Goal: Feedback & Contribution: Submit feedback/report problem

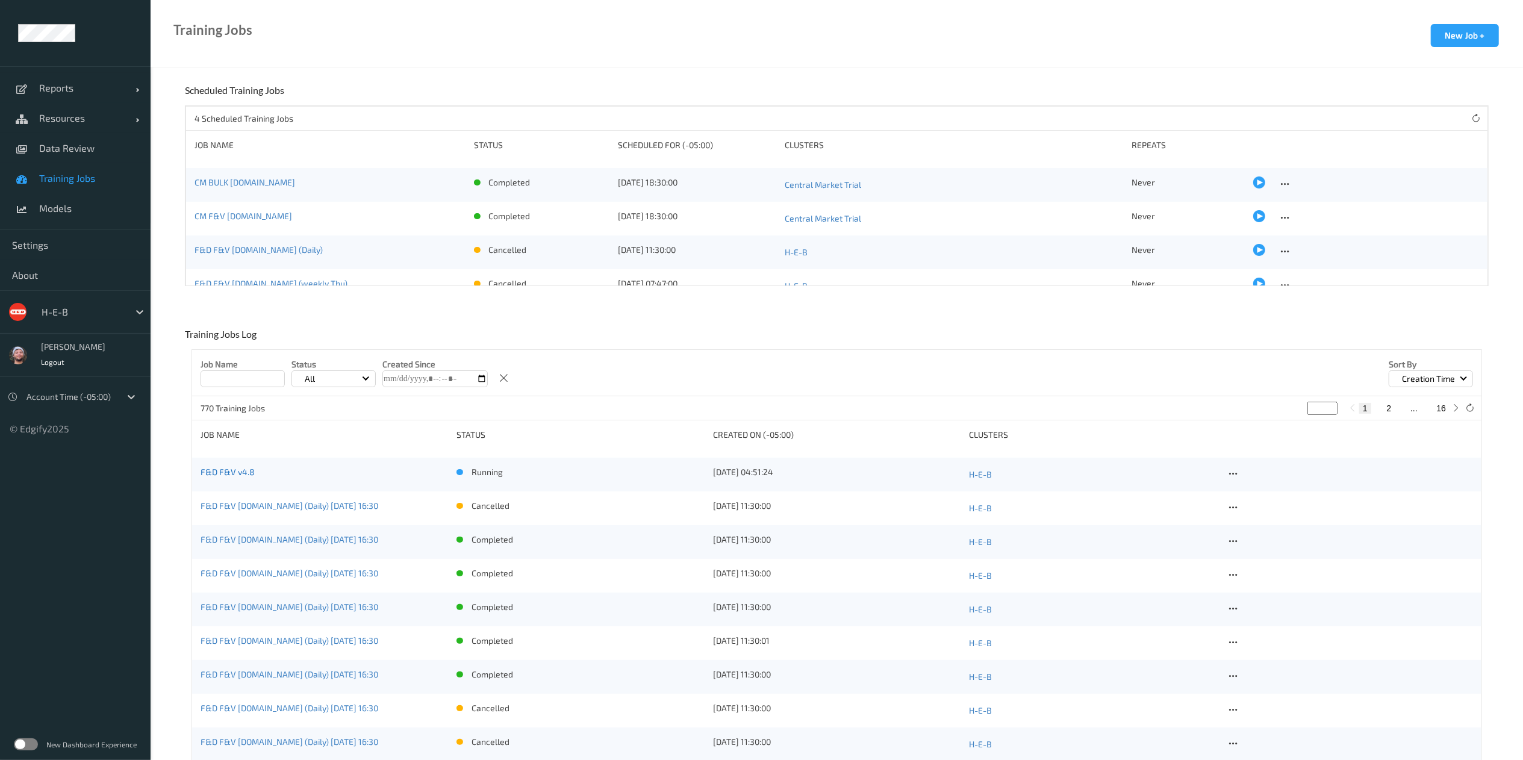
click at [227, 475] on link "F&D F&V v4.8" at bounding box center [228, 472] width 54 height 10
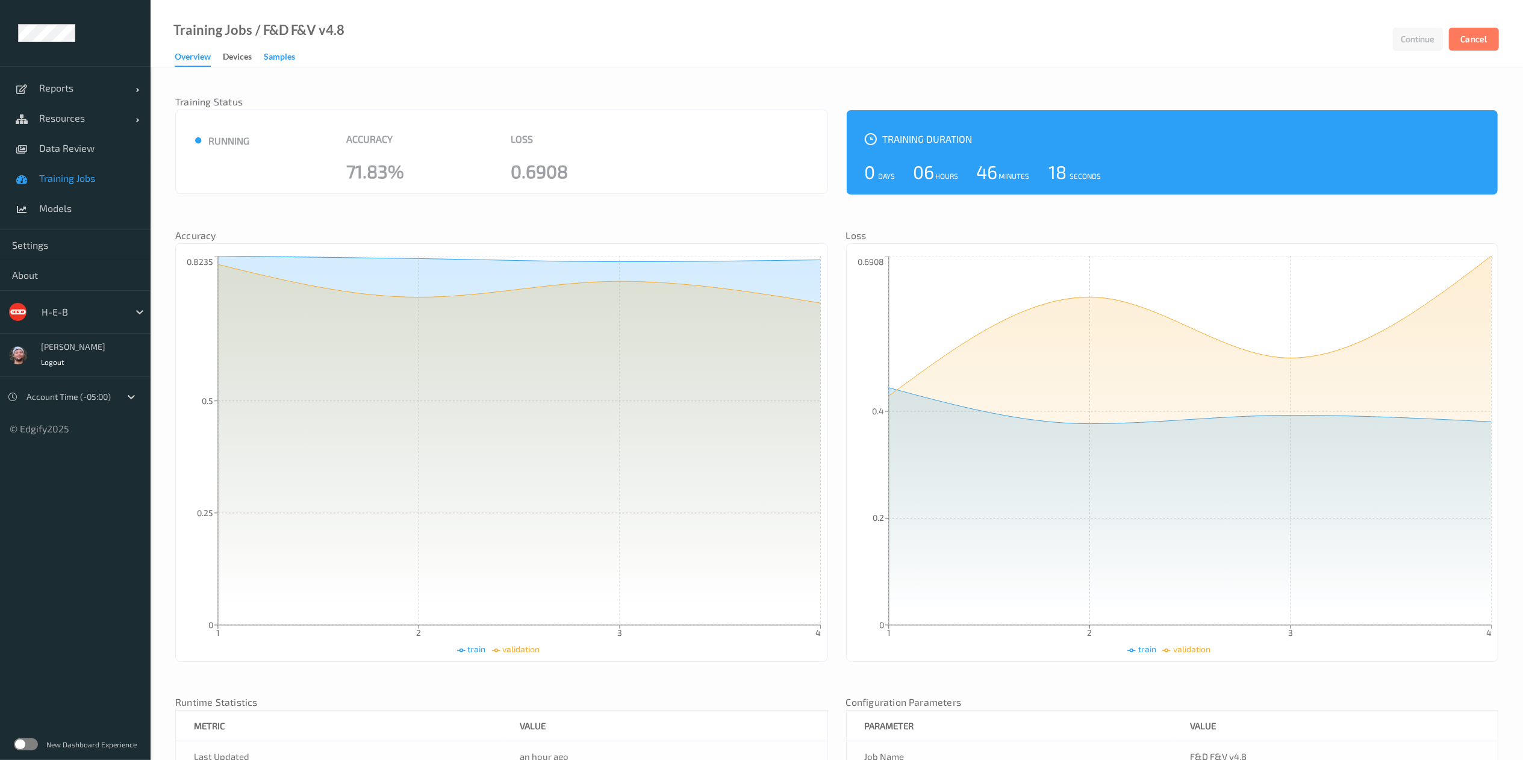
click at [275, 52] on div "Samples" at bounding box center [279, 58] width 31 height 15
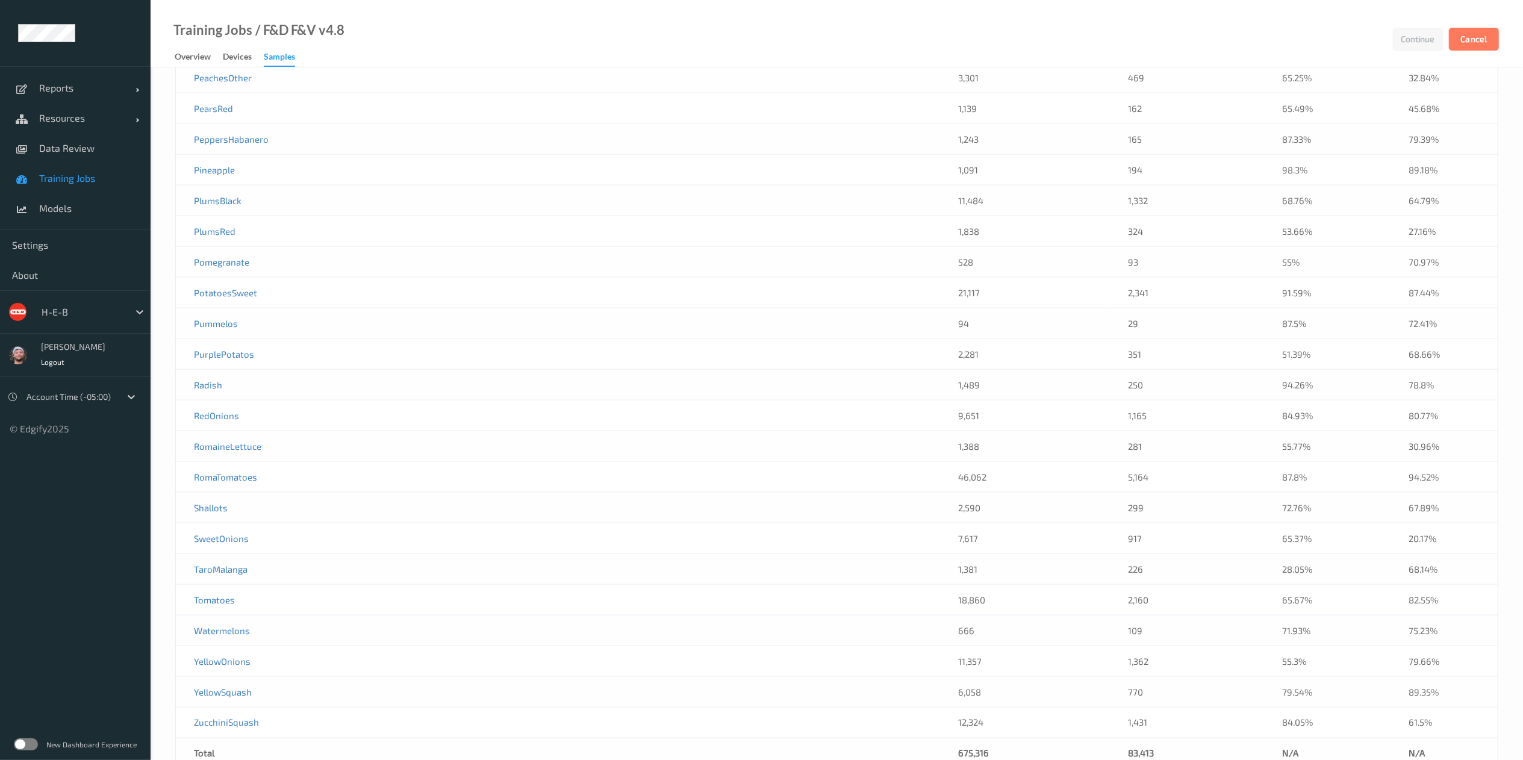
scroll to position [6224, 0]
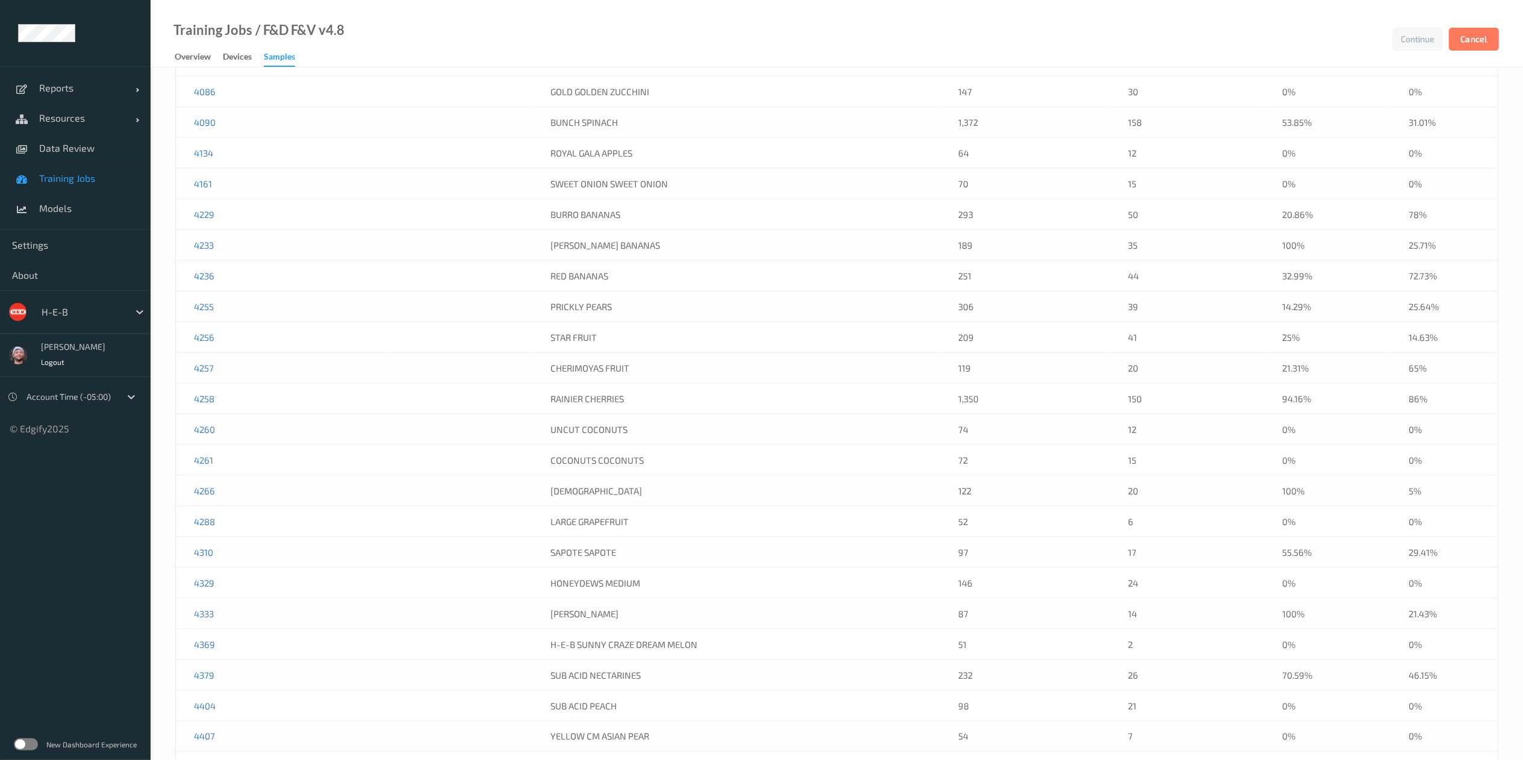
scroll to position [4863, 0]
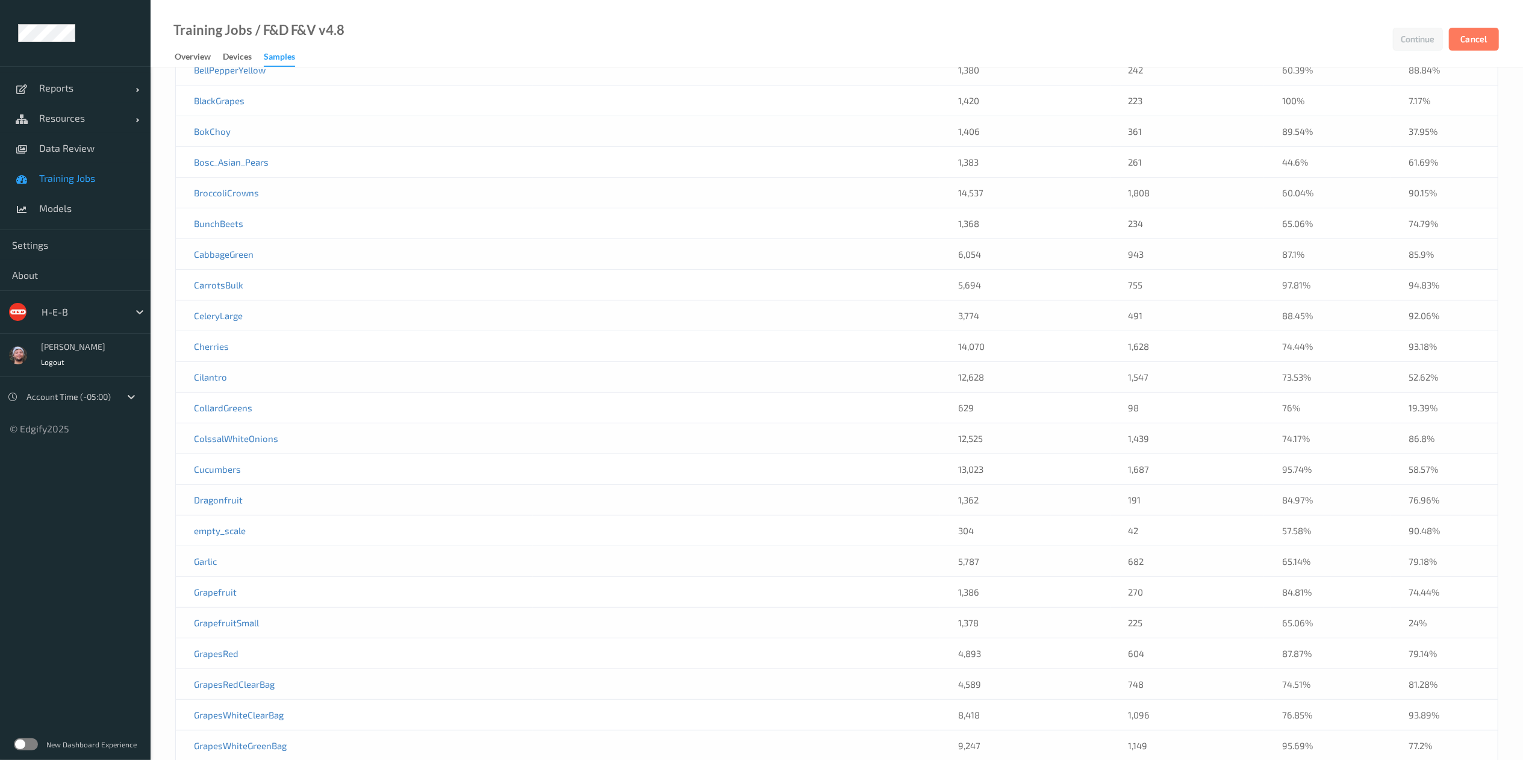
click at [66, 176] on span "Training Jobs" at bounding box center [88, 178] width 99 height 12
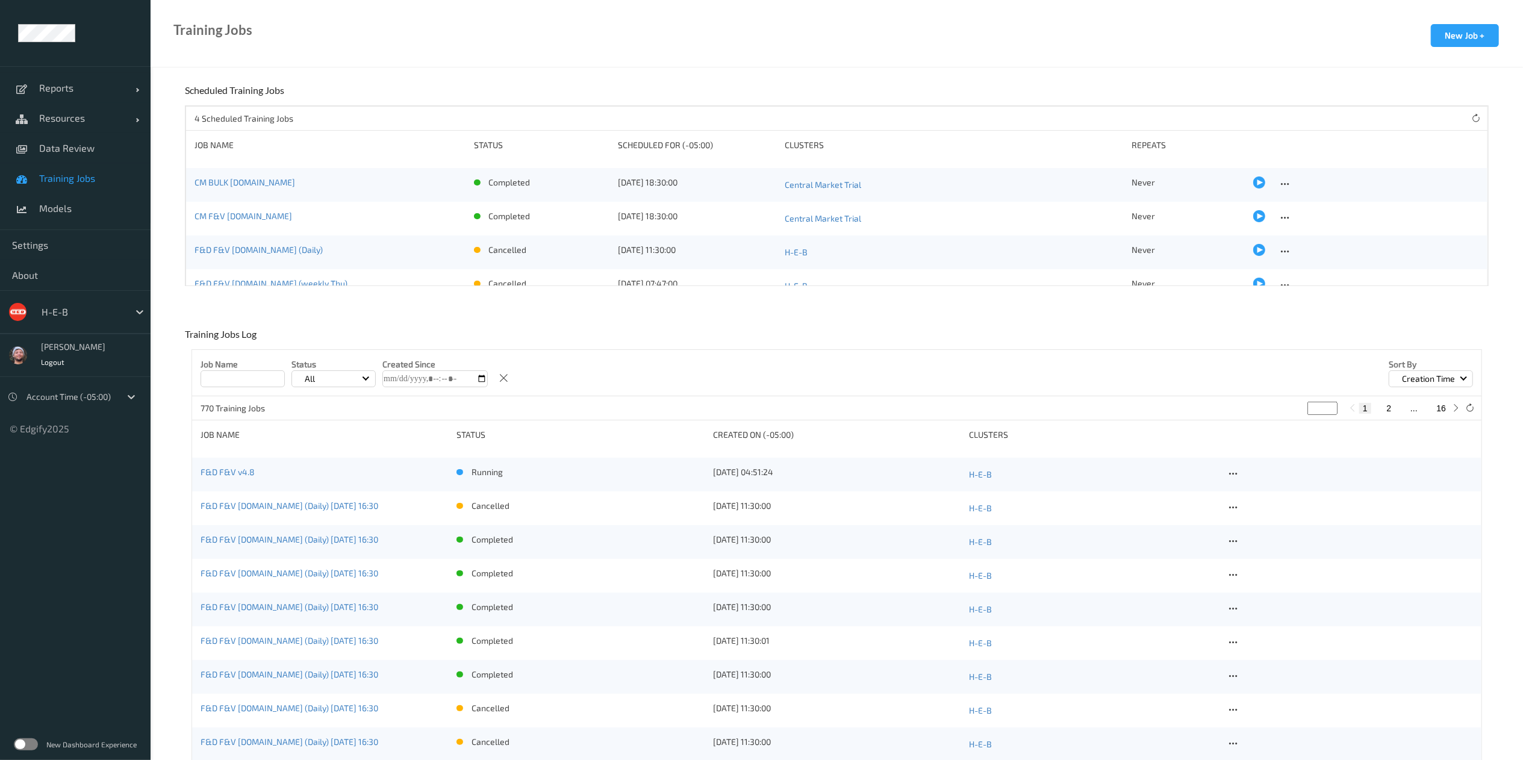
scroll to position [141, 0]
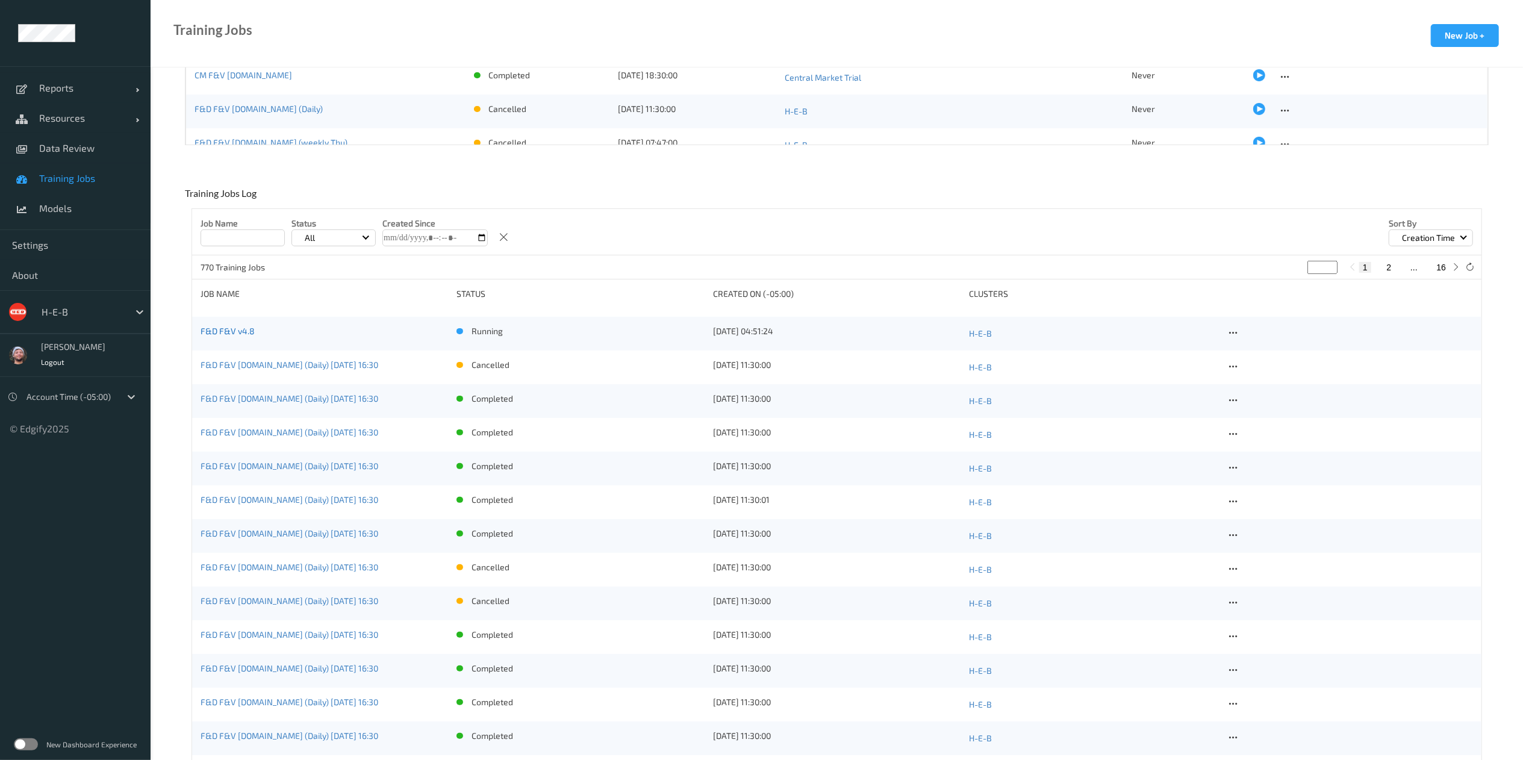
click at [227, 332] on link "F&D F&V v4.8" at bounding box center [228, 331] width 54 height 10
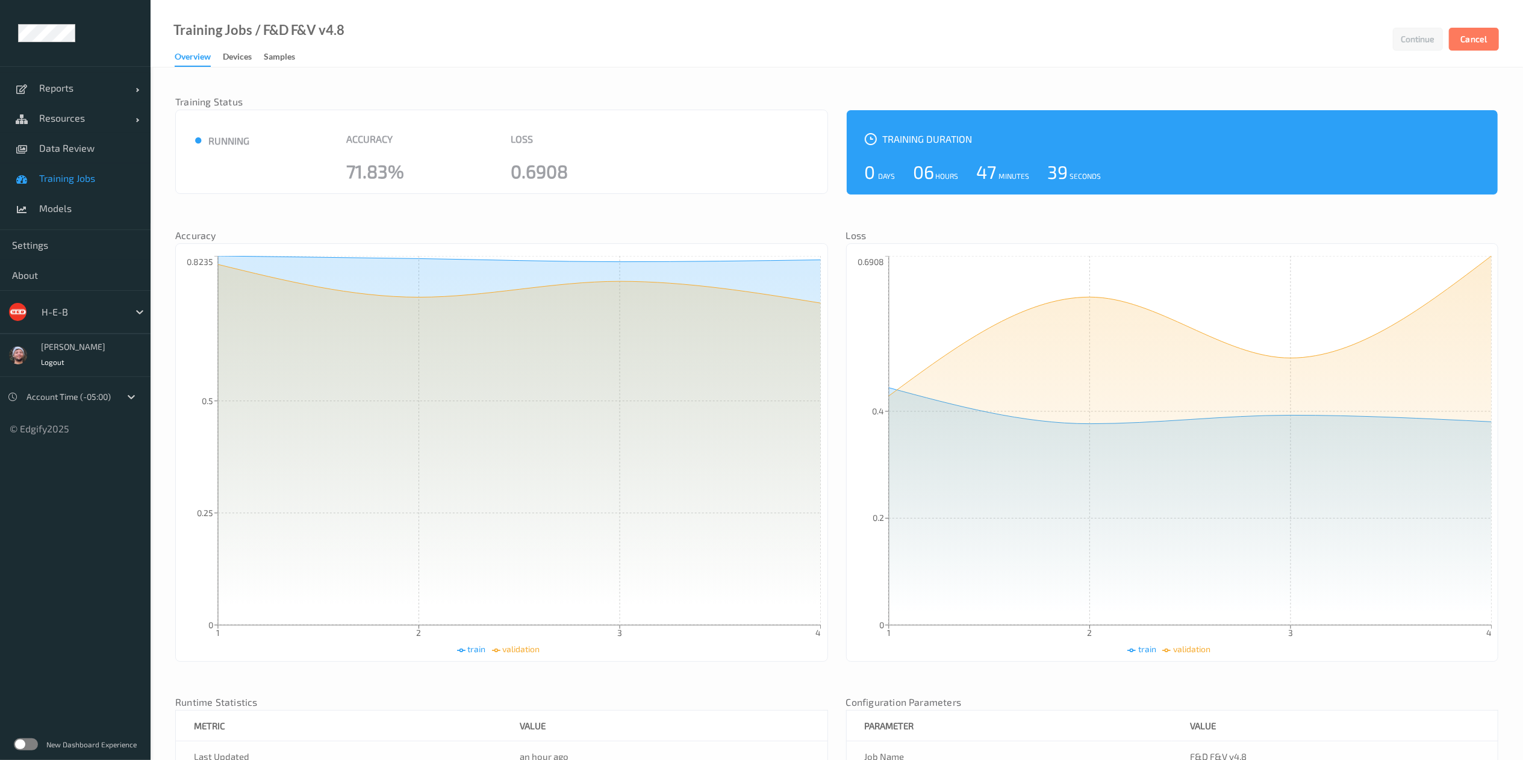
click at [95, 314] on div at bounding box center [82, 312] width 81 height 14
type input "bonu"
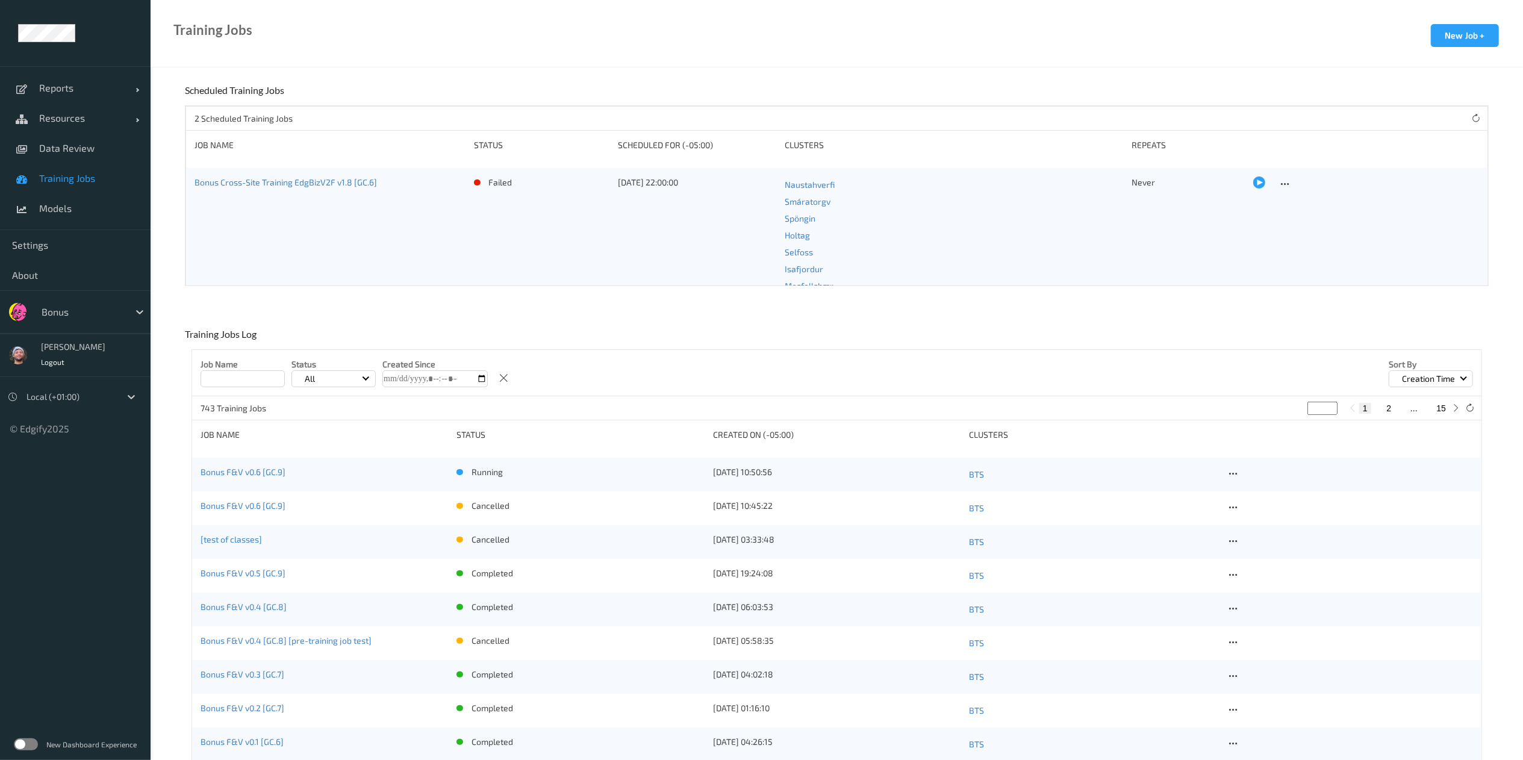
click at [266, 465] on div "Bonus F&V v0.6 [GC.9] running 20/08/2025 10:50:56 BTS" at bounding box center [837, 475] width 1290 height 34
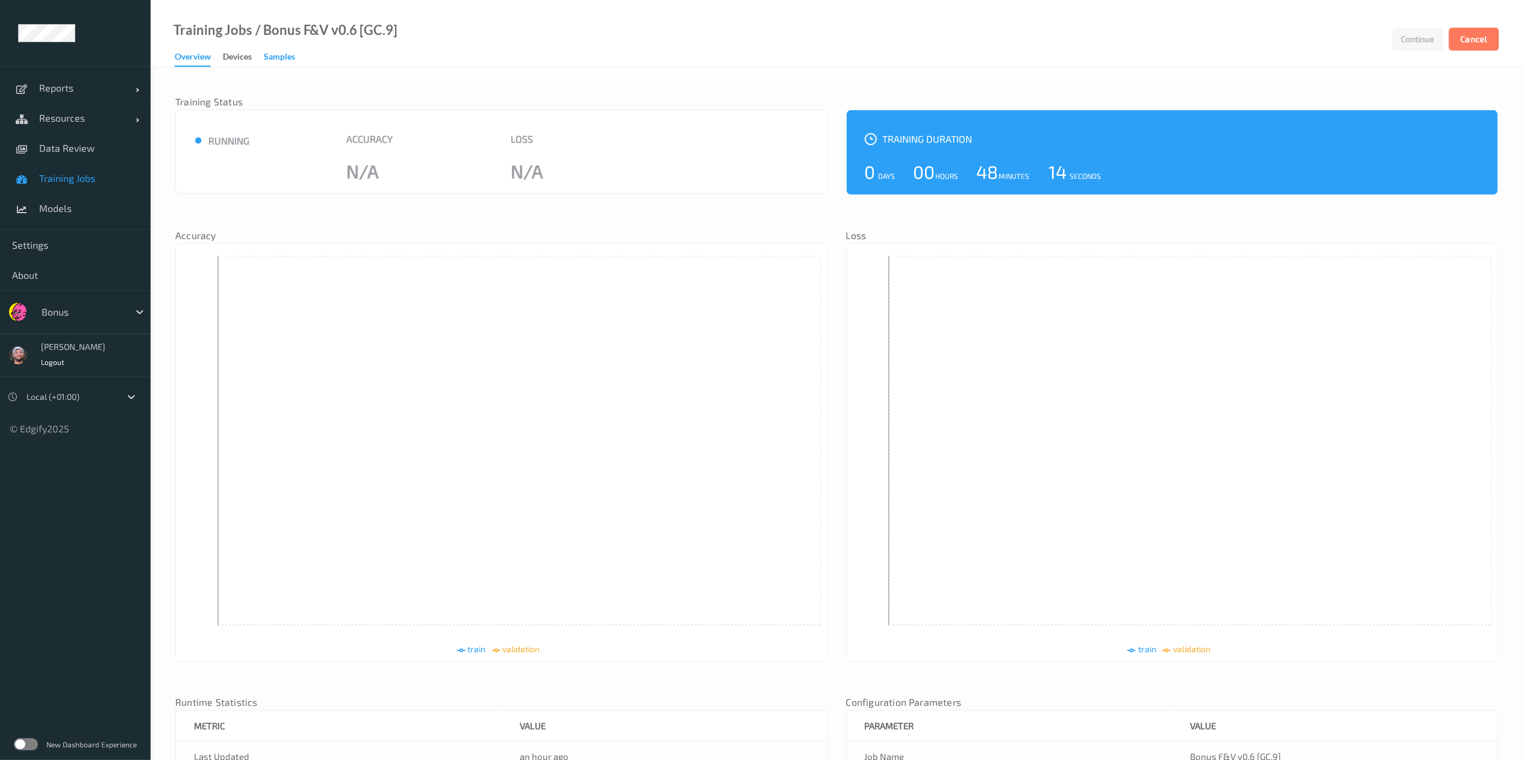
click at [278, 51] on div "Samples" at bounding box center [279, 58] width 31 height 15
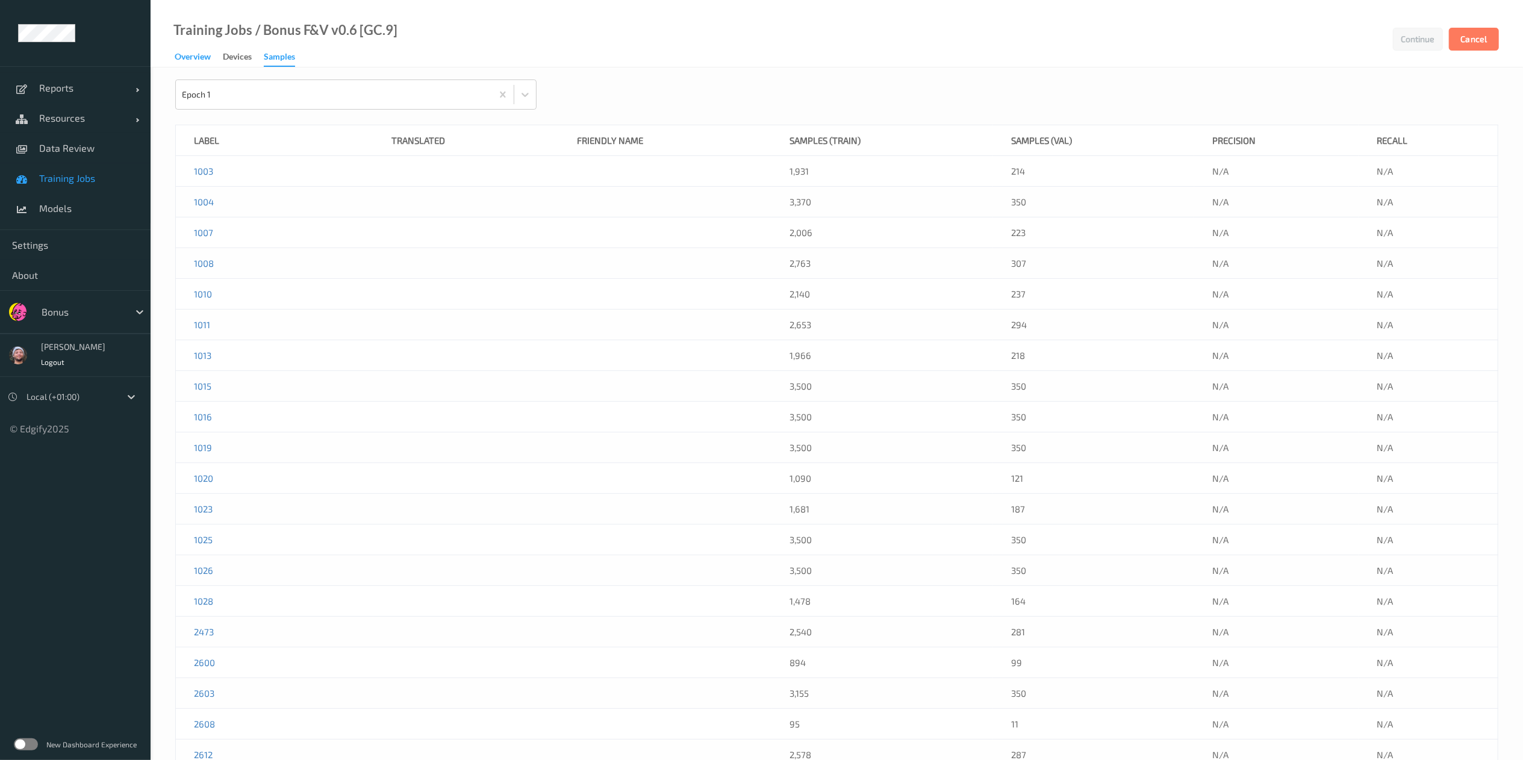
click at [204, 55] on div "Overview" at bounding box center [193, 58] width 36 height 15
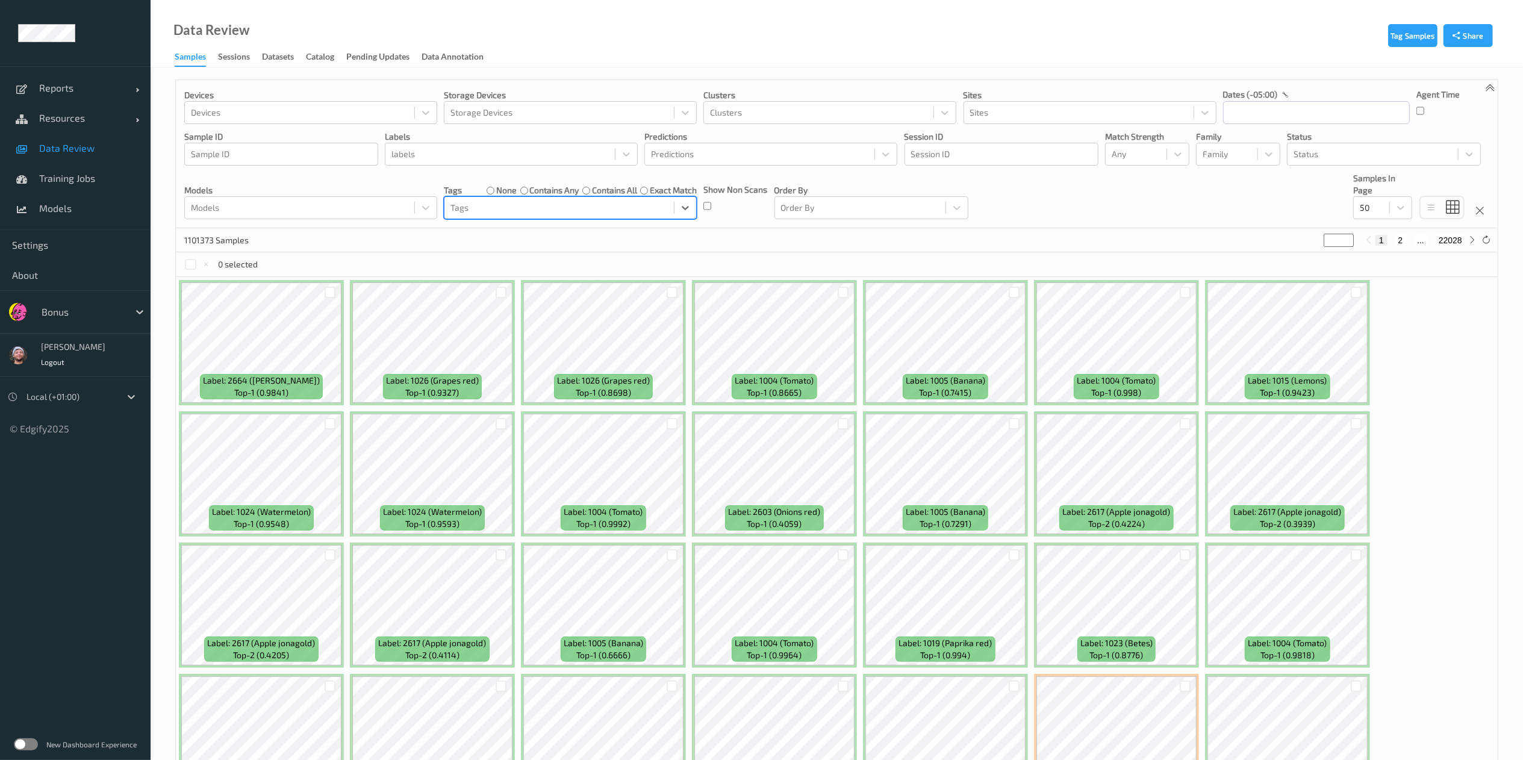
click at [82, 147] on span "Data Review" at bounding box center [88, 148] width 99 height 12
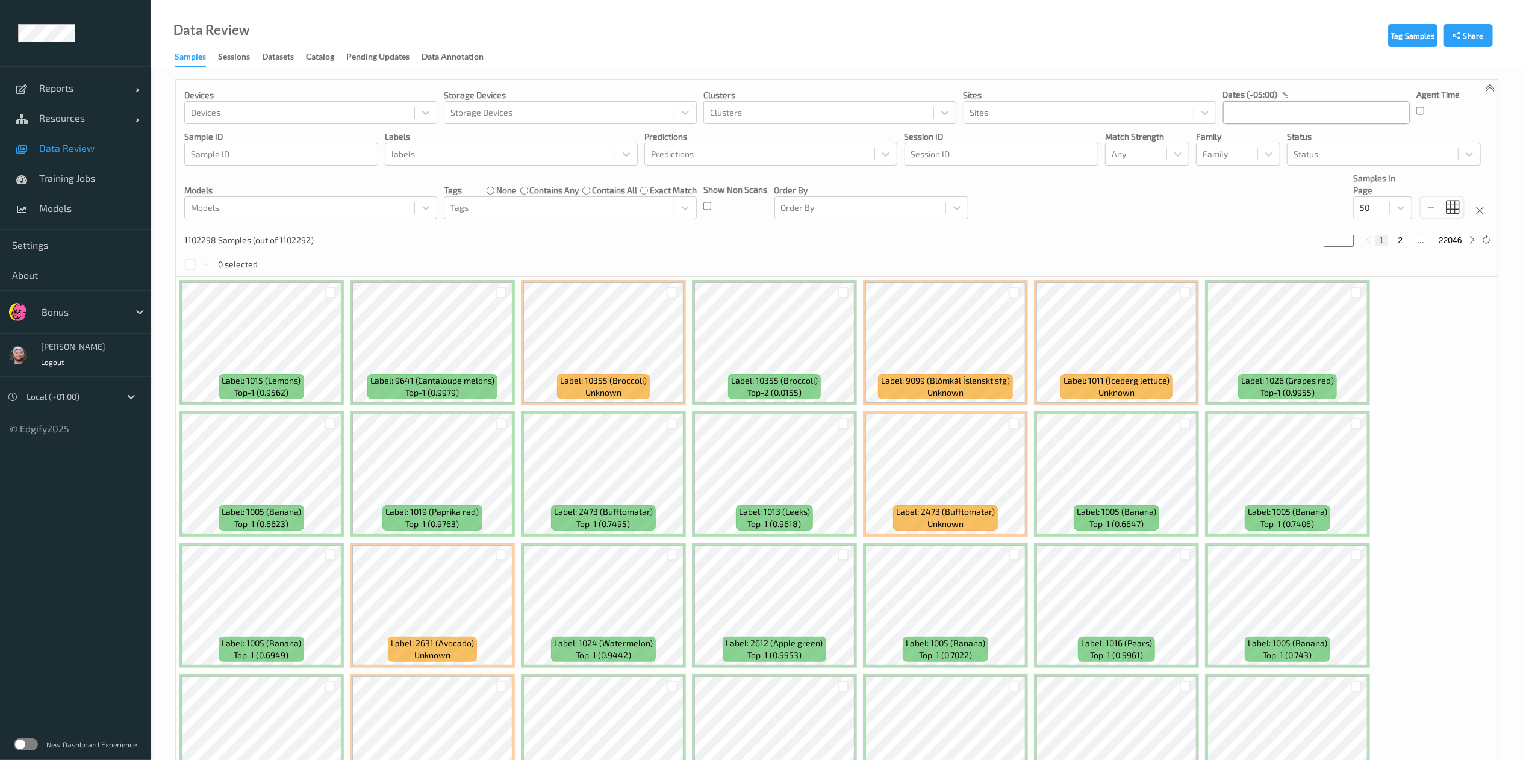
click at [1246, 112] on input "text" at bounding box center [1316, 112] width 187 height 23
click at [1272, 251] on span "19" at bounding box center [1280, 254] width 17 height 17
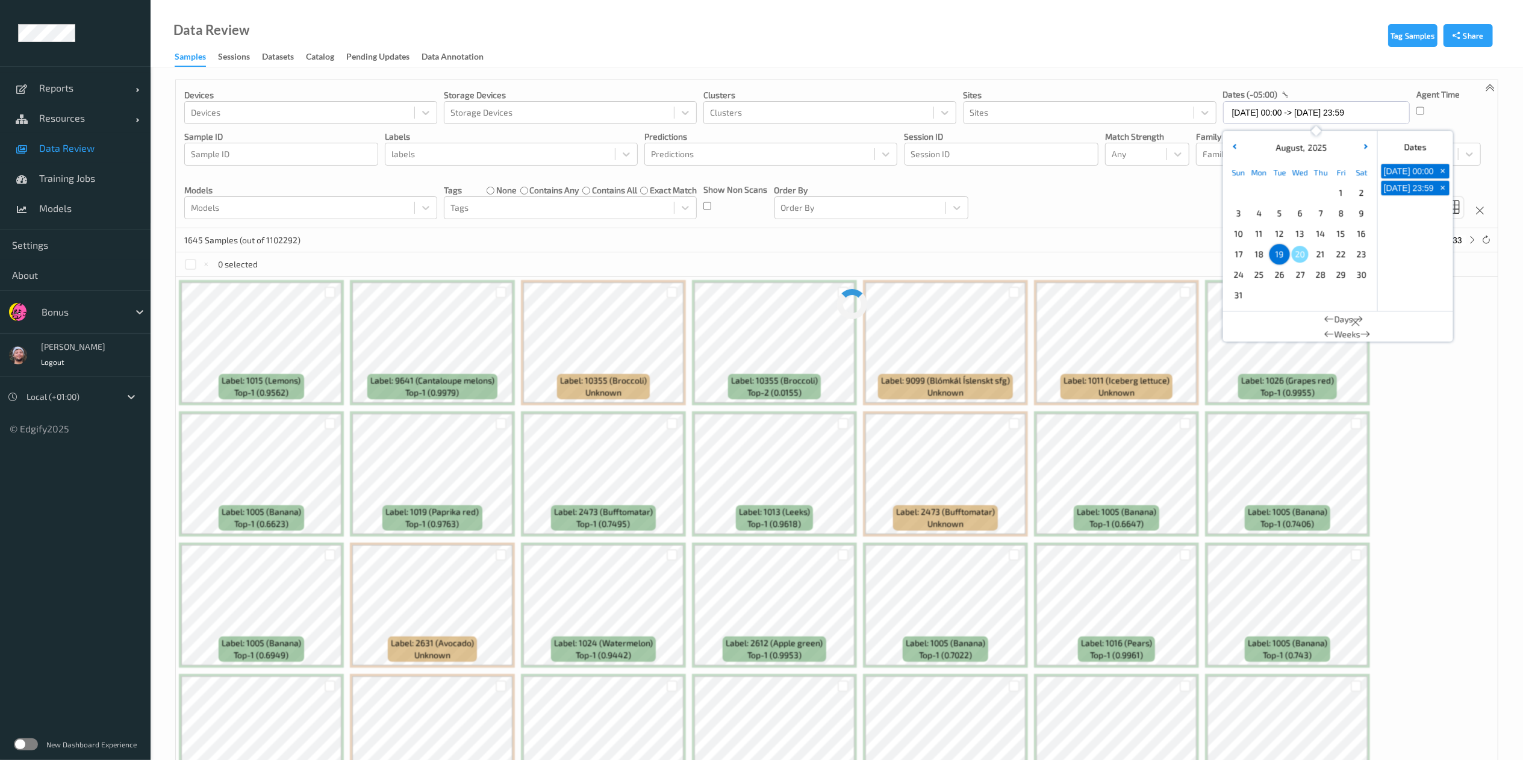
click at [1092, 225] on div "Devices Devices Storage Devices Storage Devices Clusters Clusters Sites Sites d…" at bounding box center [837, 154] width 1322 height 148
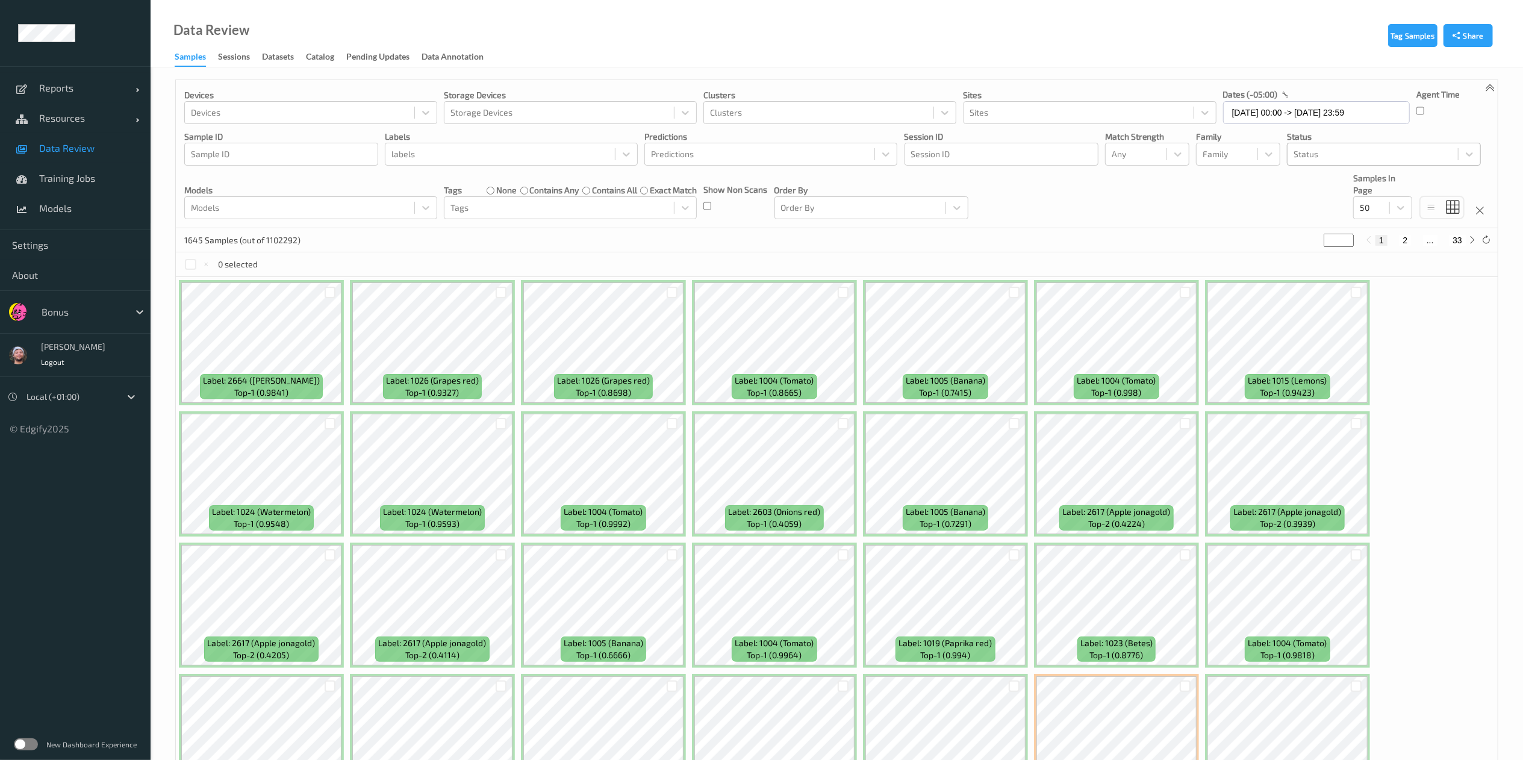
click at [1355, 154] on div at bounding box center [1373, 154] width 158 height 14
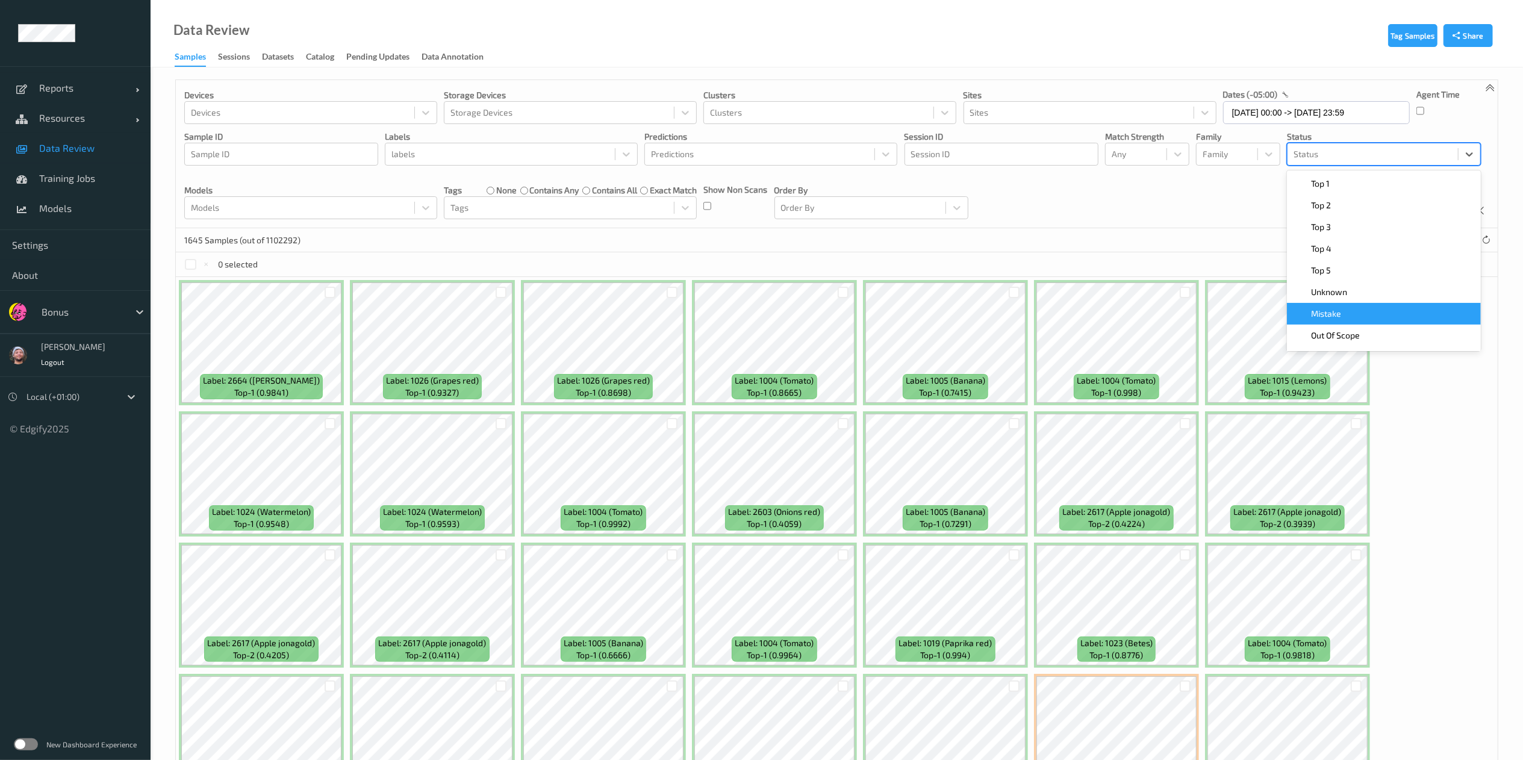
click at [1331, 317] on span "Mistake" at bounding box center [1326, 314] width 30 height 12
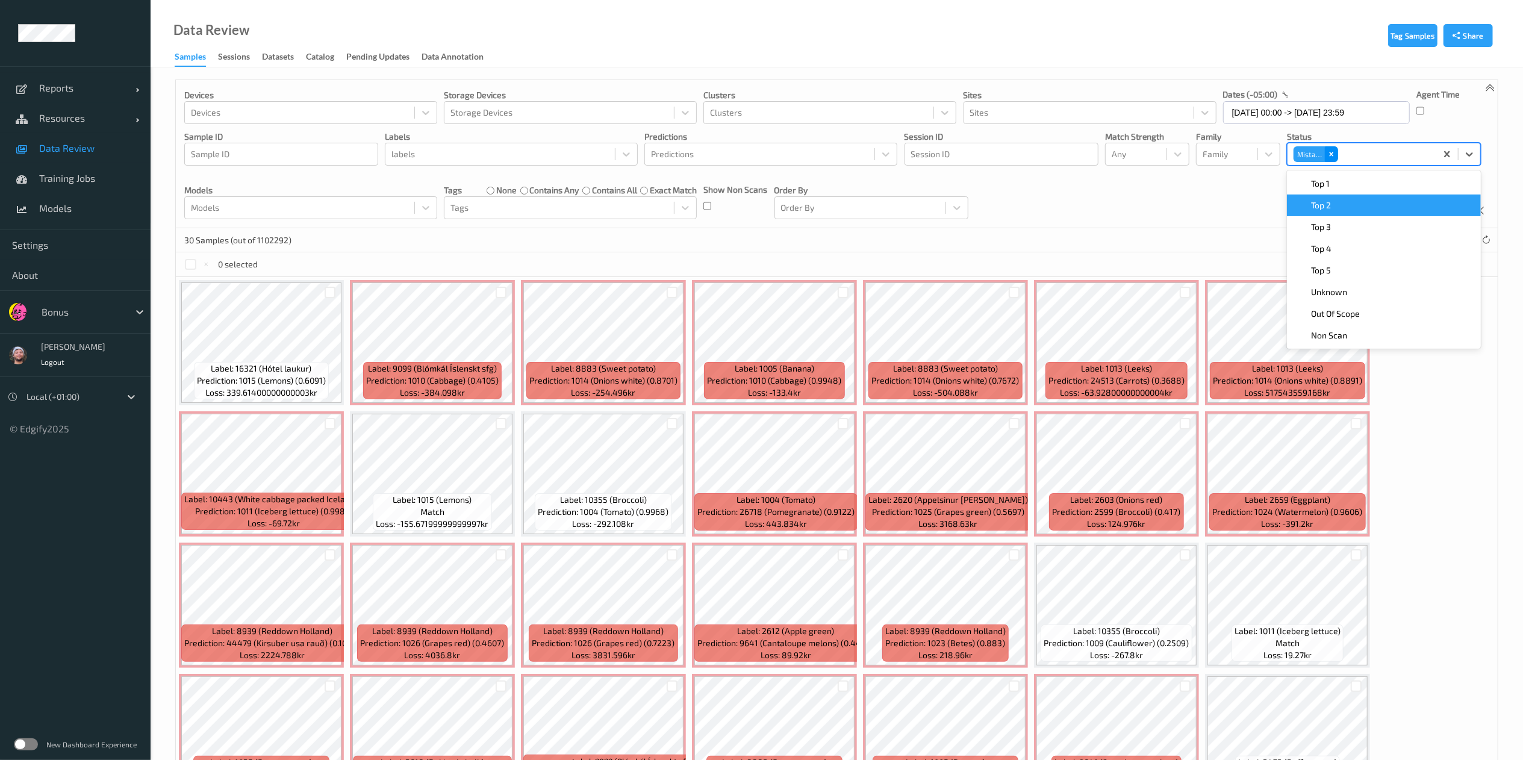
click at [1338, 158] on div "Remove Mistake" at bounding box center [1331, 154] width 13 height 16
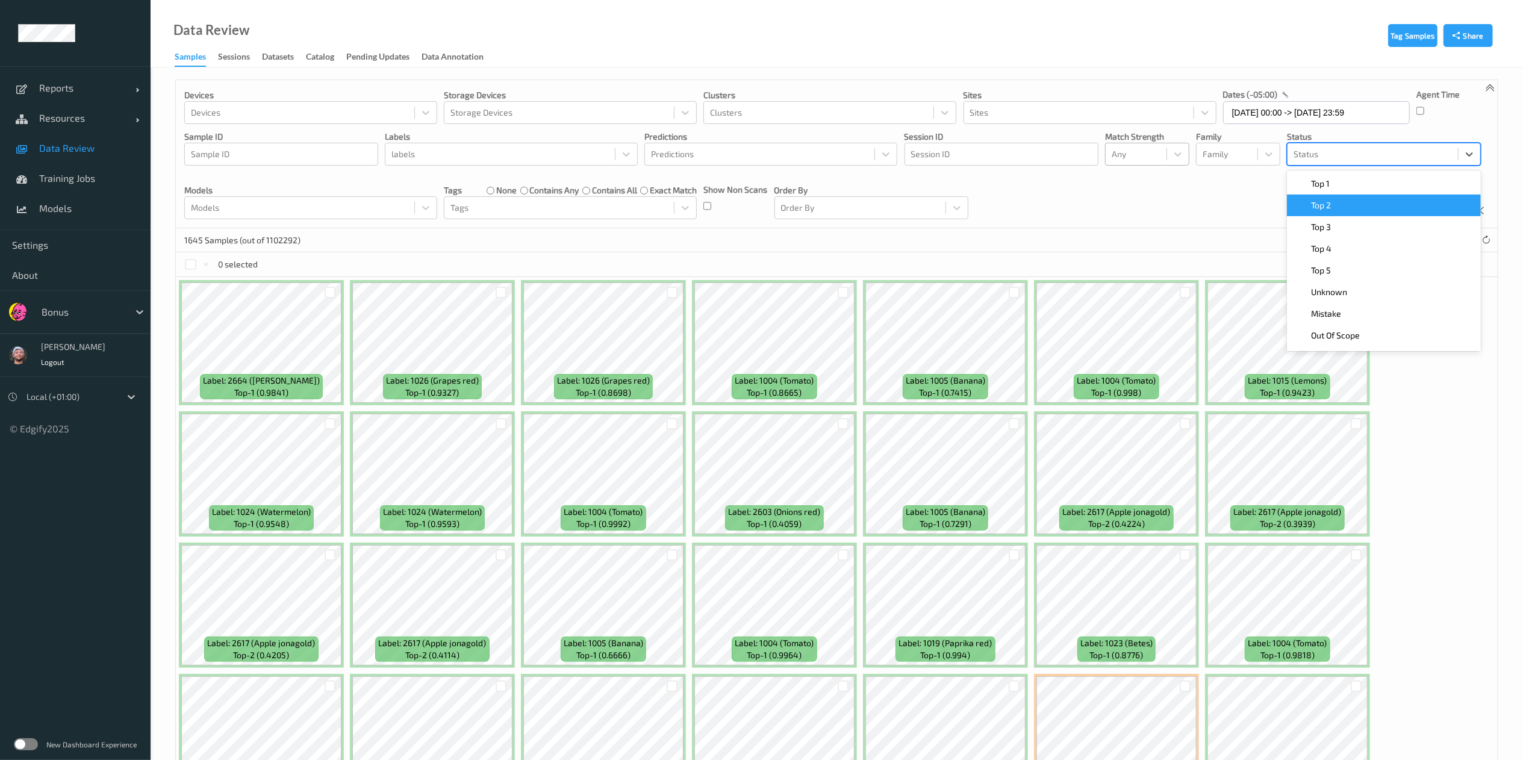
click at [1155, 154] on div at bounding box center [1136, 154] width 49 height 14
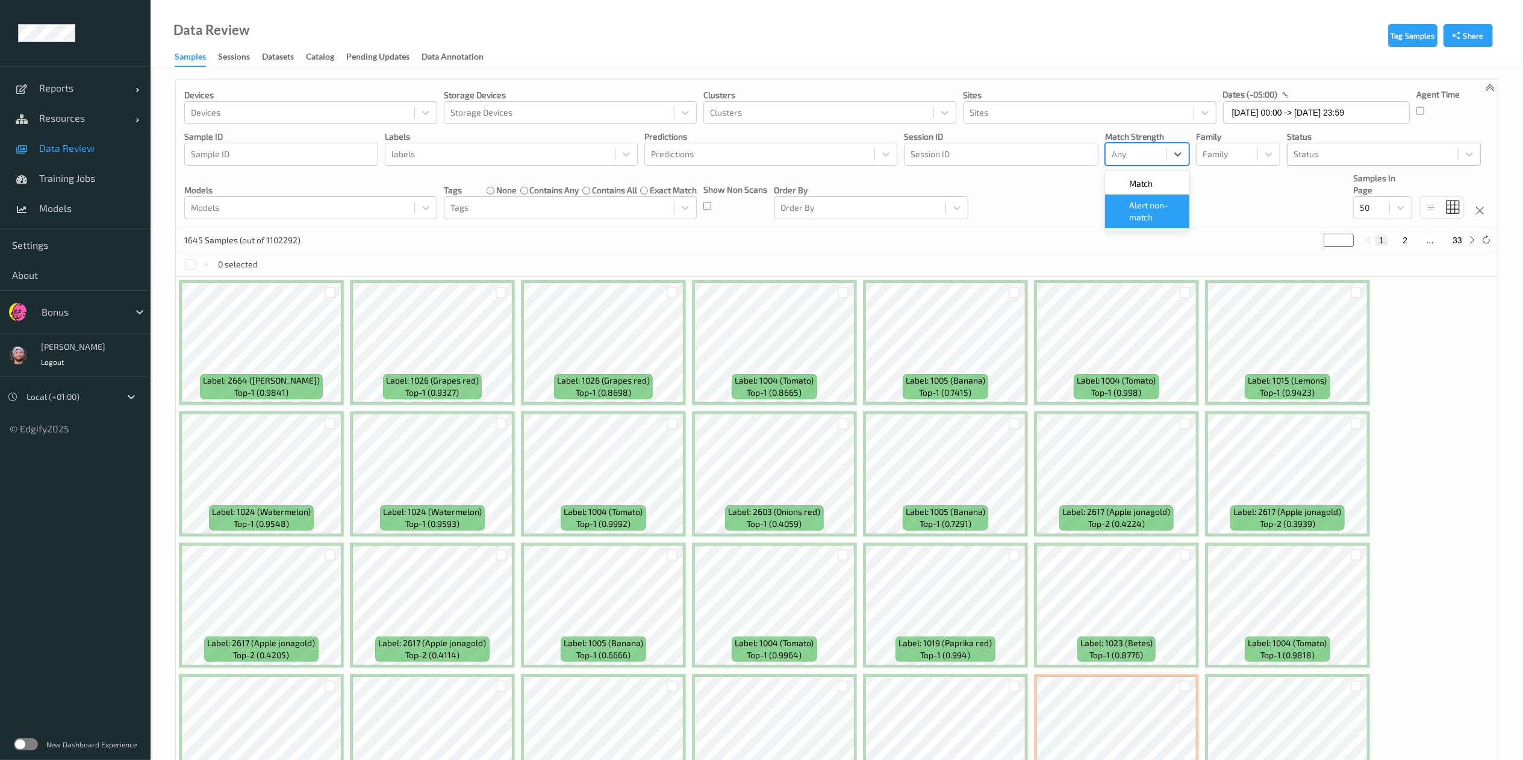
click at [1137, 213] on span "Alert non-match" at bounding box center [1156, 211] width 53 height 24
click at [1104, 151] on div "Devices Devices Storage Devices Storage Devices Clusters Clusters Sites Sites d…" at bounding box center [837, 154] width 1322 height 148
click at [1123, 161] on div at bounding box center [1136, 154] width 49 height 14
click at [1142, 208] on span "Alert non-match" at bounding box center [1156, 211] width 53 height 24
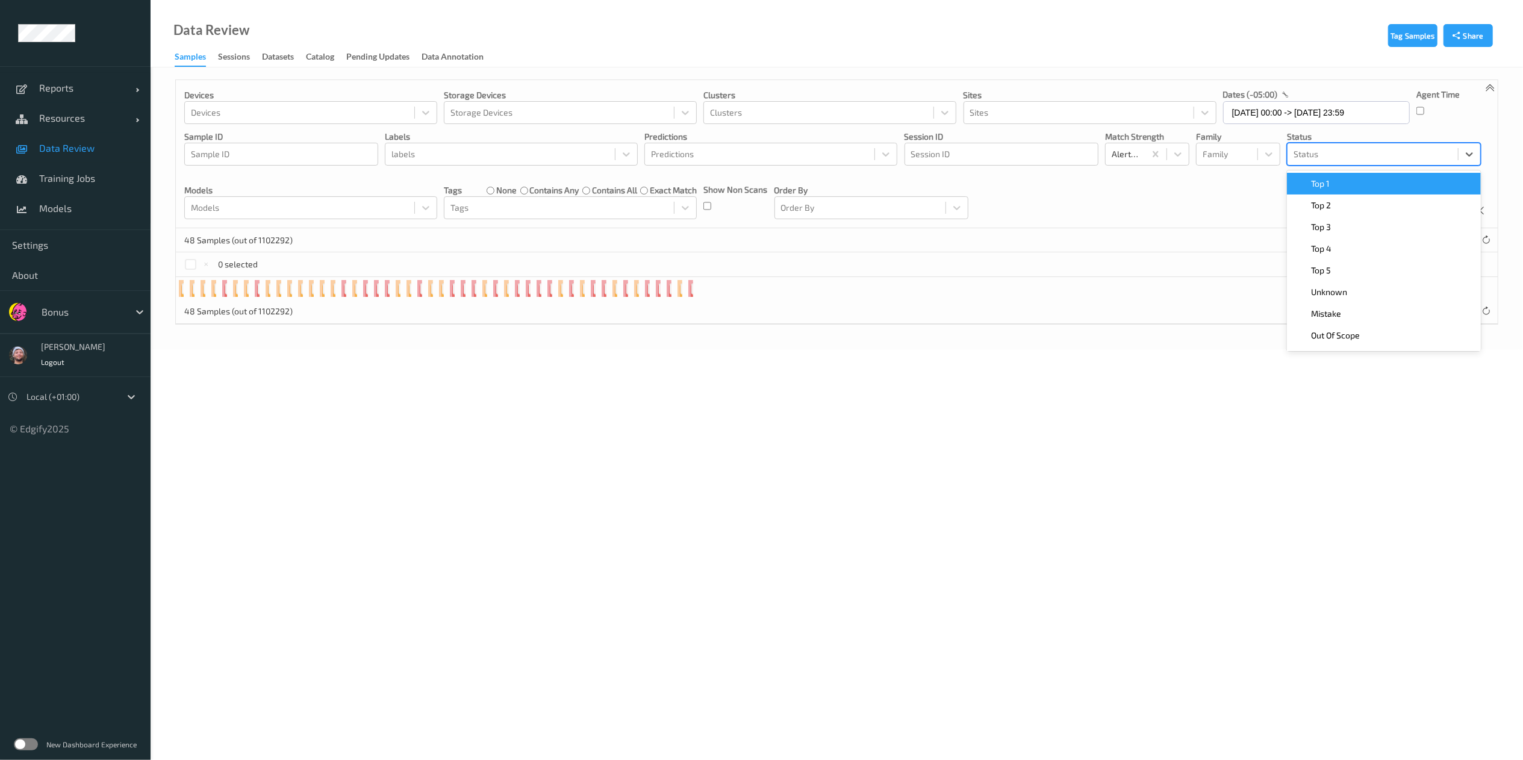
click at [1293, 154] on div "Status" at bounding box center [1373, 154] width 170 height 19
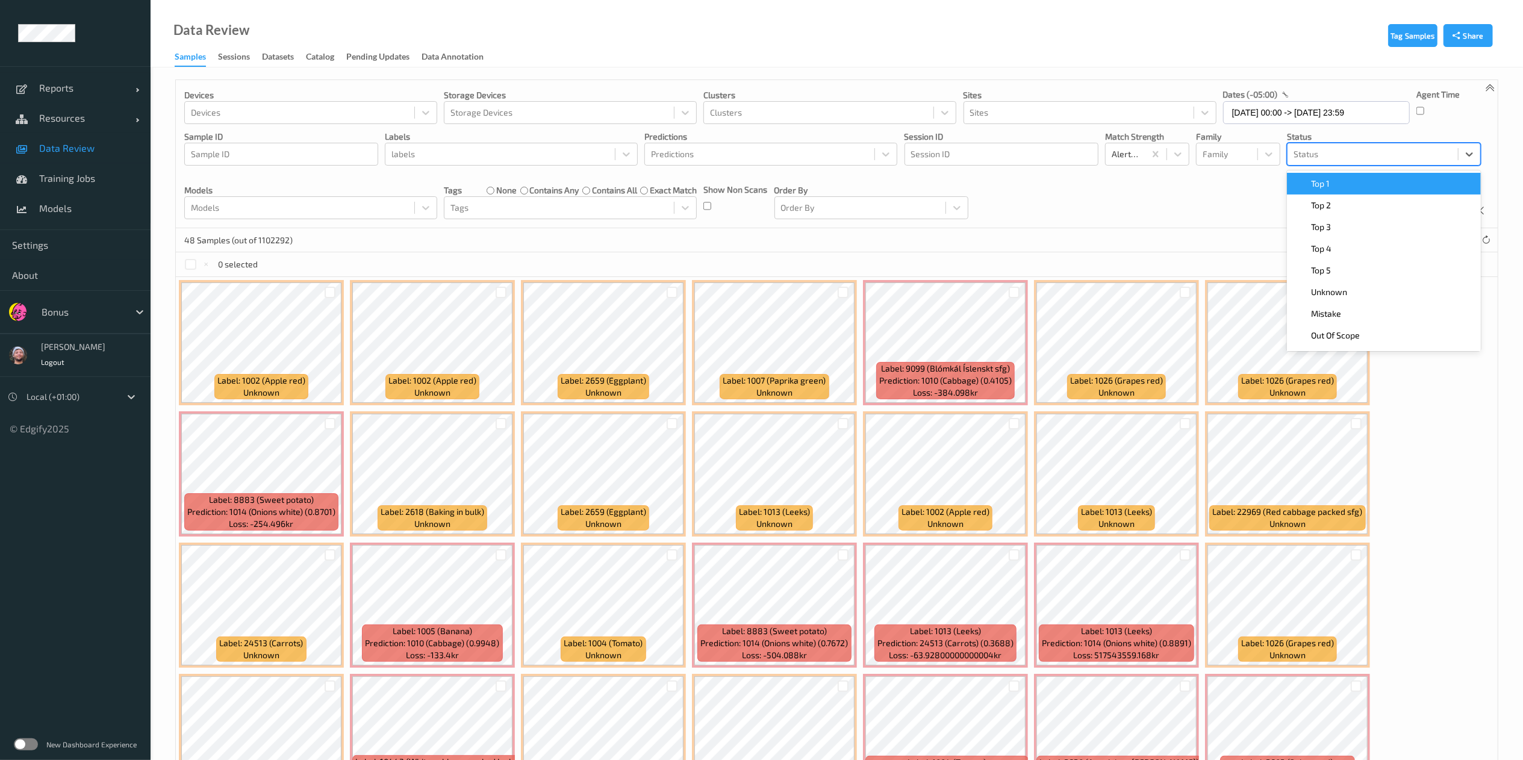
click at [1326, 190] on span "Top 1" at bounding box center [1320, 184] width 19 height 12
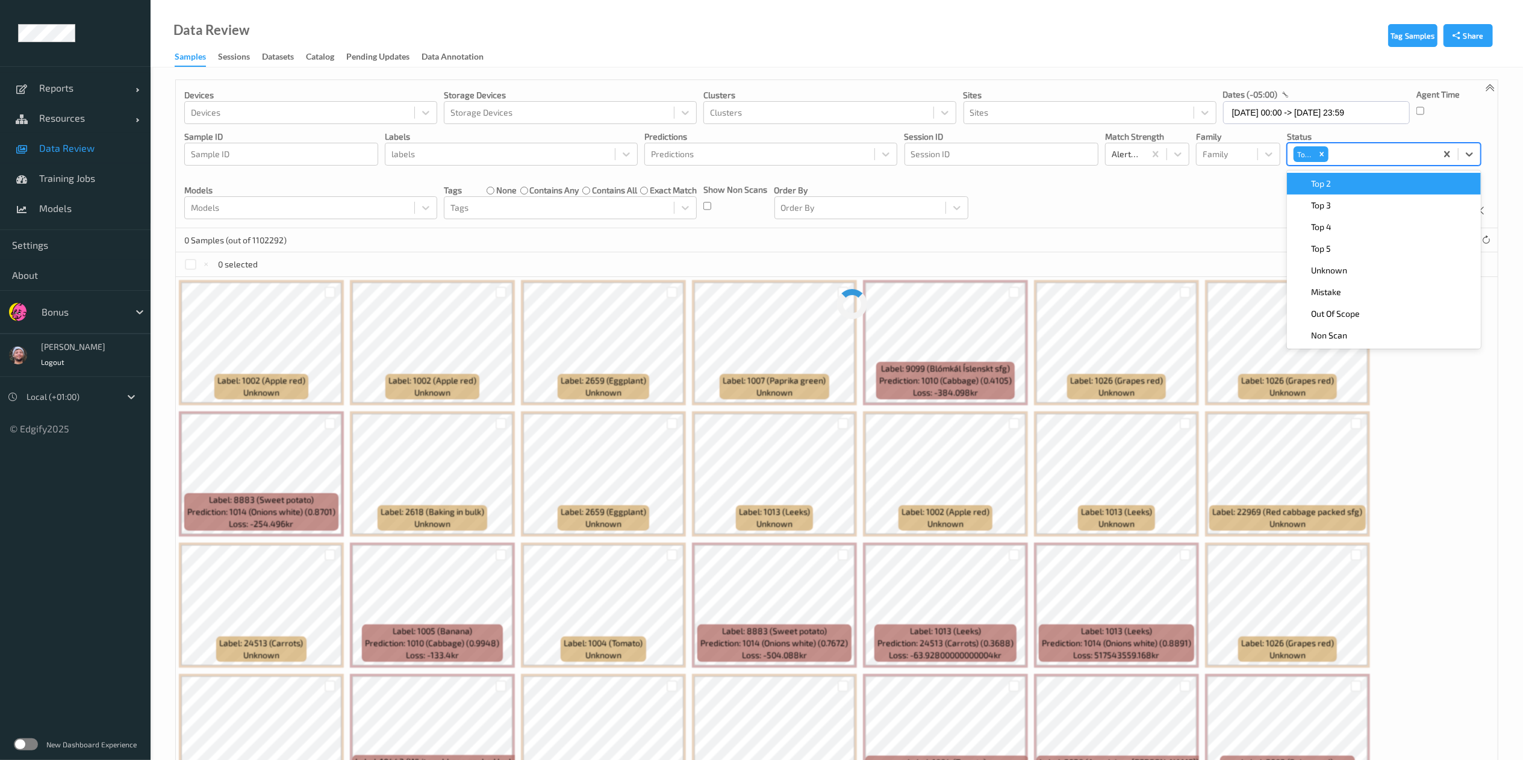
click at [1326, 190] on span "Top 2" at bounding box center [1321, 184] width 20 height 12
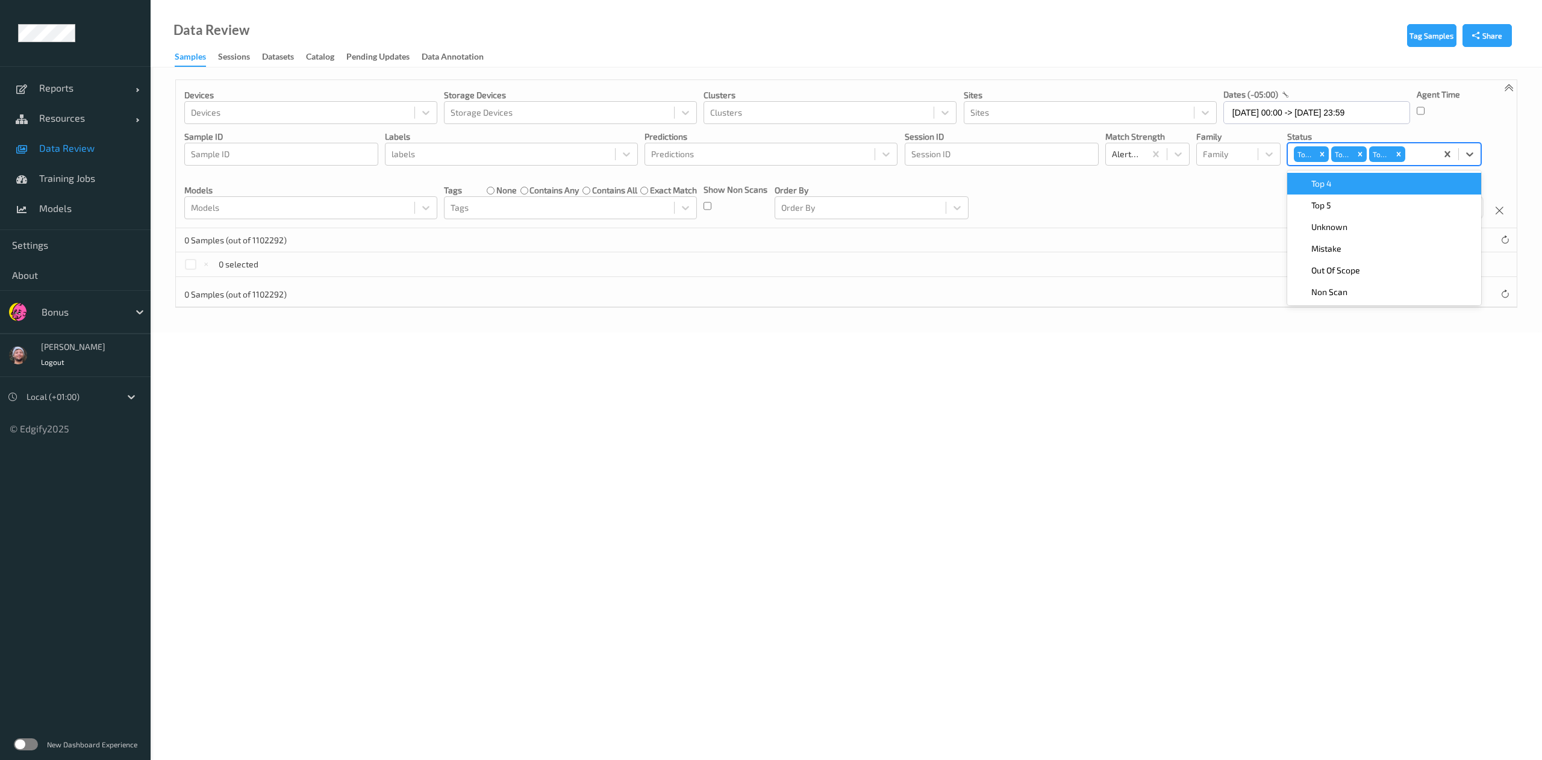
click at [1326, 190] on span "Top 4" at bounding box center [1321, 184] width 20 height 12
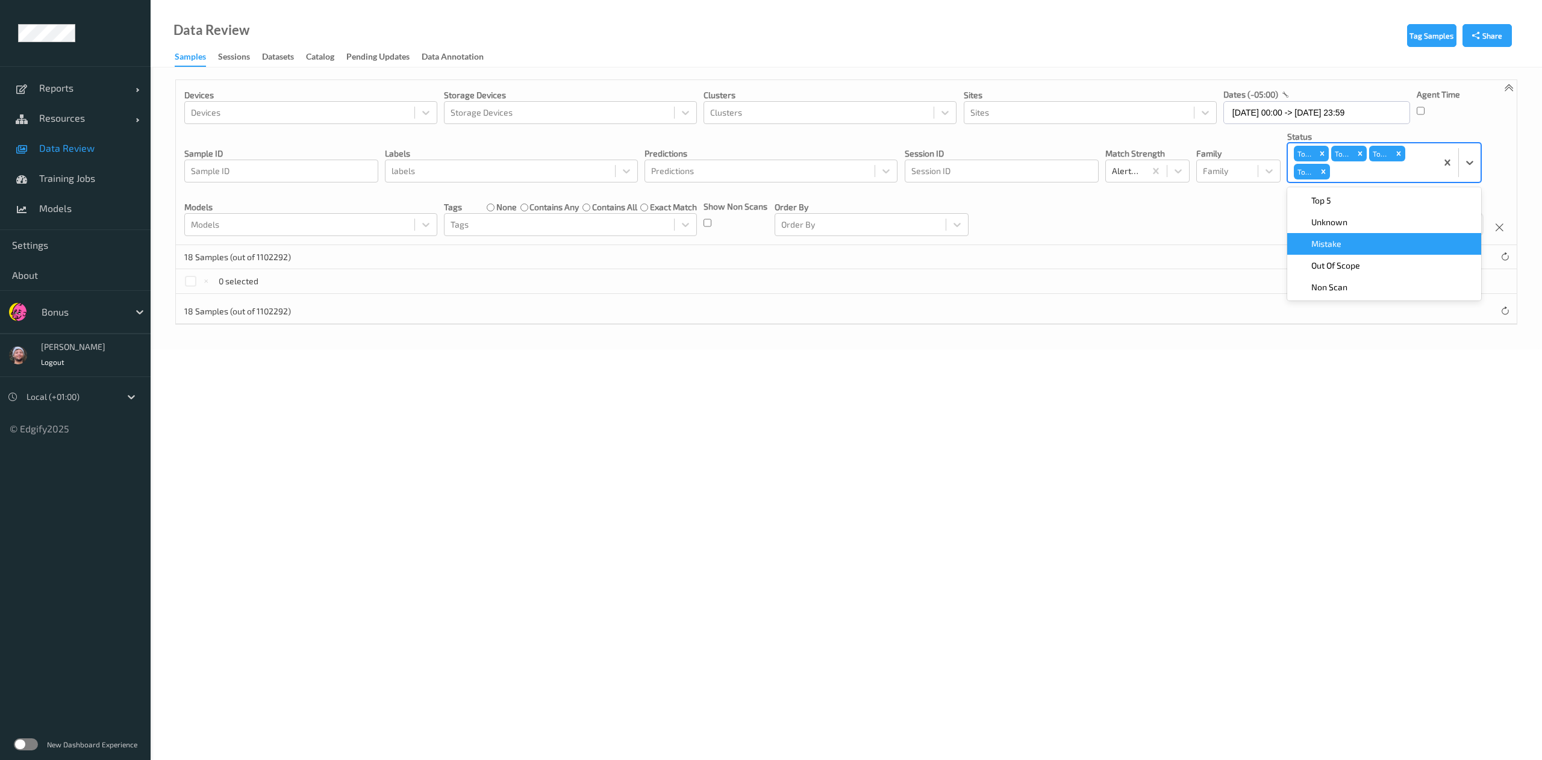
click at [1335, 246] on span "Mistake" at bounding box center [1326, 244] width 30 height 12
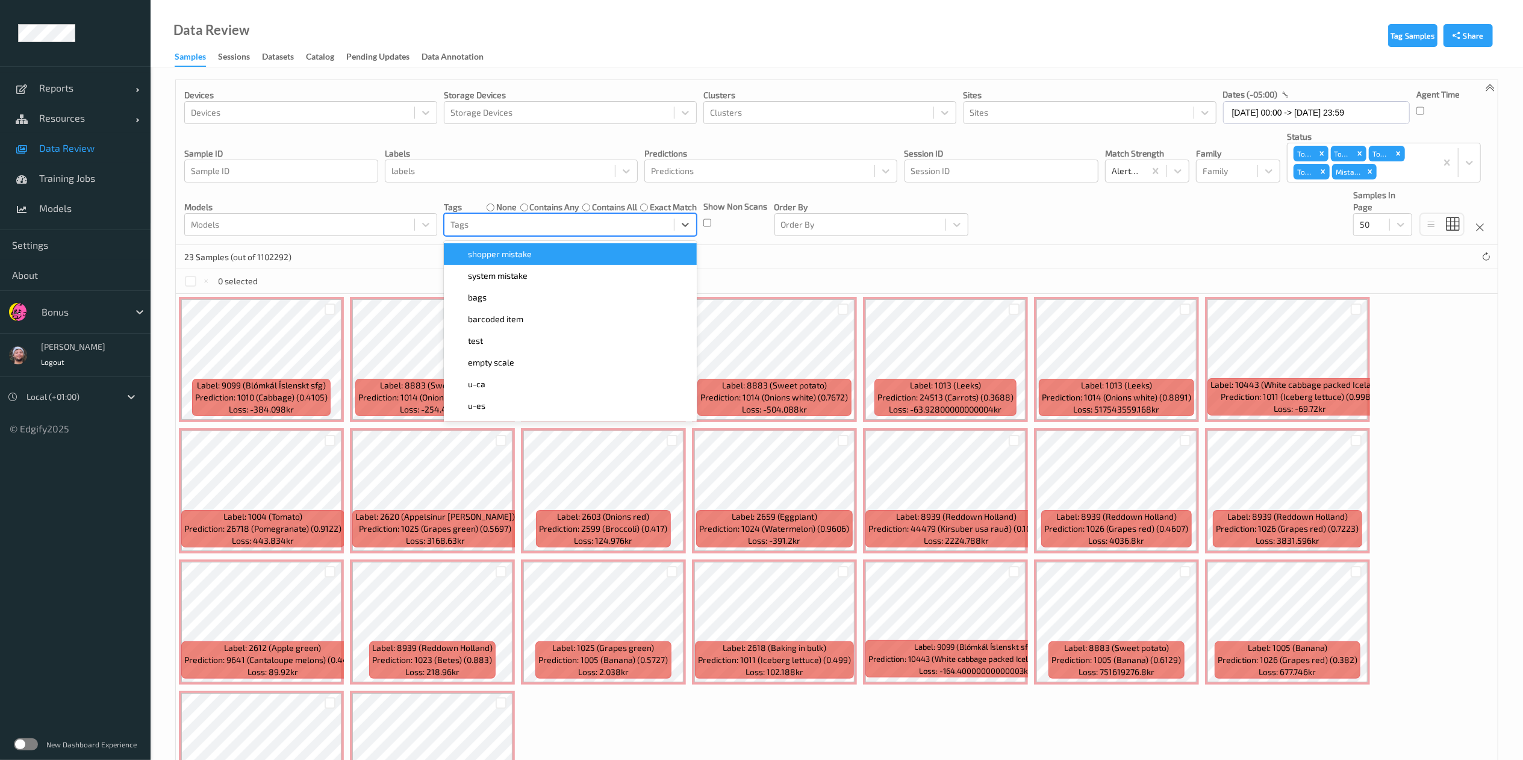
drag, startPoint x: 500, startPoint y: 222, endPoint x: 490, endPoint y: 254, distance: 33.9
click at [490, 254] on span "shopper mistake" at bounding box center [500, 254] width 64 height 12
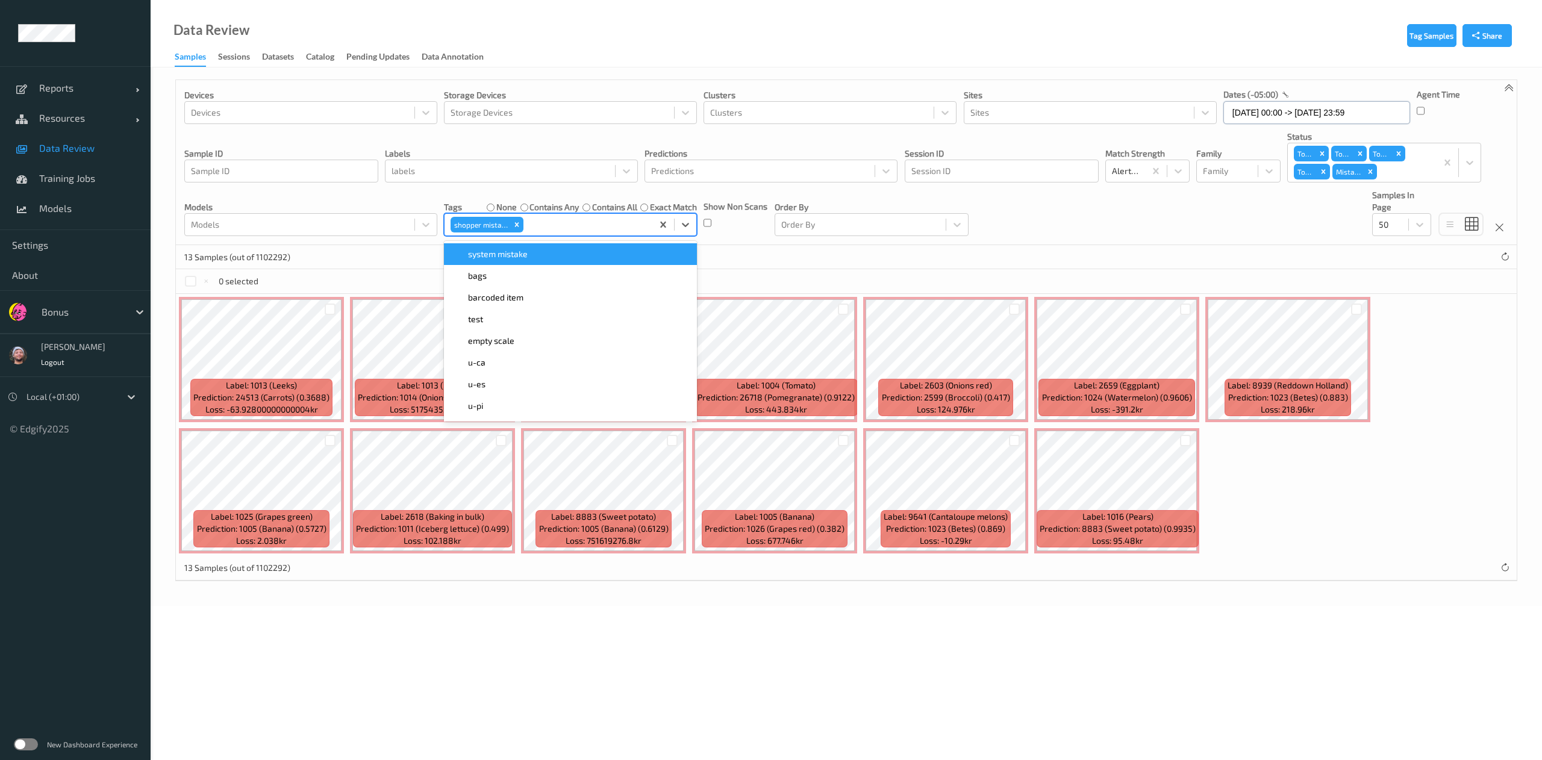
click at [1240, 122] on input "19/08/2025 00:00 -> 19/08/2025 23:59" at bounding box center [1316, 112] width 187 height 23
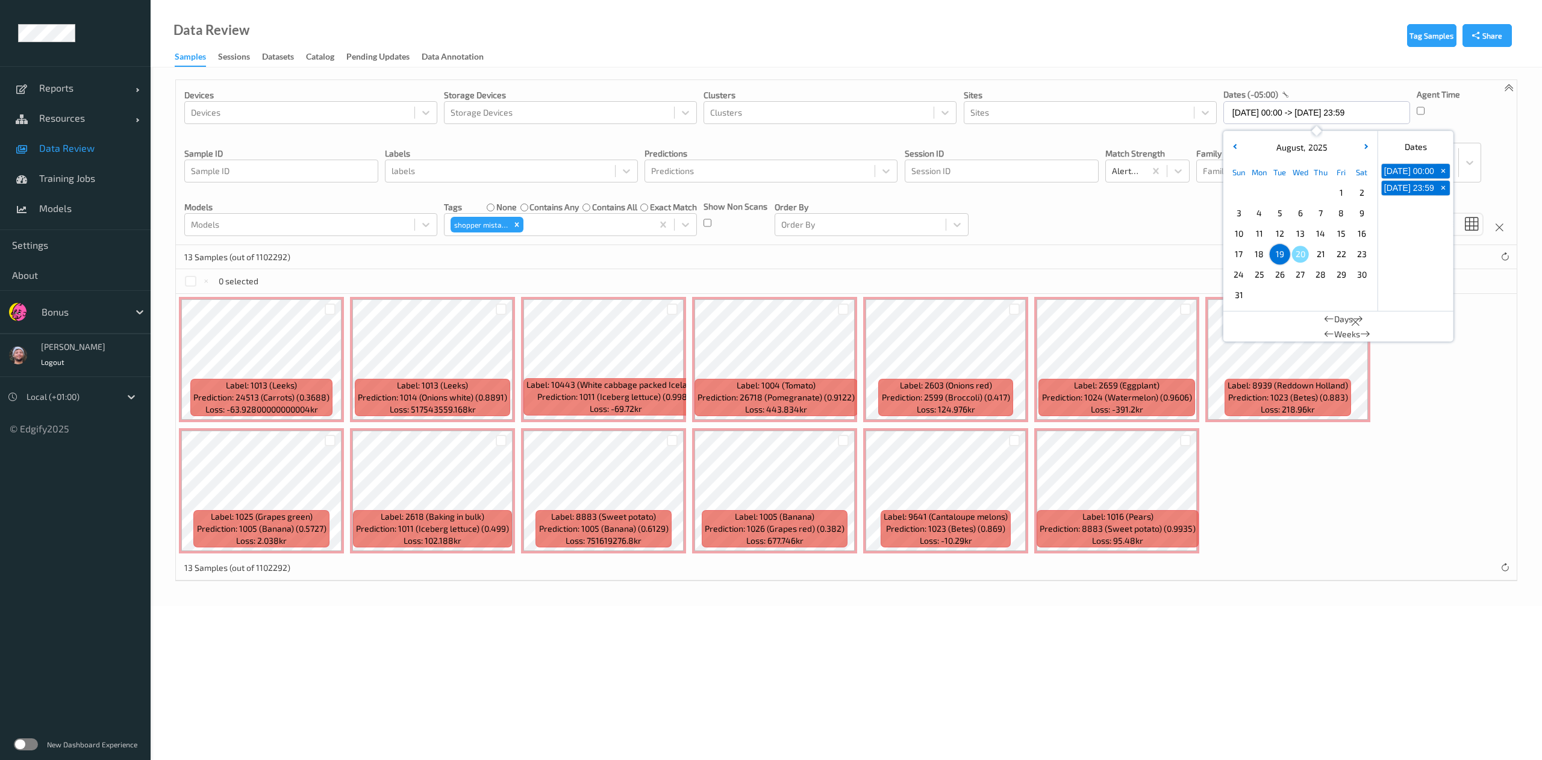
click at [1276, 251] on span "19" at bounding box center [1280, 254] width 17 height 17
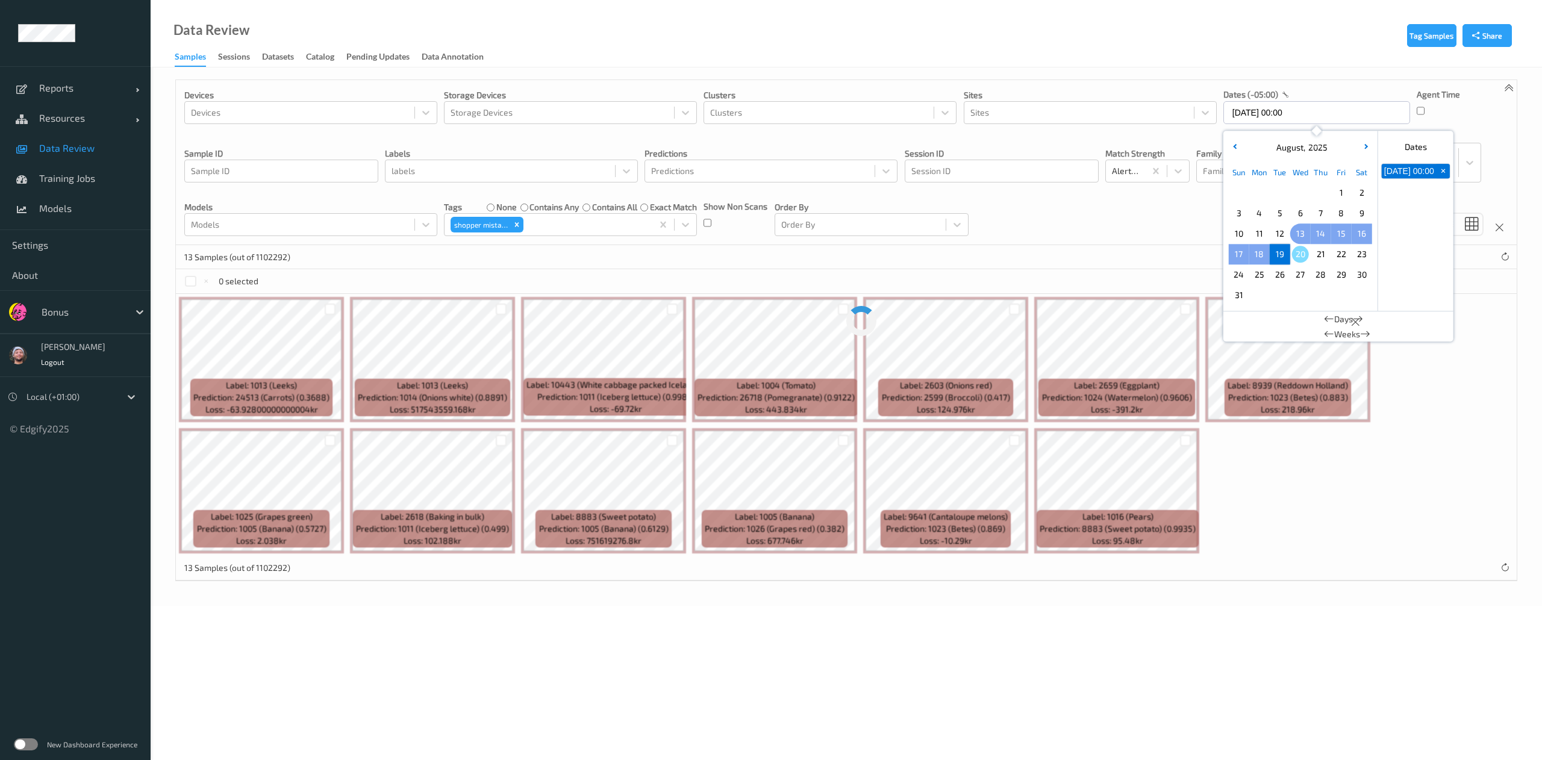
click at [1299, 230] on span "13" at bounding box center [1300, 233] width 17 height 17
type input "[DATE] 00:00 -> [DATE] 23:59"
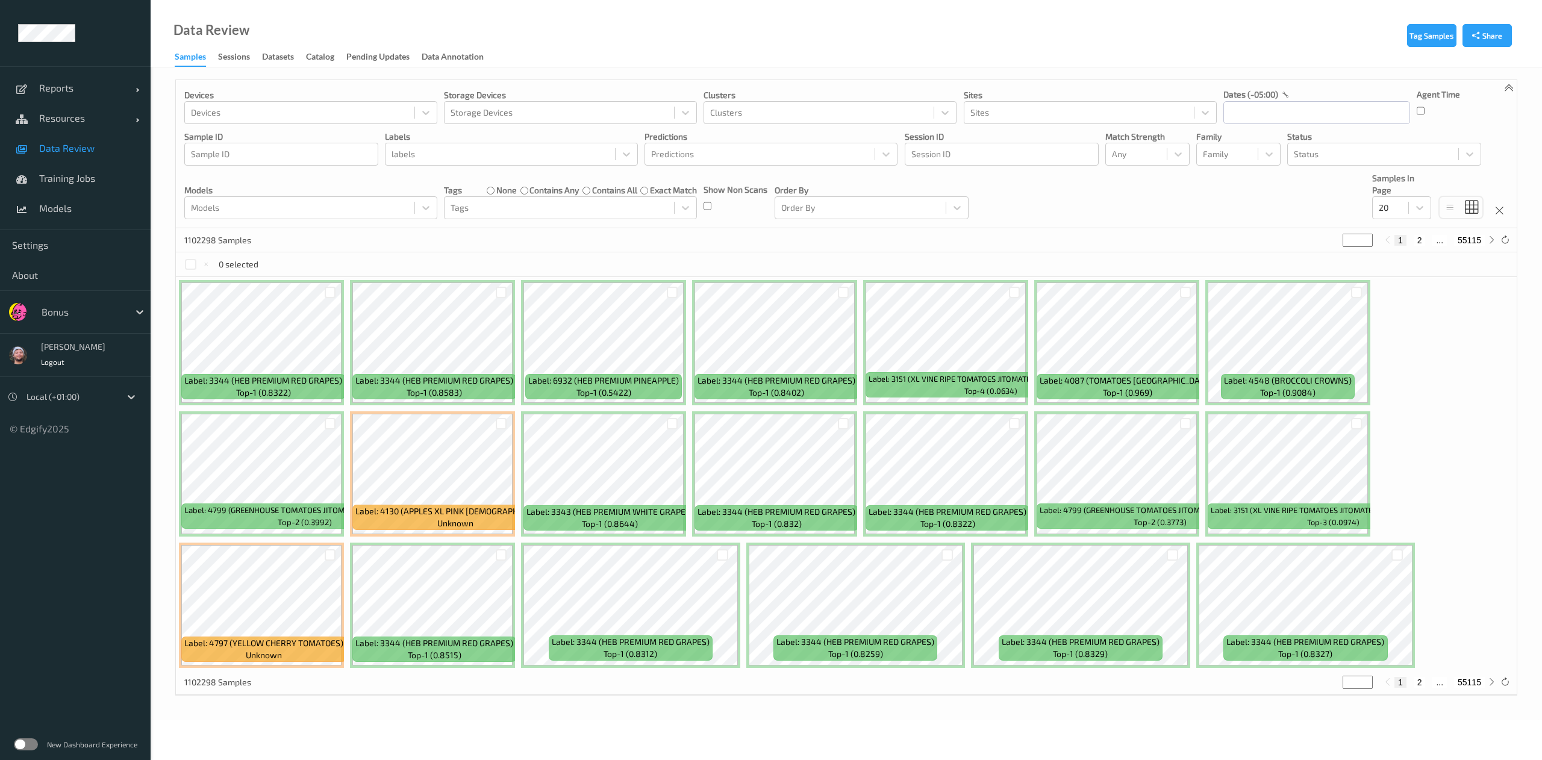
click at [1280, 127] on div "Devices Devices Storage Devices Storage Devices Clusters Clusters Sites Sites d…" at bounding box center [846, 154] width 1341 height 148
click at [1280, 117] on input "text" at bounding box center [1316, 112] width 187 height 23
click at [1282, 252] on span "19" at bounding box center [1280, 254] width 17 height 17
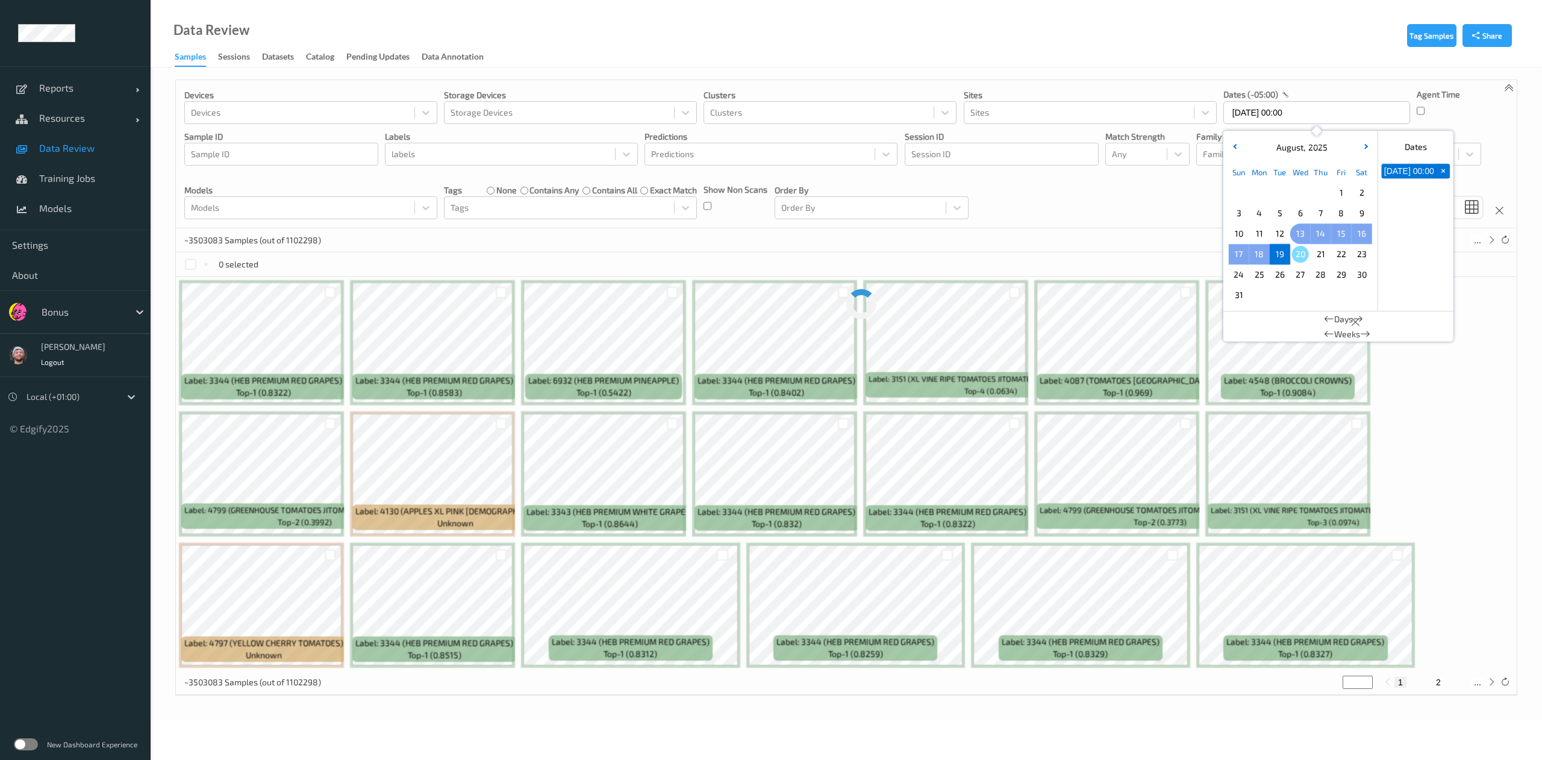
click at [1298, 230] on span "13" at bounding box center [1300, 233] width 17 height 17
type input "[DATE] 00:00 -> [DATE] 23:59"
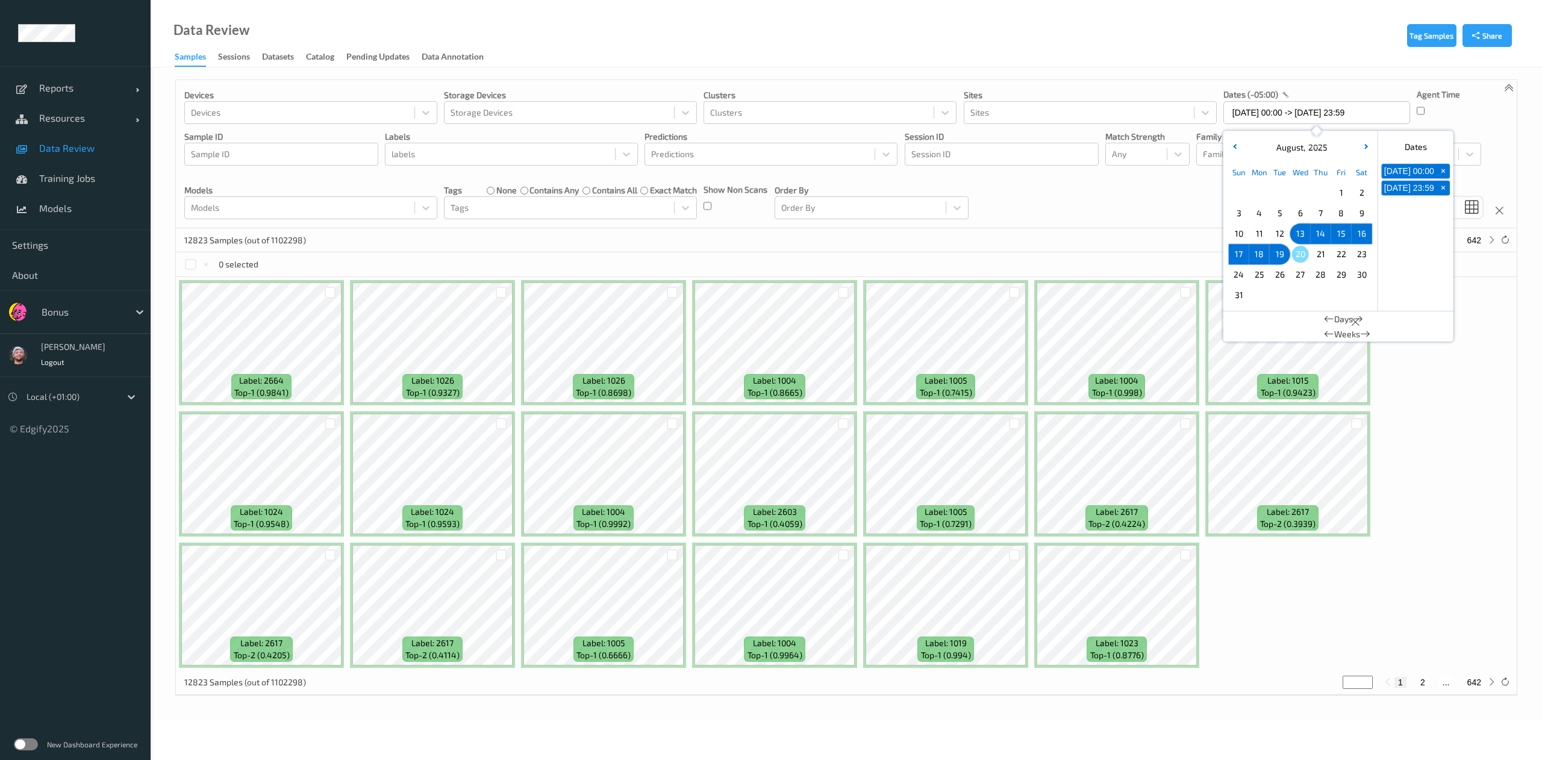
click at [78, 664] on ul "Reports Default Report Customized Report Resources Devices Clusters Sites Data …" at bounding box center [75, 380] width 151 height 760
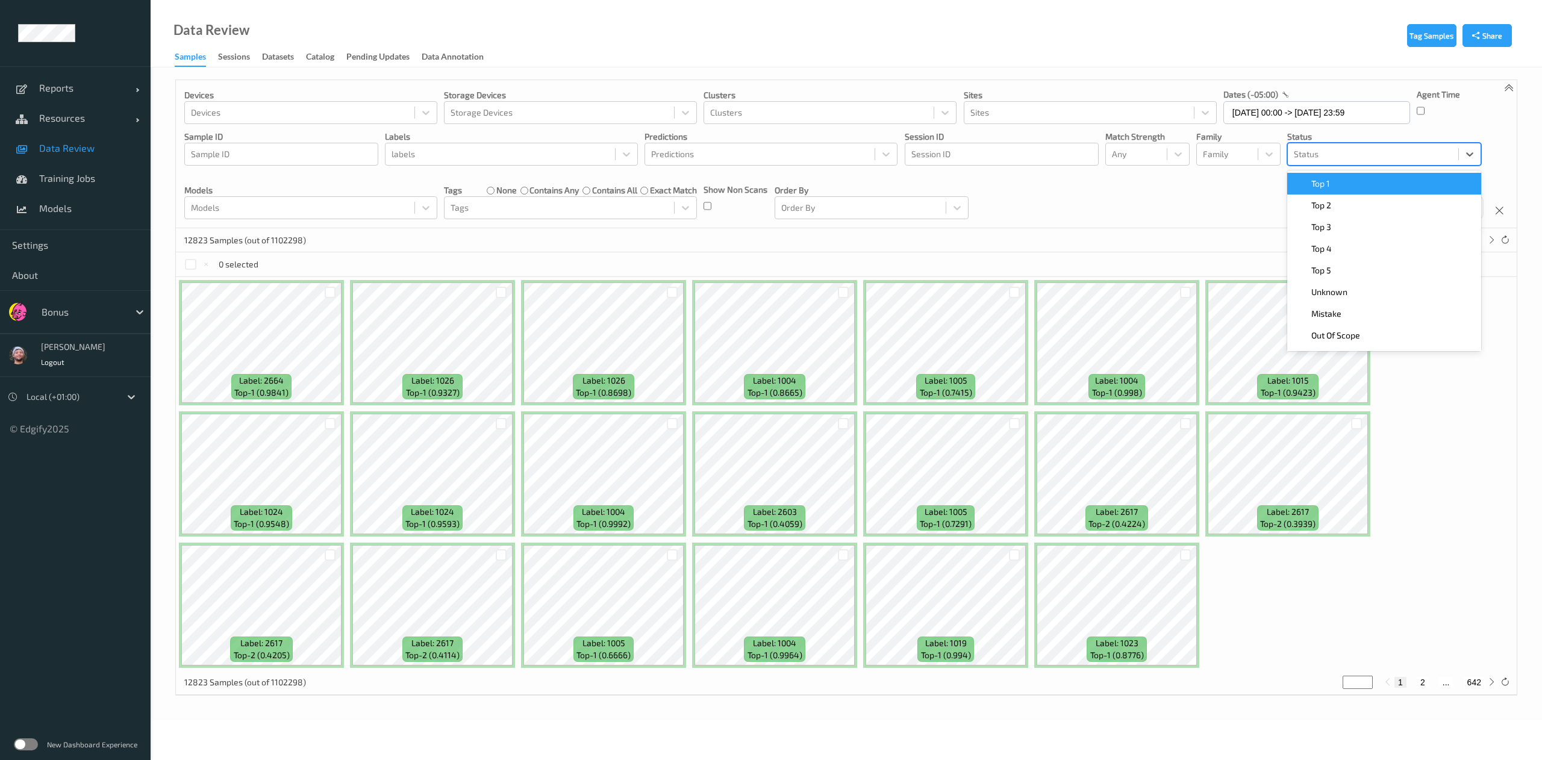
click at [1307, 148] on div at bounding box center [1373, 154] width 158 height 14
click at [1149, 158] on div at bounding box center [1136, 154] width 49 height 14
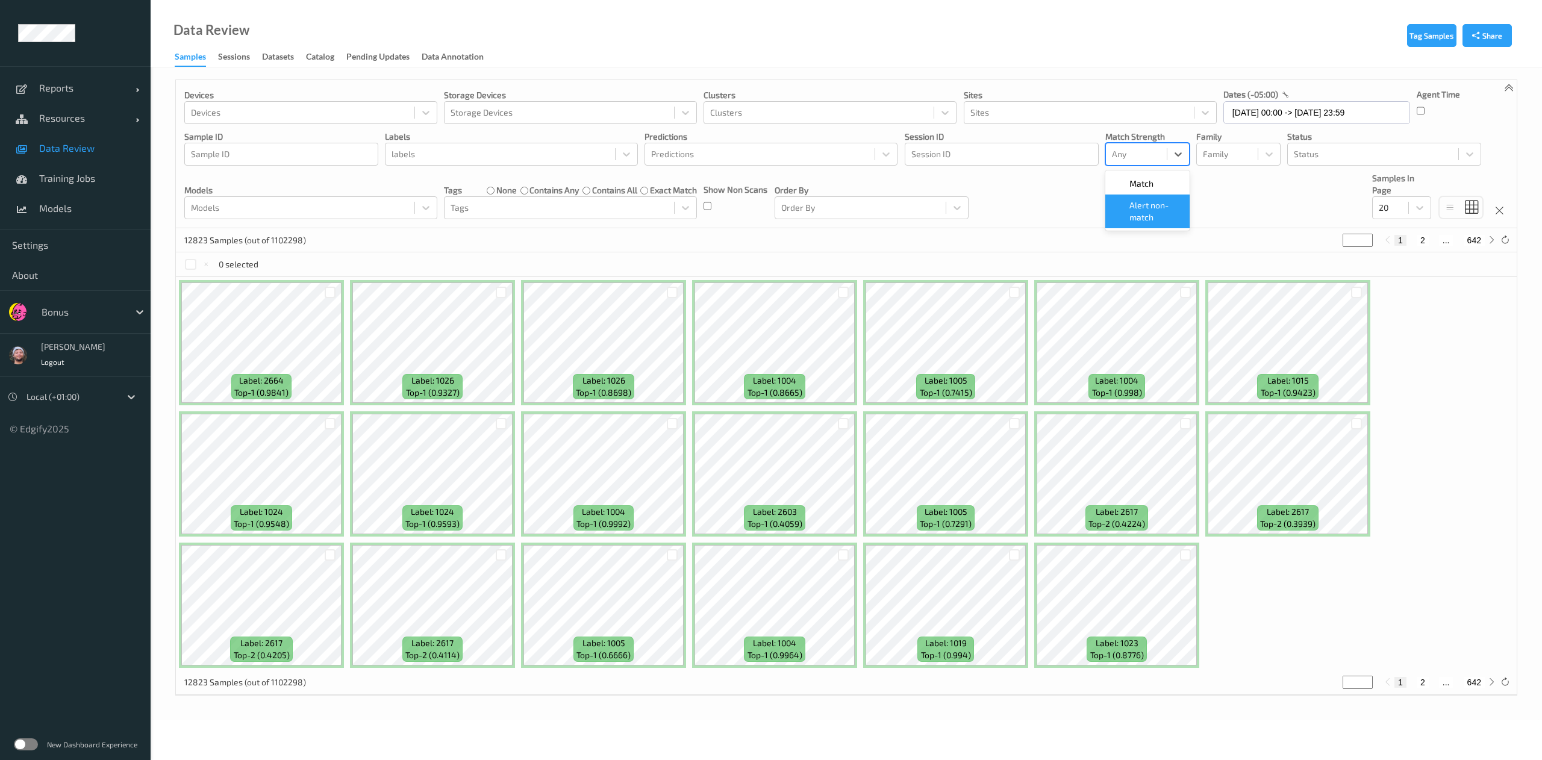
click at [1137, 207] on span "Alert non-match" at bounding box center [1156, 211] width 53 height 24
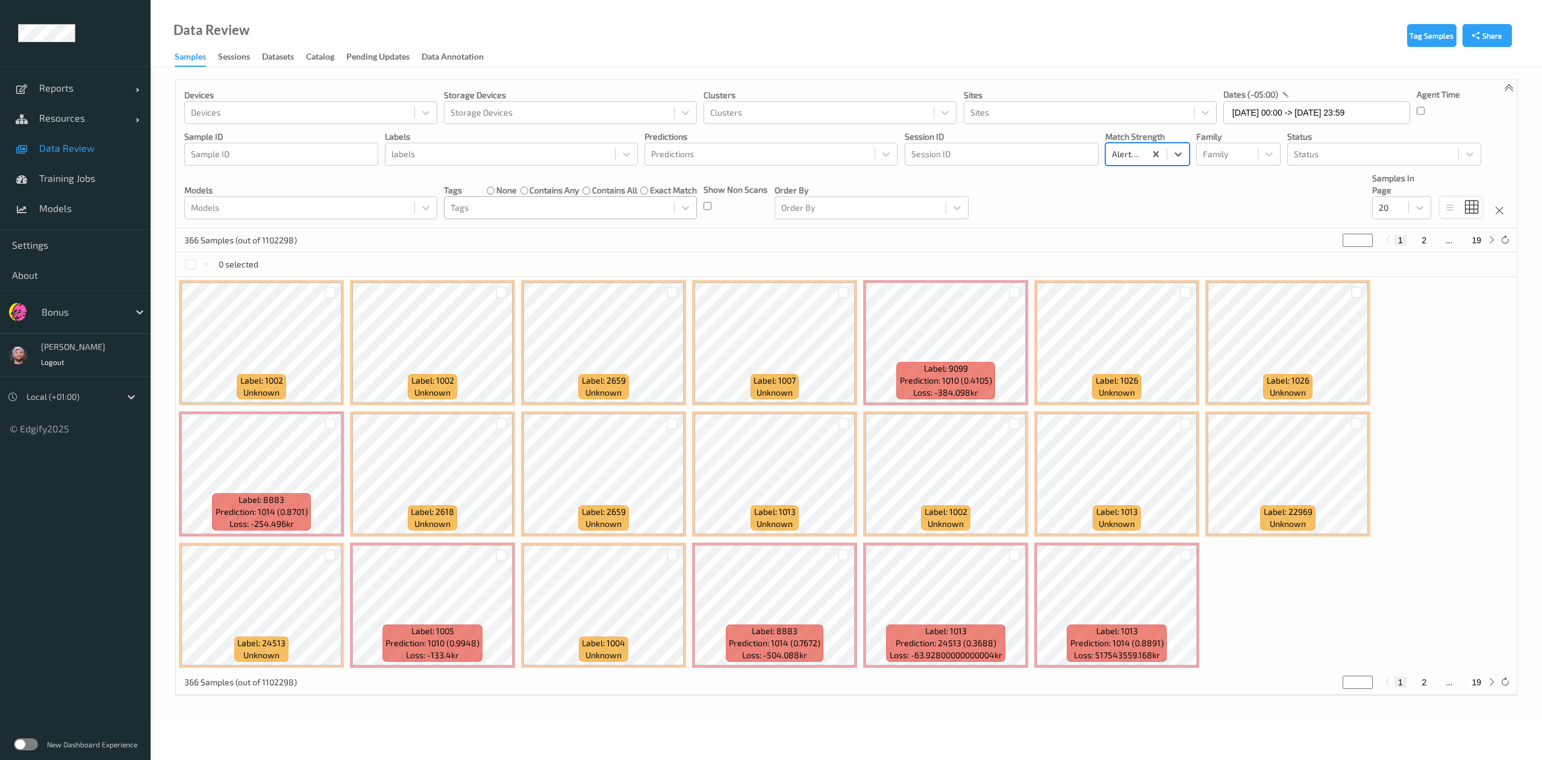
click at [554, 219] on div "Tags" at bounding box center [570, 207] width 253 height 23
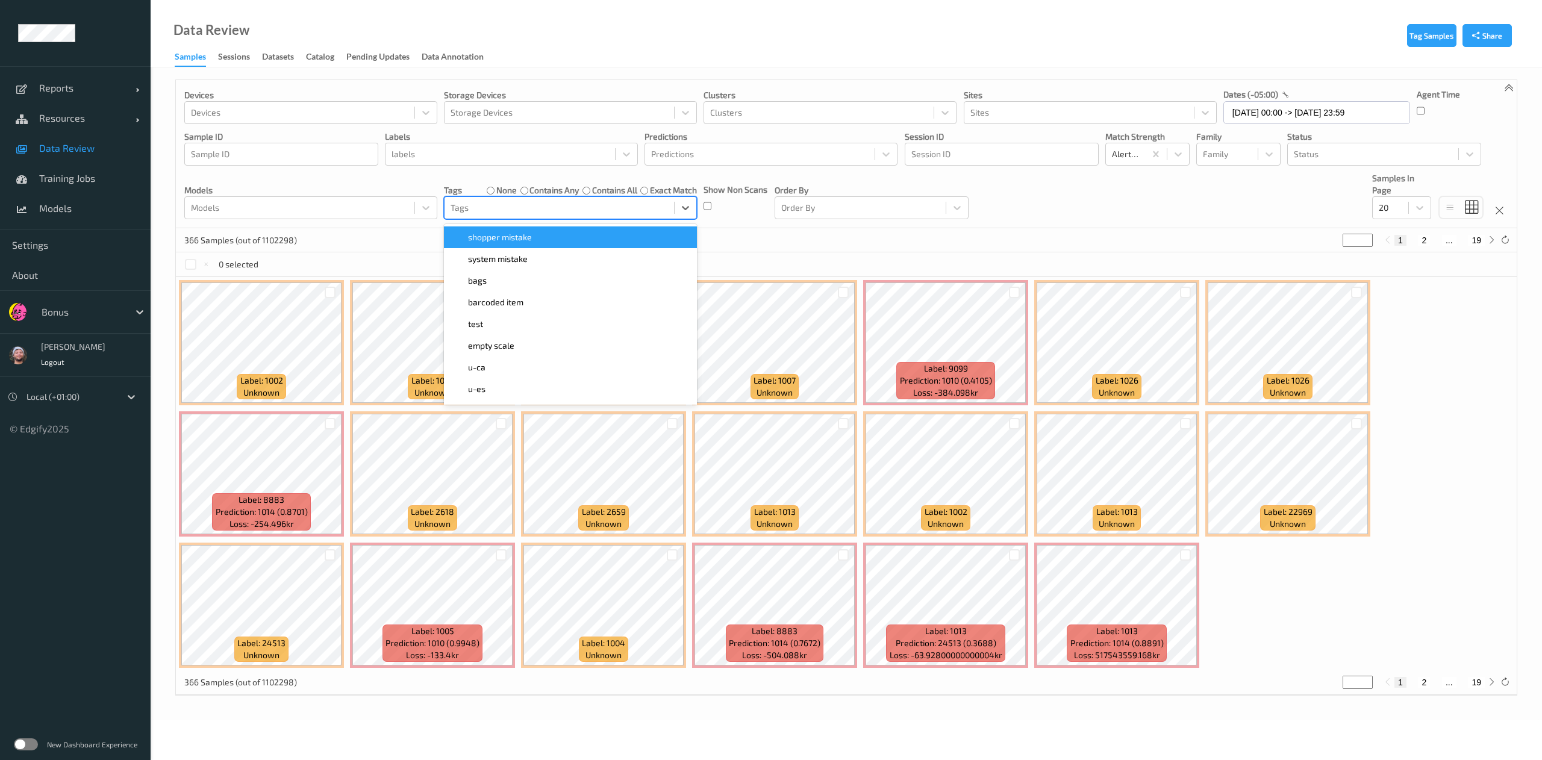
click at [525, 233] on span "shopper mistake" at bounding box center [500, 237] width 64 height 12
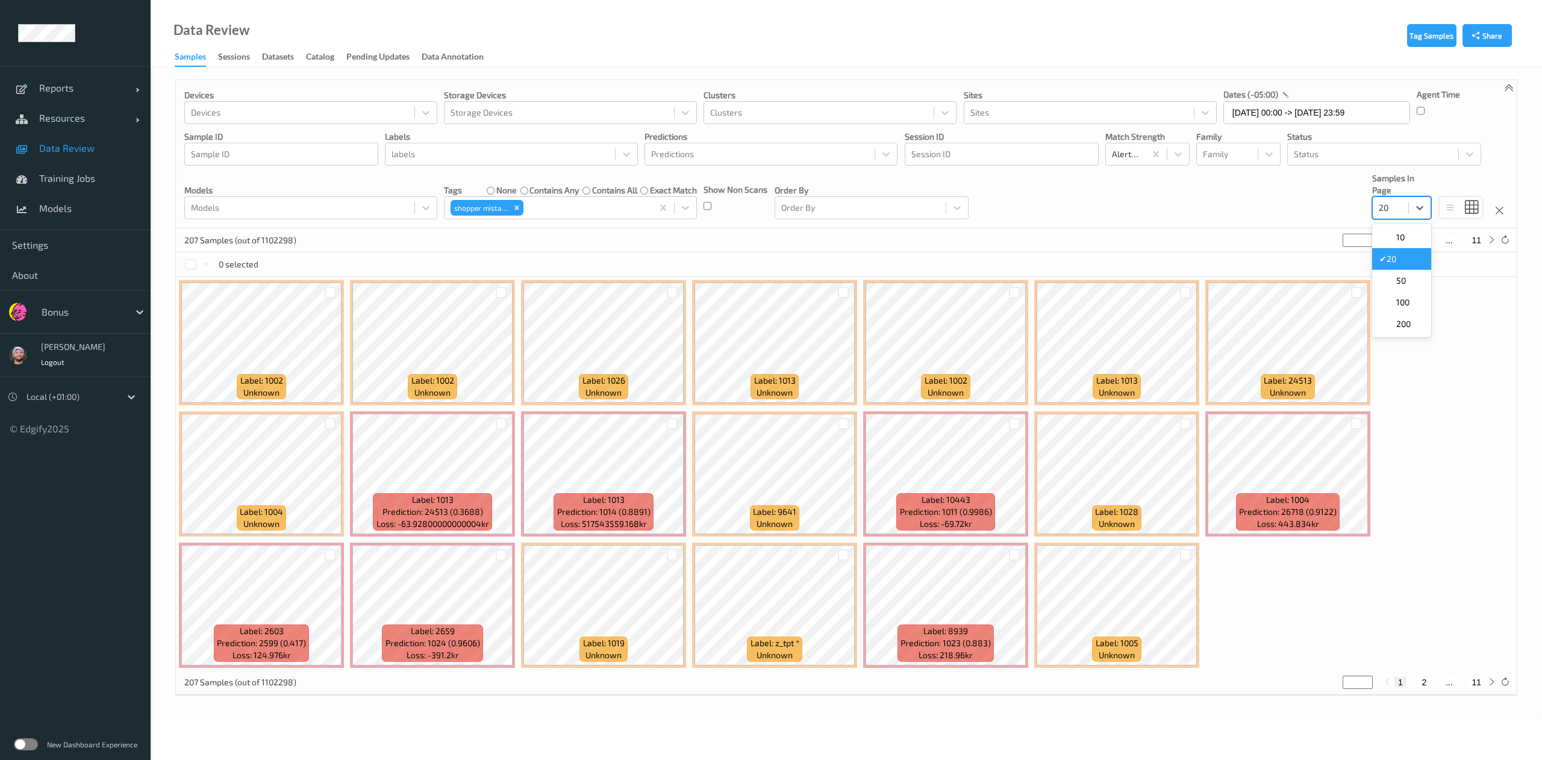
click at [1387, 213] on div at bounding box center [1390, 208] width 23 height 14
click at [1406, 323] on span "200" at bounding box center [1403, 324] width 14 height 12
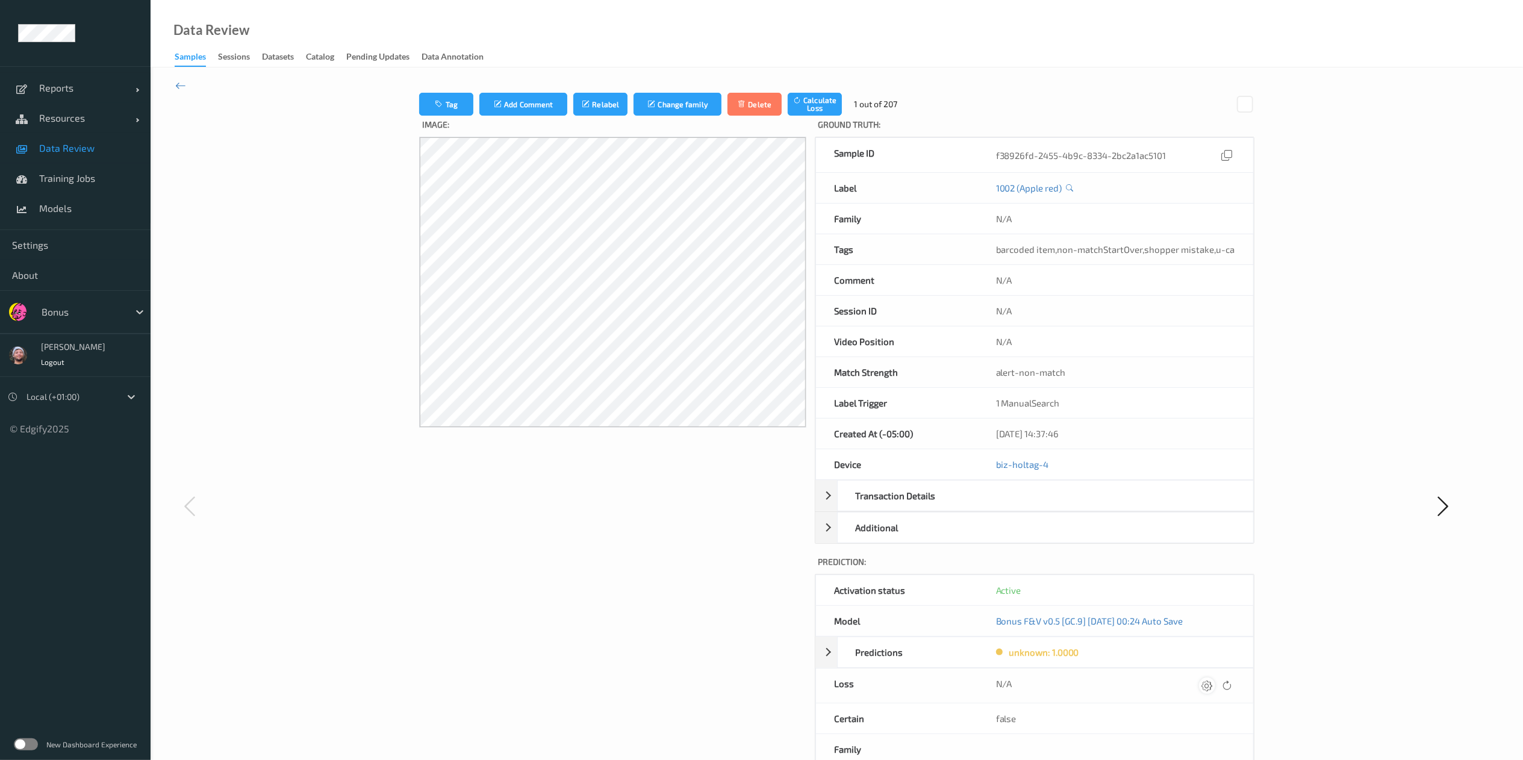
click at [1206, 691] on icon at bounding box center [1207, 685] width 11 height 11
type input "410.1"
click at [1176, 682] on button "submit" at bounding box center [1184, 690] width 16 height 16
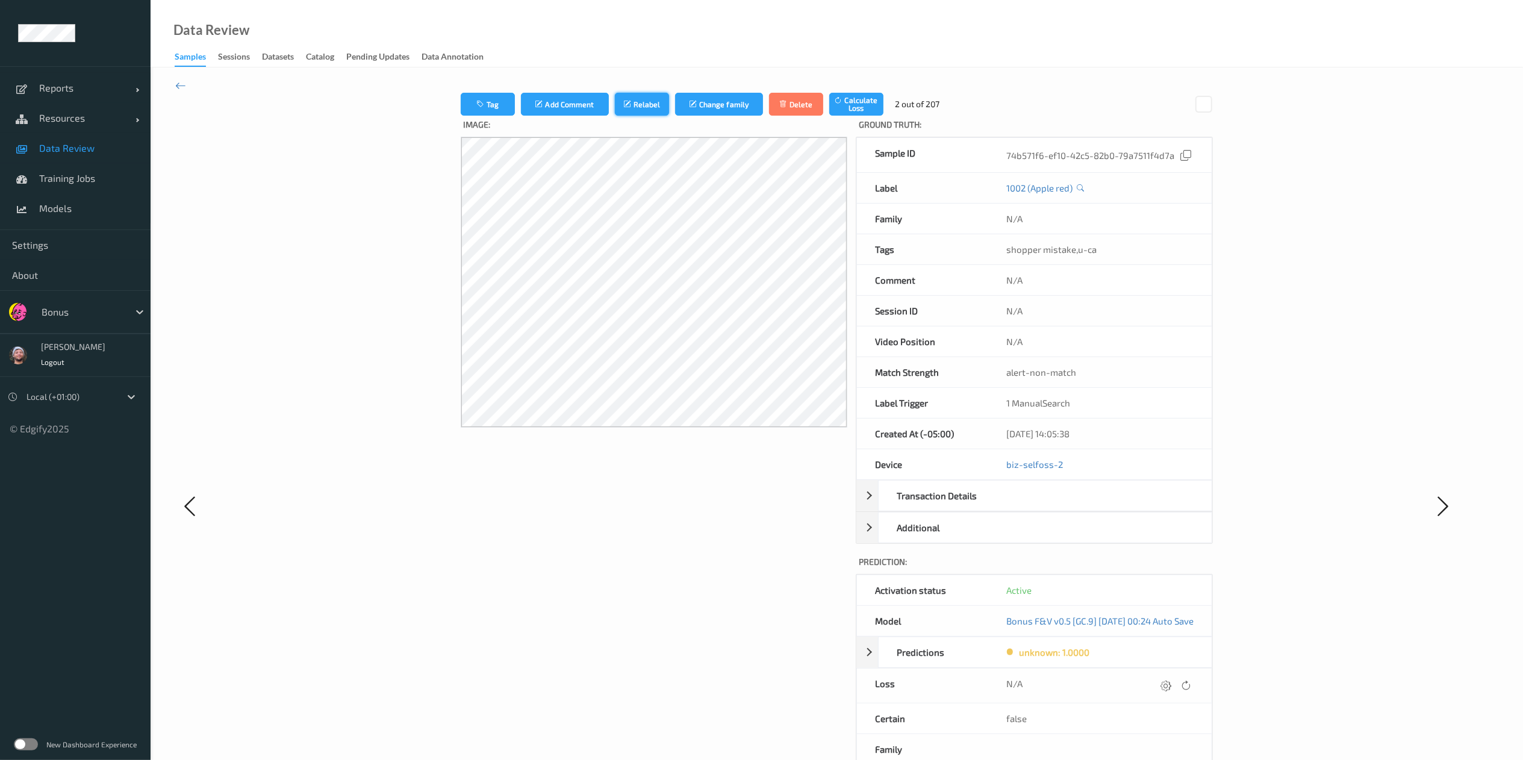
click at [619, 101] on button "Relabel" at bounding box center [642, 104] width 54 height 23
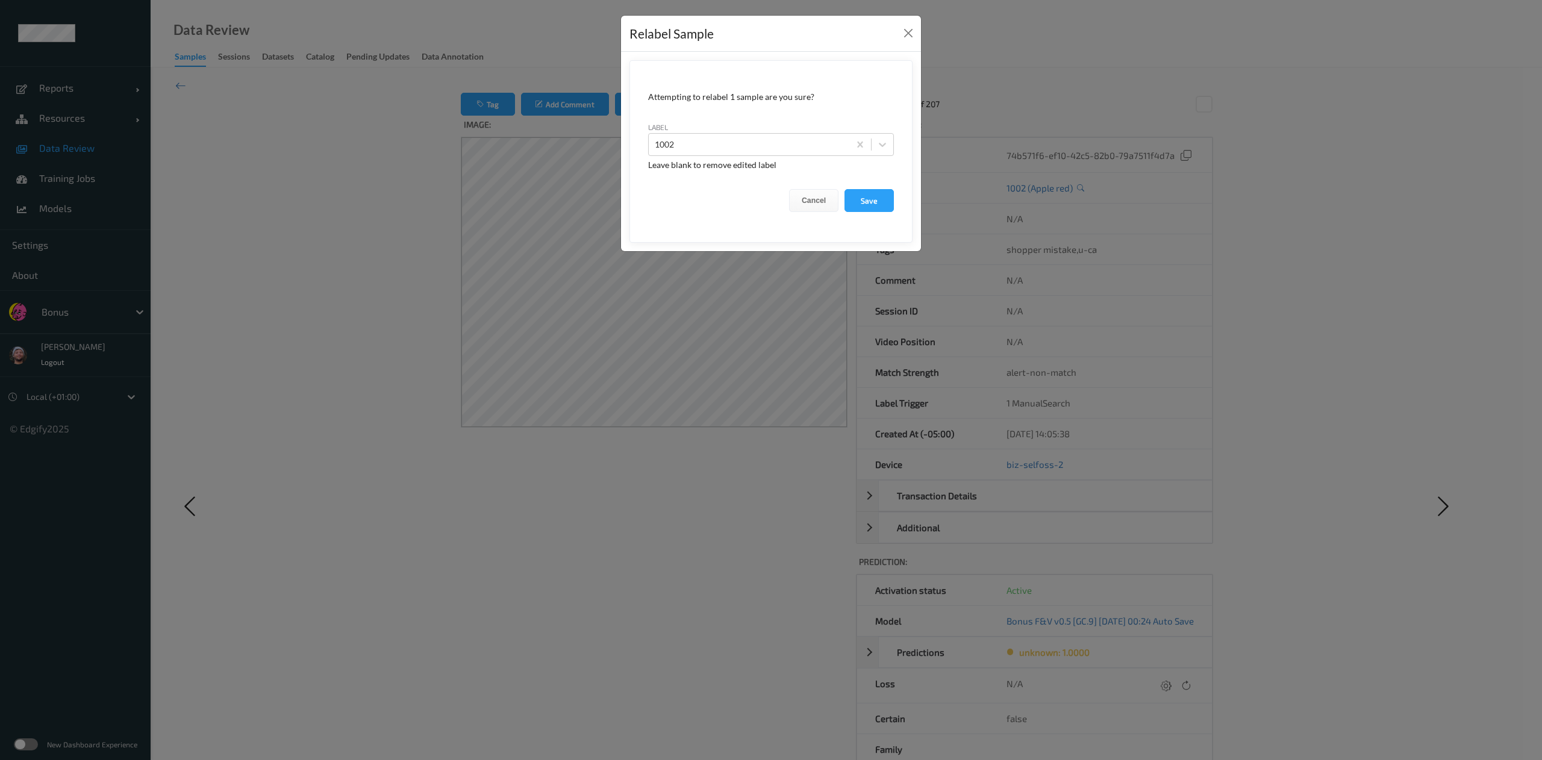
click at [680, 132] on div "label 1002" at bounding box center [771, 138] width 246 height 35
click at [694, 147] on div at bounding box center [749, 144] width 189 height 14
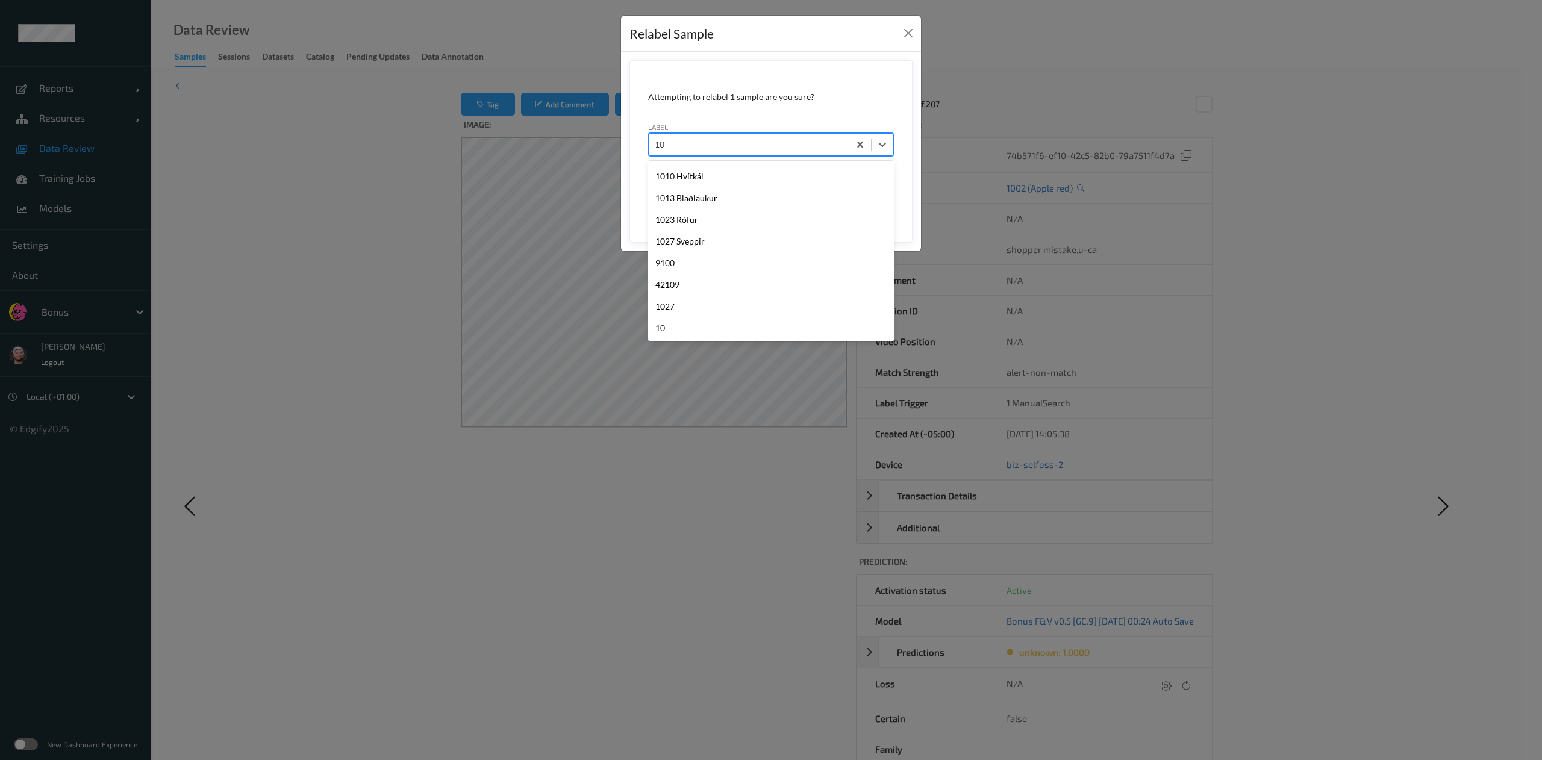
scroll to position [1000, 0]
type input "1019"
click at [694, 147] on div at bounding box center [749, 144] width 189 height 14
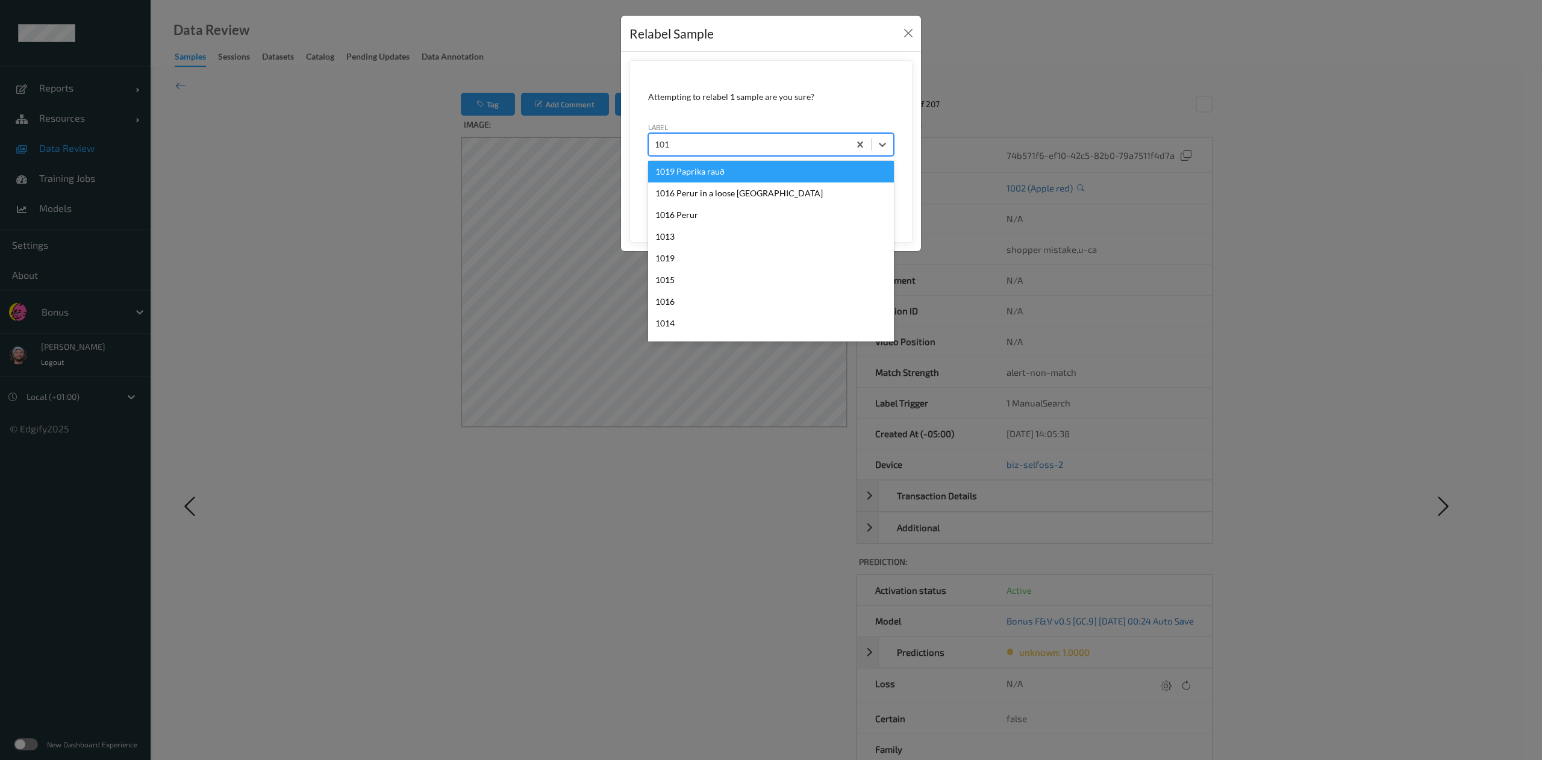
type input "1019"
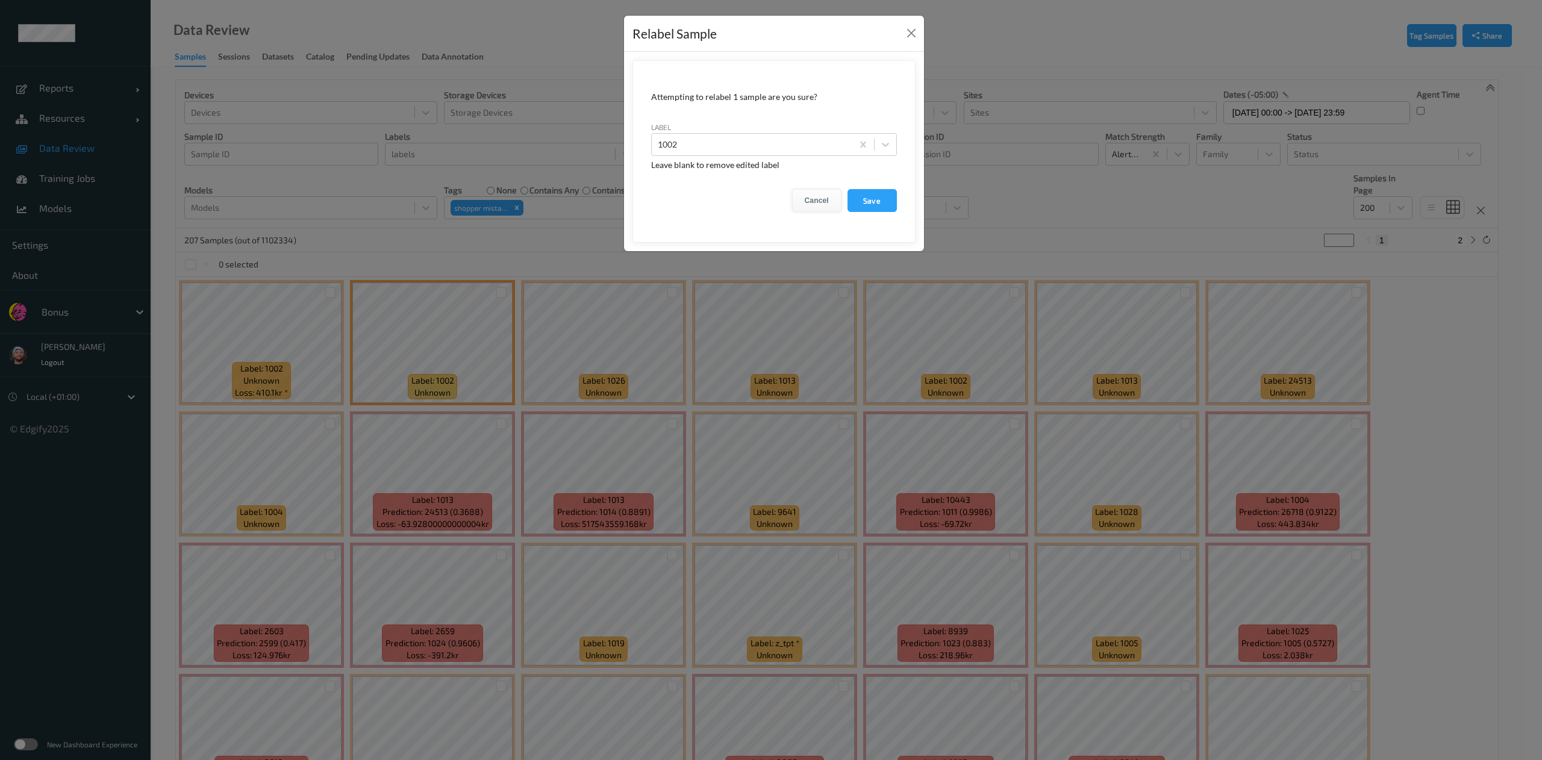
click at [812, 194] on button "Cancel" at bounding box center [816, 200] width 49 height 23
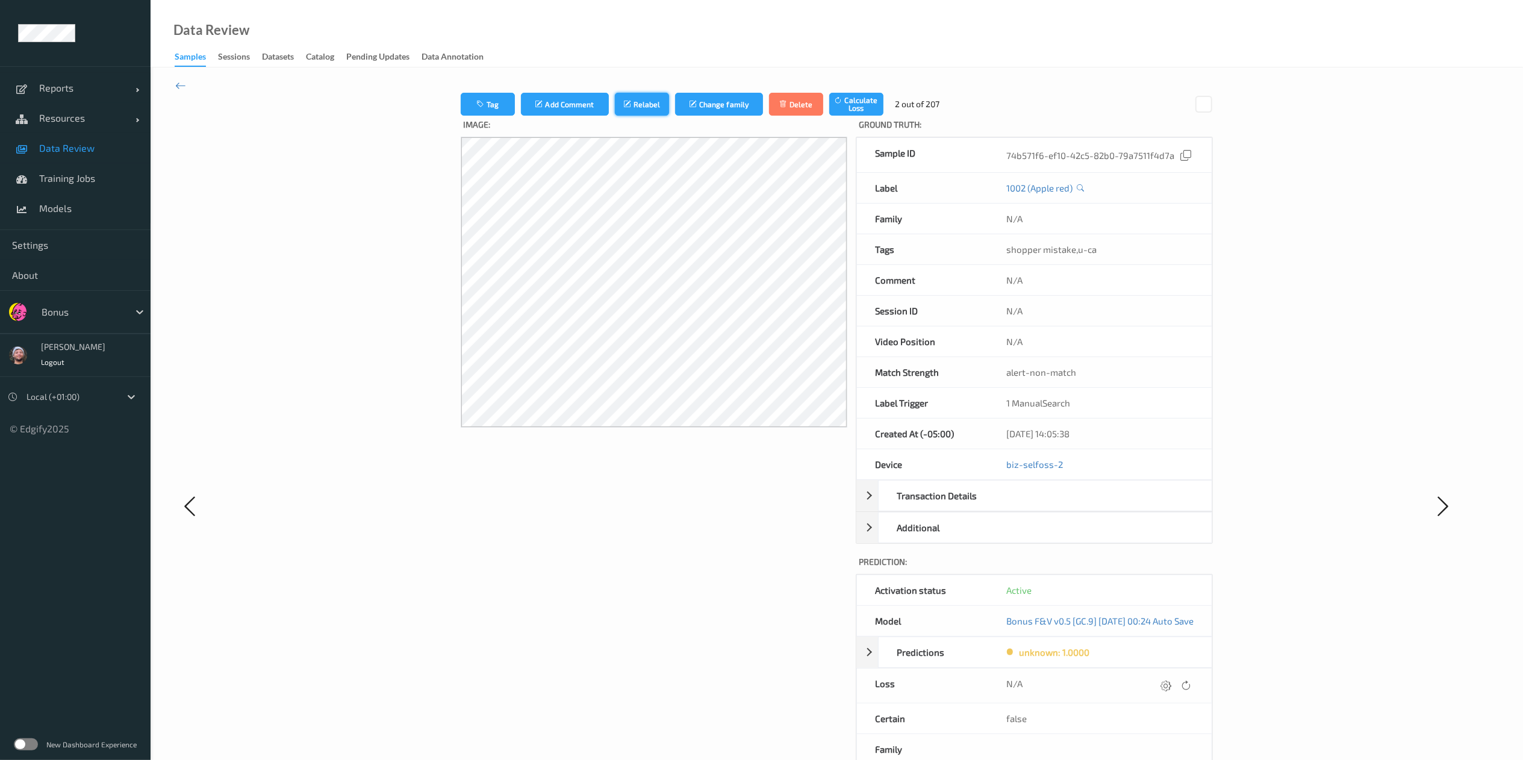
click at [631, 104] on button "Relabel" at bounding box center [642, 104] width 54 height 23
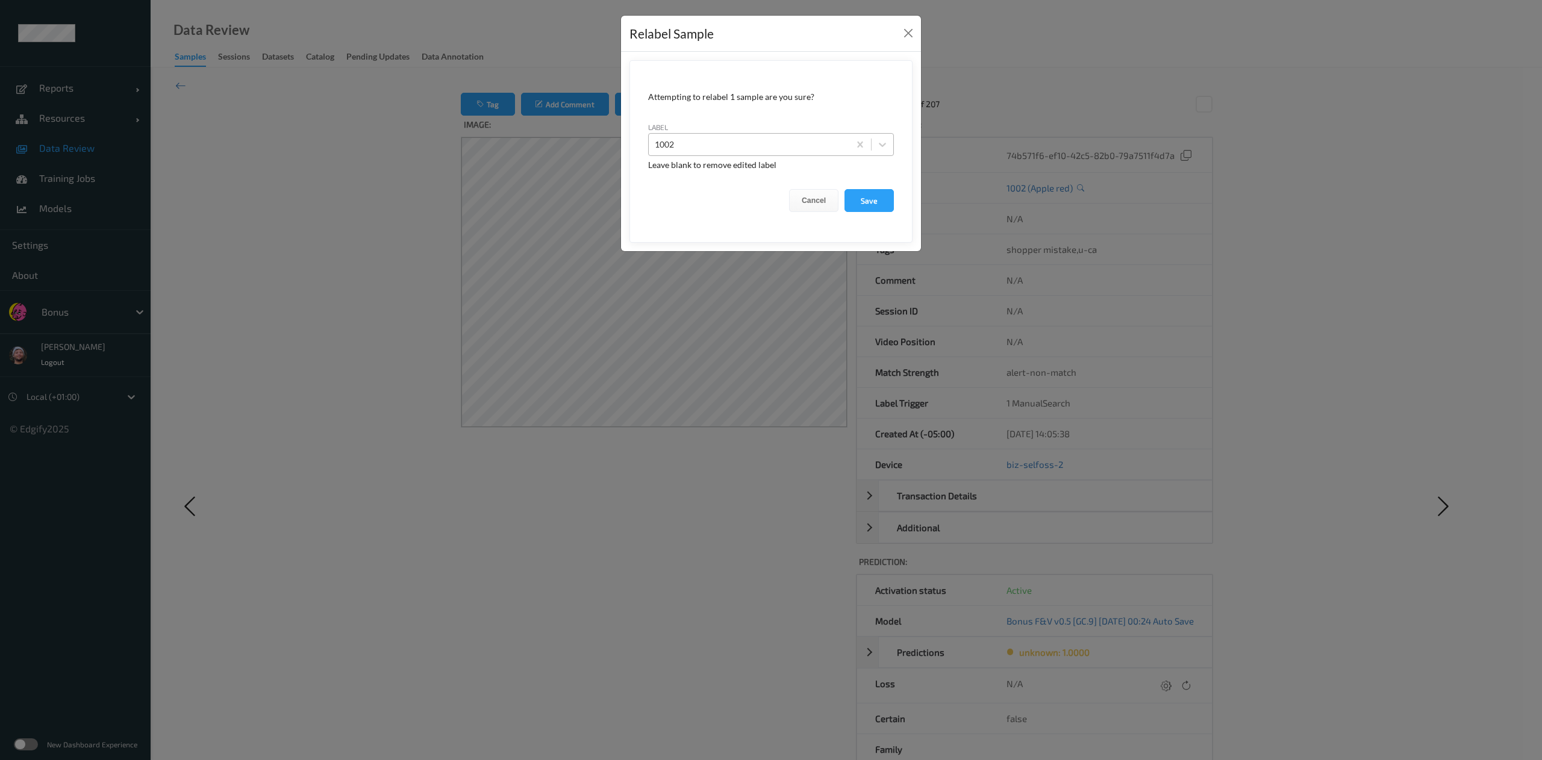
click at [789, 149] on div at bounding box center [749, 144] width 189 height 14
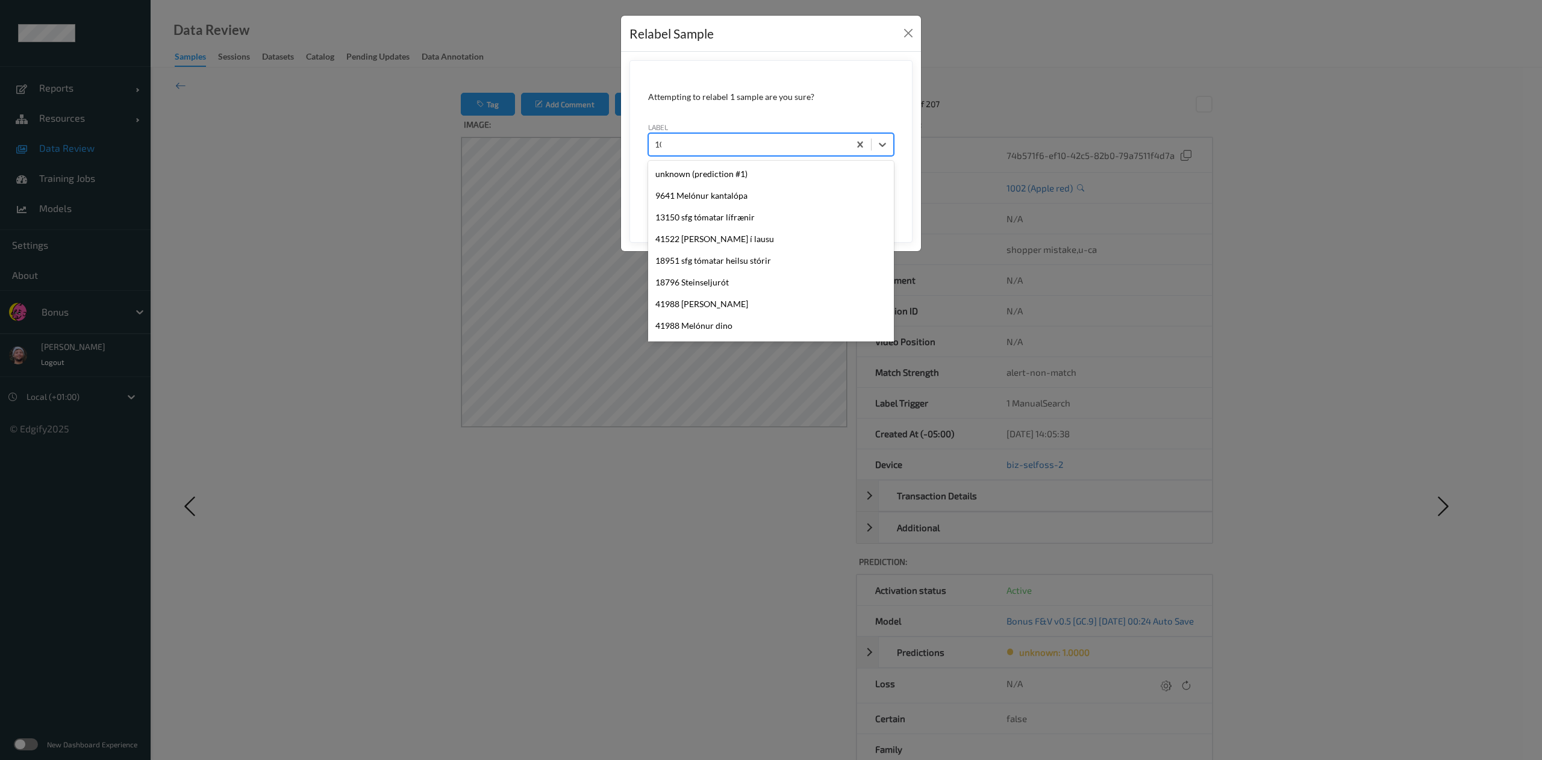
scroll to position [263, 0]
type input "1019"
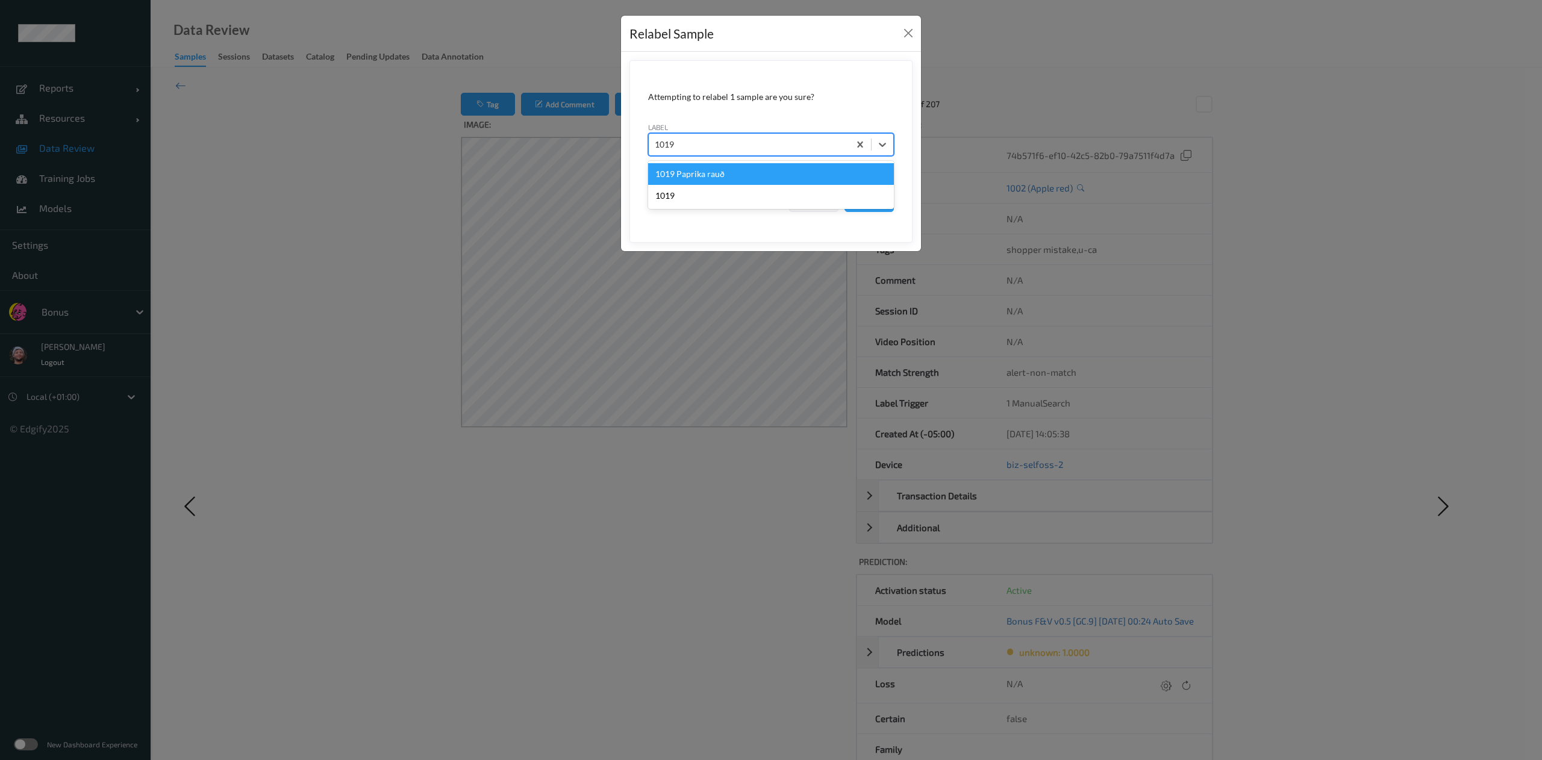
scroll to position [0, 0]
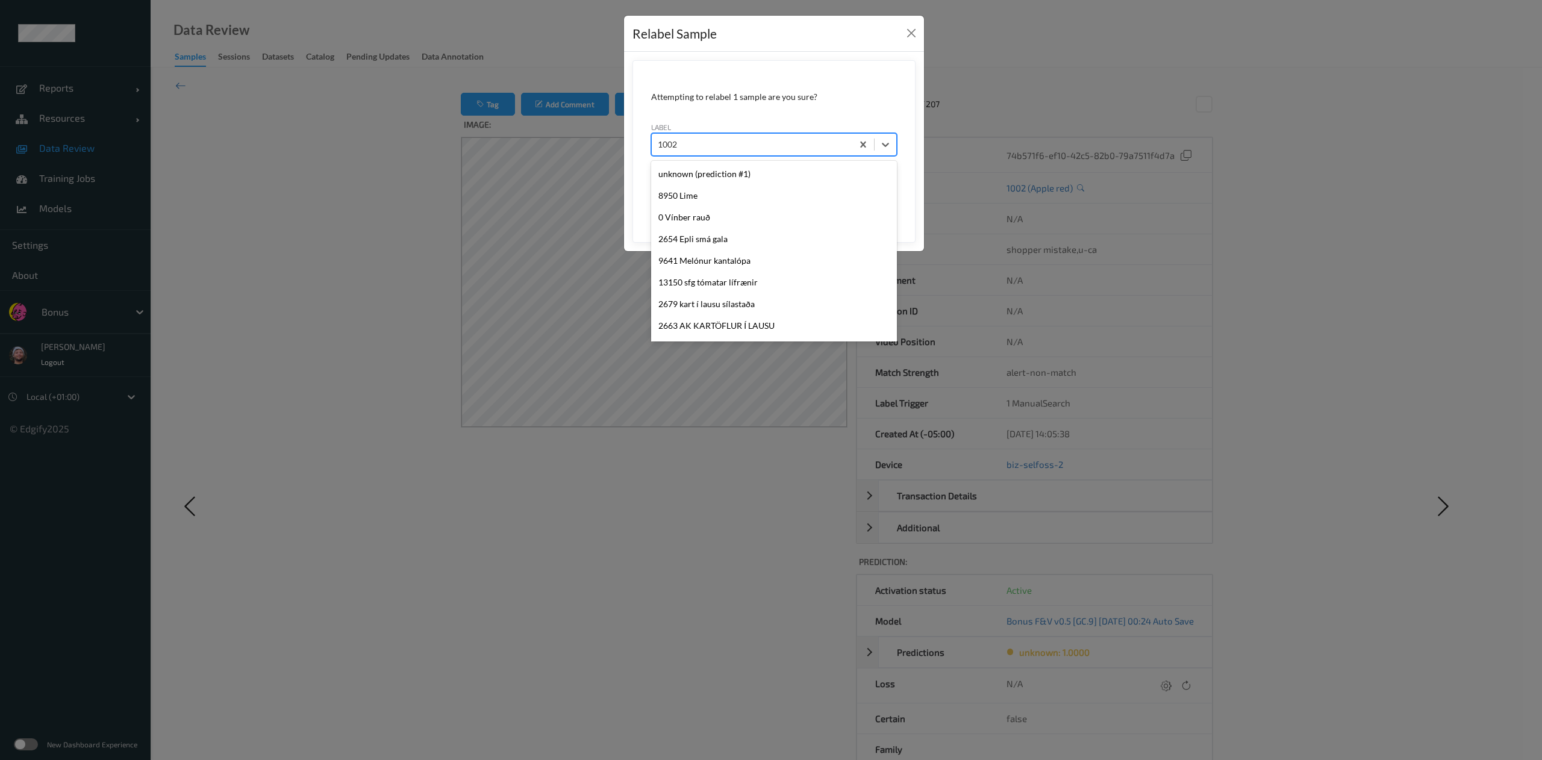
click at [789, 149] on div at bounding box center [752, 144] width 189 height 14
type input "1019"
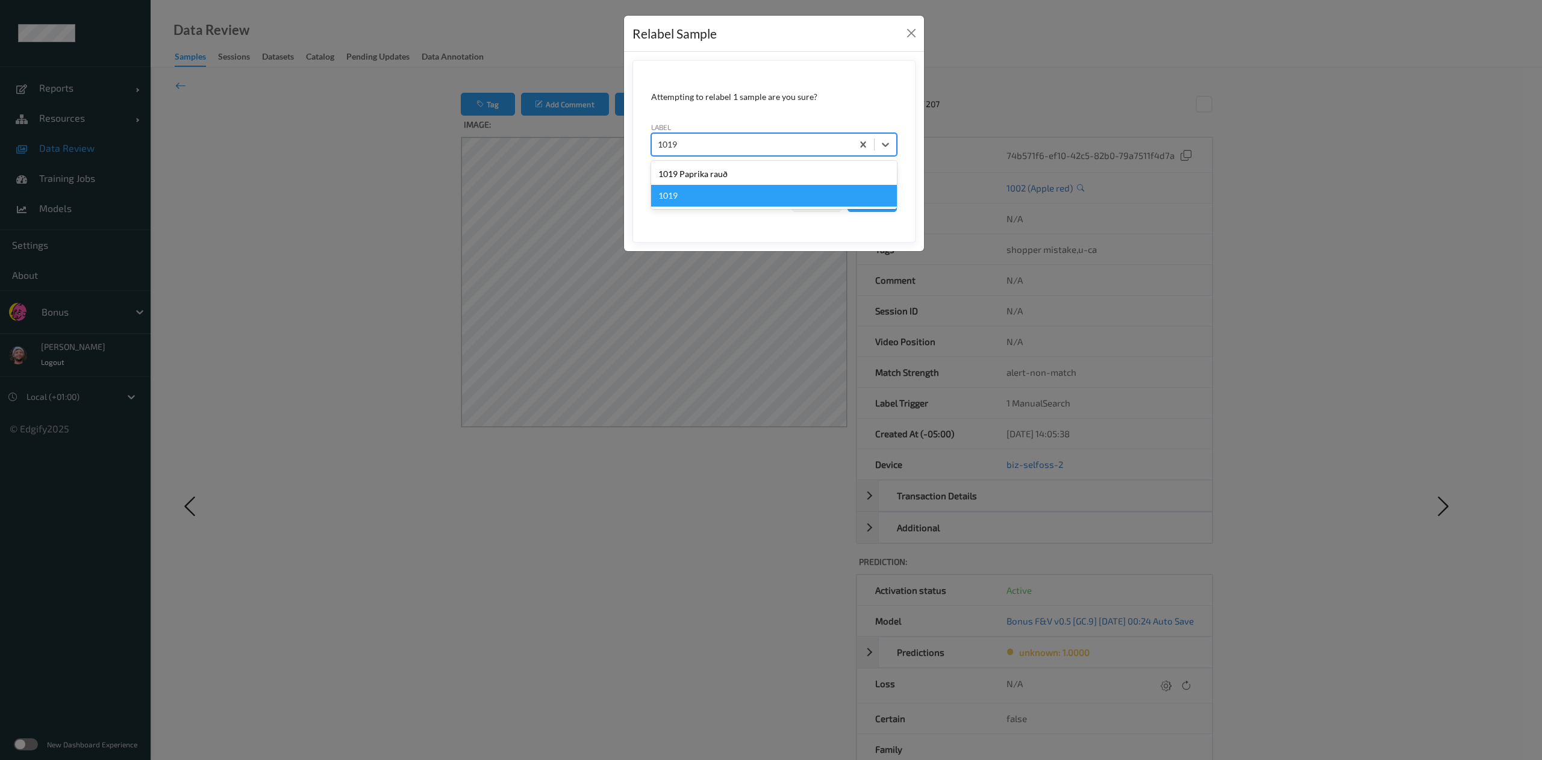
click at [781, 202] on div "1019" at bounding box center [774, 196] width 246 height 22
click at [877, 194] on button "Save" at bounding box center [872, 200] width 49 height 23
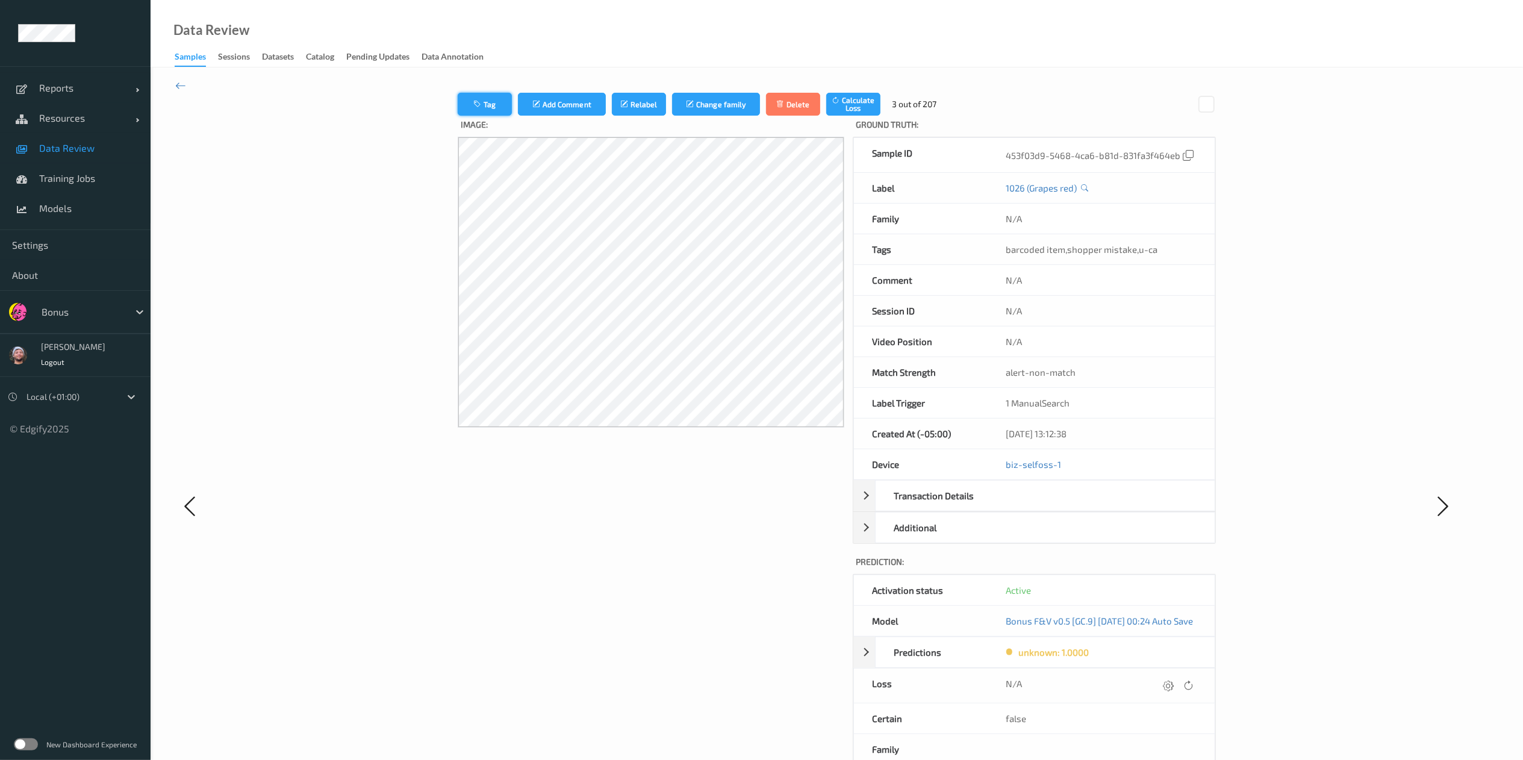
click at [476, 101] on button "Tag" at bounding box center [485, 104] width 54 height 23
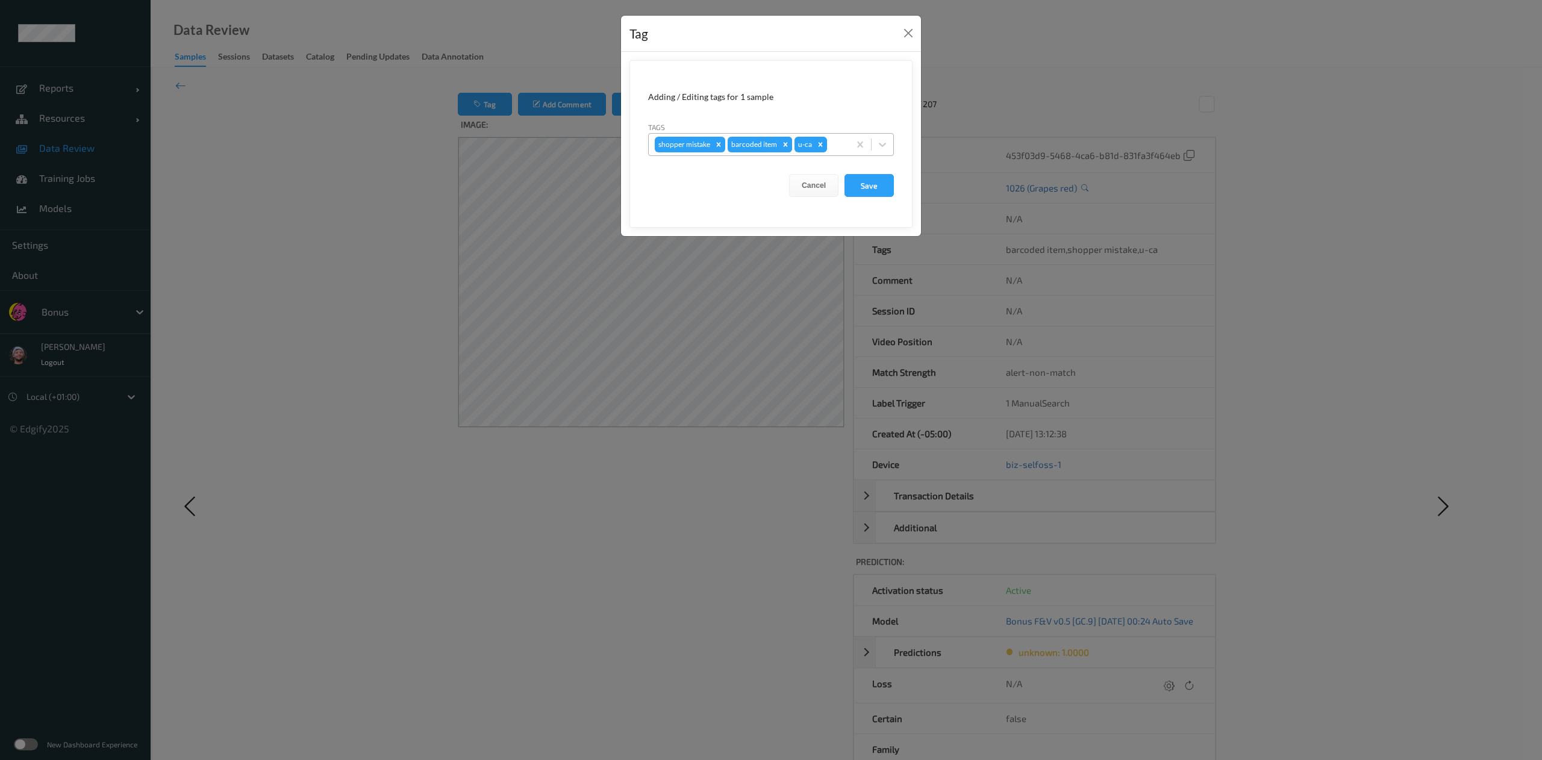
click at [779, 145] on div "Remove barcoded item" at bounding box center [785, 145] width 13 height 16
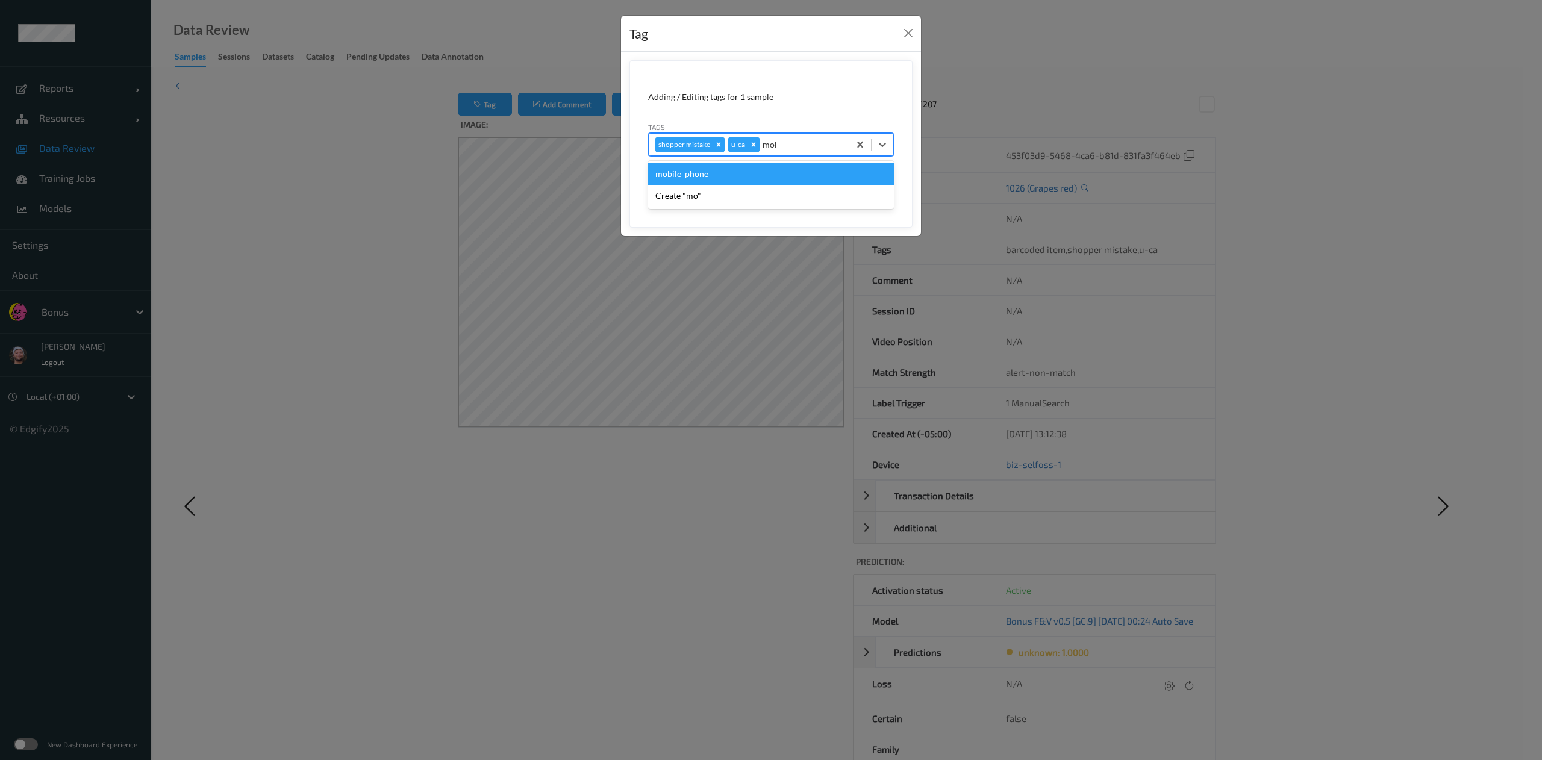
type input "mobi"
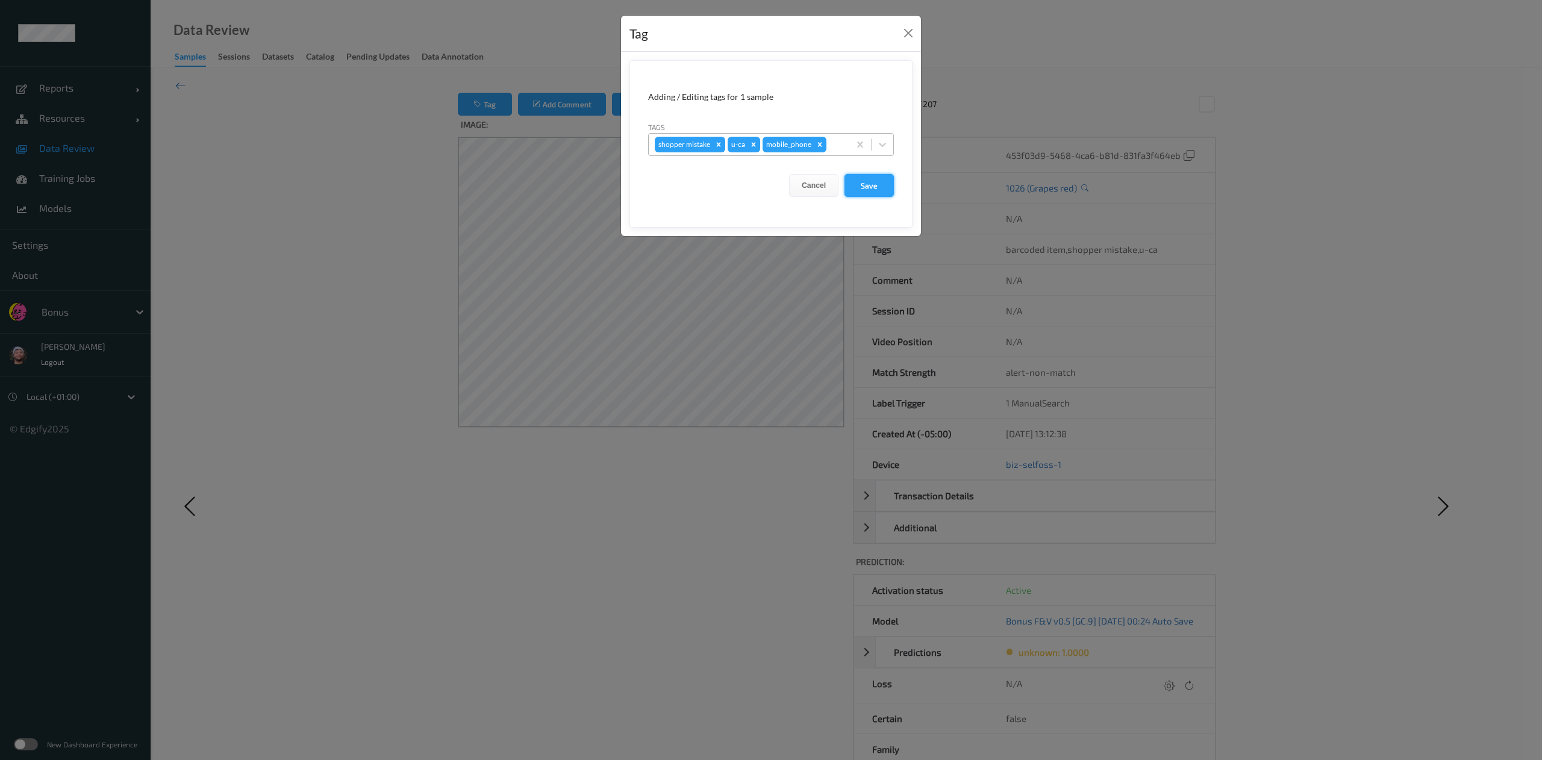
click at [873, 188] on button "Save" at bounding box center [869, 185] width 49 height 23
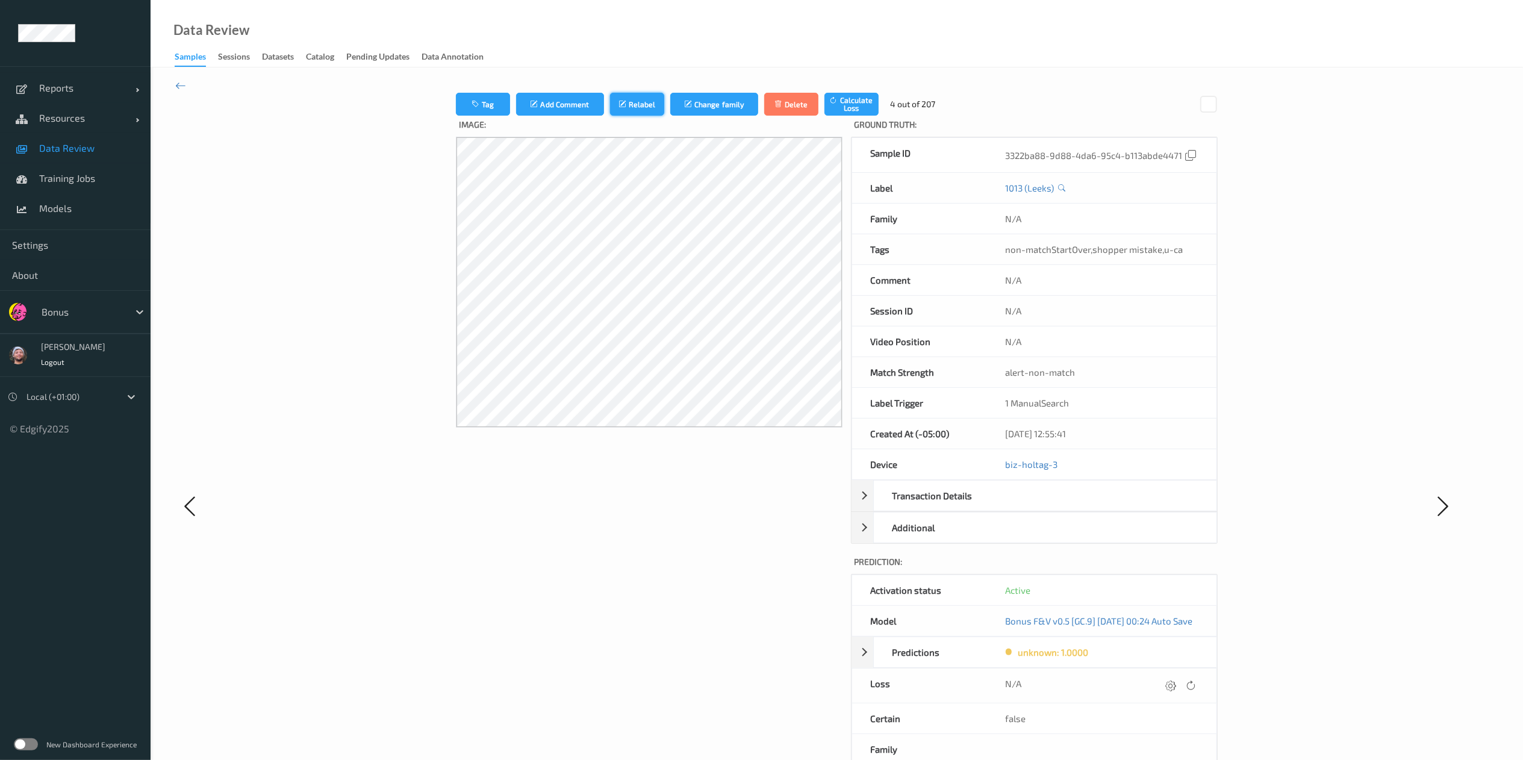
click at [611, 112] on button "Relabel" at bounding box center [637, 104] width 54 height 23
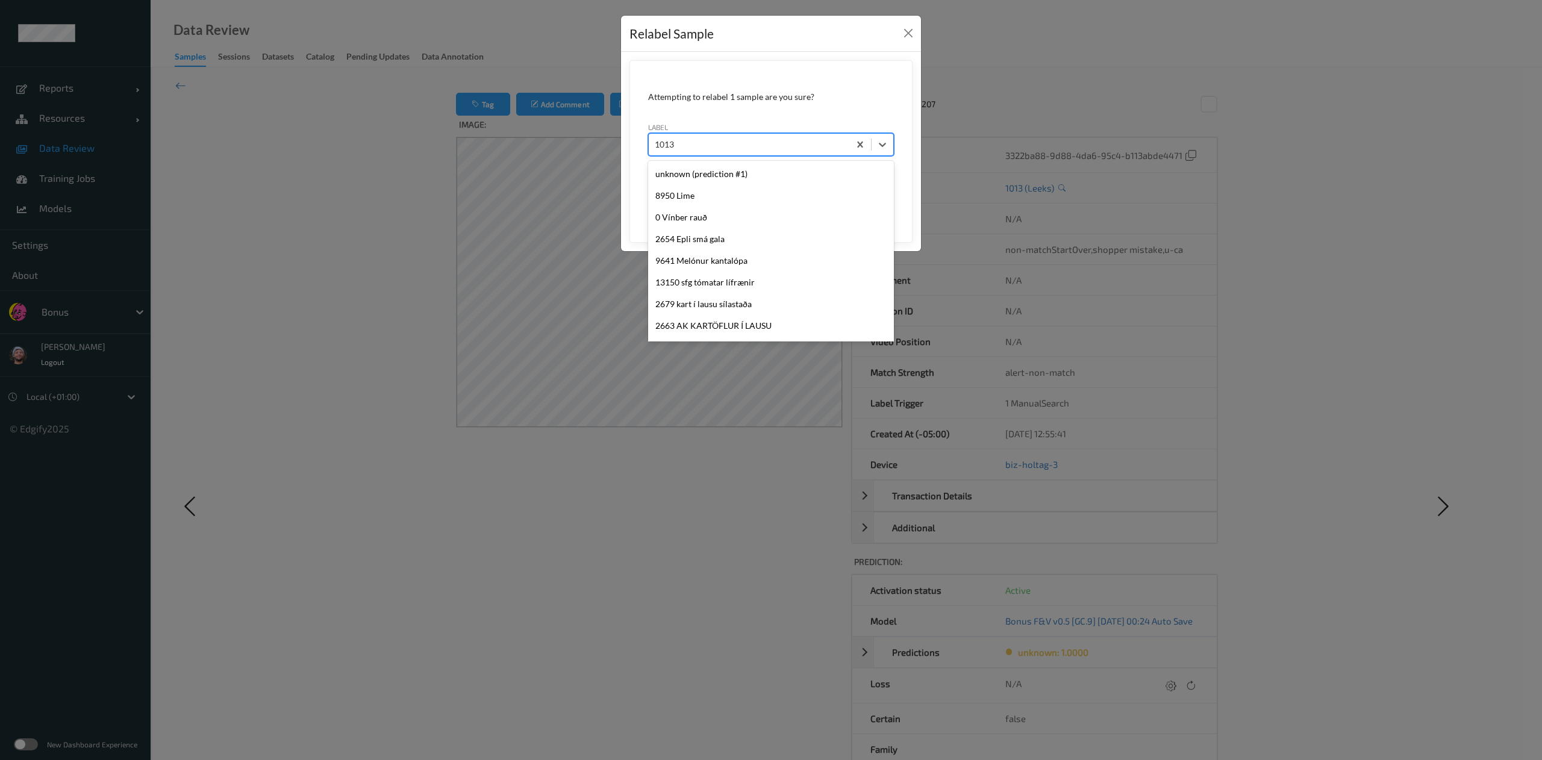
click at [695, 140] on div at bounding box center [749, 144] width 189 height 14
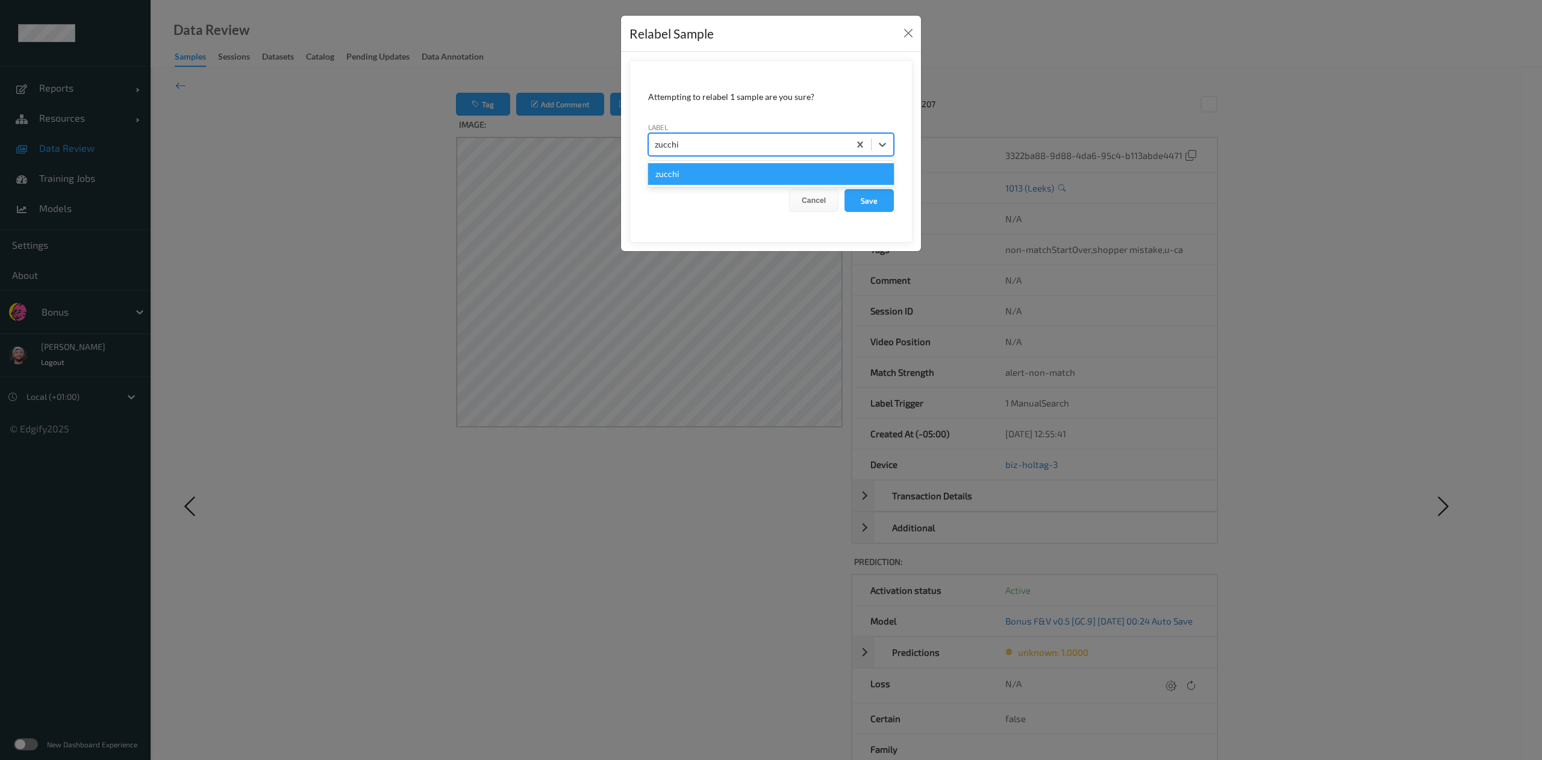
type input "zucchin"
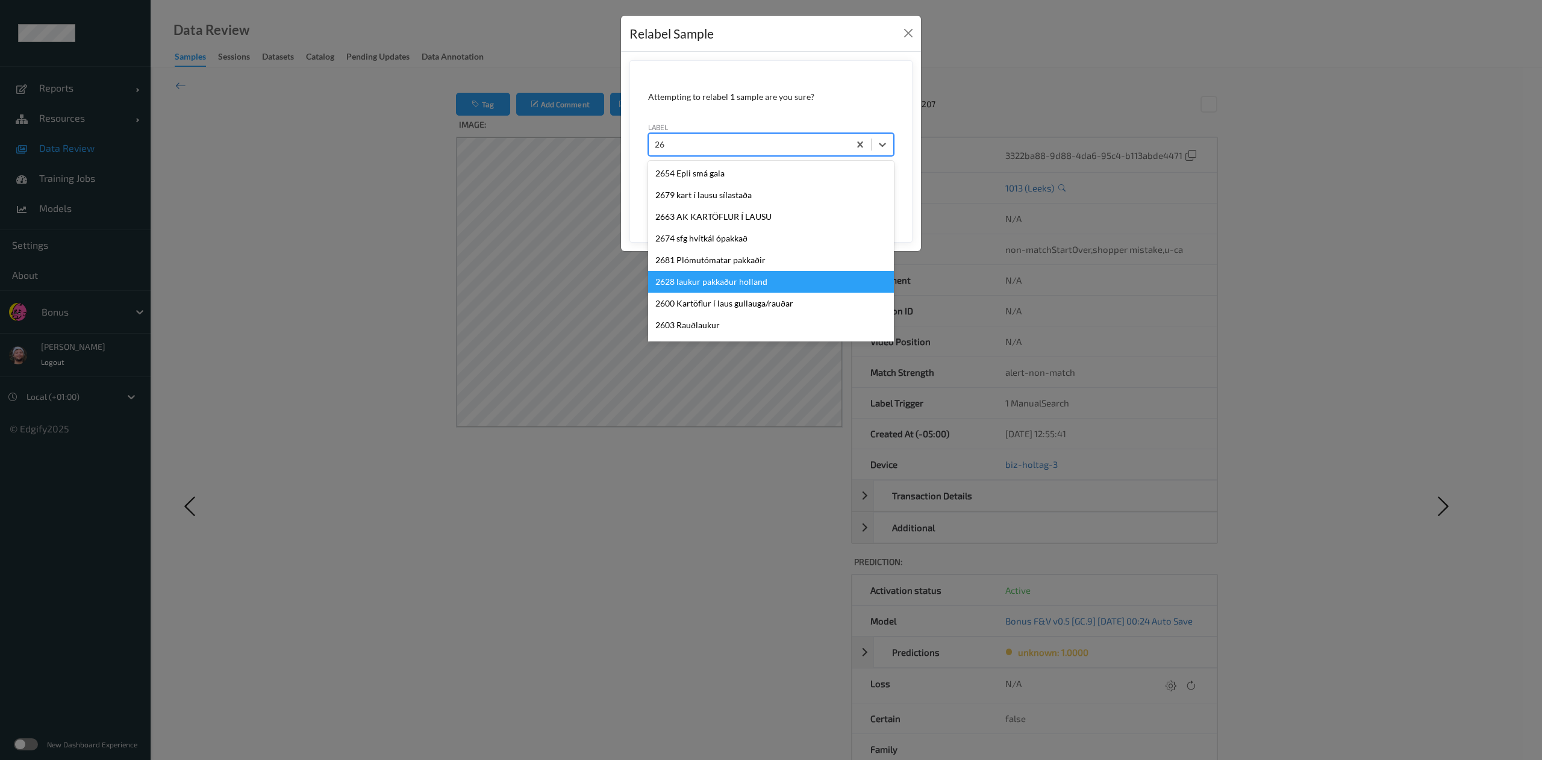
scroll to position [109, 0]
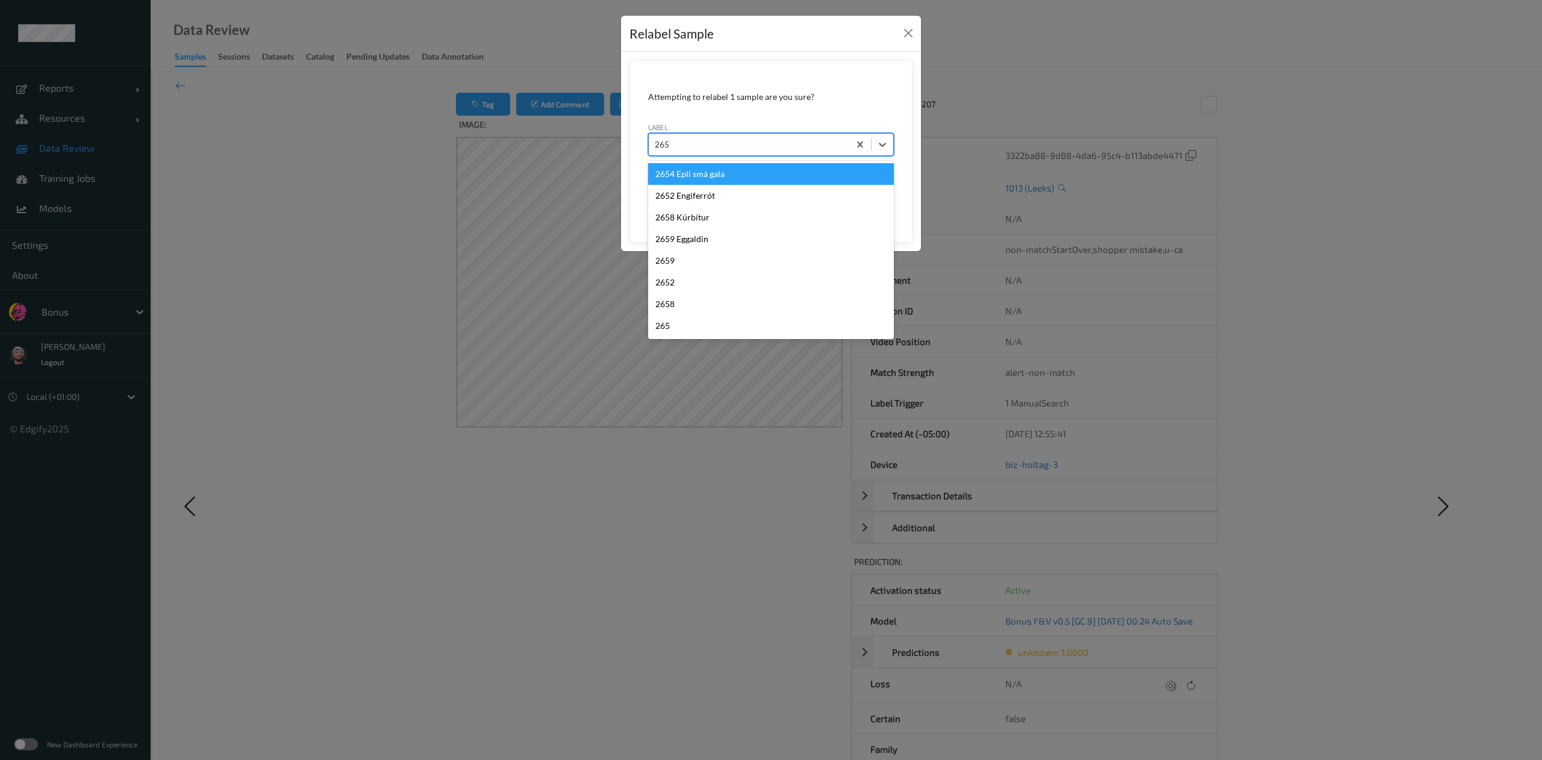
type input "2658"
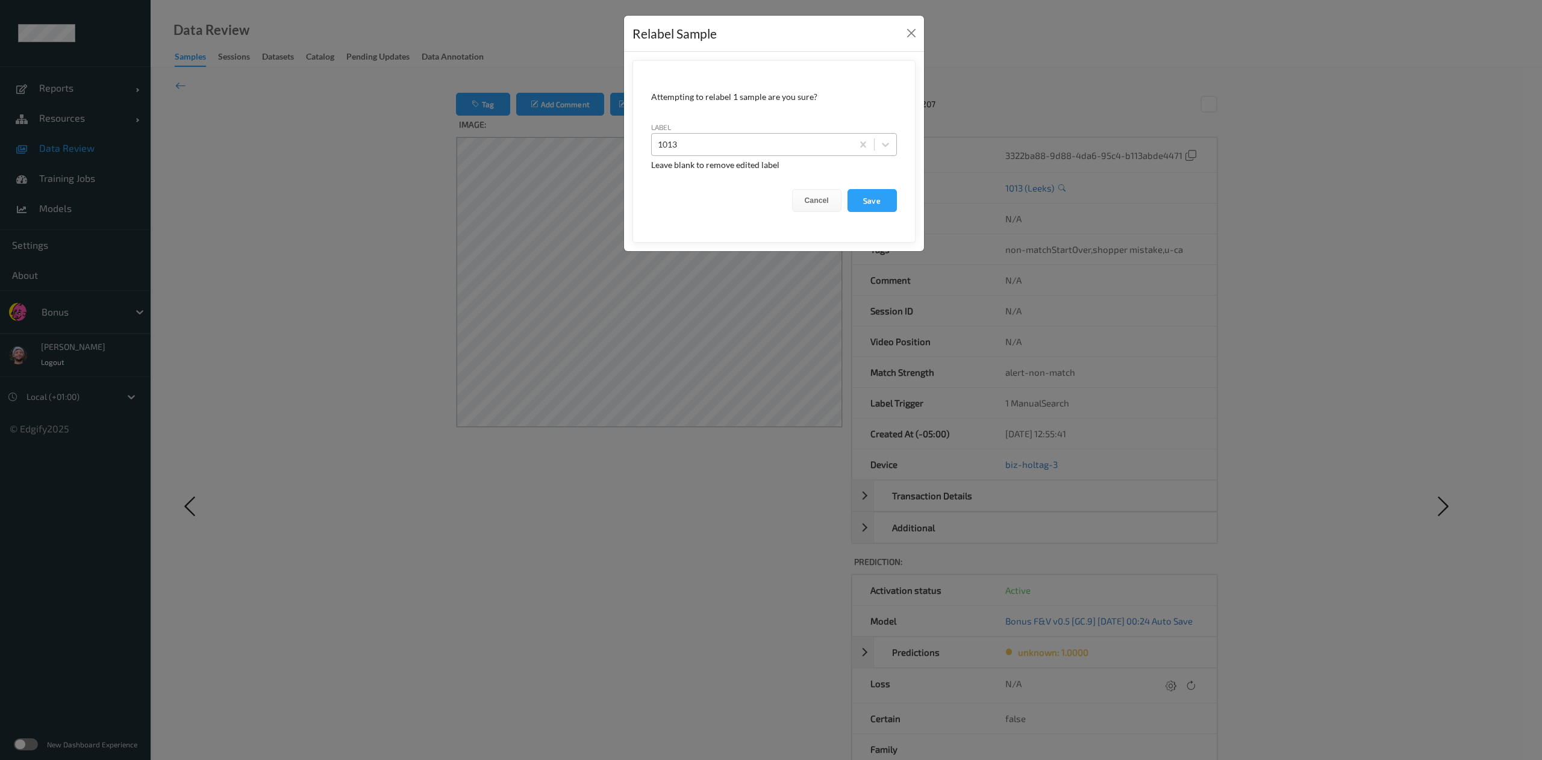
click at [708, 137] on div at bounding box center [752, 144] width 189 height 14
type input "1658"
click at [312, 296] on div "Relabel Sample Attempting to relabel 1 sample are you sure? label option 1658 f…" at bounding box center [771, 380] width 1542 height 760
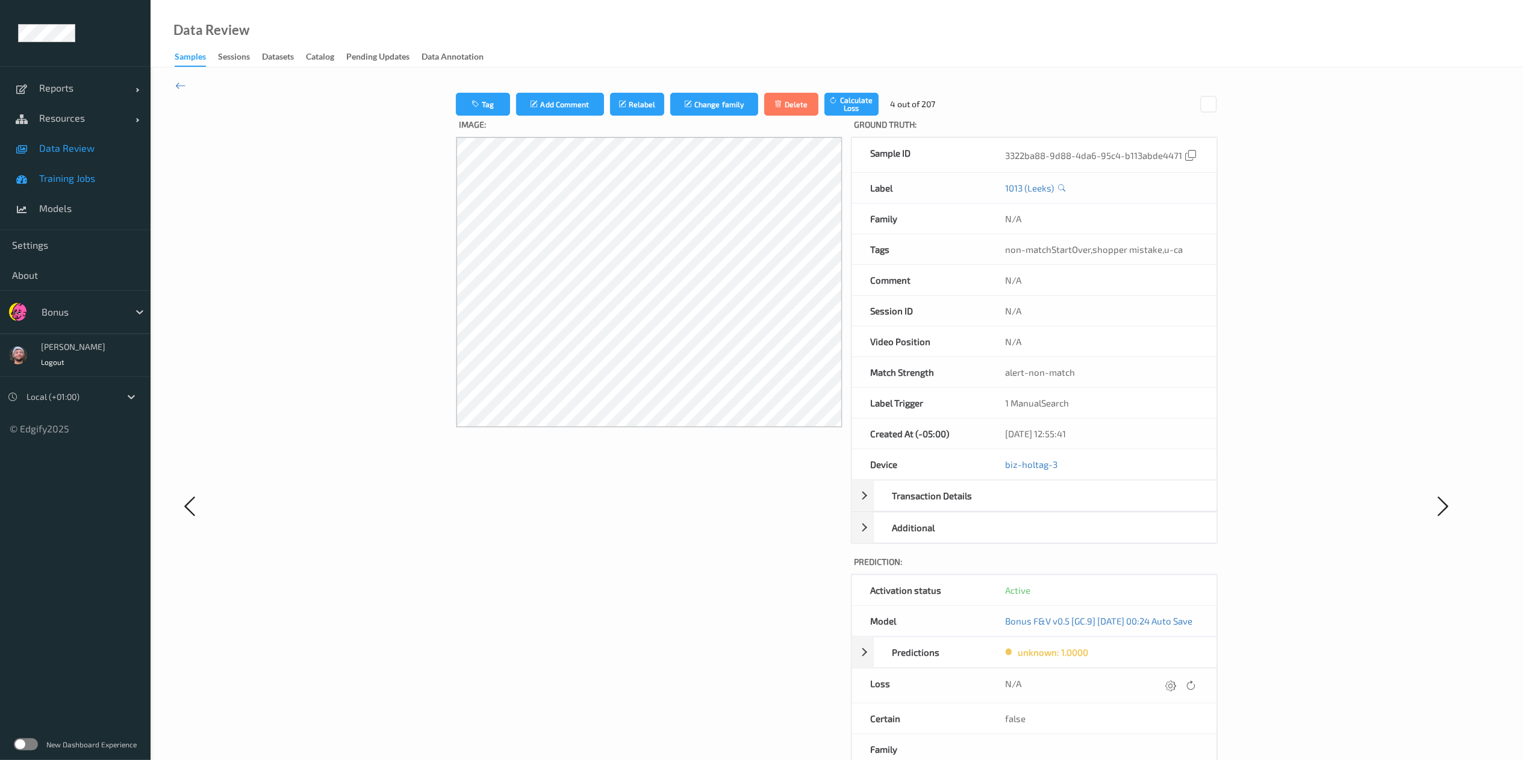
click at [95, 163] on link "Training Jobs" at bounding box center [75, 178] width 151 height 30
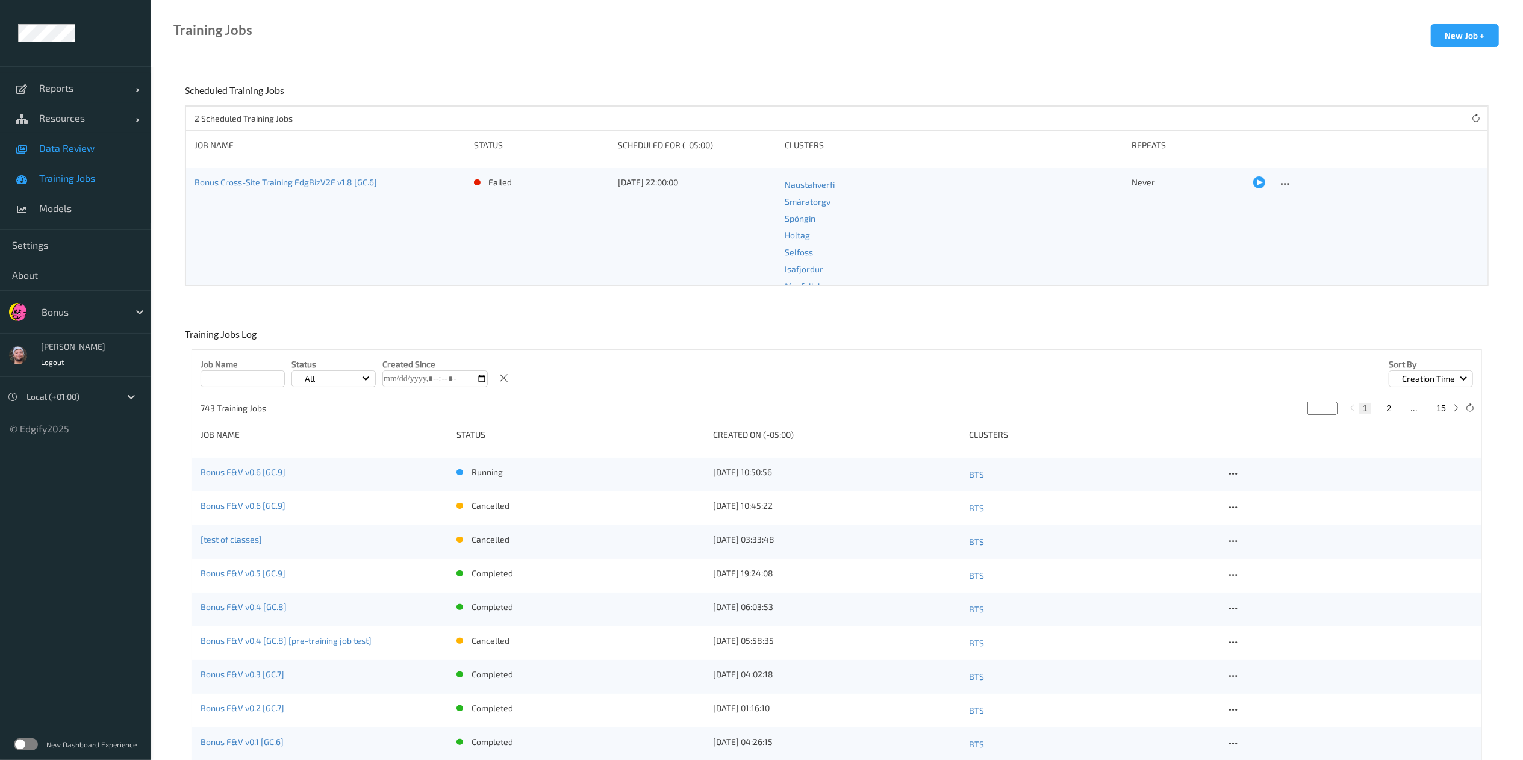
click at [86, 154] on link "Data Review" at bounding box center [75, 148] width 151 height 30
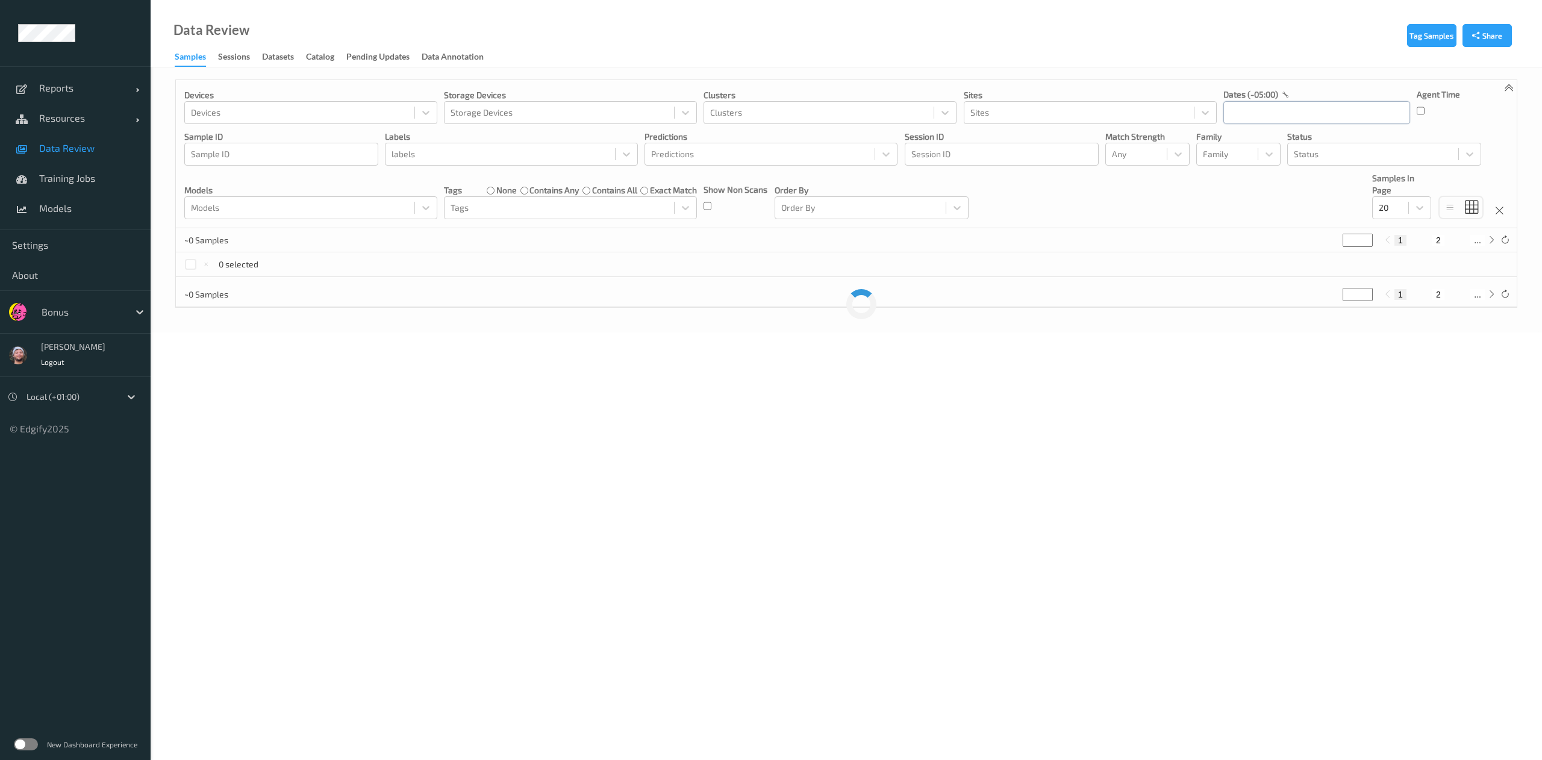
click at [1266, 102] on input "text" at bounding box center [1316, 112] width 187 height 23
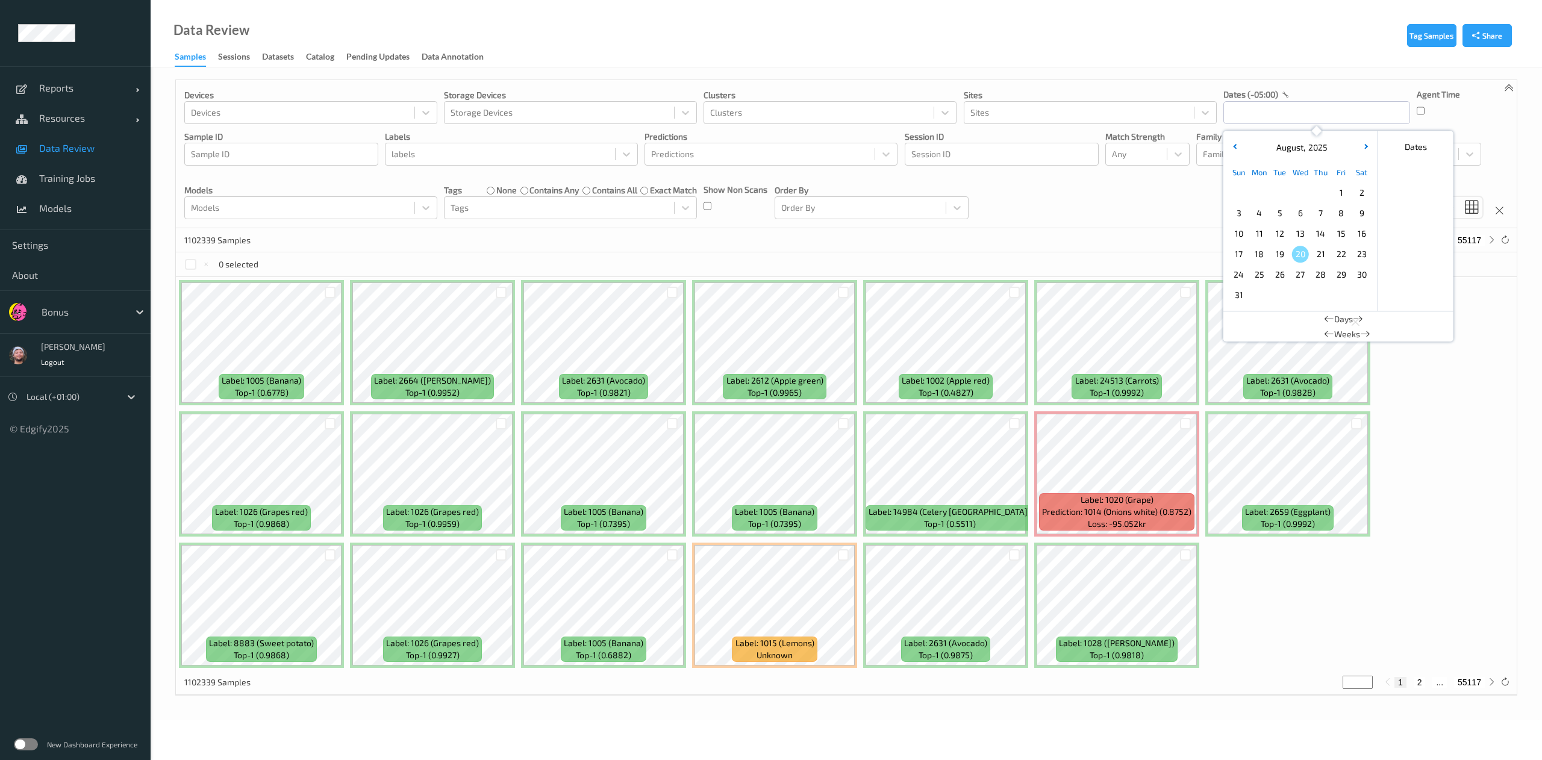
click at [1280, 253] on span "19" at bounding box center [1280, 254] width 17 height 17
click at [1296, 239] on span "13" at bounding box center [1300, 233] width 17 height 17
type input "[DATE] 00:00 -> [DATE] 23:59"
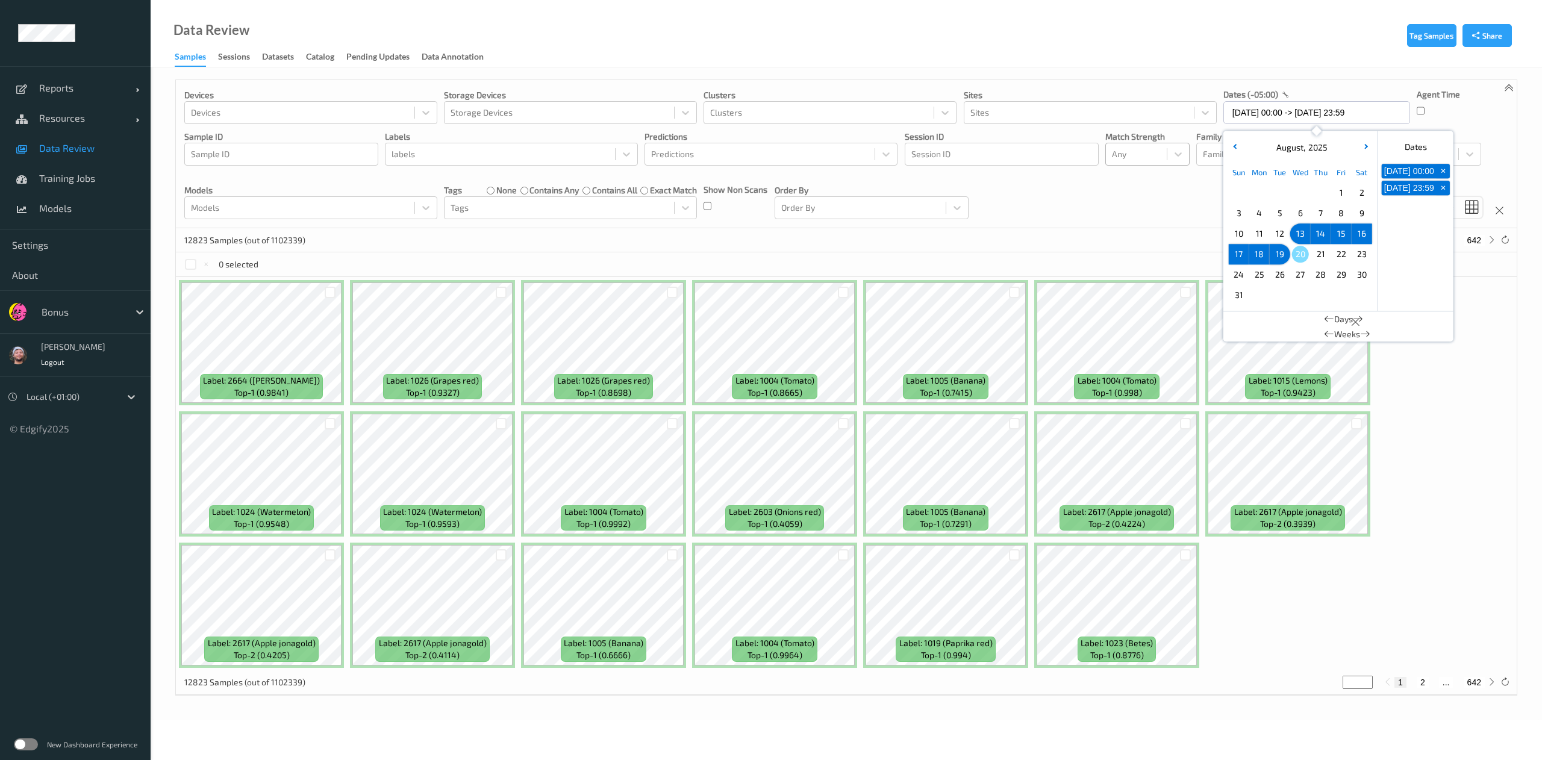
click at [1119, 163] on div "Any" at bounding box center [1136, 154] width 61 height 19
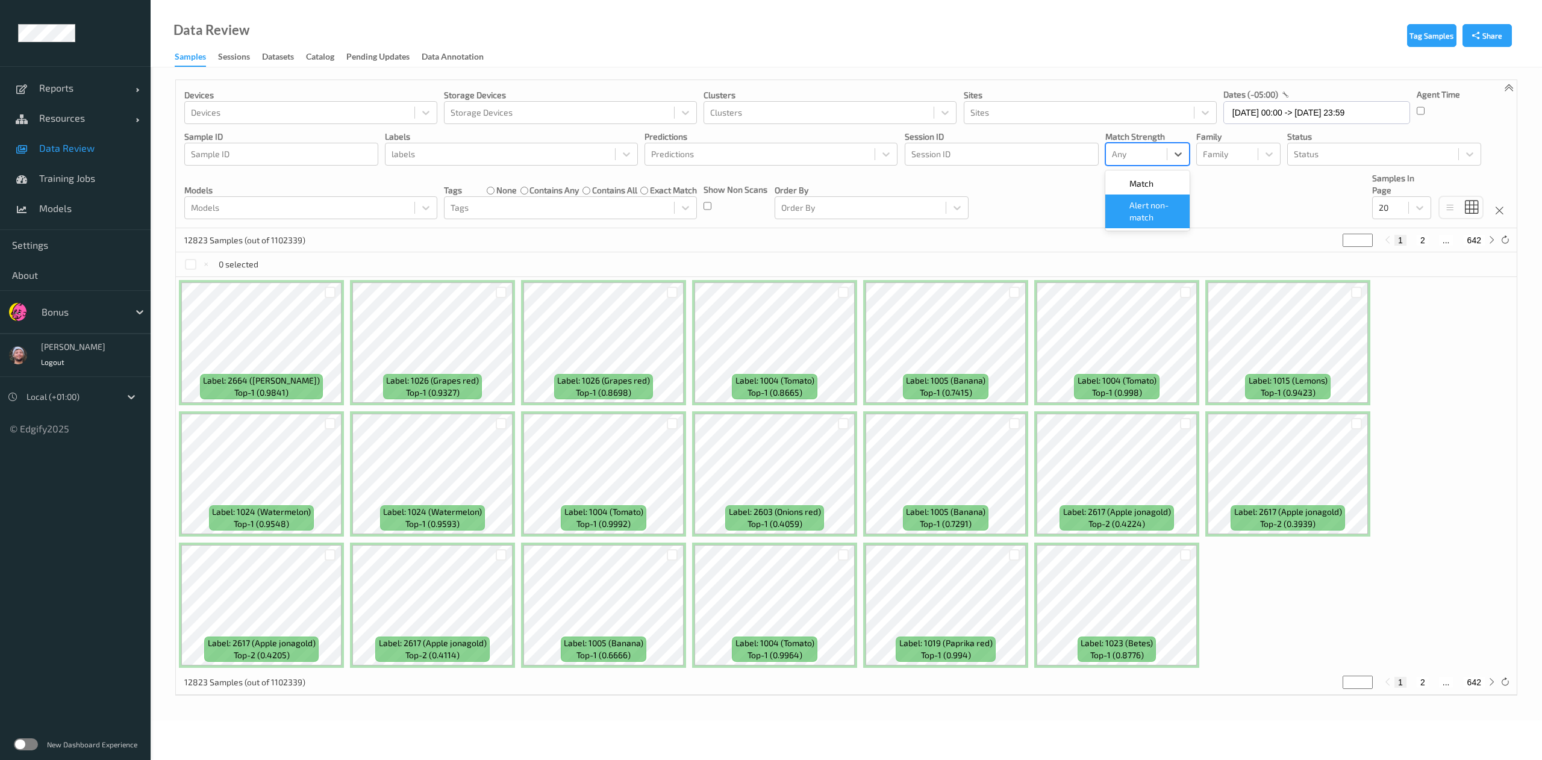
click at [1143, 212] on span "Alert non-match" at bounding box center [1156, 211] width 53 height 24
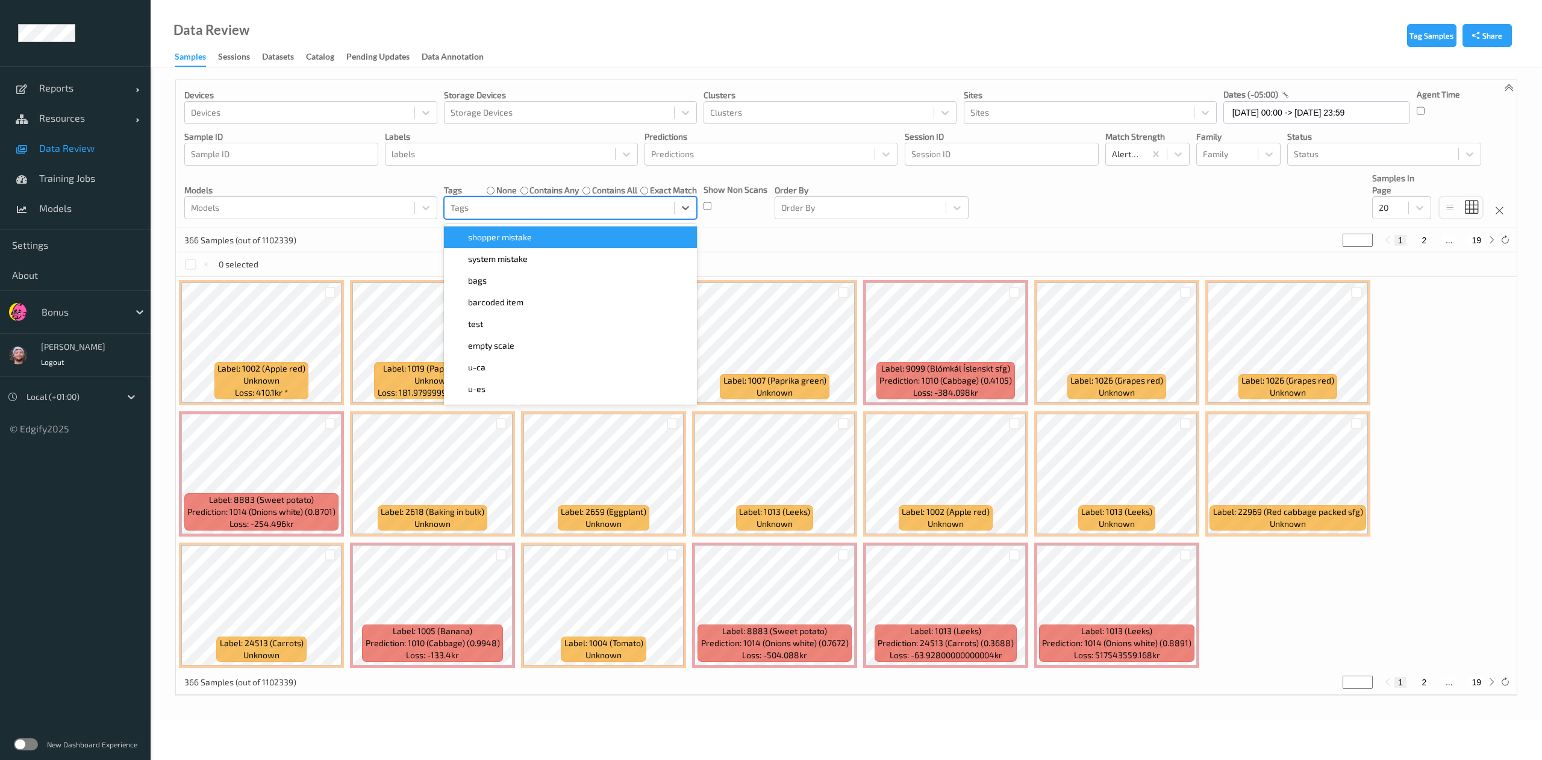
click at [512, 198] on div "Tags" at bounding box center [570, 207] width 253 height 23
click at [516, 234] on span "shopper mistake" at bounding box center [500, 237] width 64 height 12
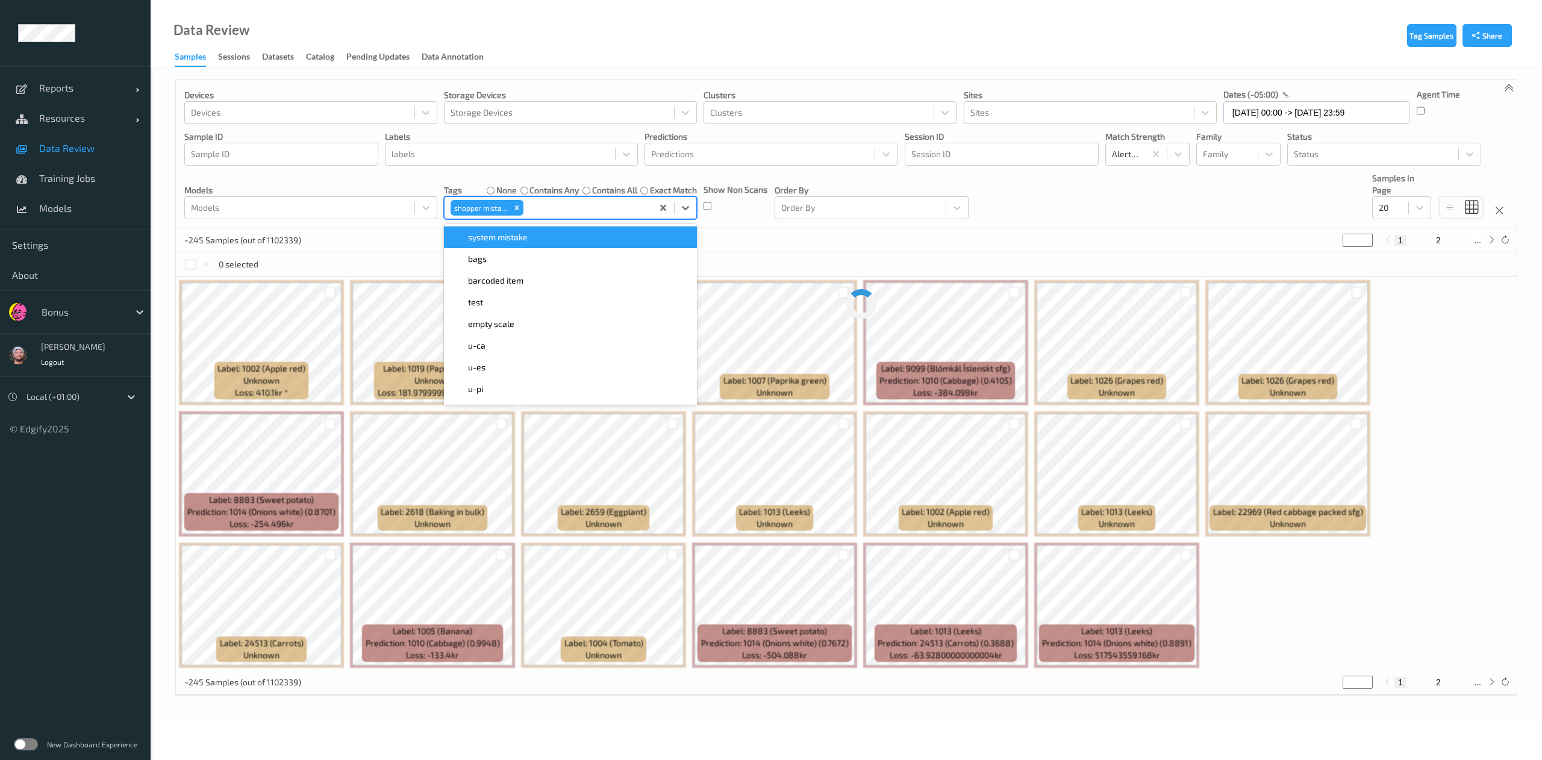
click at [779, 240] on div "~245 Samples (out of 1102339) * 1 2 ..." at bounding box center [846, 240] width 1341 height 24
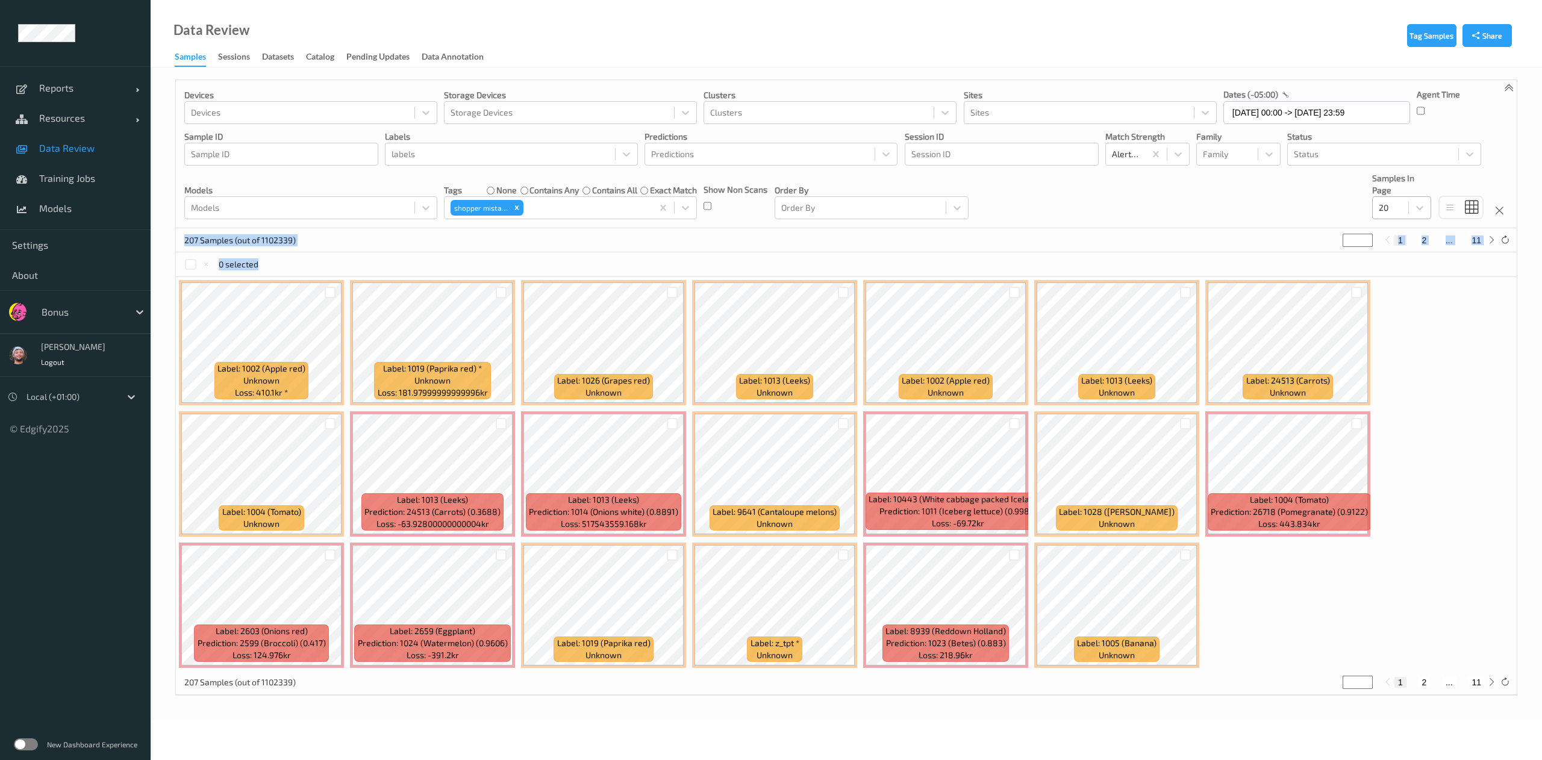
drag, startPoint x: 1398, startPoint y: 260, endPoint x: 1389, endPoint y: 208, distance: 52.1
click at [1389, 208] on div "Devices Devices Storage Devices Storage Devices Clusters Clusters Sites Sites d…" at bounding box center [846, 388] width 1342 height 616
click at [1396, 204] on div at bounding box center [1390, 208] width 23 height 14
click at [1394, 327] on span at bounding box center [1388, 324] width 17 height 12
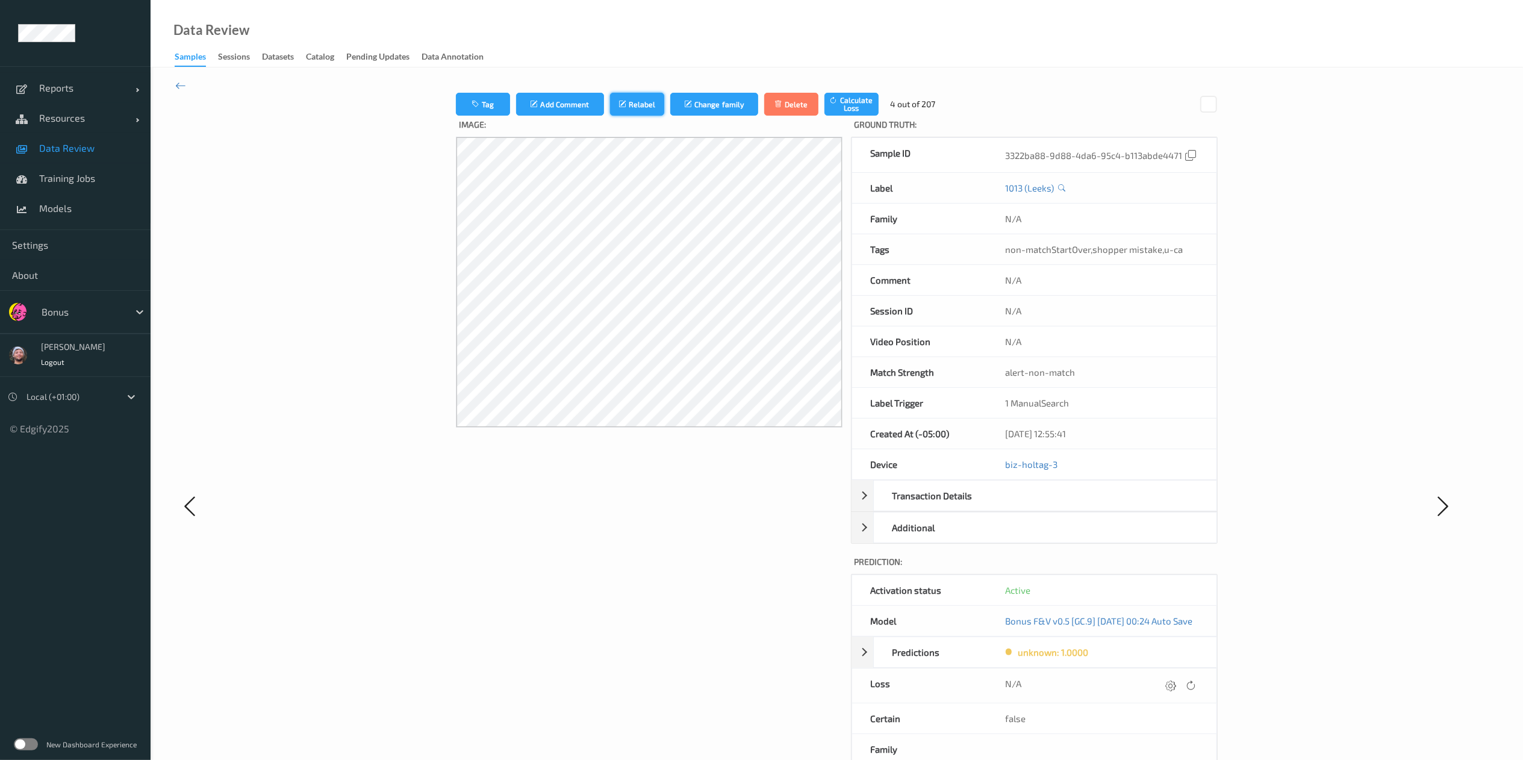
click at [619, 106] on icon "submit" at bounding box center [624, 104] width 10 height 8
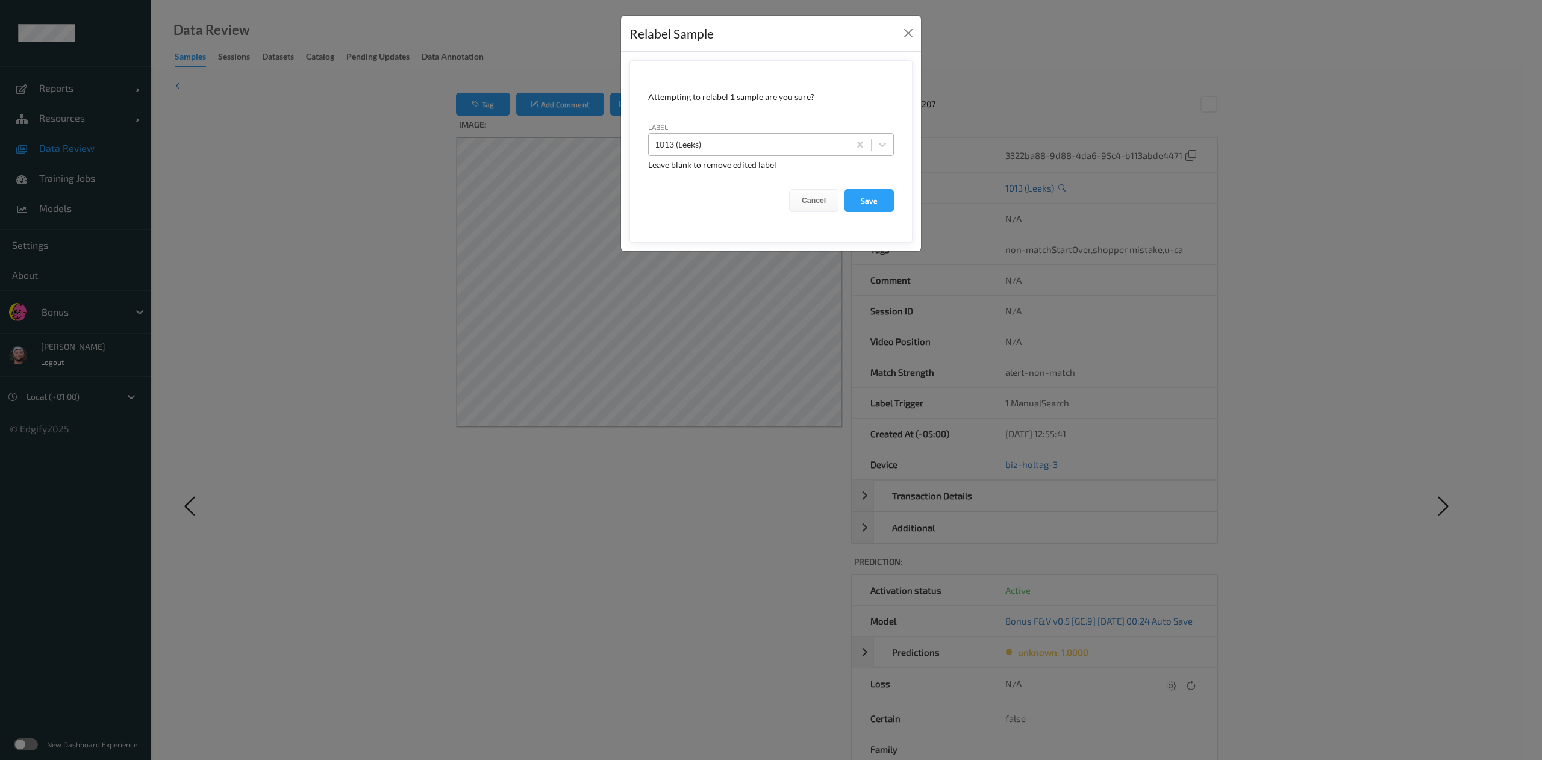
click at [743, 141] on div at bounding box center [749, 144] width 189 height 14
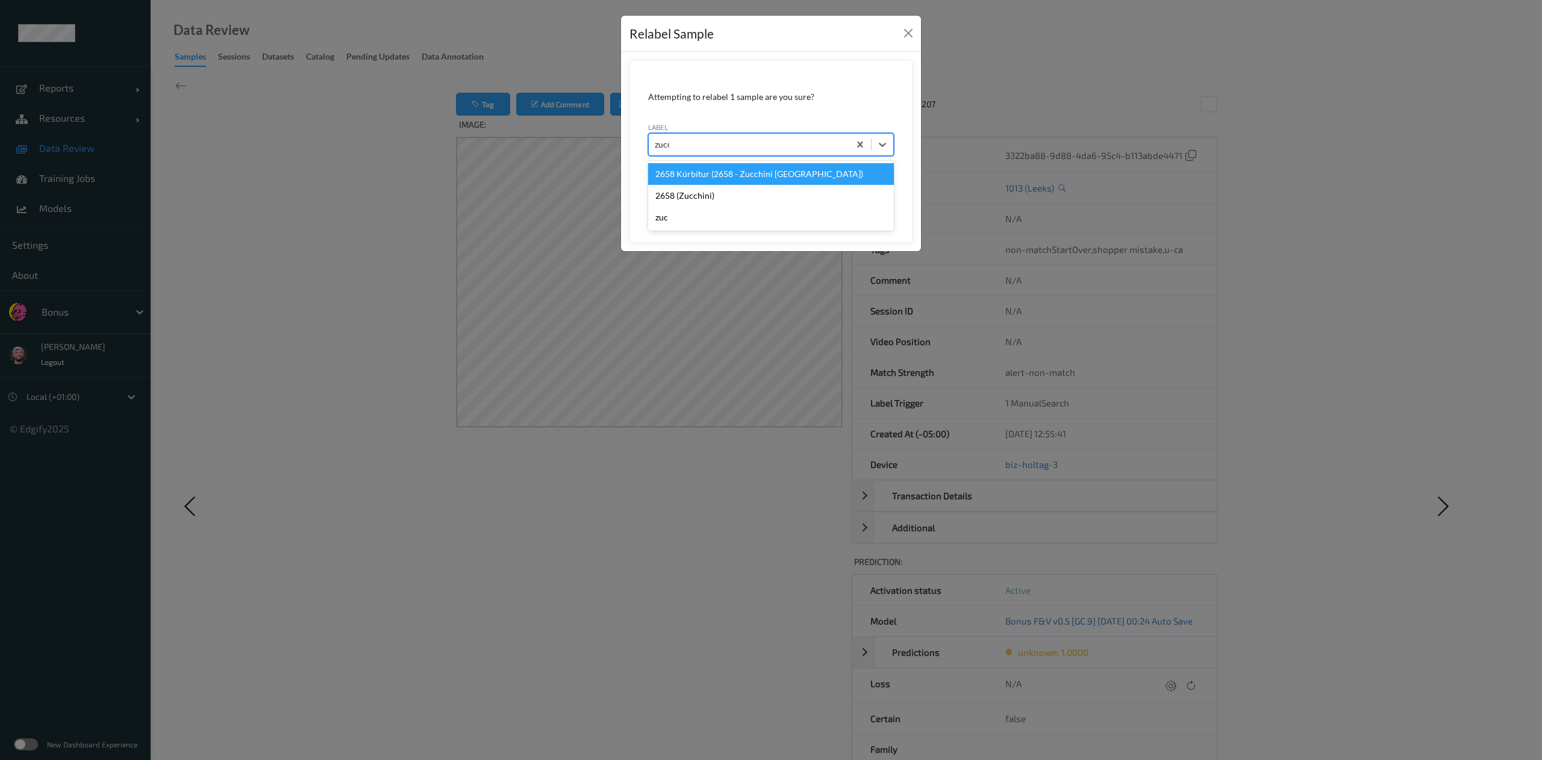
type input "zucch"
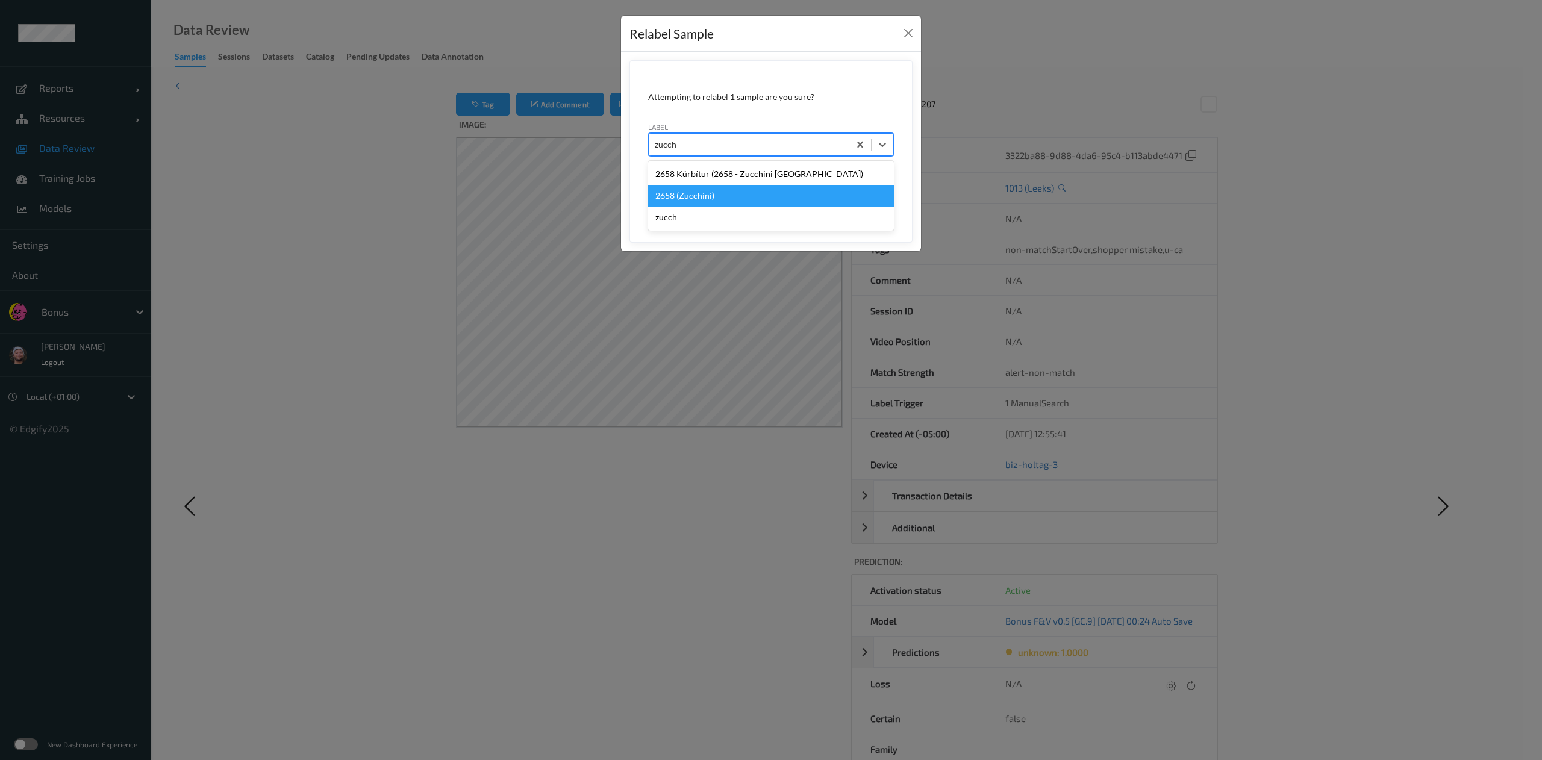
click at [759, 195] on div "2658 (Zucchini)" at bounding box center [771, 196] width 246 height 22
click at [845, 189] on button "Save" at bounding box center [869, 200] width 49 height 23
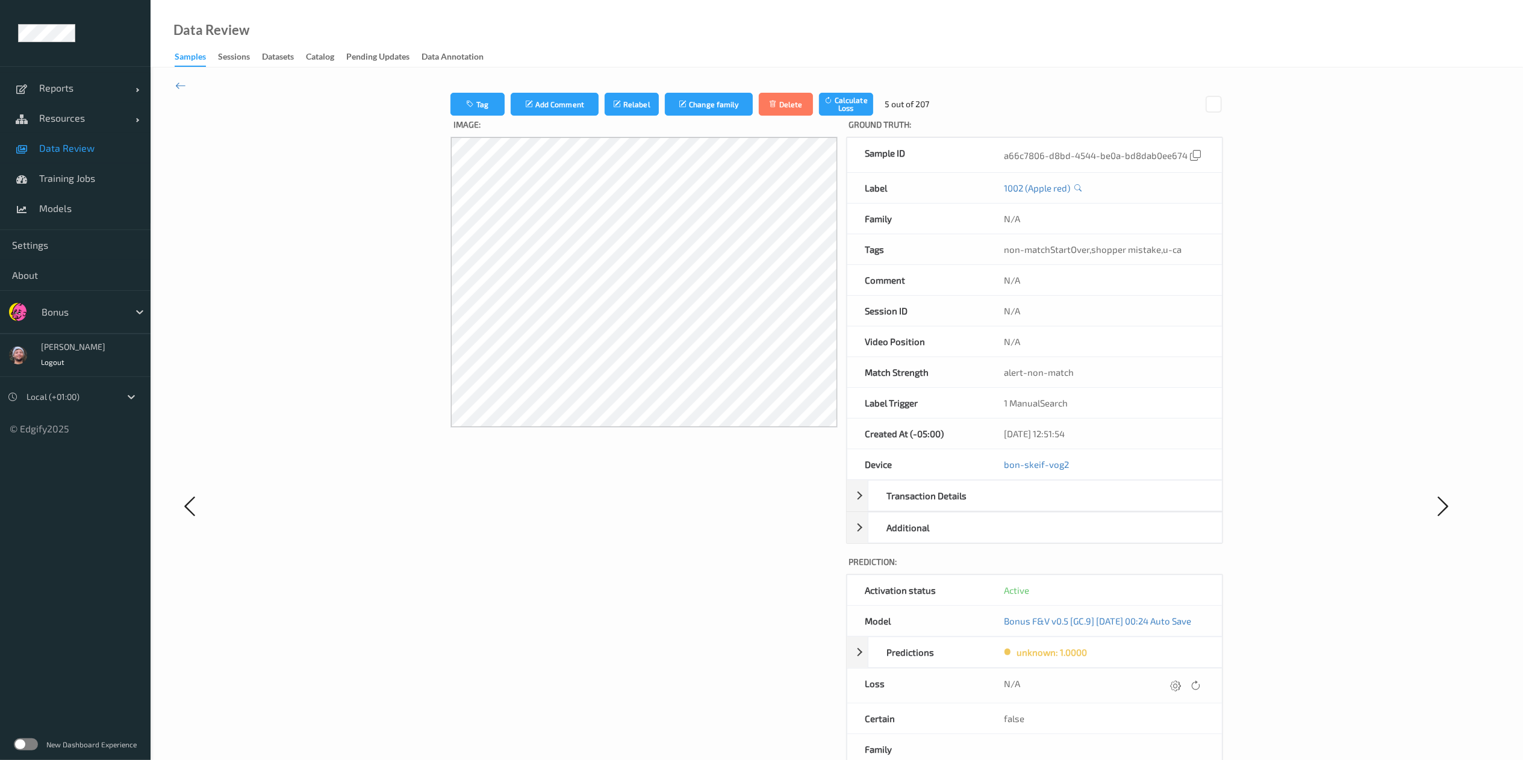
click at [605, 93] on button "Relabel" at bounding box center [632, 104] width 54 height 23
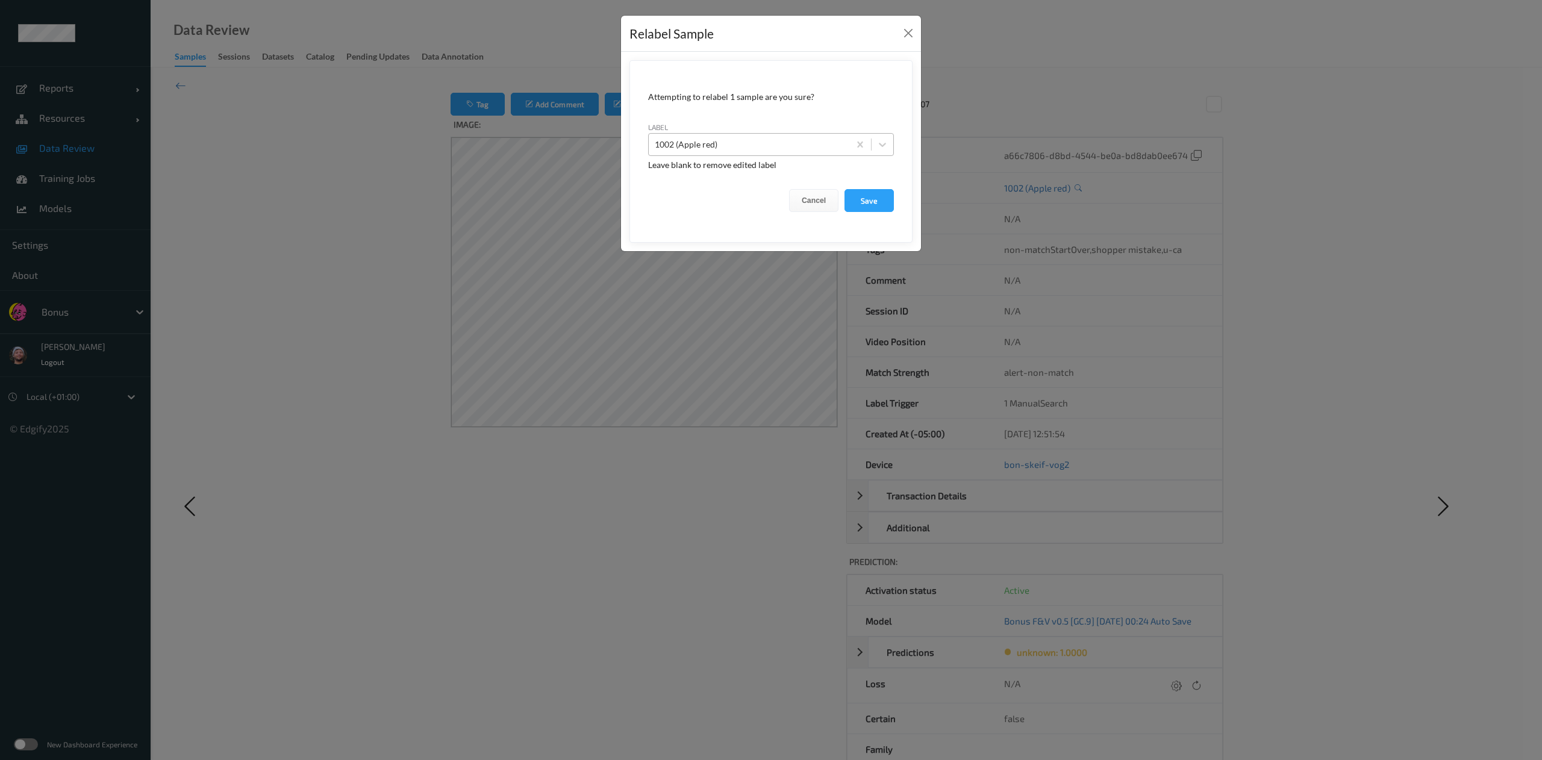
click at [724, 139] on div at bounding box center [749, 144] width 189 height 14
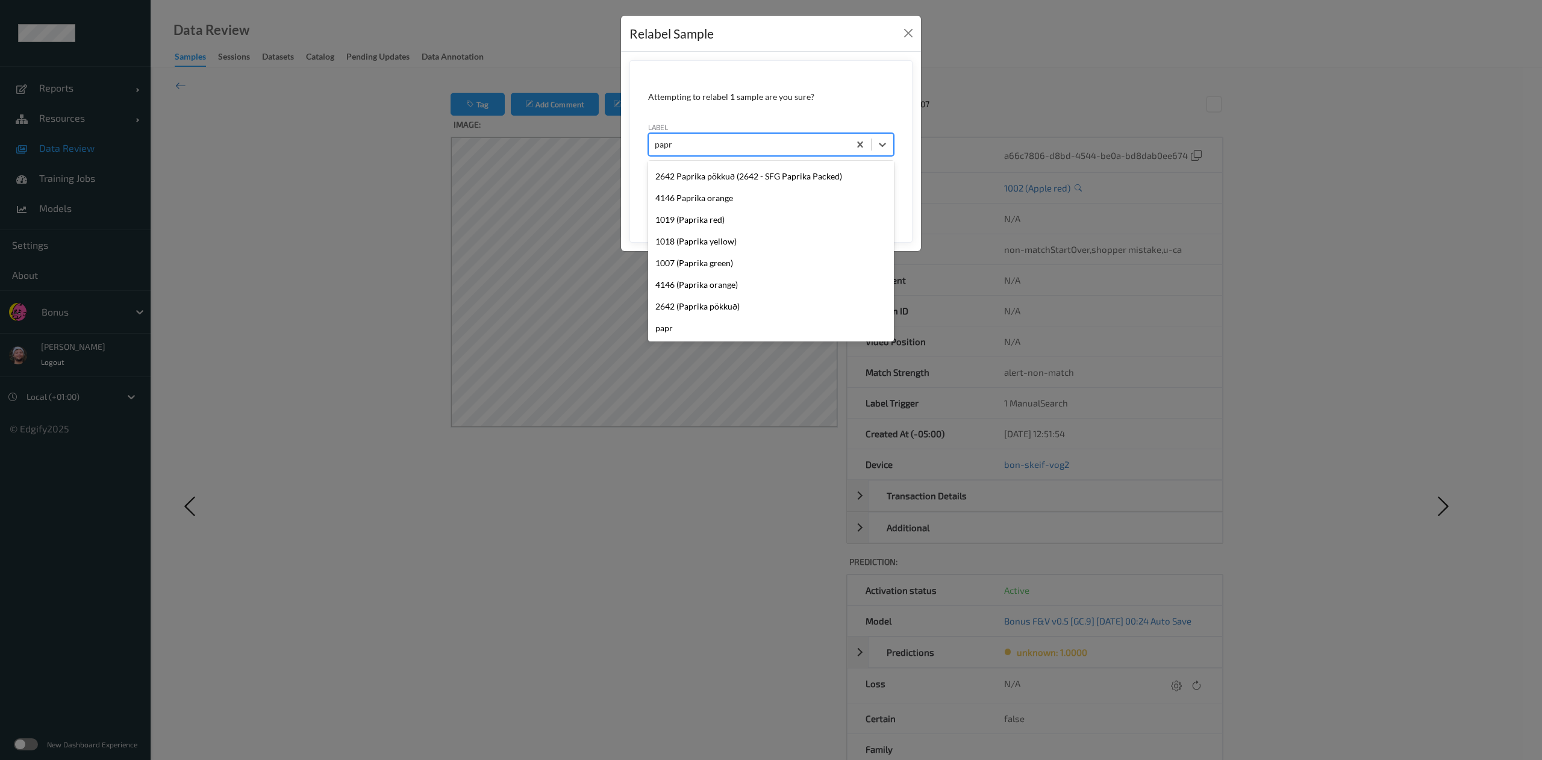
scroll to position [63, 0]
type input "paprika"
drag, startPoint x: 702, startPoint y: 281, endPoint x: 702, endPoint y: 261, distance: 19.9
click at [702, 261] on div "1007 Paprika [PERSON_NAME] (1007 - Paprika Green Holland) 1018 [PERSON_NAME] (1…" at bounding box center [771, 251] width 246 height 181
click at [702, 264] on div "1007 (Paprika green)" at bounding box center [771, 275] width 246 height 22
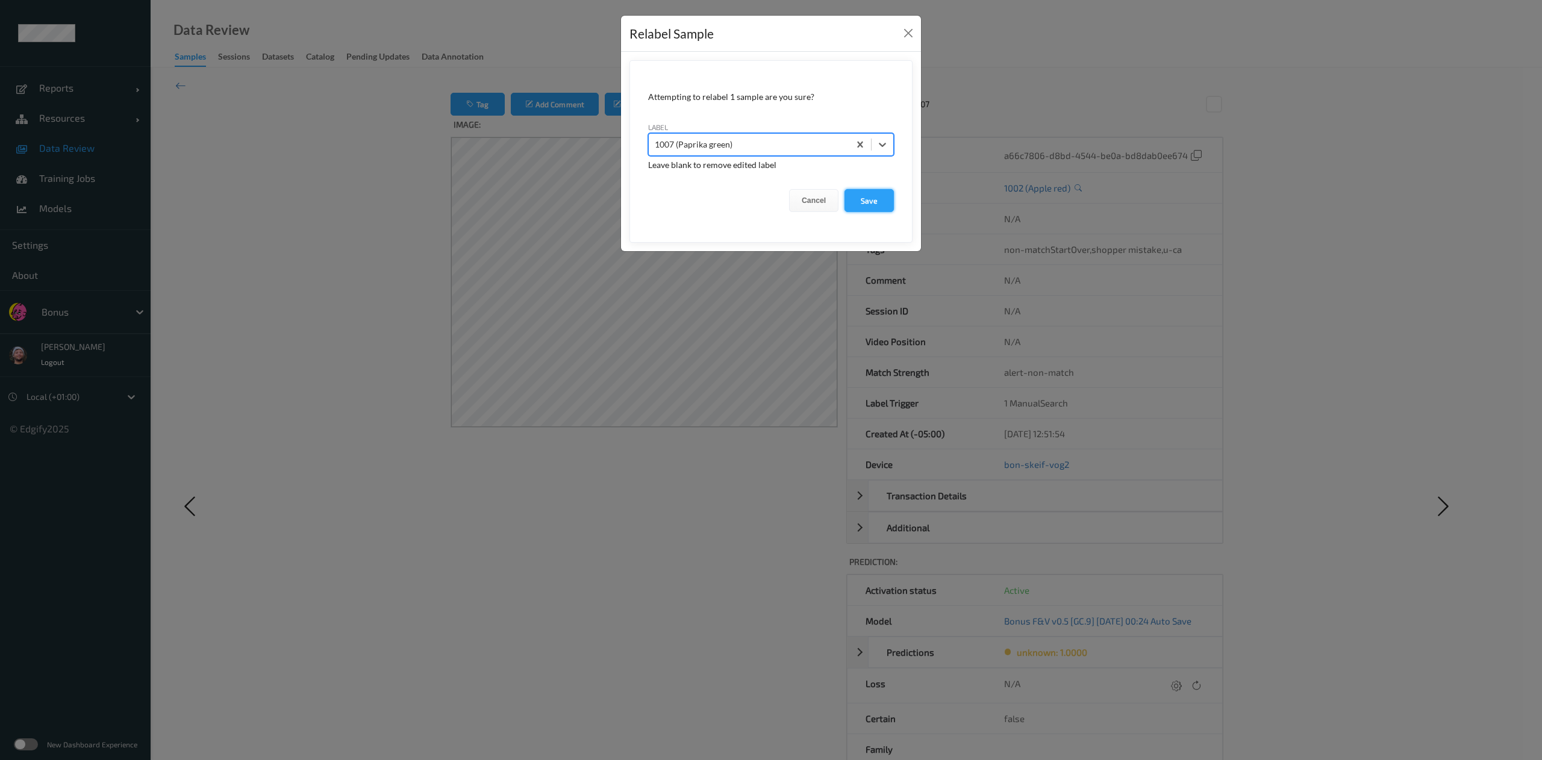
click at [851, 202] on button "Save" at bounding box center [869, 200] width 49 height 23
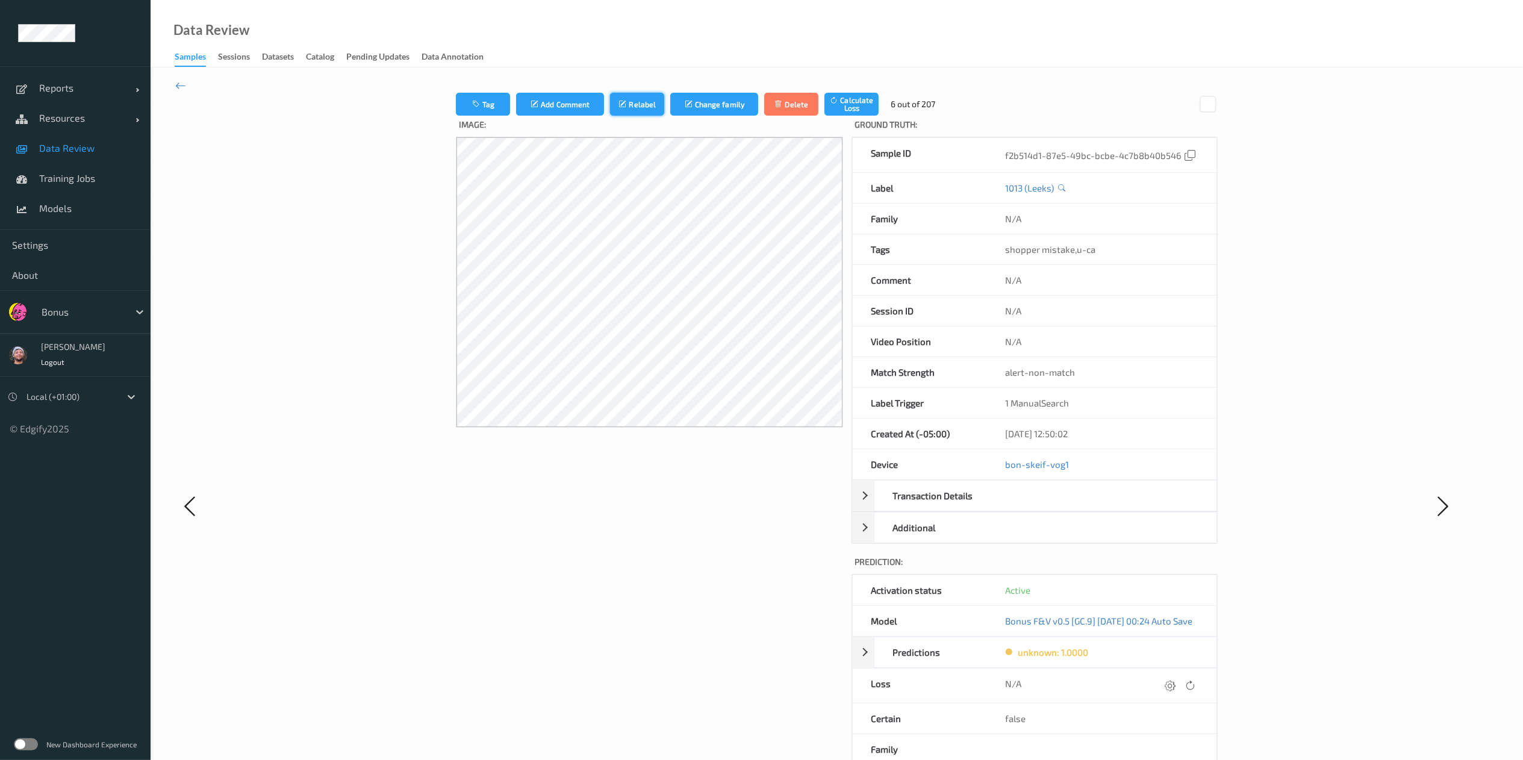
click at [740, 395] on div "Tag Add Comment Relabel Change family Delete Calculate Loss 6 out of 207 Image:…" at bounding box center [836, 506] width 761 height 827
click at [1176, 686] on icon at bounding box center [1170, 685] width 11 height 11
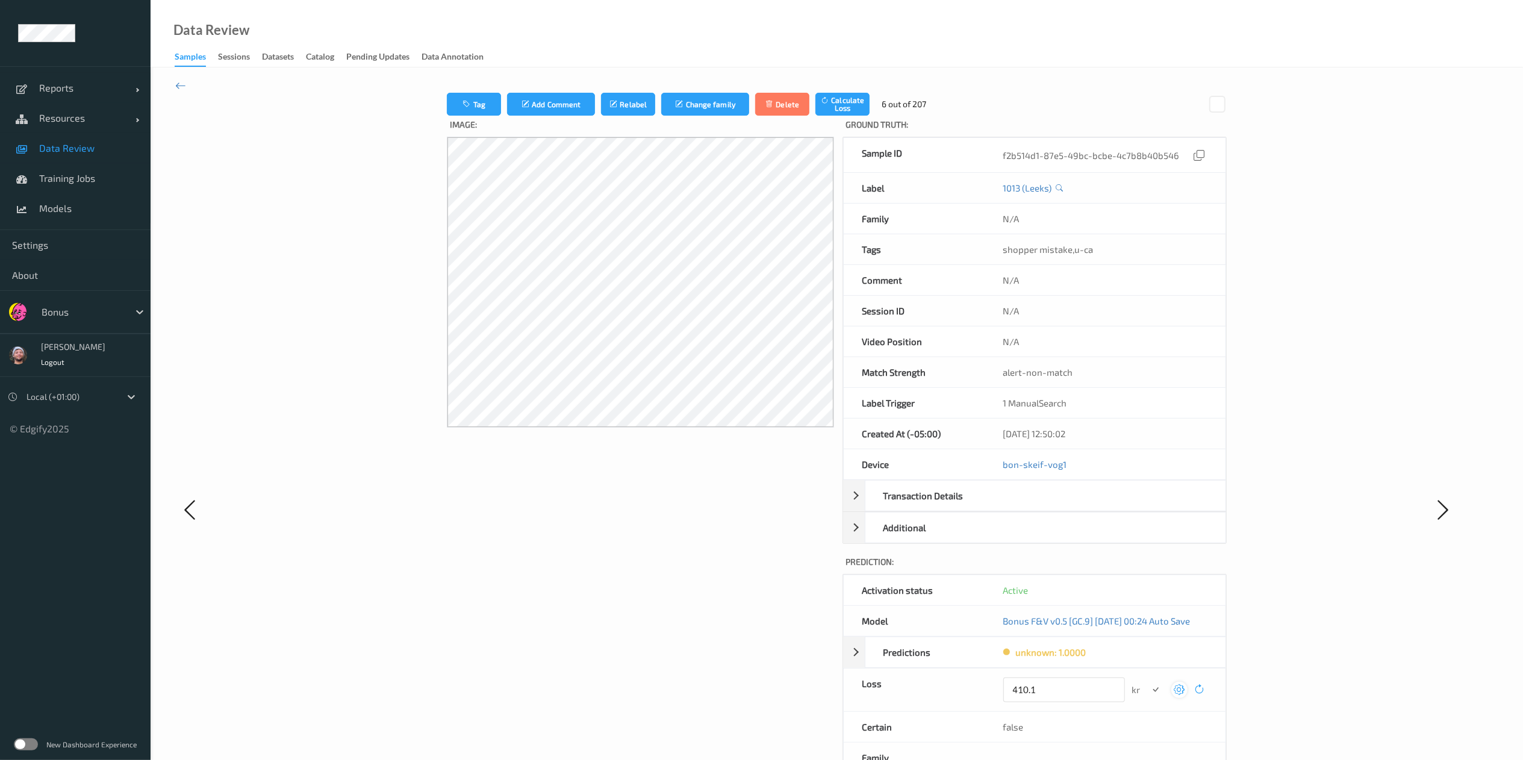
type input "410.1"
click at [1148, 682] on button "submit" at bounding box center [1156, 690] width 16 height 16
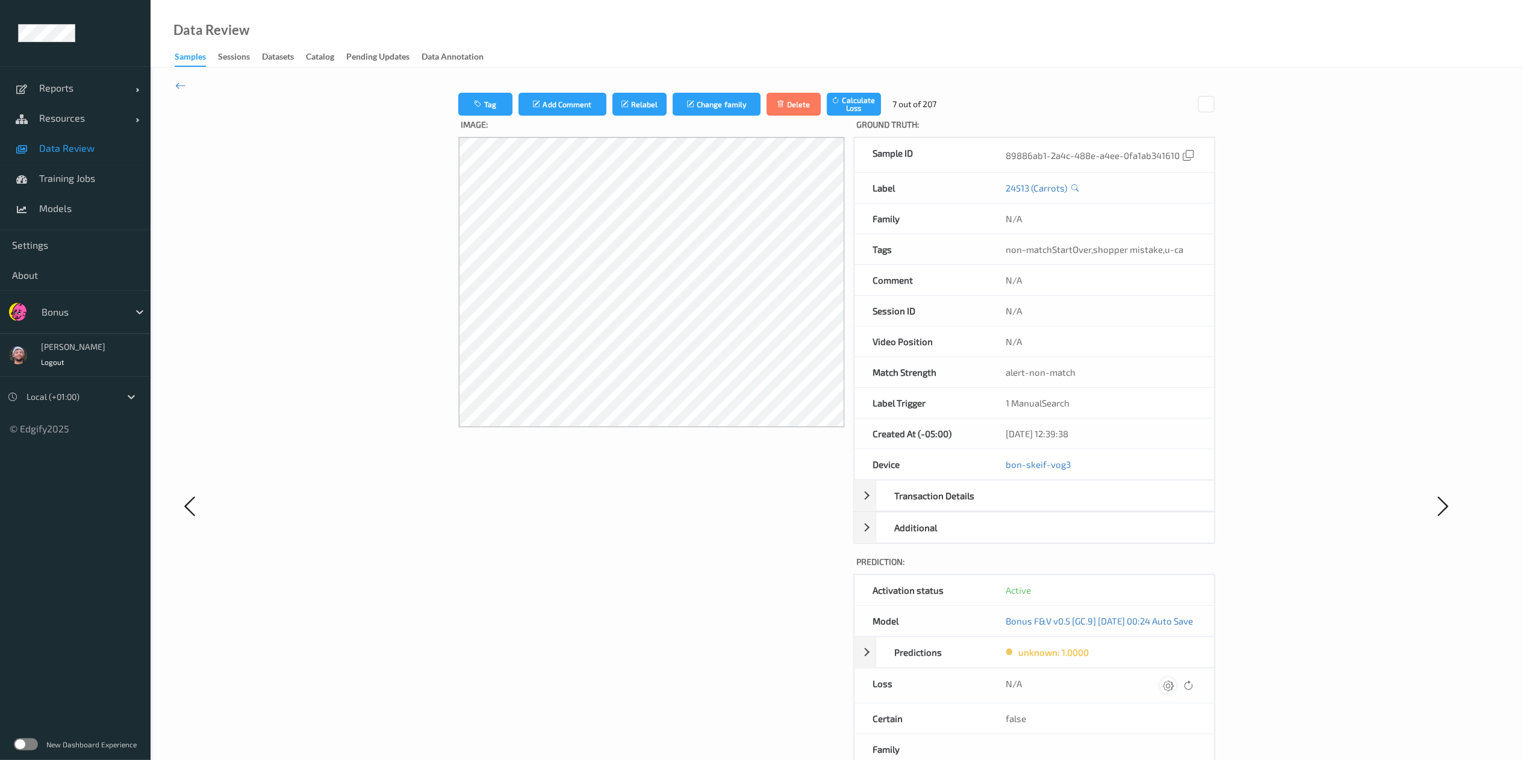
click at [1174, 686] on icon at bounding box center [1168, 685] width 11 height 11
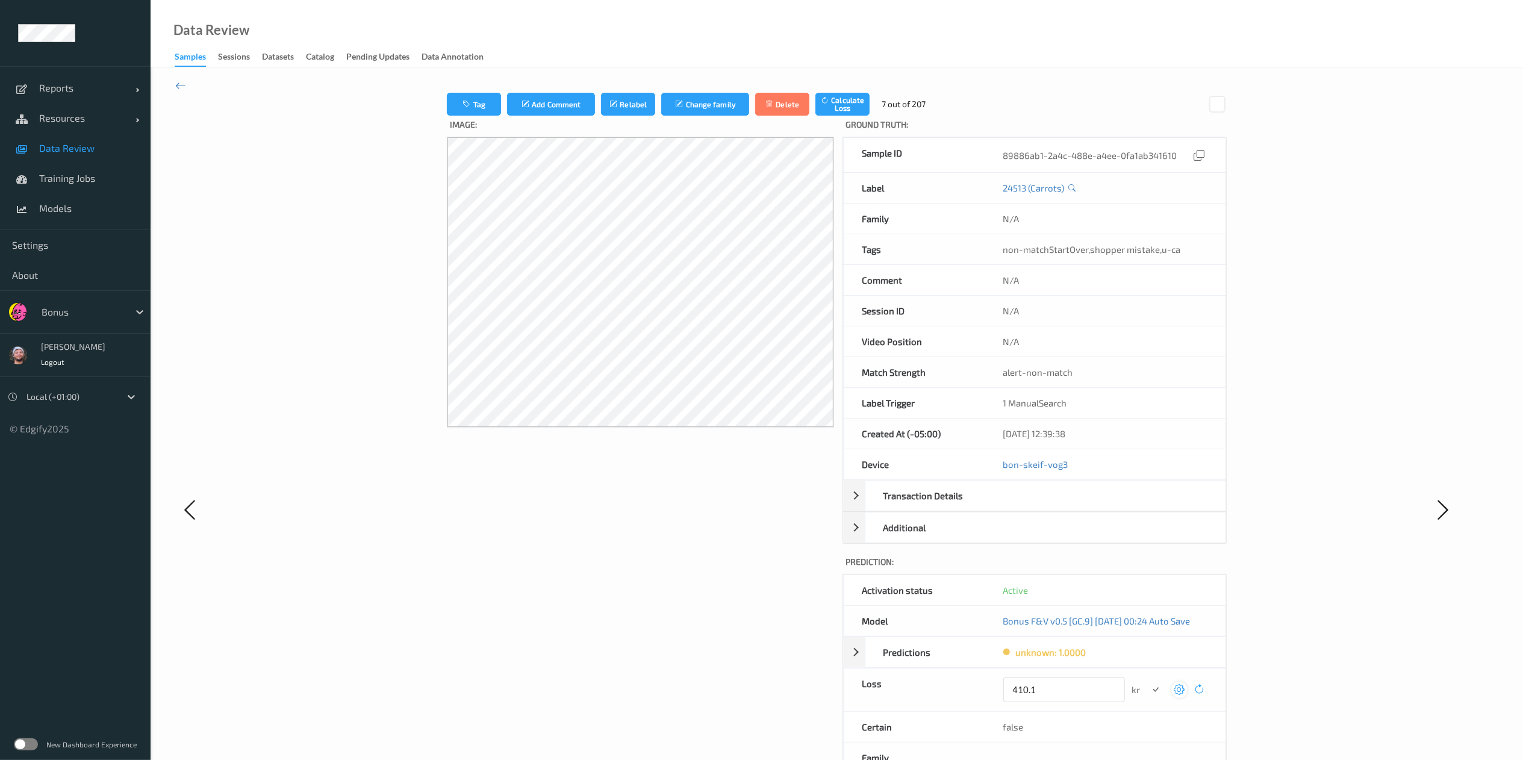
click at [1148, 682] on button "submit" at bounding box center [1156, 690] width 16 height 16
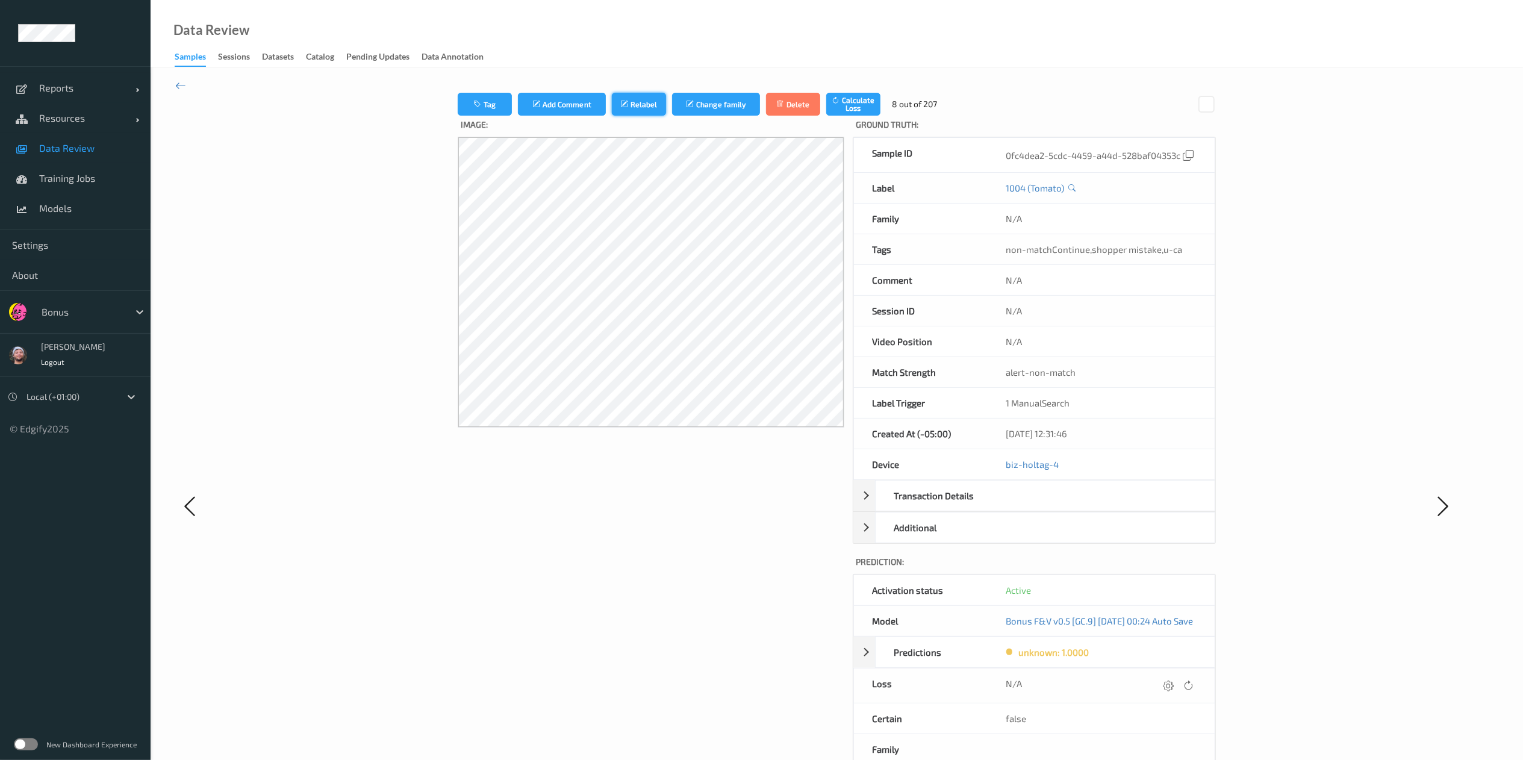
click at [636, 103] on button "Relabel" at bounding box center [639, 104] width 54 height 23
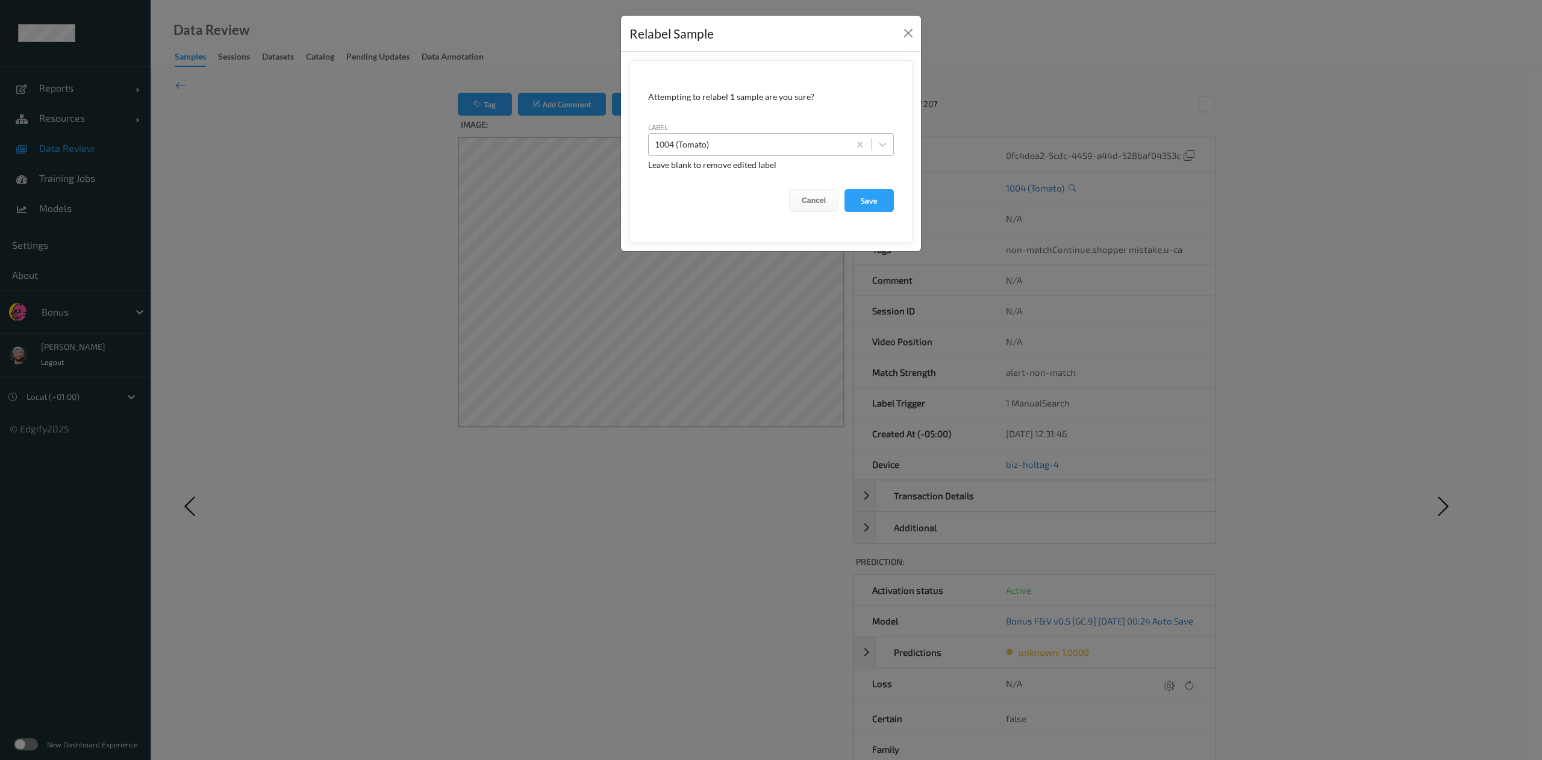
click at [690, 137] on div at bounding box center [749, 144] width 189 height 14
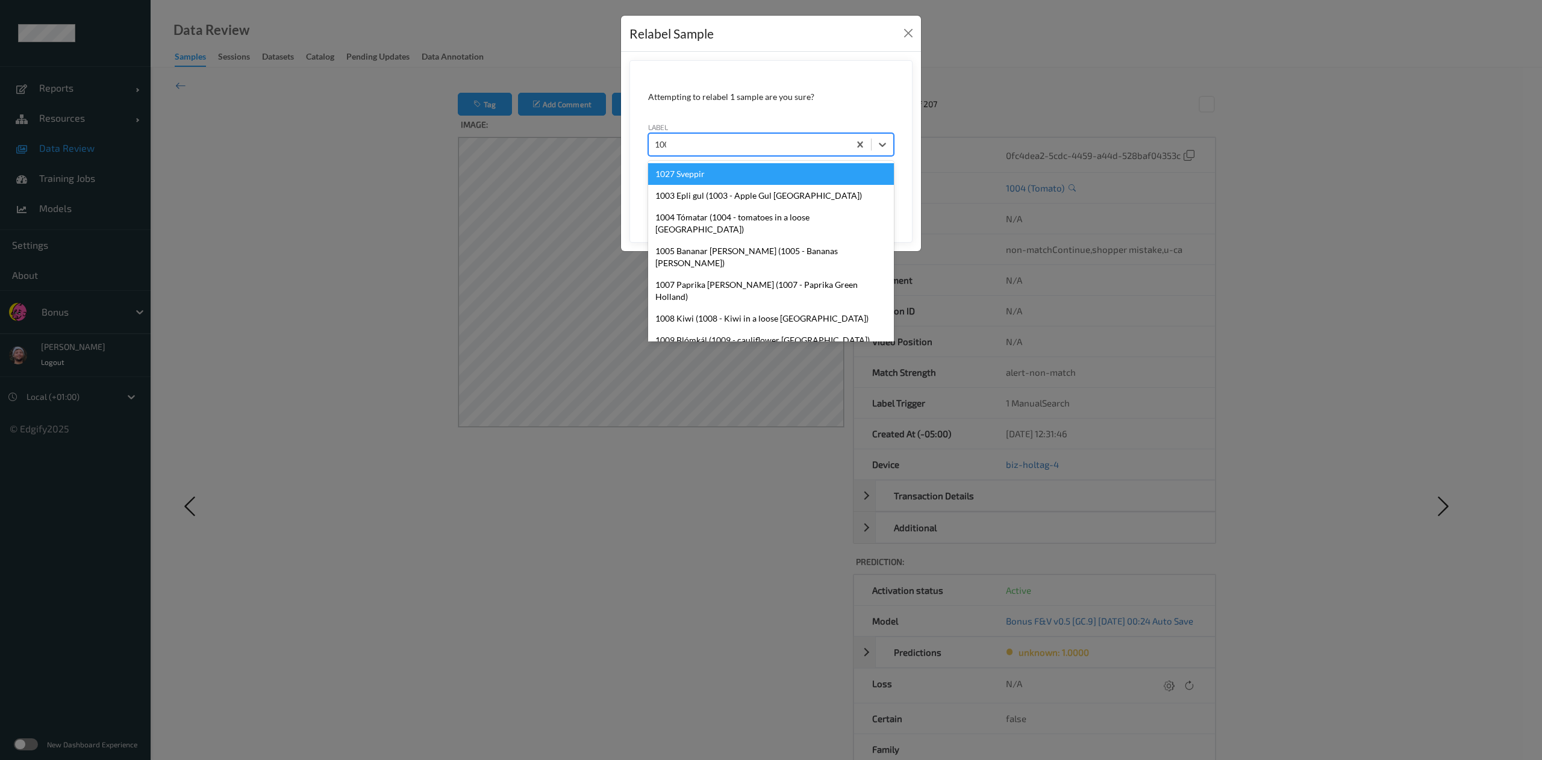
type input "1005"
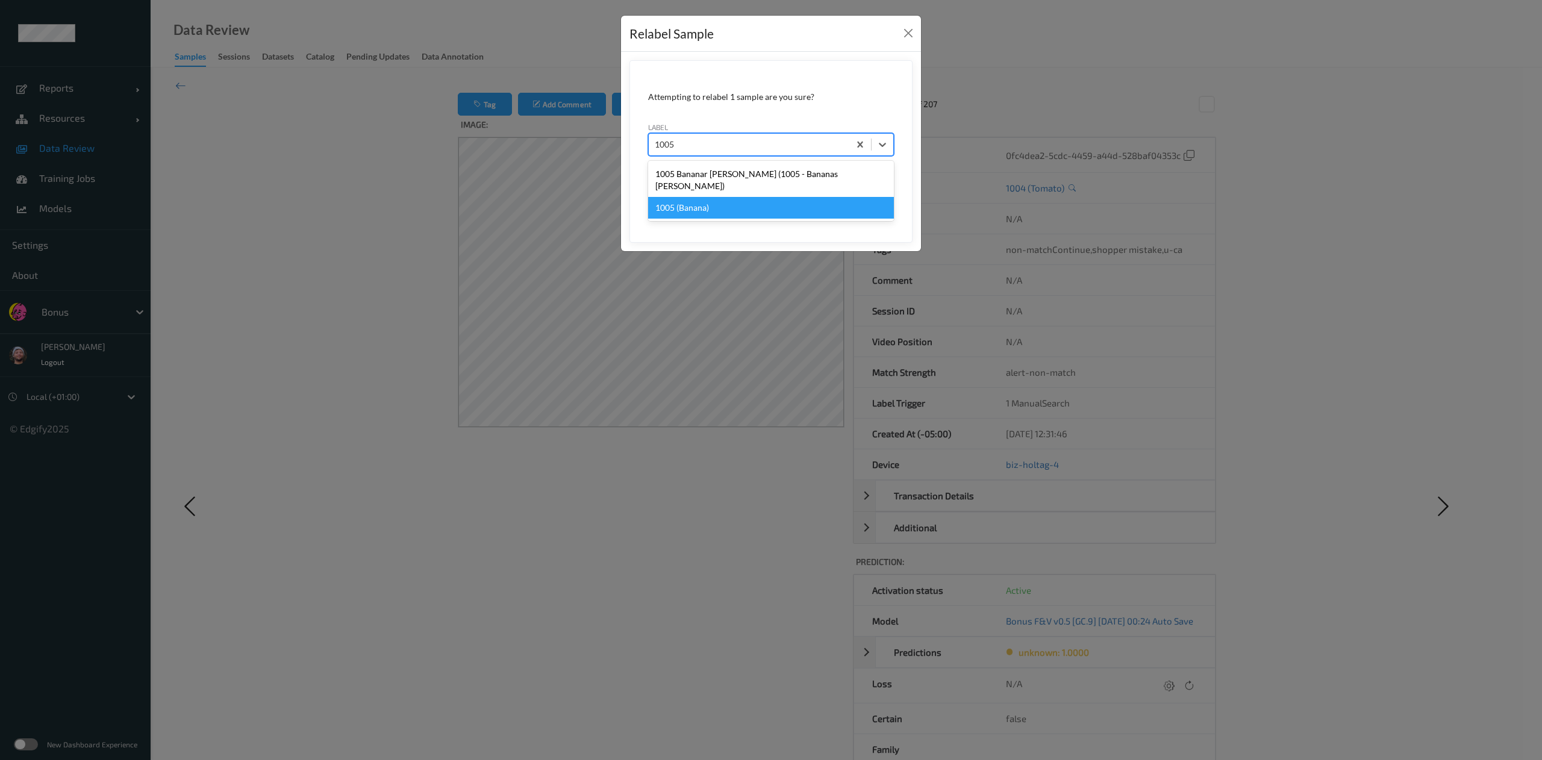
click at [702, 199] on div "1005 (Banana)" at bounding box center [771, 208] width 246 height 22
click at [867, 202] on button "Save" at bounding box center [869, 200] width 49 height 23
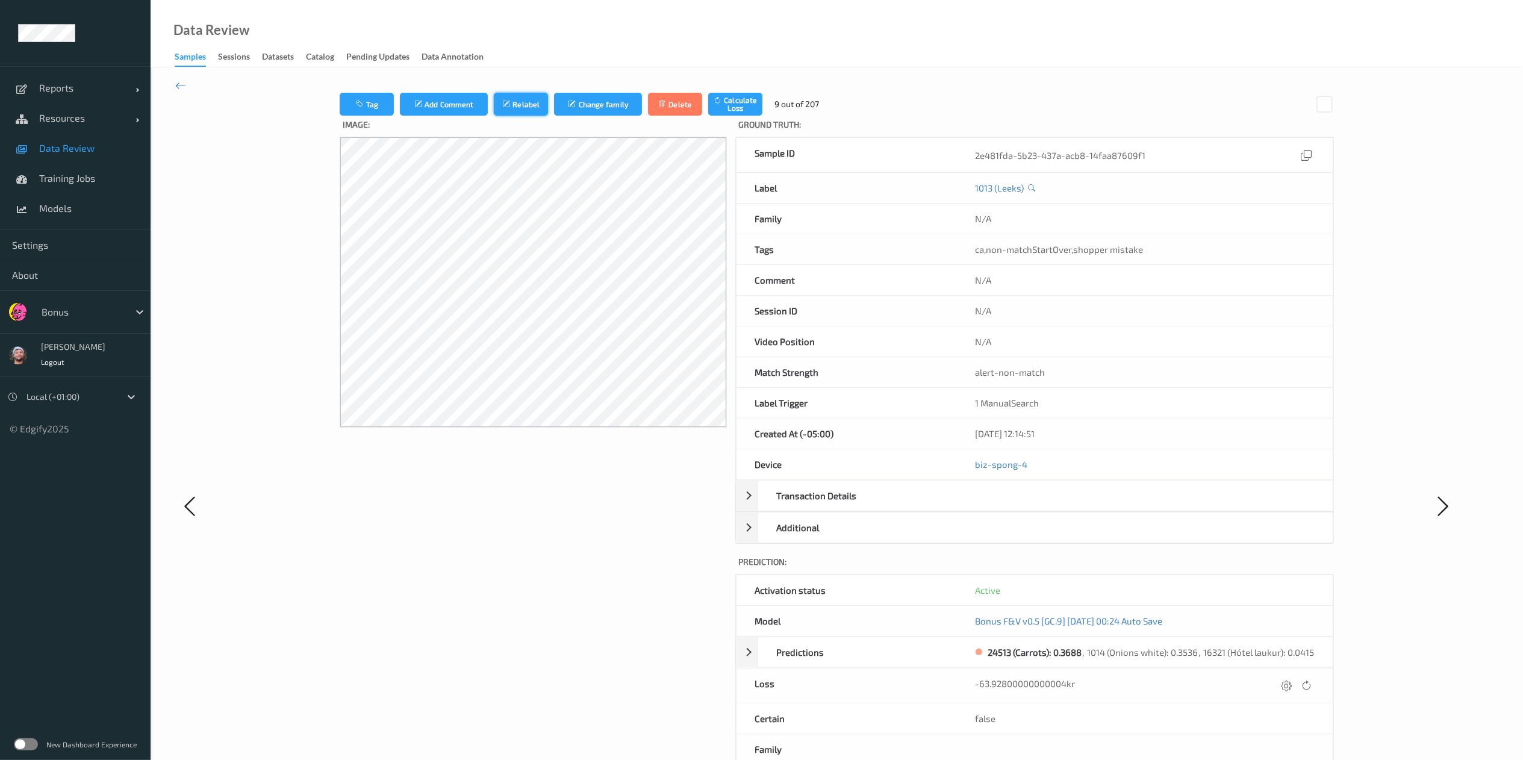
click at [509, 100] on icon "submit" at bounding box center [507, 104] width 10 height 8
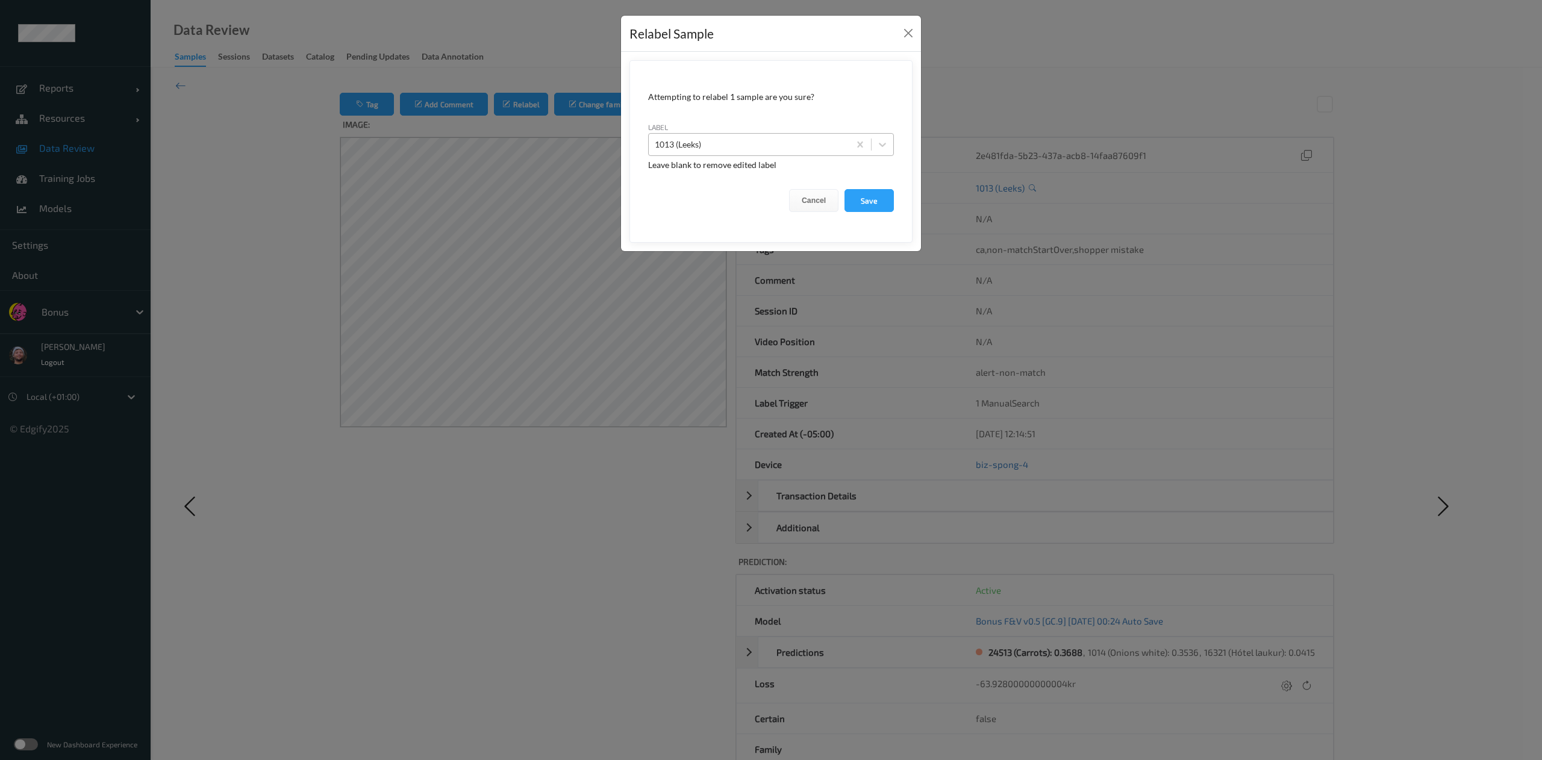
click at [682, 146] on div at bounding box center [749, 144] width 189 height 14
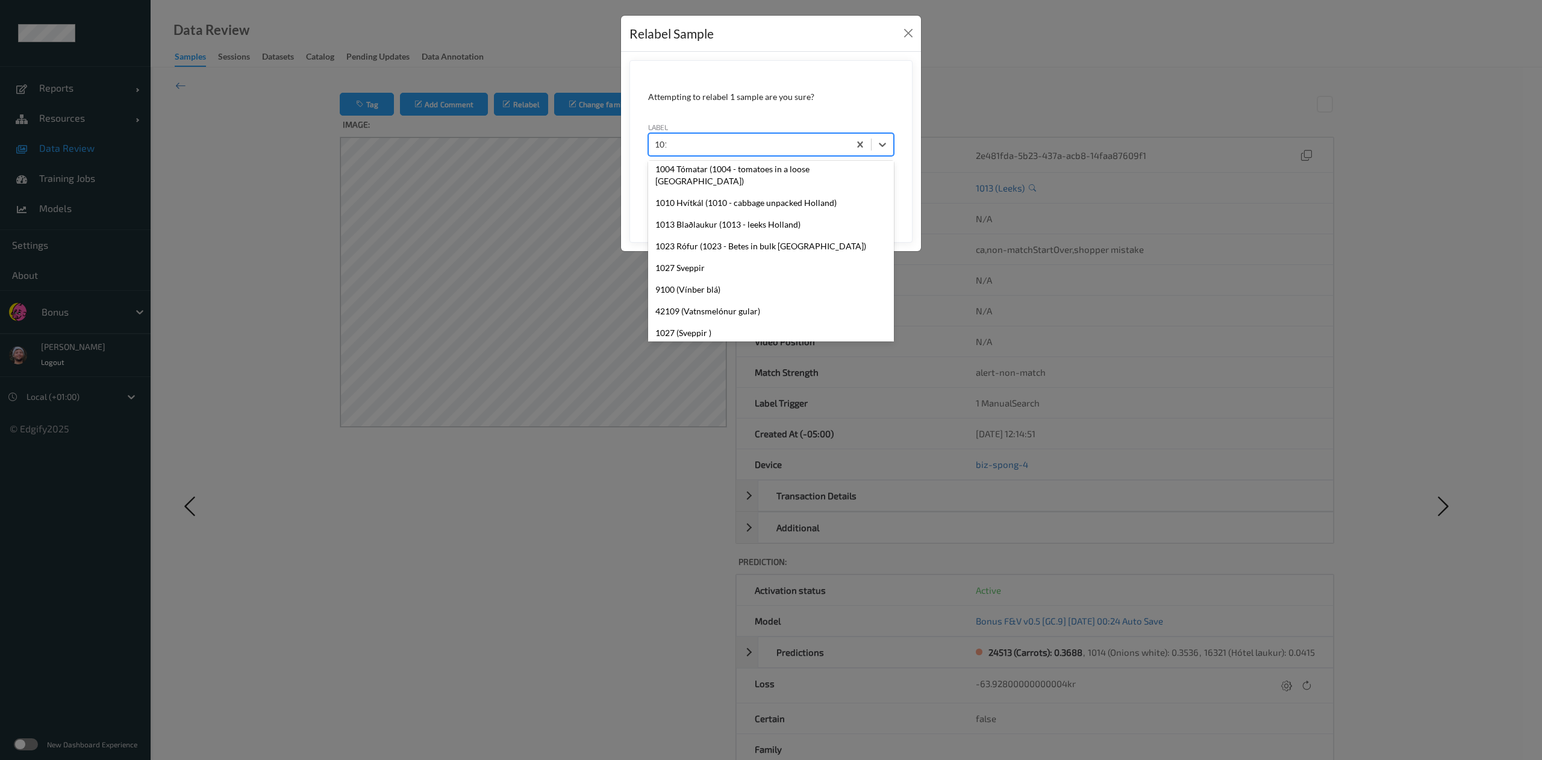
scroll to position [210, 0]
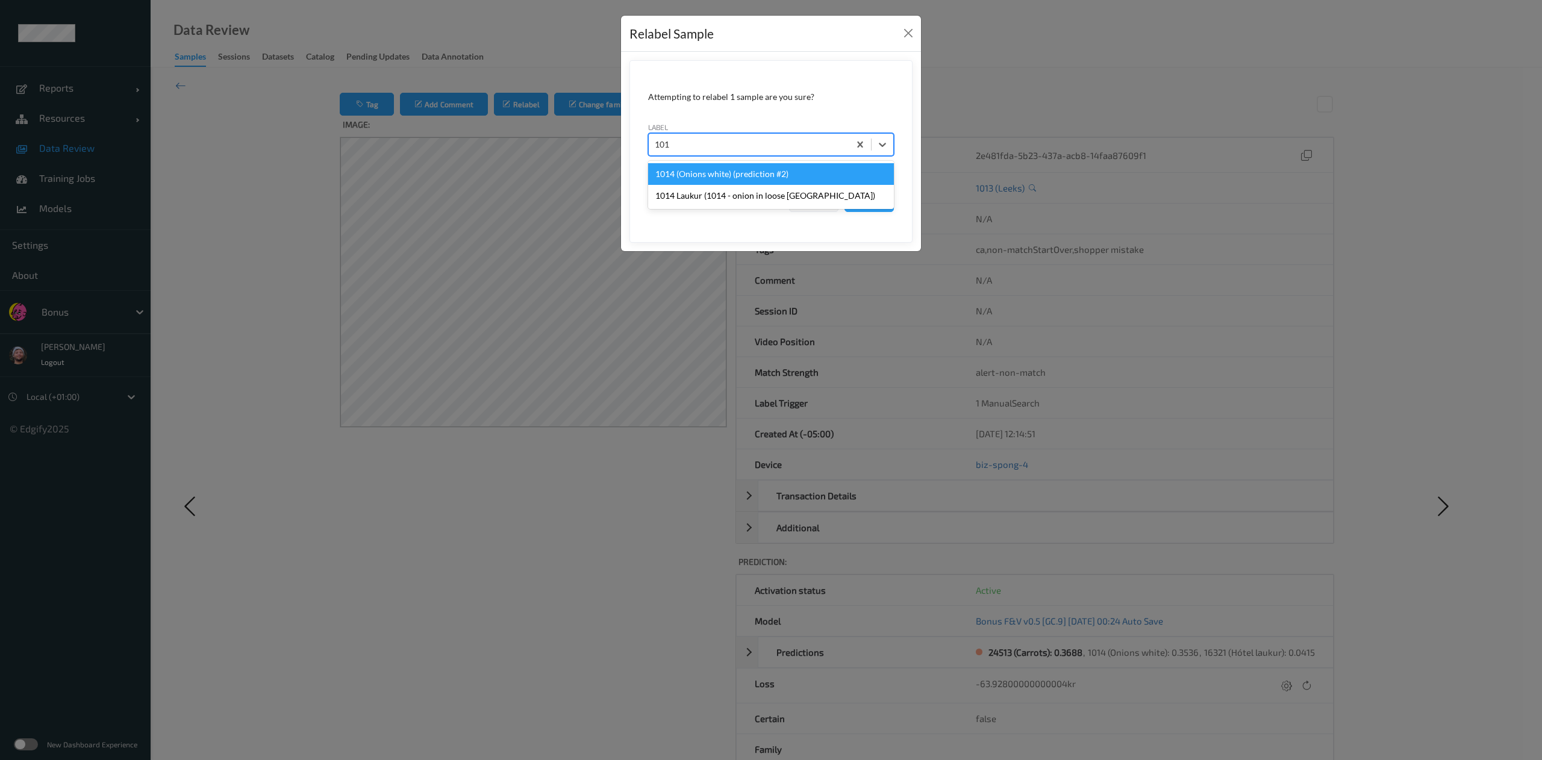
type input "1014"
click at [695, 165] on div "1014 (Onions white) (prediction #2)" at bounding box center [771, 174] width 246 height 22
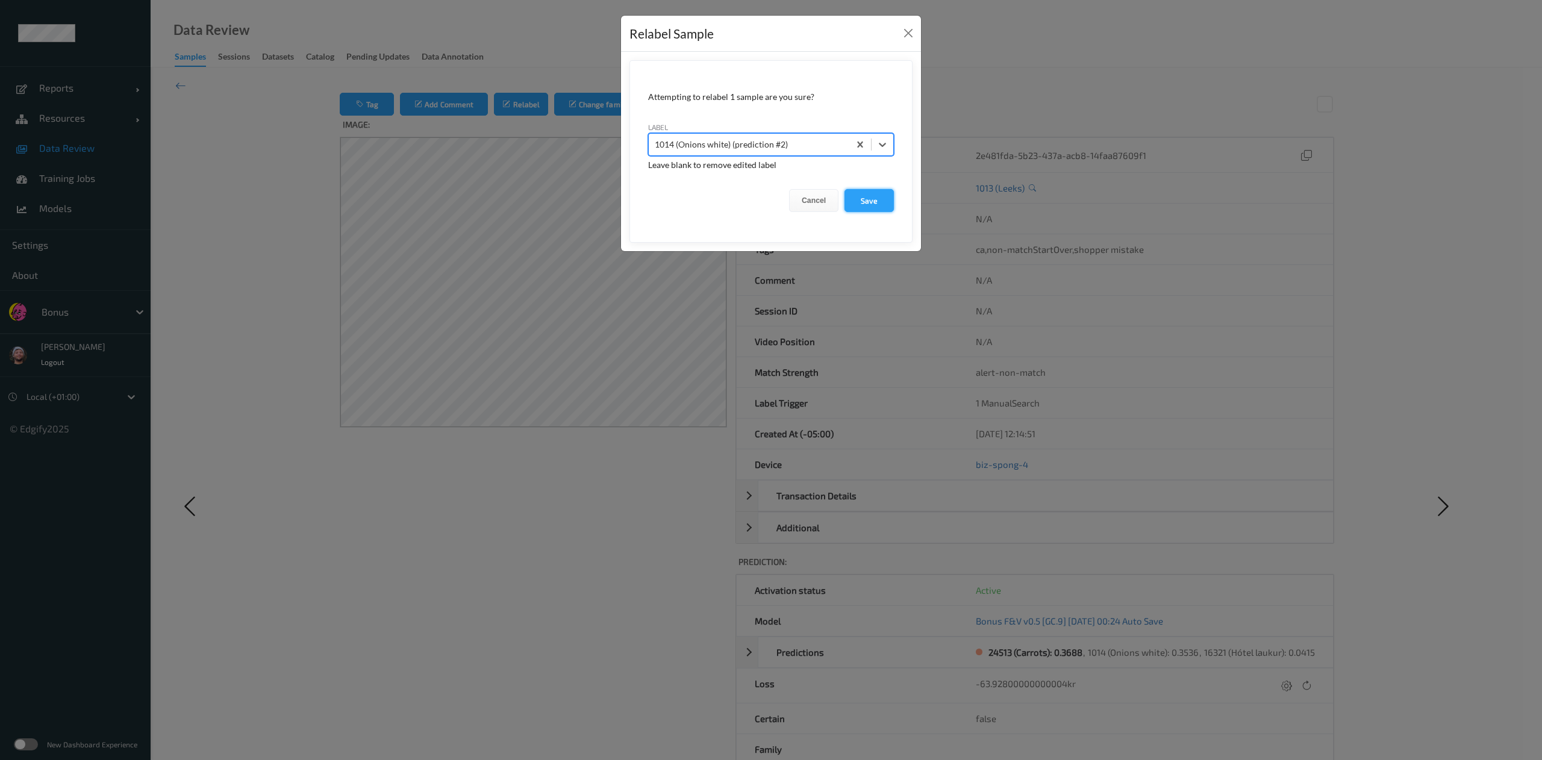
click at [854, 193] on button "Save" at bounding box center [869, 200] width 49 height 23
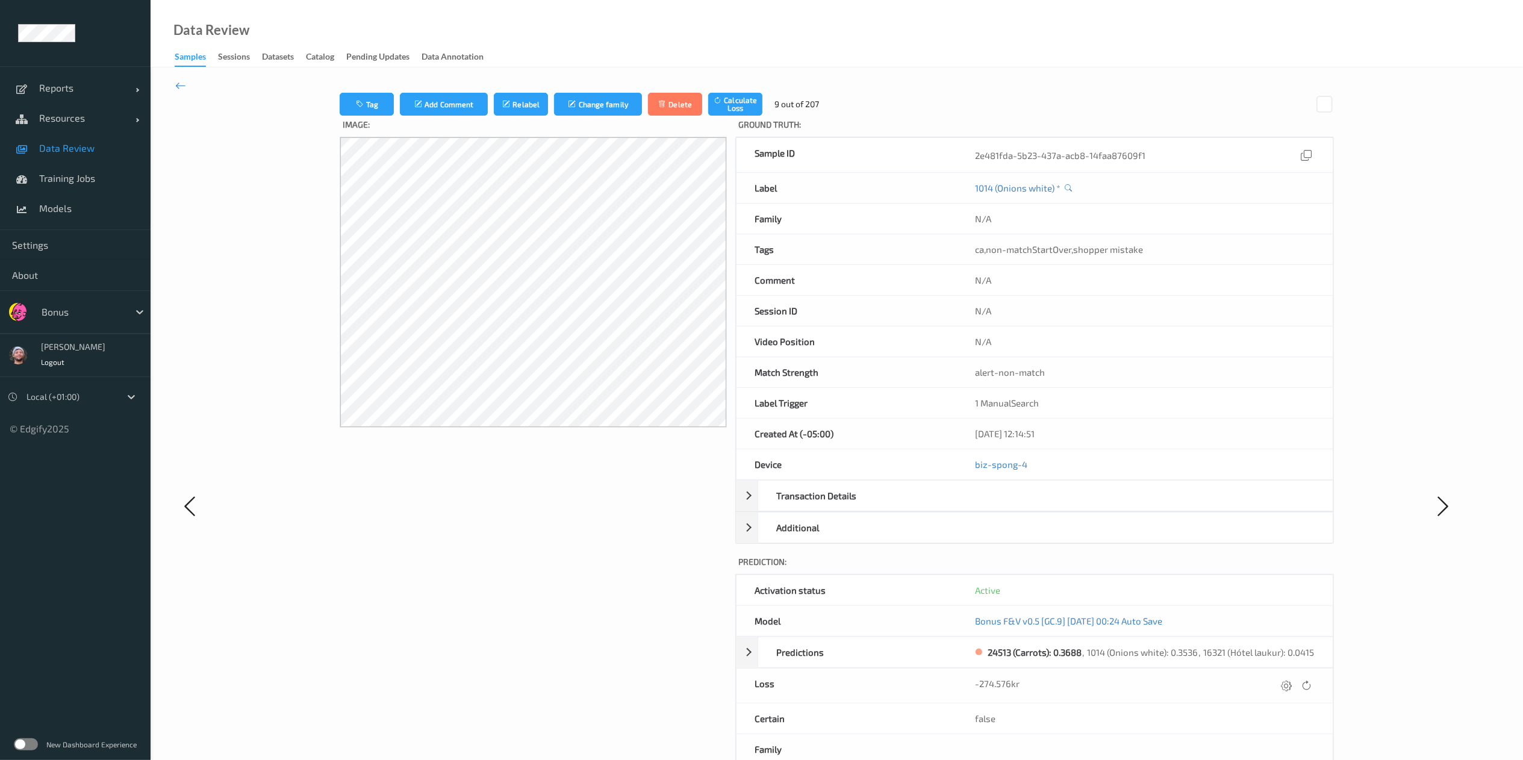
click at [598, 493] on div "Image:" at bounding box center [533, 518] width 387 height 804
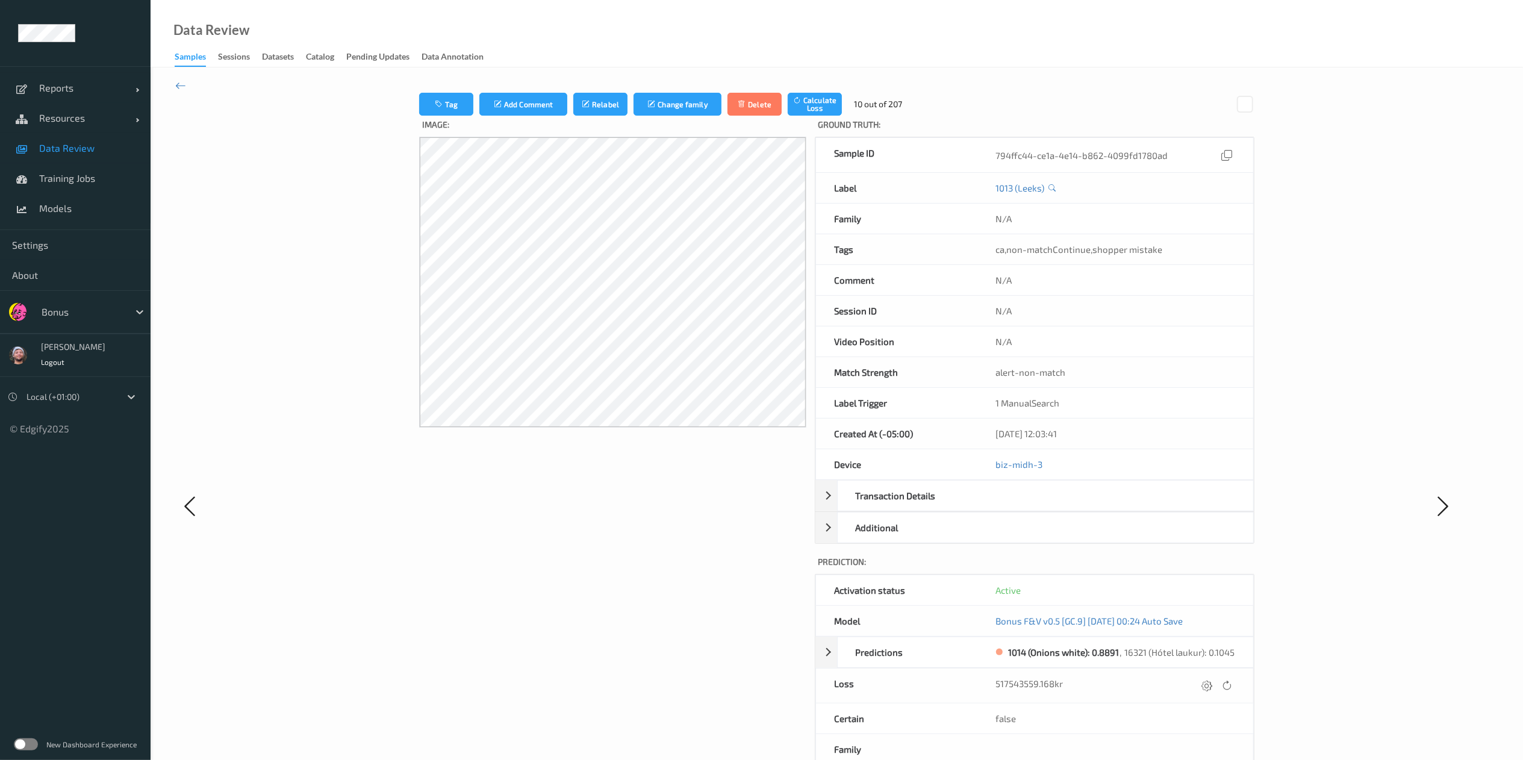
click at [173, 82] on div "Tag Add Comment Relabel Change family Delete Calculate Loss 10 out of 207 Image…" at bounding box center [837, 505] width 1373 height 877
click at [178, 82] on icon at bounding box center [180, 85] width 11 height 13
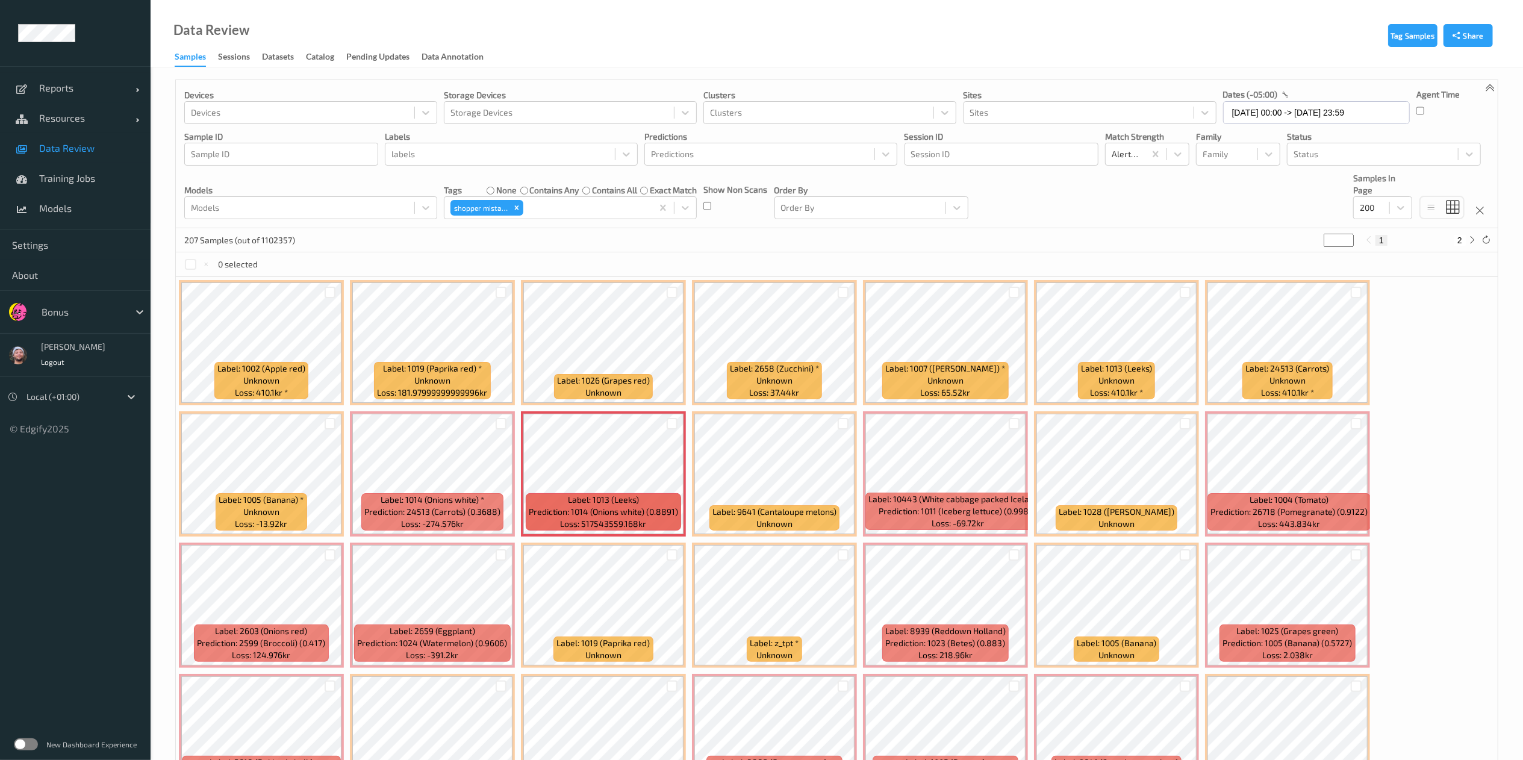
click at [1324, 142] on p "Status" at bounding box center [1384, 137] width 194 height 12
click at [550, 201] on div at bounding box center [586, 208] width 120 height 14
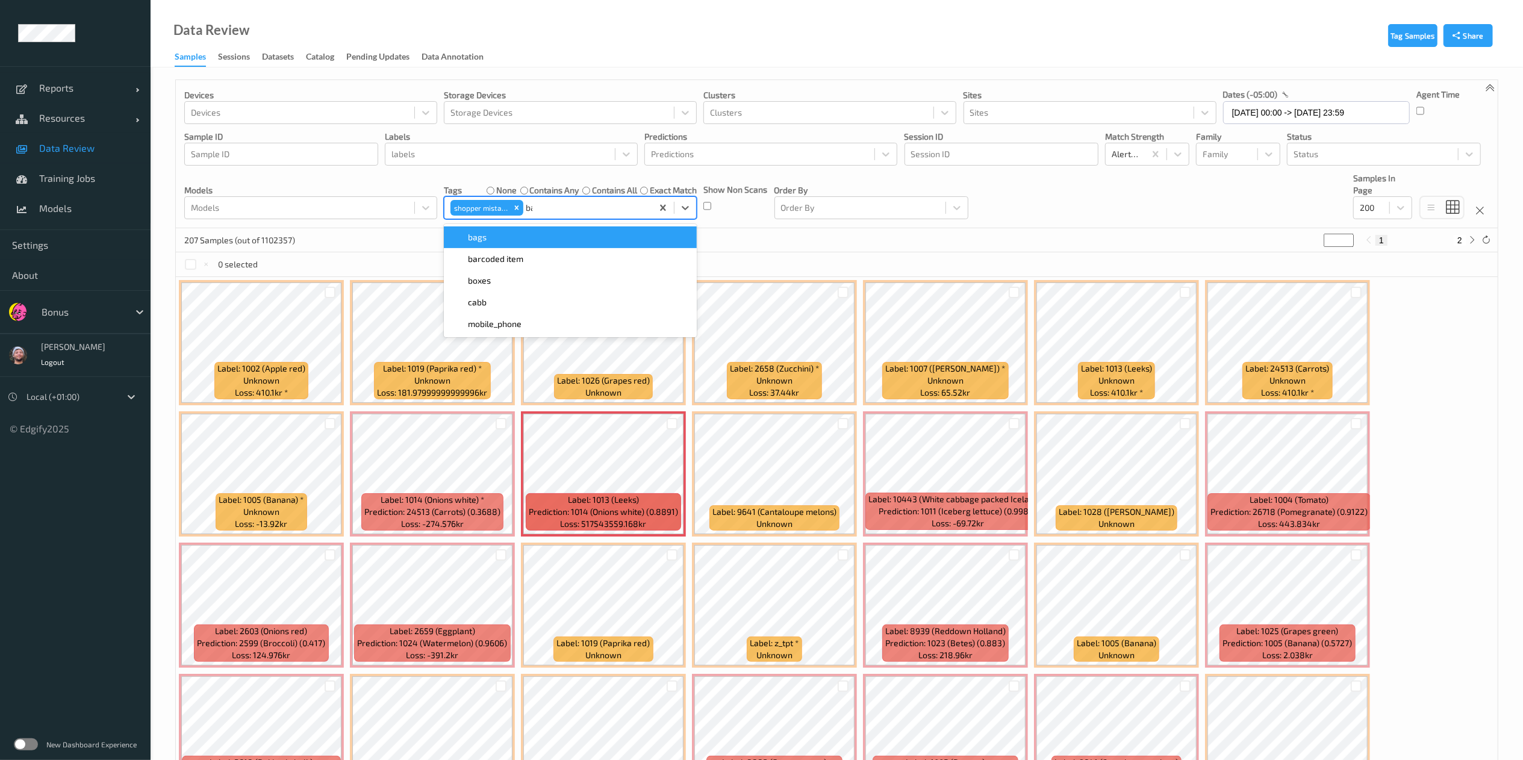
type input "bar"
click at [528, 235] on div "barcoded item" at bounding box center [570, 237] width 239 height 12
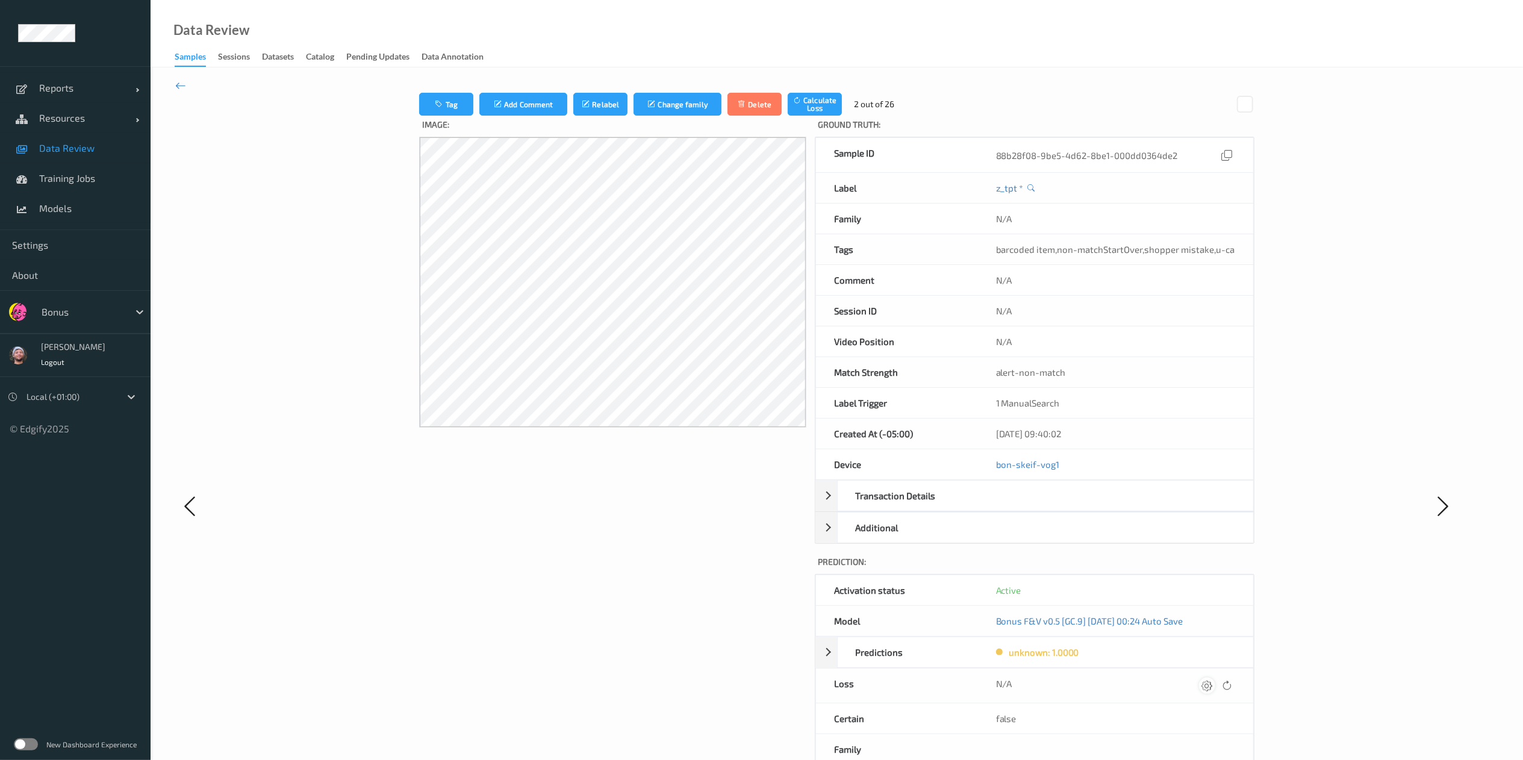
click at [1199, 693] on div at bounding box center [1207, 686] width 16 height 16
type input "410.1"
click at [1176, 682] on button "submit" at bounding box center [1184, 690] width 16 height 16
click at [1199, 693] on div at bounding box center [1207, 686] width 16 height 16
click at [1176, 682] on button "submit" at bounding box center [1184, 690] width 16 height 16
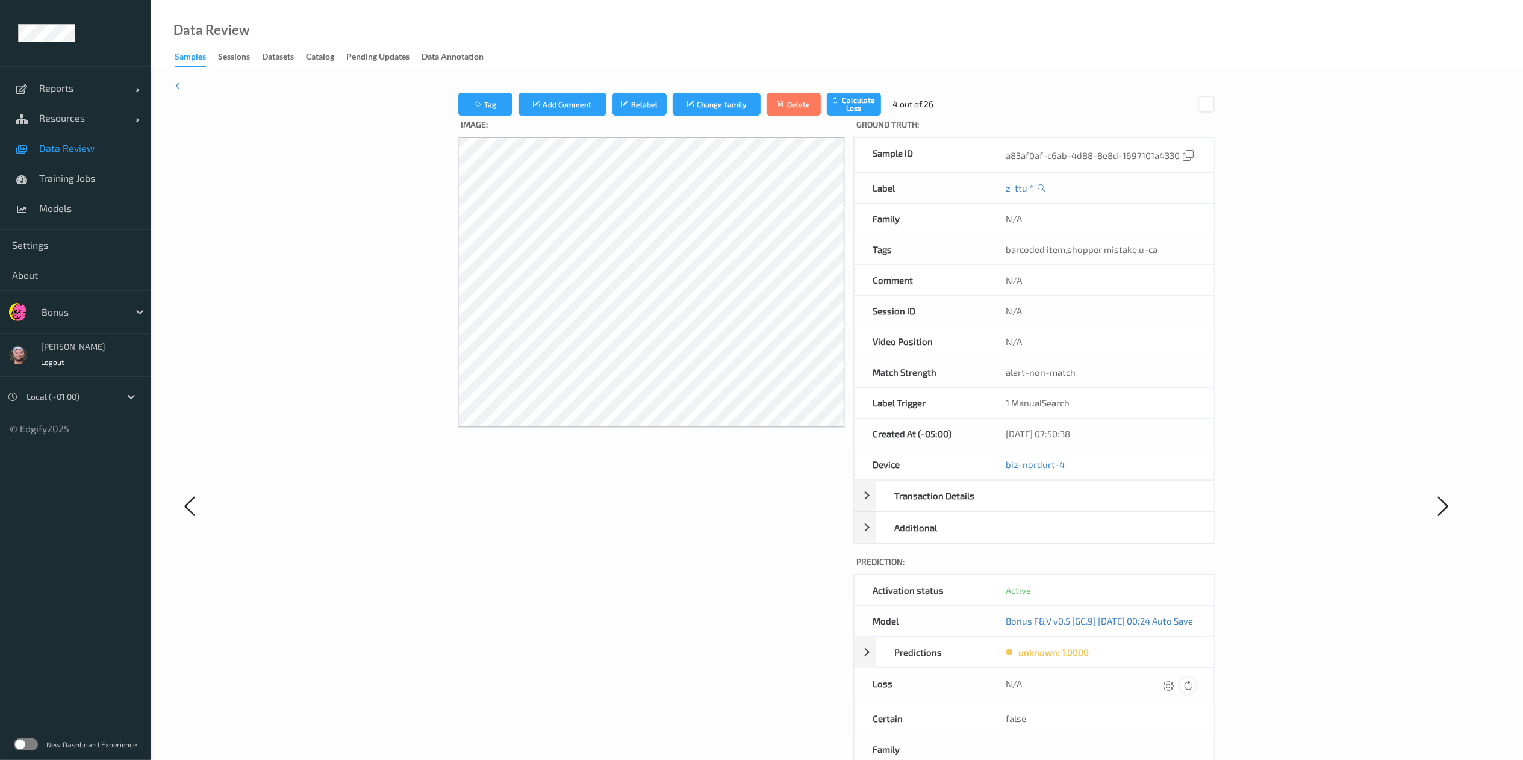
click at [1194, 691] on icon at bounding box center [1188, 685] width 11 height 11
click at [1177, 690] on div at bounding box center [1168, 686] width 16 height 16
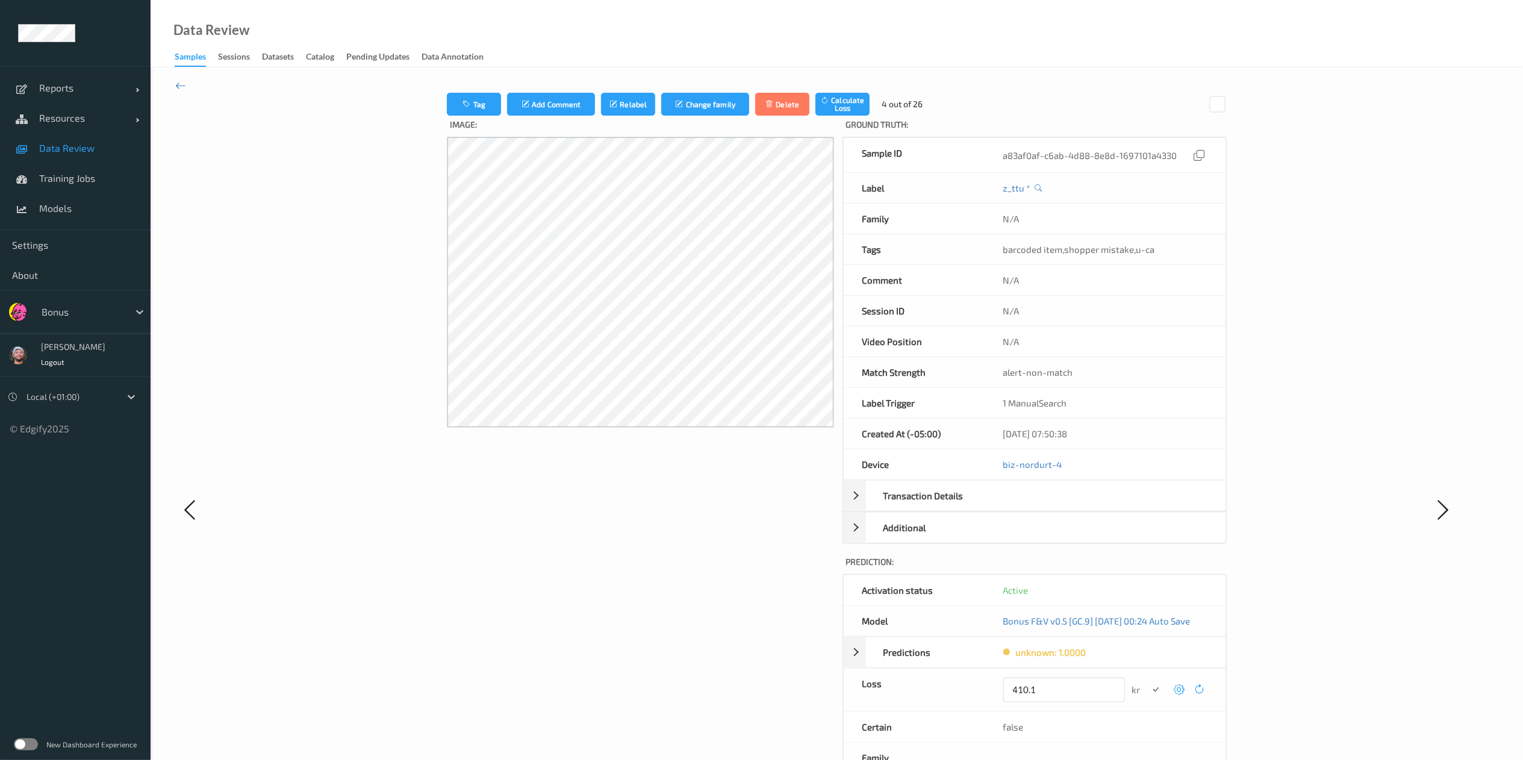
click at [1148, 682] on button "submit" at bounding box center [1156, 690] width 16 height 16
click at [1184, 690] on div at bounding box center [1175, 686] width 16 height 16
click at [1148, 682] on button "submit" at bounding box center [1156, 690] width 16 height 16
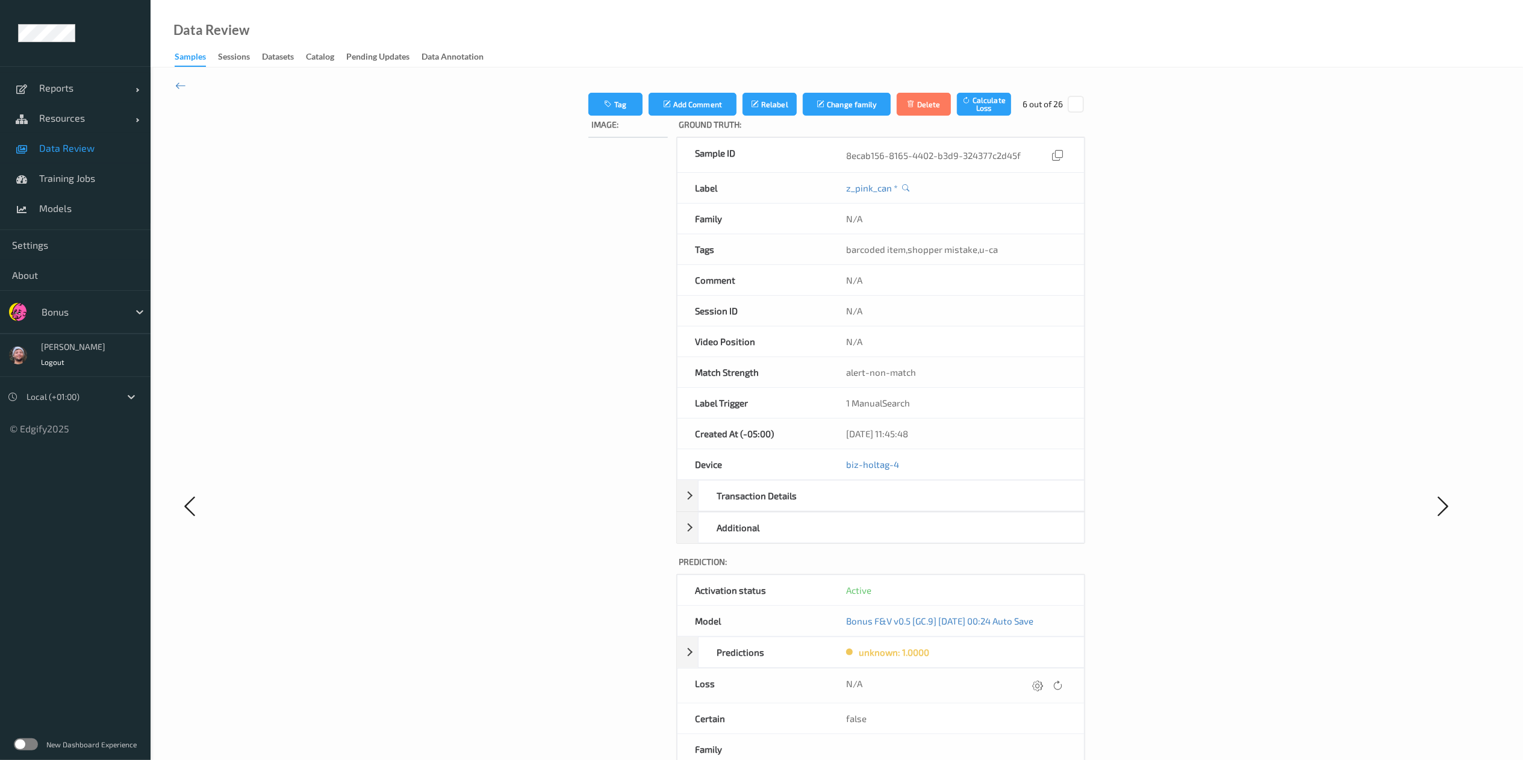
click at [1066, 690] on div at bounding box center [1048, 686] width 36 height 16
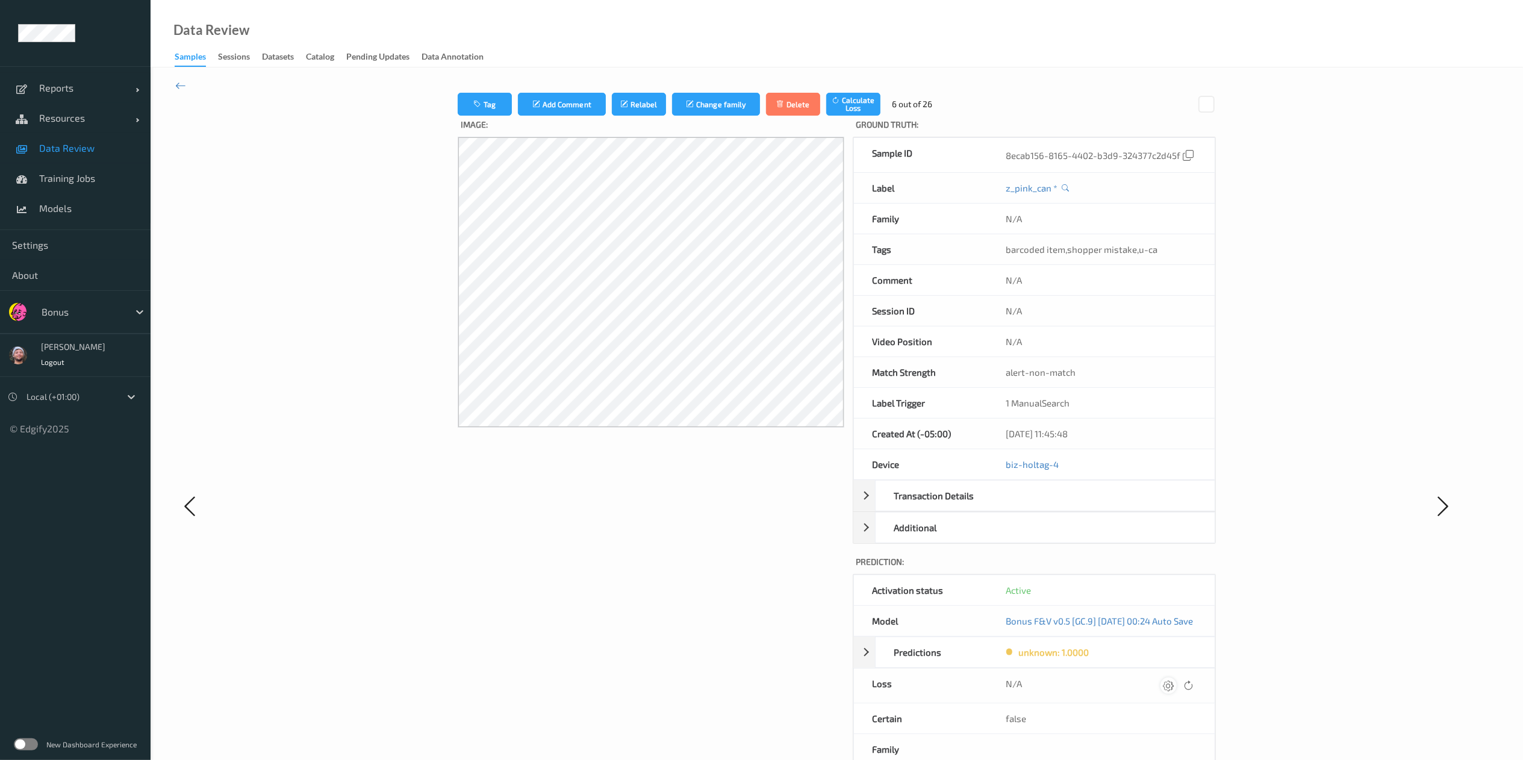
click at [1175, 690] on icon at bounding box center [1169, 685] width 11 height 11
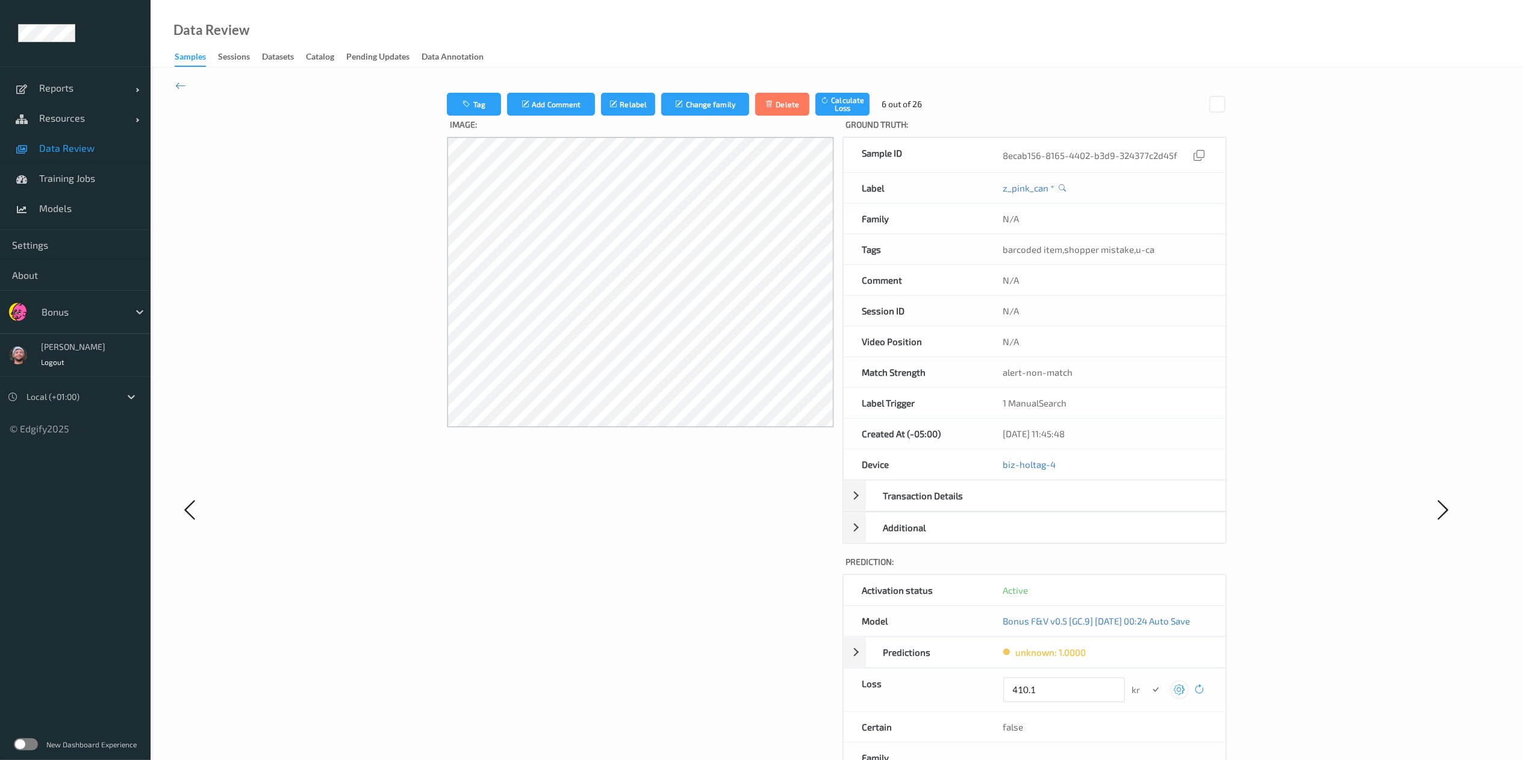
click at [1148, 682] on button "submit" at bounding box center [1156, 690] width 16 height 16
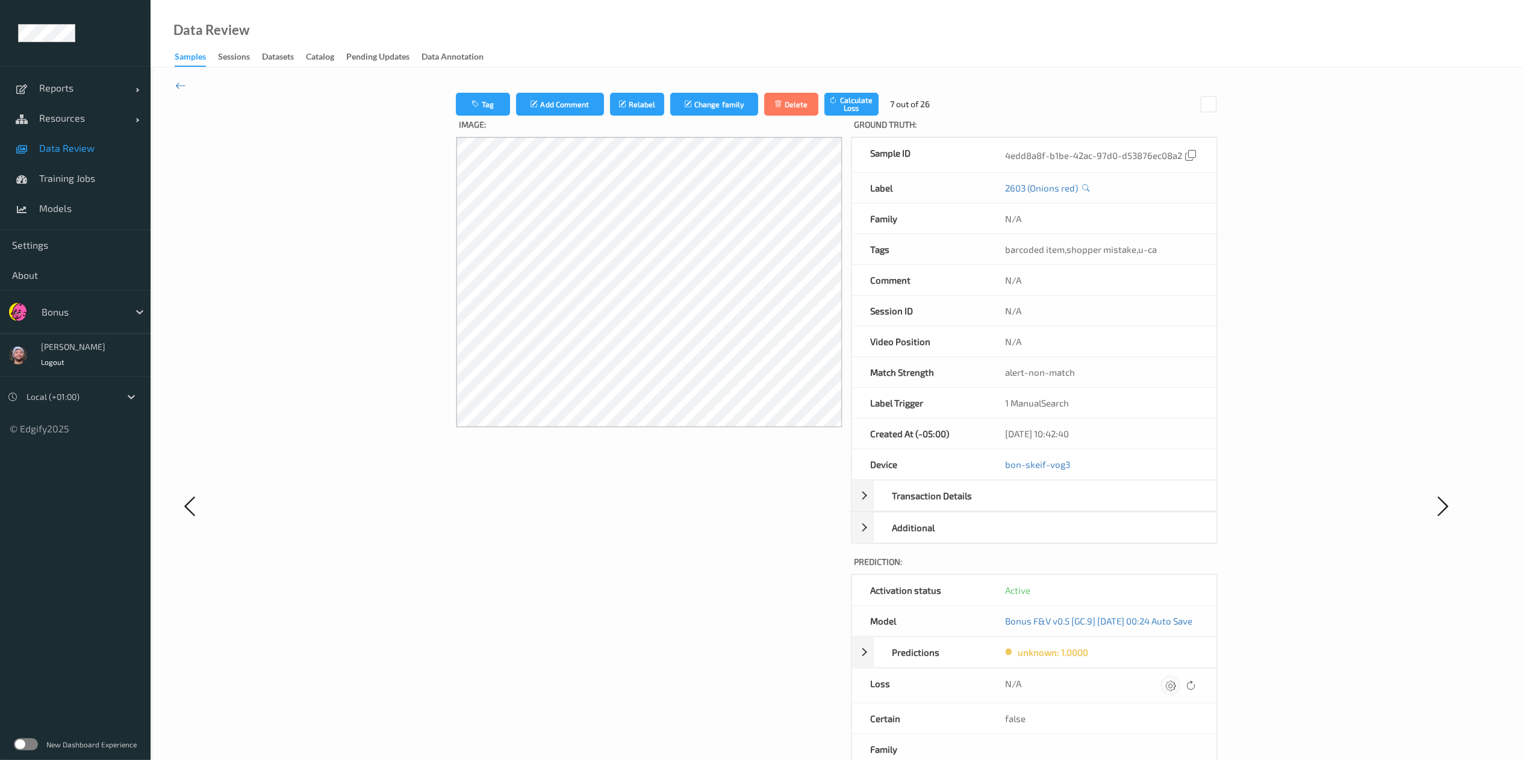
click at [1179, 689] on div at bounding box center [1171, 686] width 16 height 16
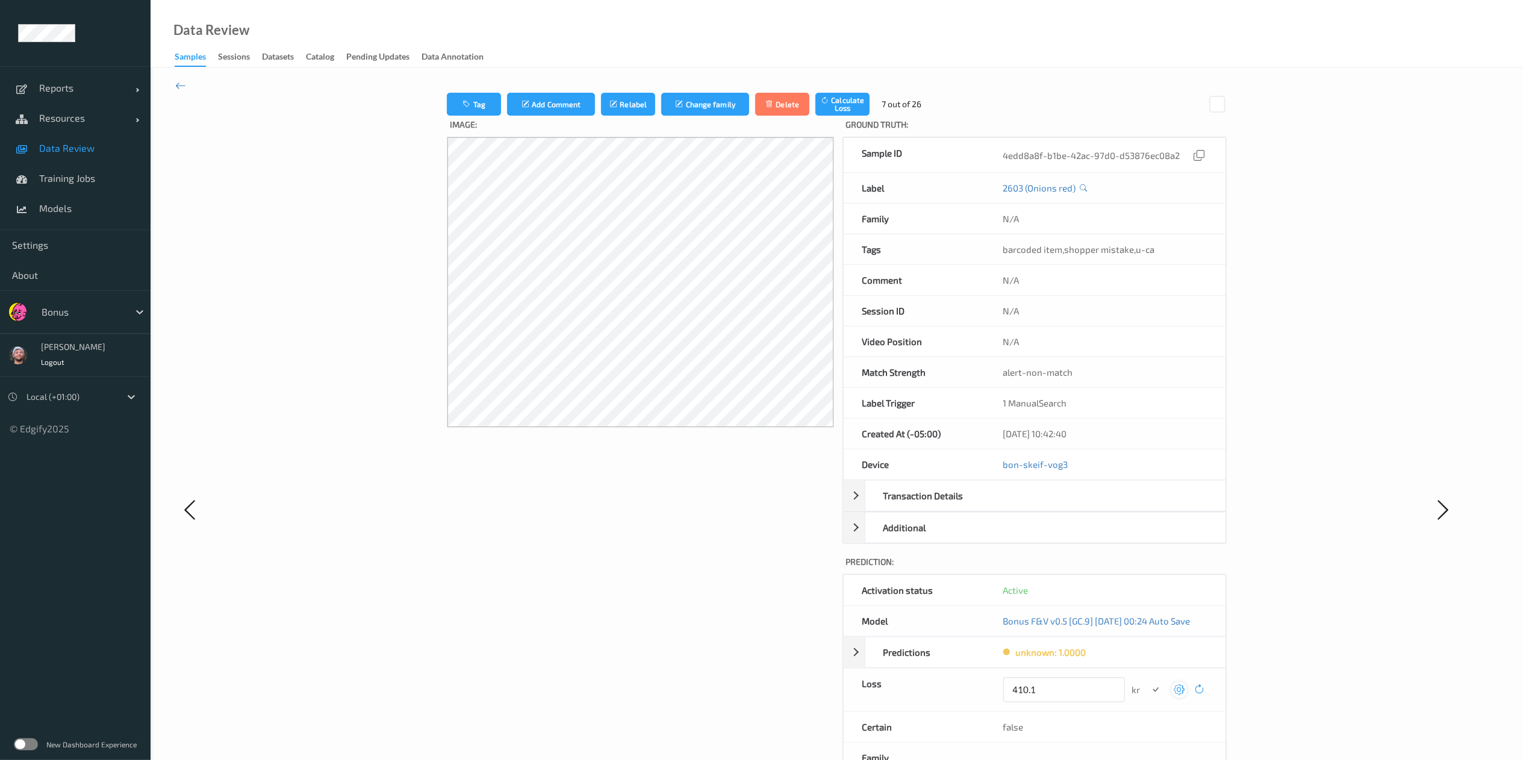
click at [1148, 682] on button "submit" at bounding box center [1156, 690] width 16 height 16
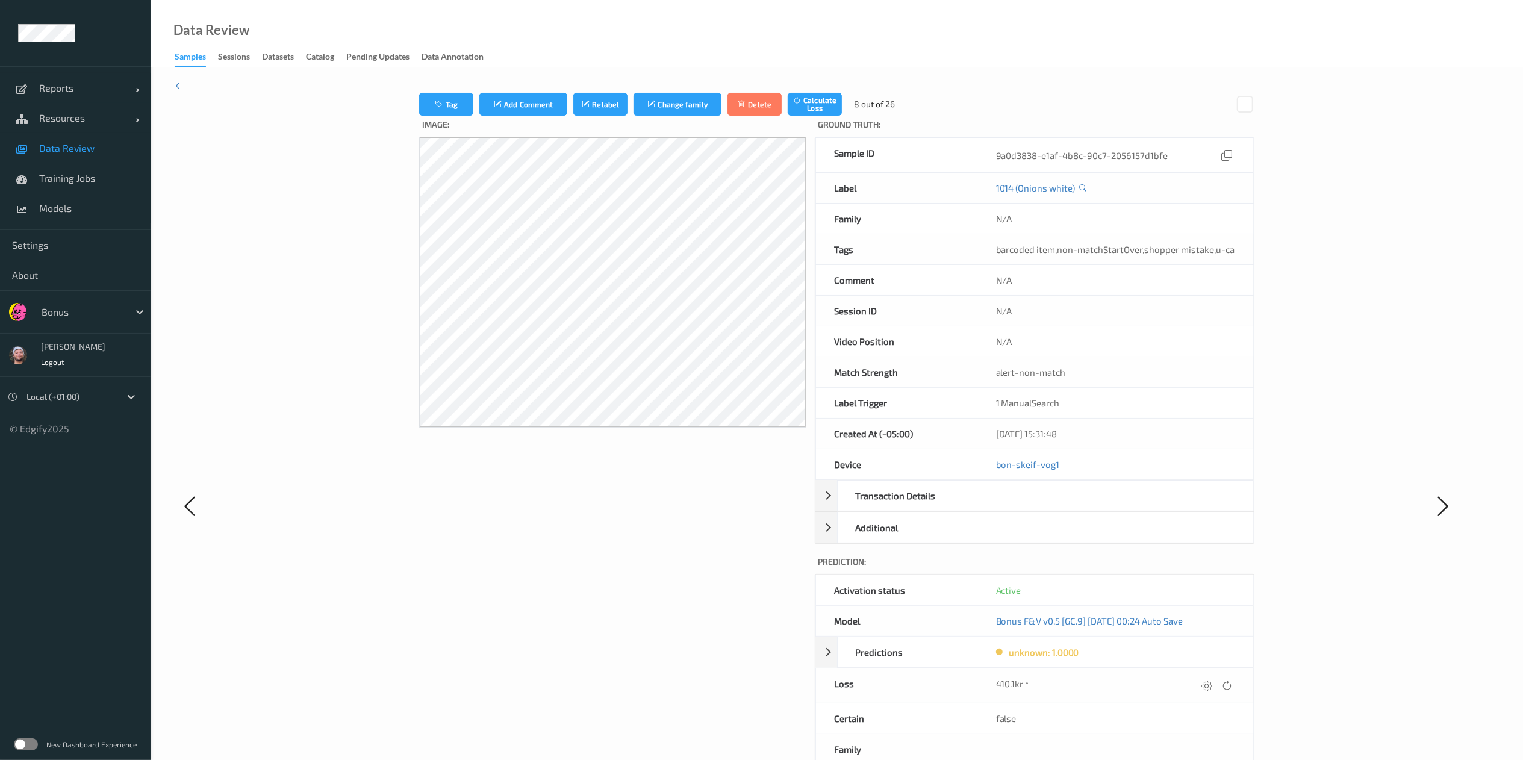
click at [1189, 689] on div "410.1kr *" at bounding box center [1115, 686] width 239 height 16
click at [99, 145] on span "Data Review" at bounding box center [88, 148] width 99 height 12
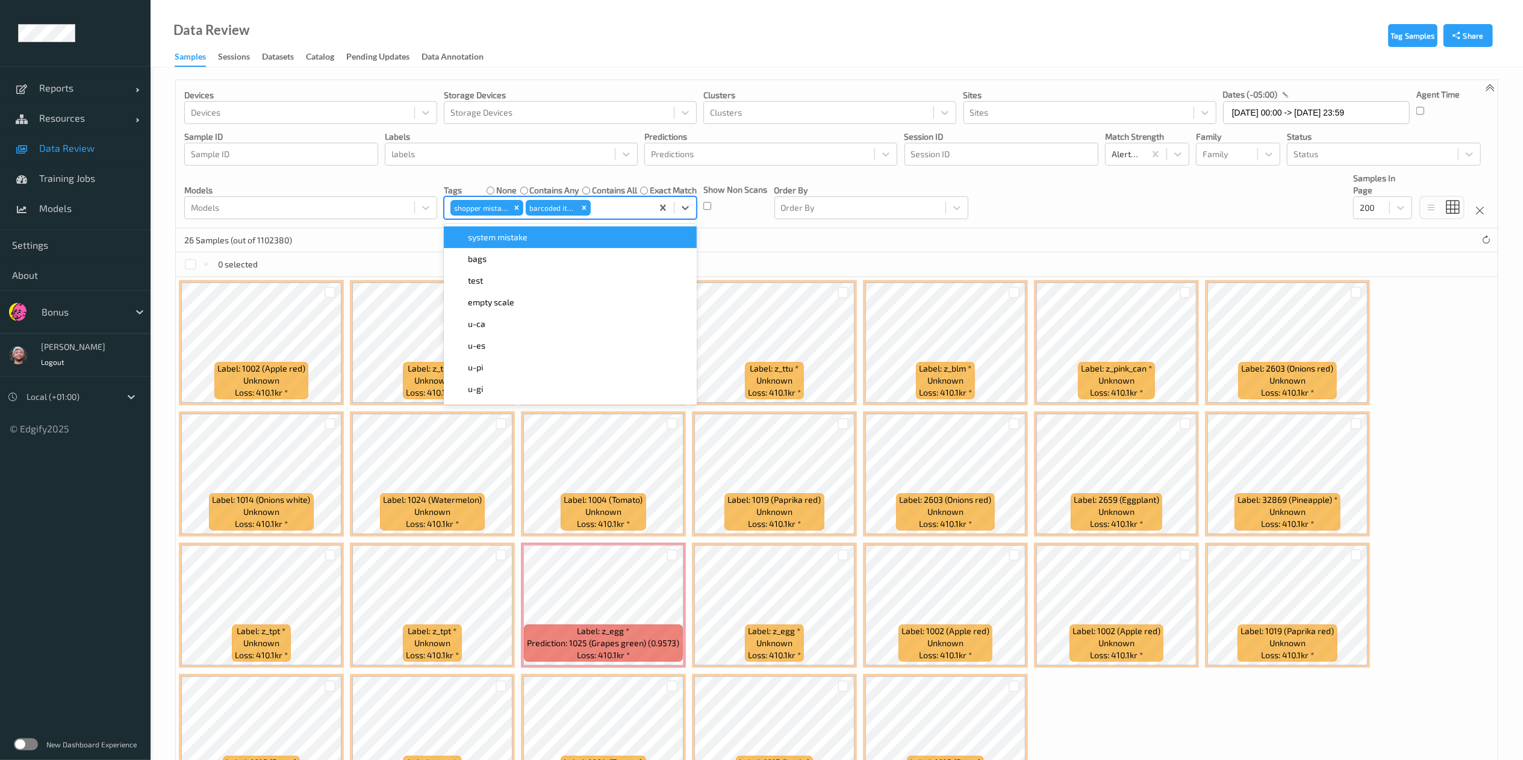
click at [577, 209] on div "barcoded item" at bounding box center [552, 208] width 52 height 16
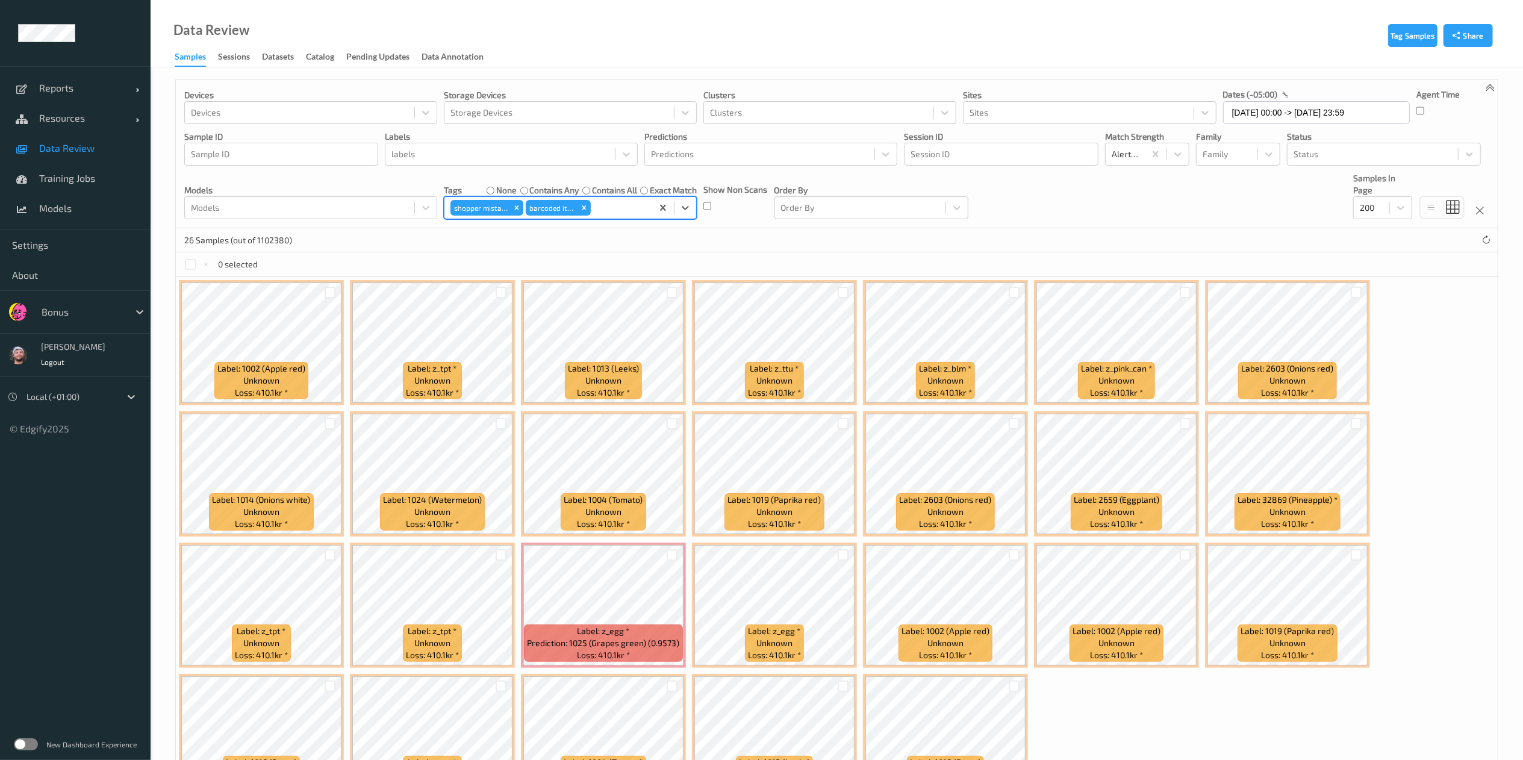
click at [542, 193] on label "contains any" at bounding box center [554, 190] width 49 height 12
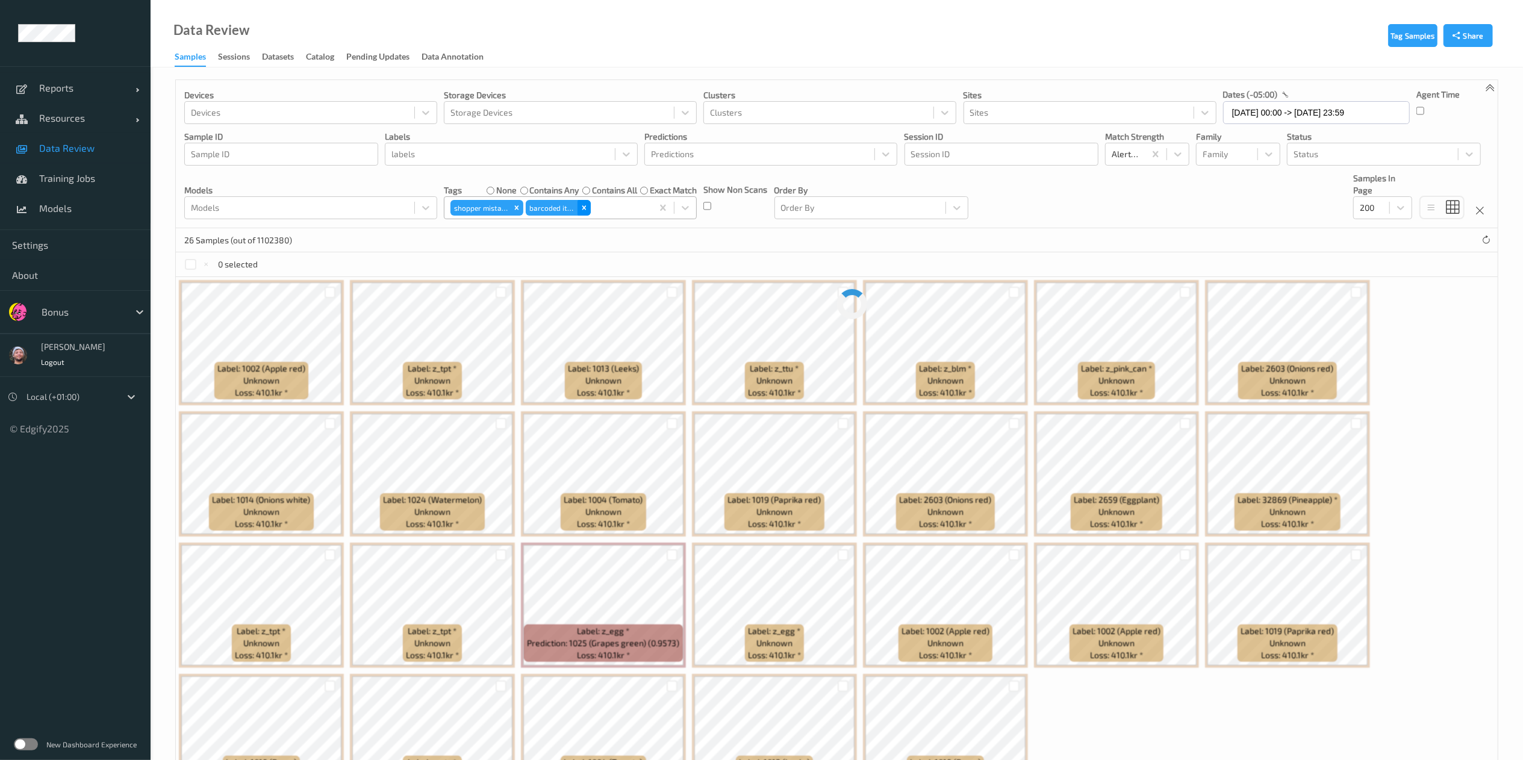
click at [584, 210] on icon "Remove barcoded item" at bounding box center [585, 208] width 4 height 4
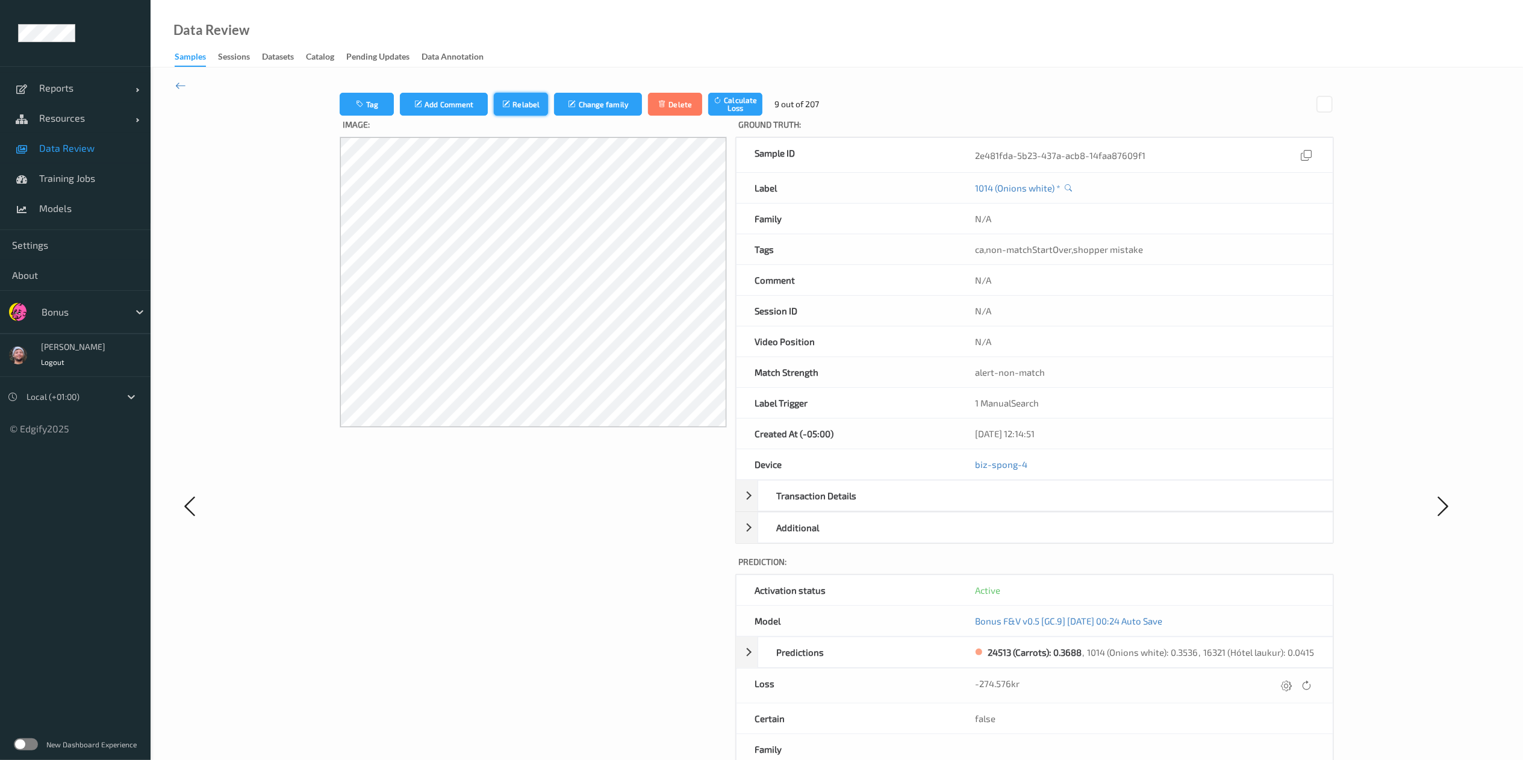
click at [510, 103] on icon "submit" at bounding box center [507, 104] width 10 height 8
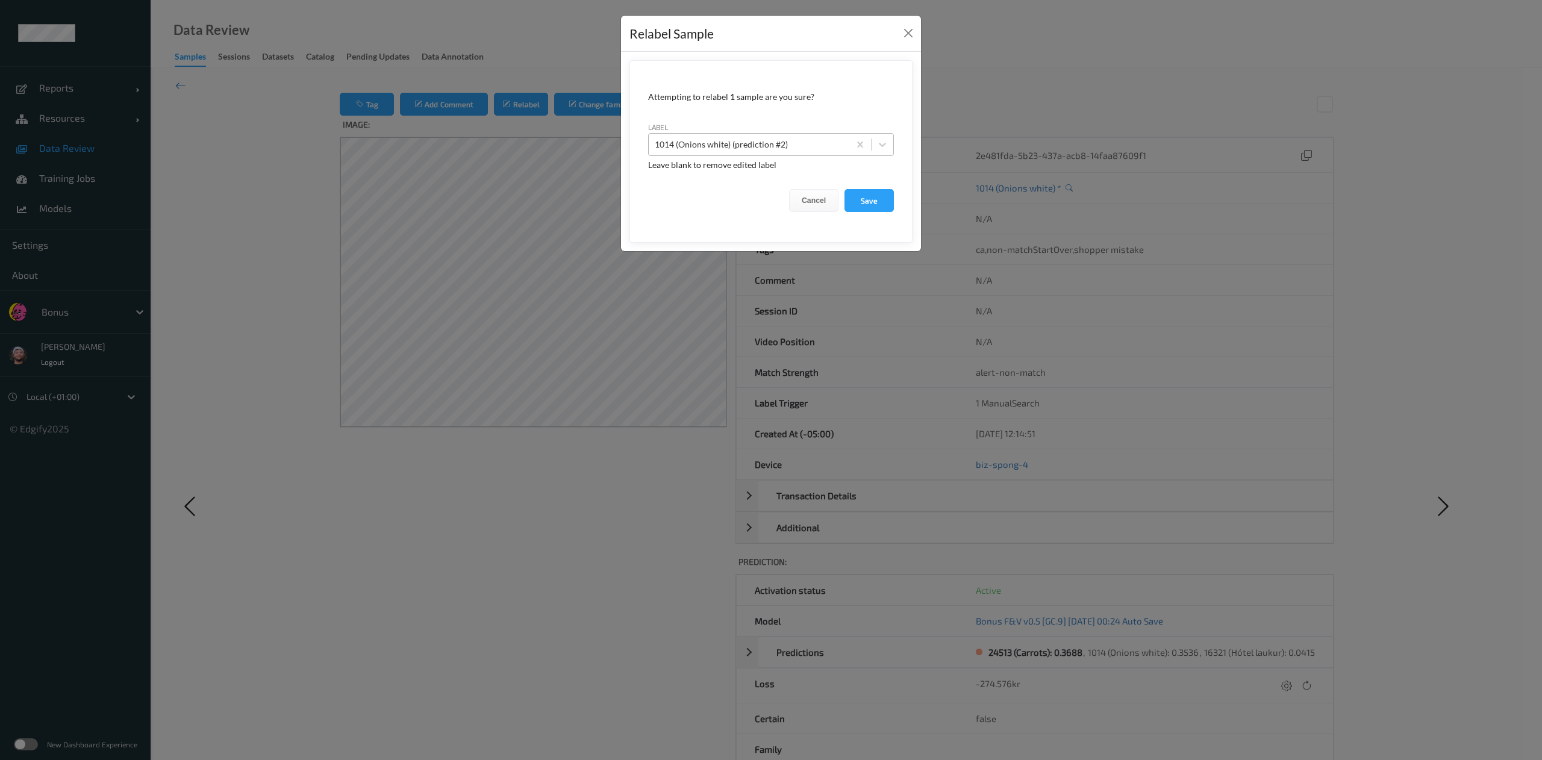
click at [815, 149] on div at bounding box center [749, 144] width 189 height 14
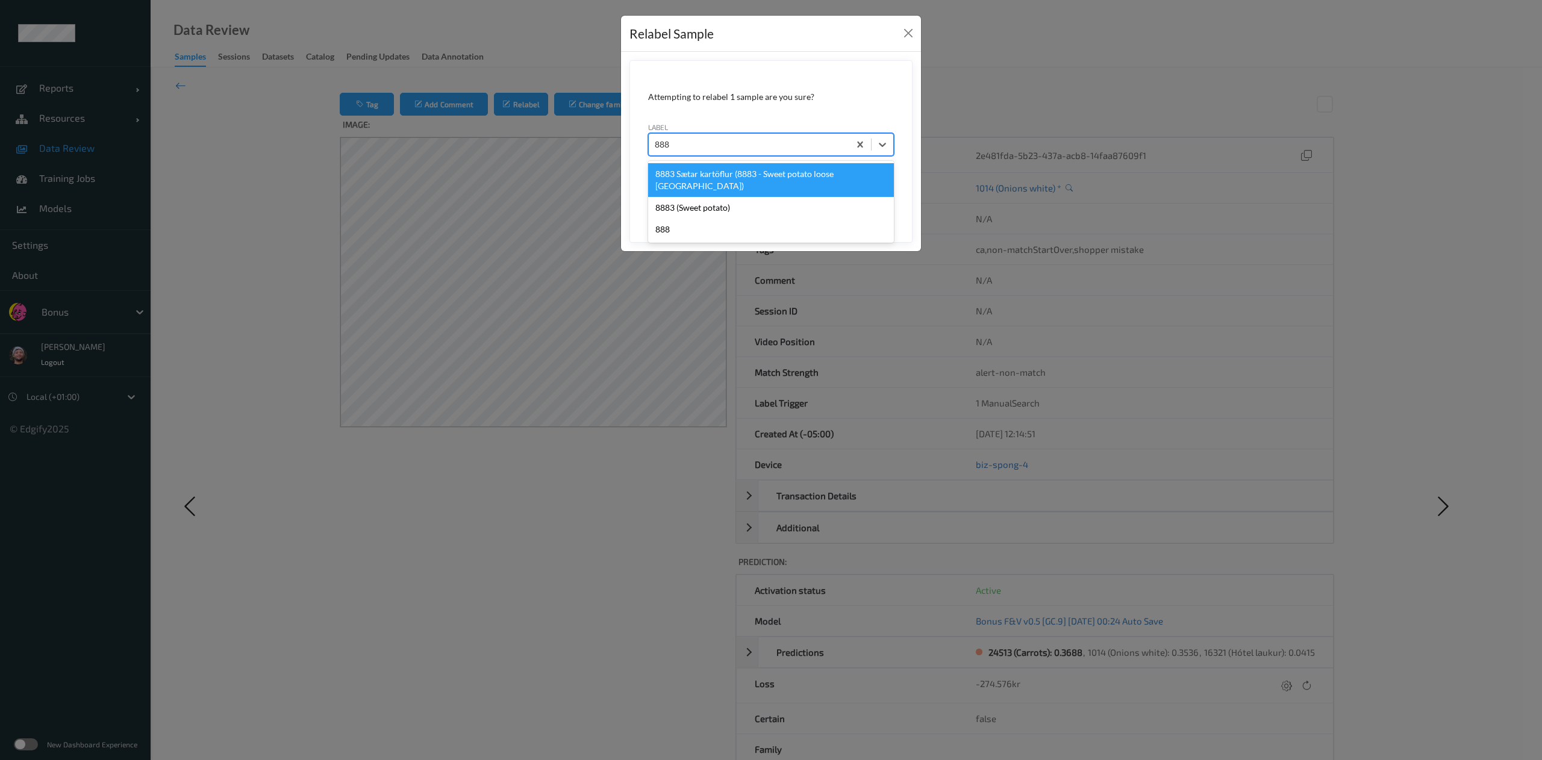
type input "8883"
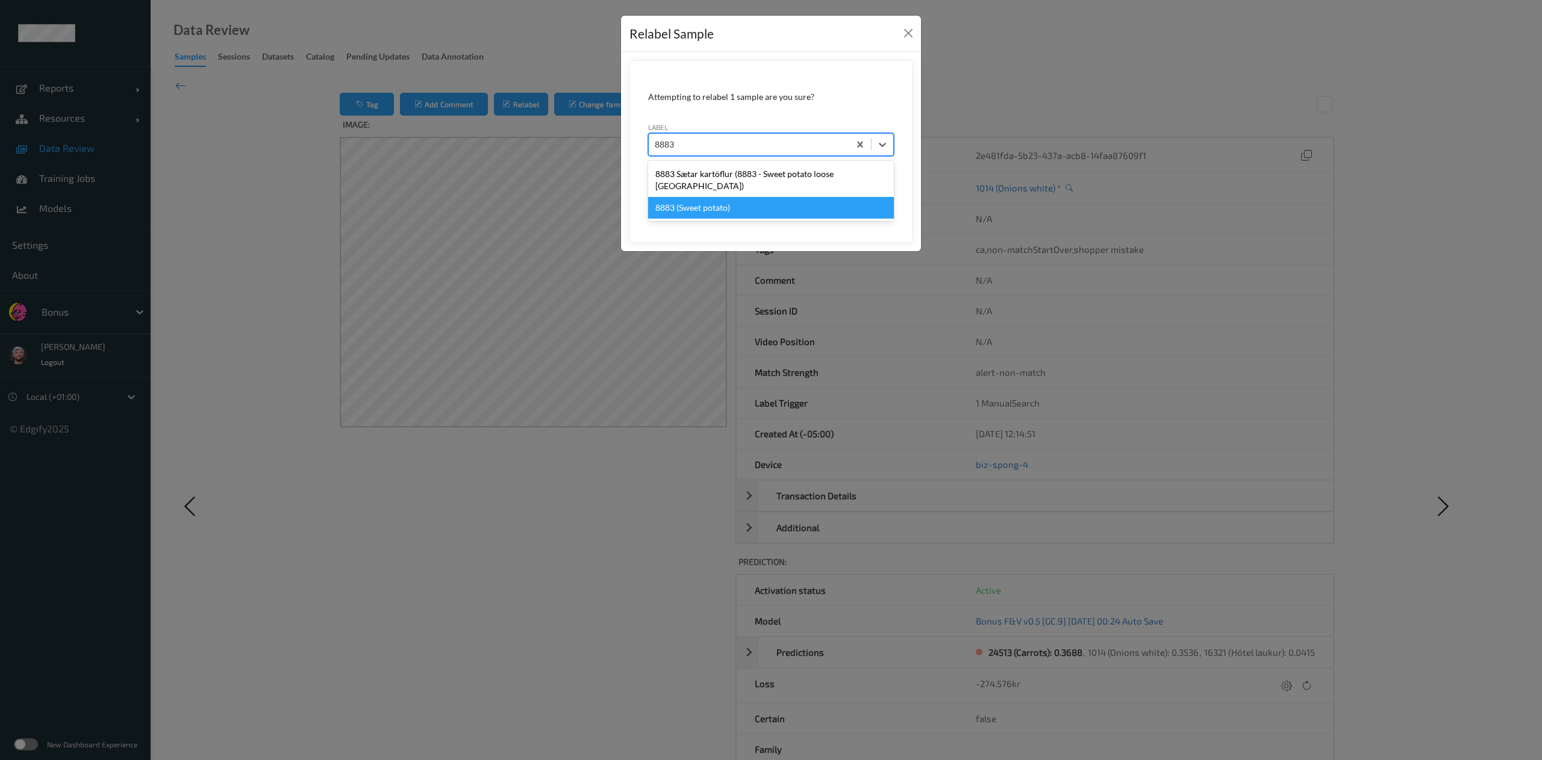
click at [793, 197] on div "8883 (Sweet potato)" at bounding box center [771, 208] width 246 height 22
click at [845, 189] on button "Save" at bounding box center [869, 200] width 49 height 23
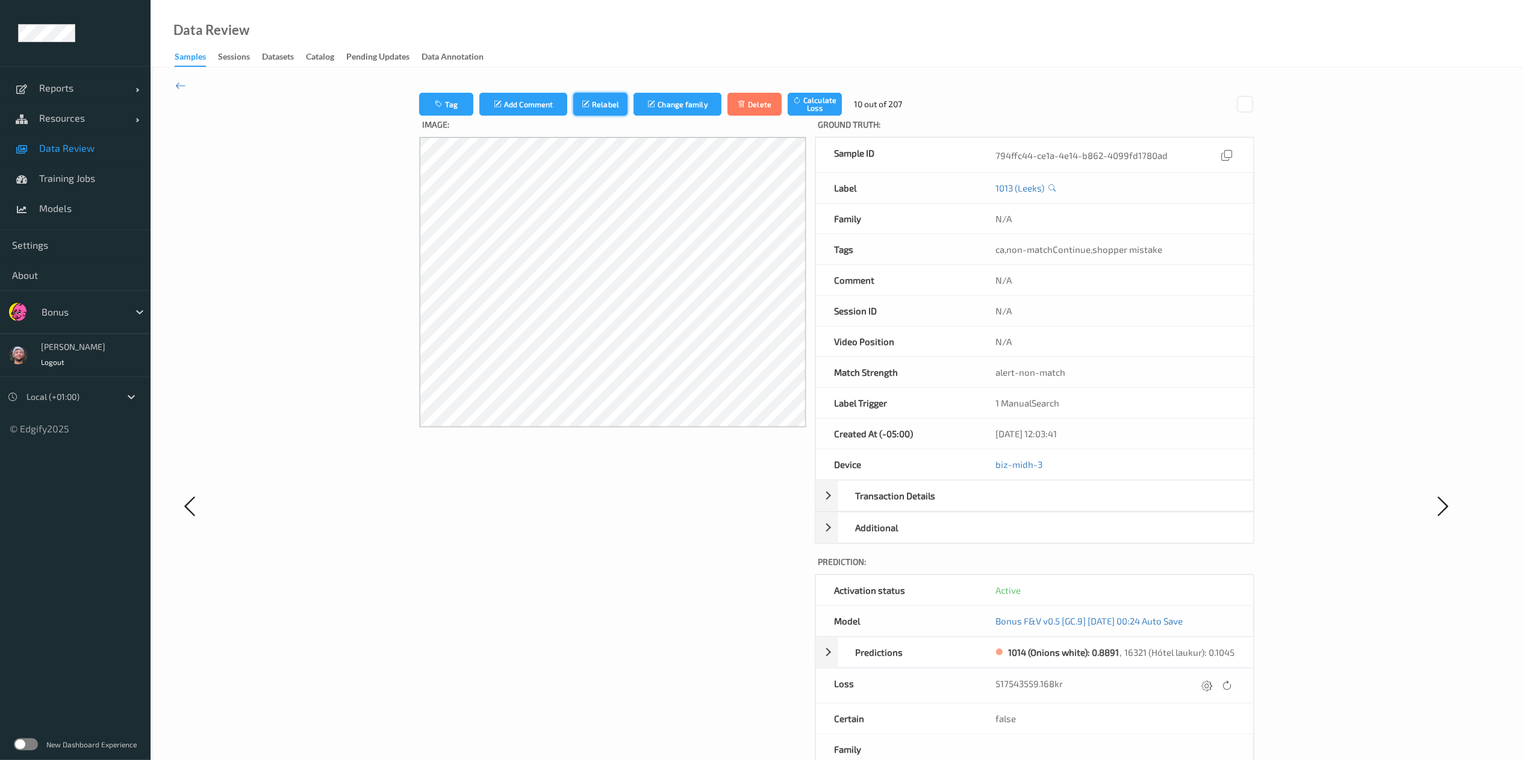
click at [596, 93] on button "Relabel" at bounding box center [600, 104] width 54 height 23
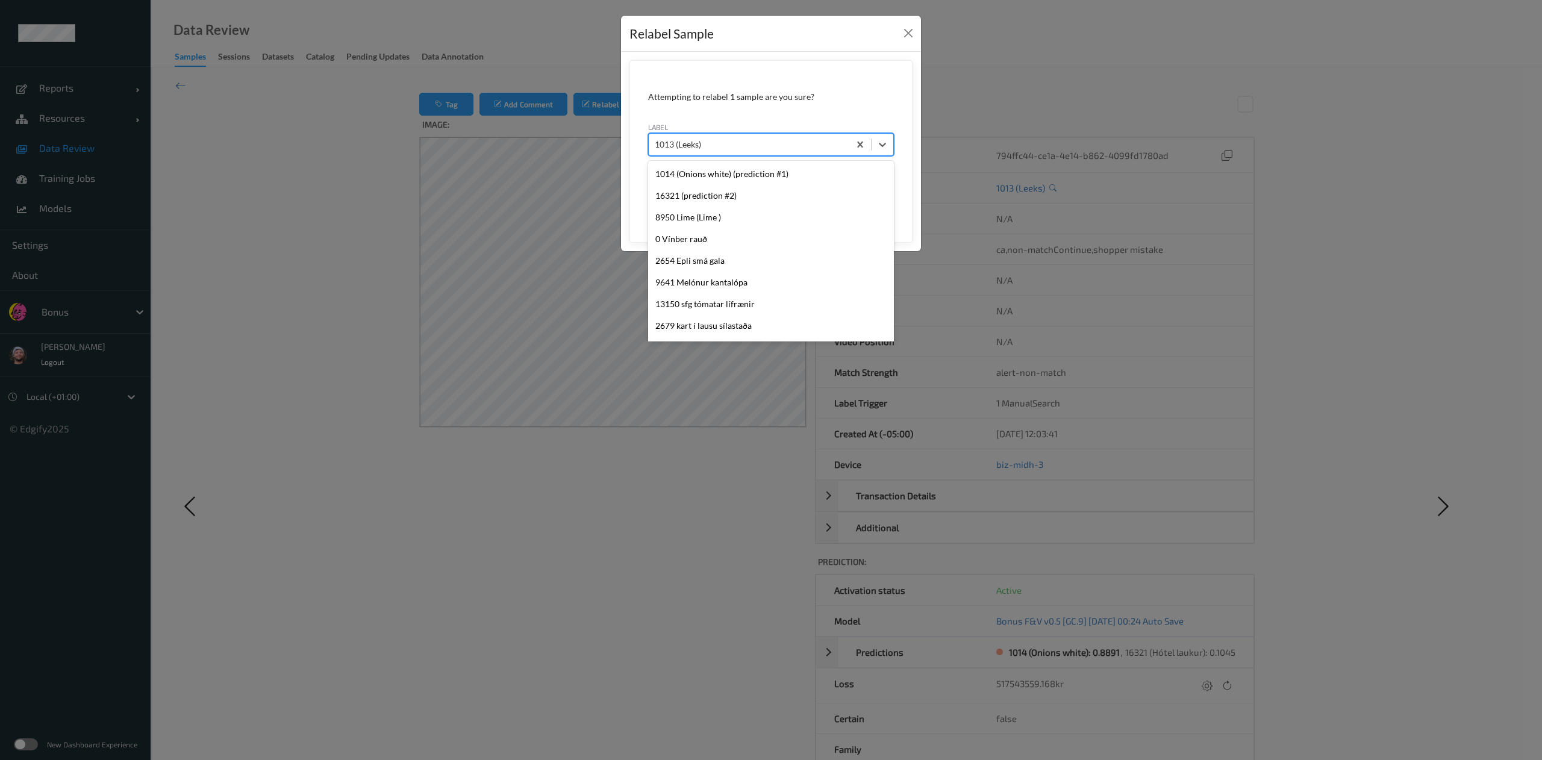
click at [698, 146] on div at bounding box center [749, 144] width 189 height 14
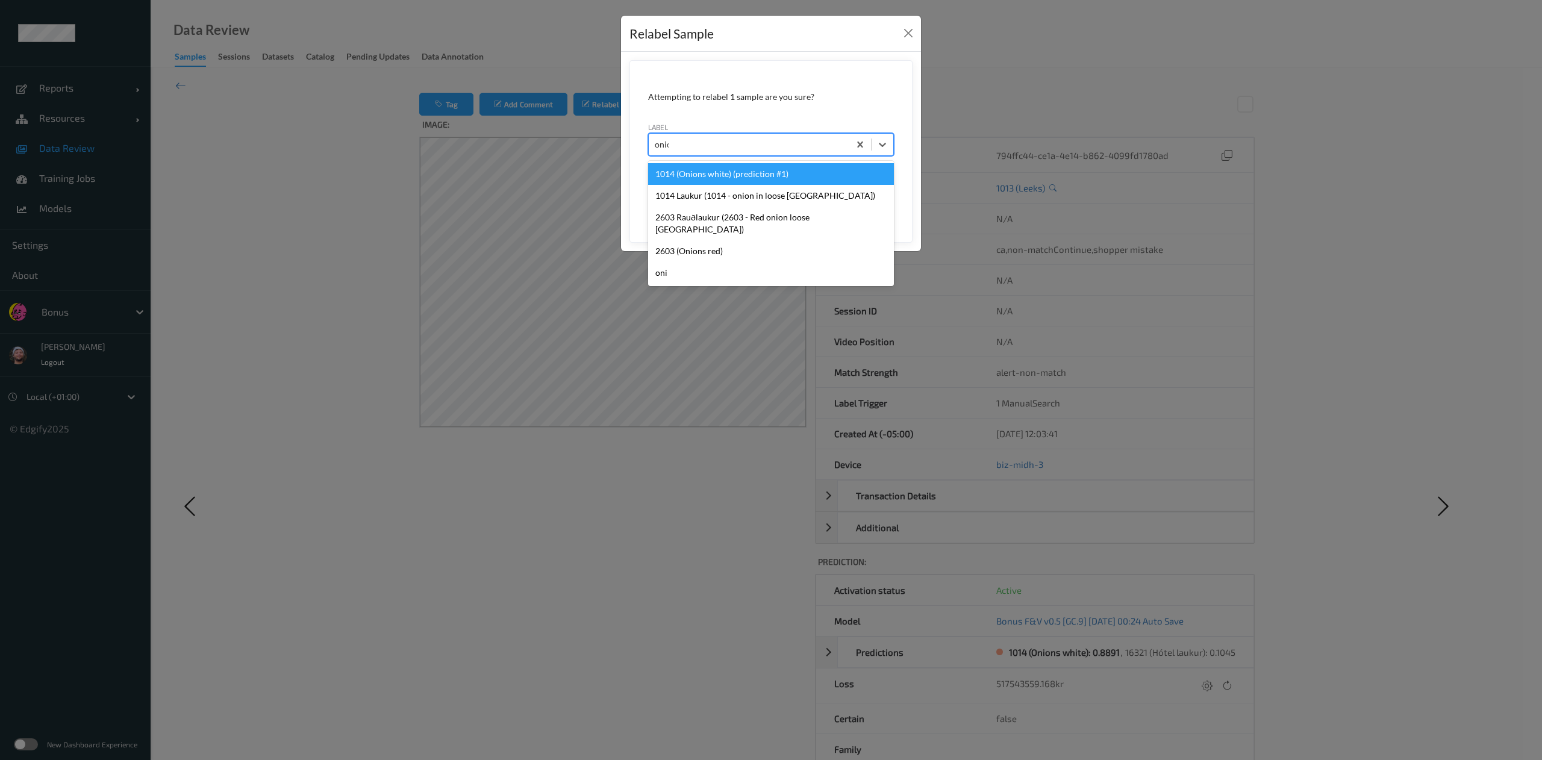
type input "onion"
click at [720, 178] on div "1014 (Onions white) (prediction #1)" at bounding box center [771, 174] width 246 height 22
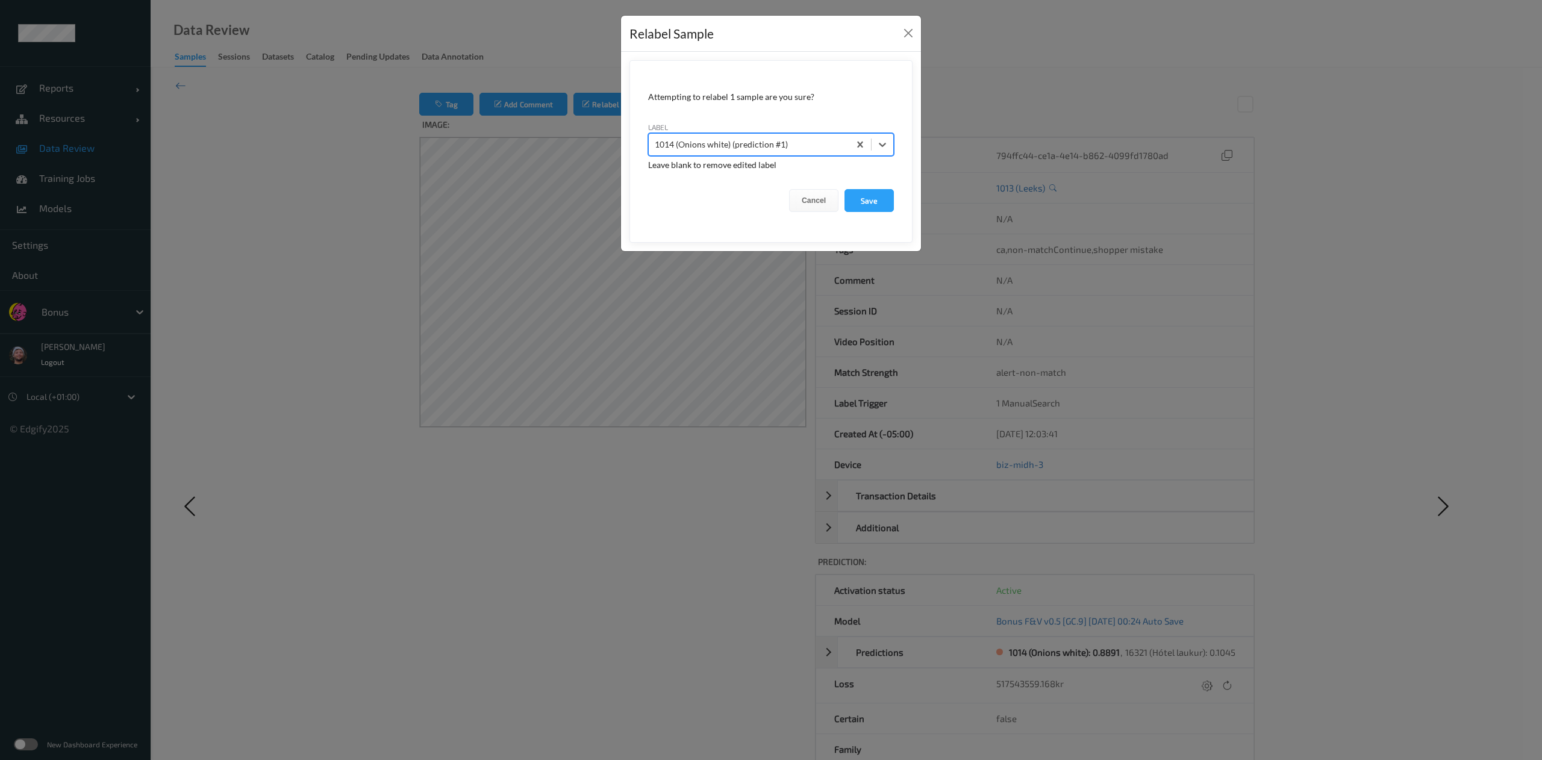
click at [845, 189] on button "Save" at bounding box center [869, 200] width 49 height 23
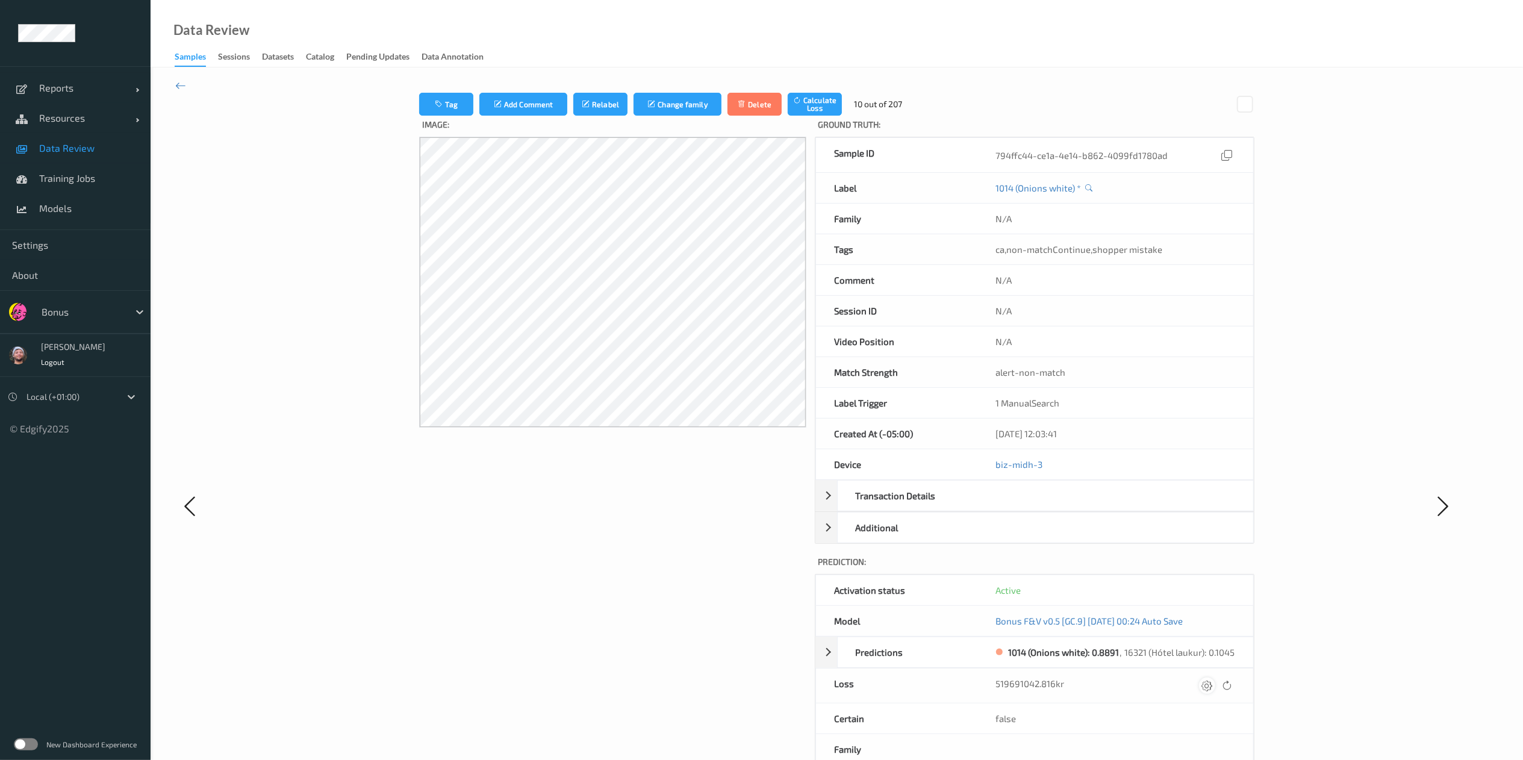
click at [1204, 691] on icon at bounding box center [1207, 685] width 11 height 11
drag, startPoint x: 1088, startPoint y: 693, endPoint x: 1154, endPoint y: 710, distance: 68.2
click at [1154, 710] on div "519691042.816 kr" at bounding box center [1115, 690] width 275 height 43
click at [1386, 598] on div "Tag Add Comment Relabel Change family Delete Calculate Loss 10 out of 207 Image…" at bounding box center [837, 510] width 1103 height 835
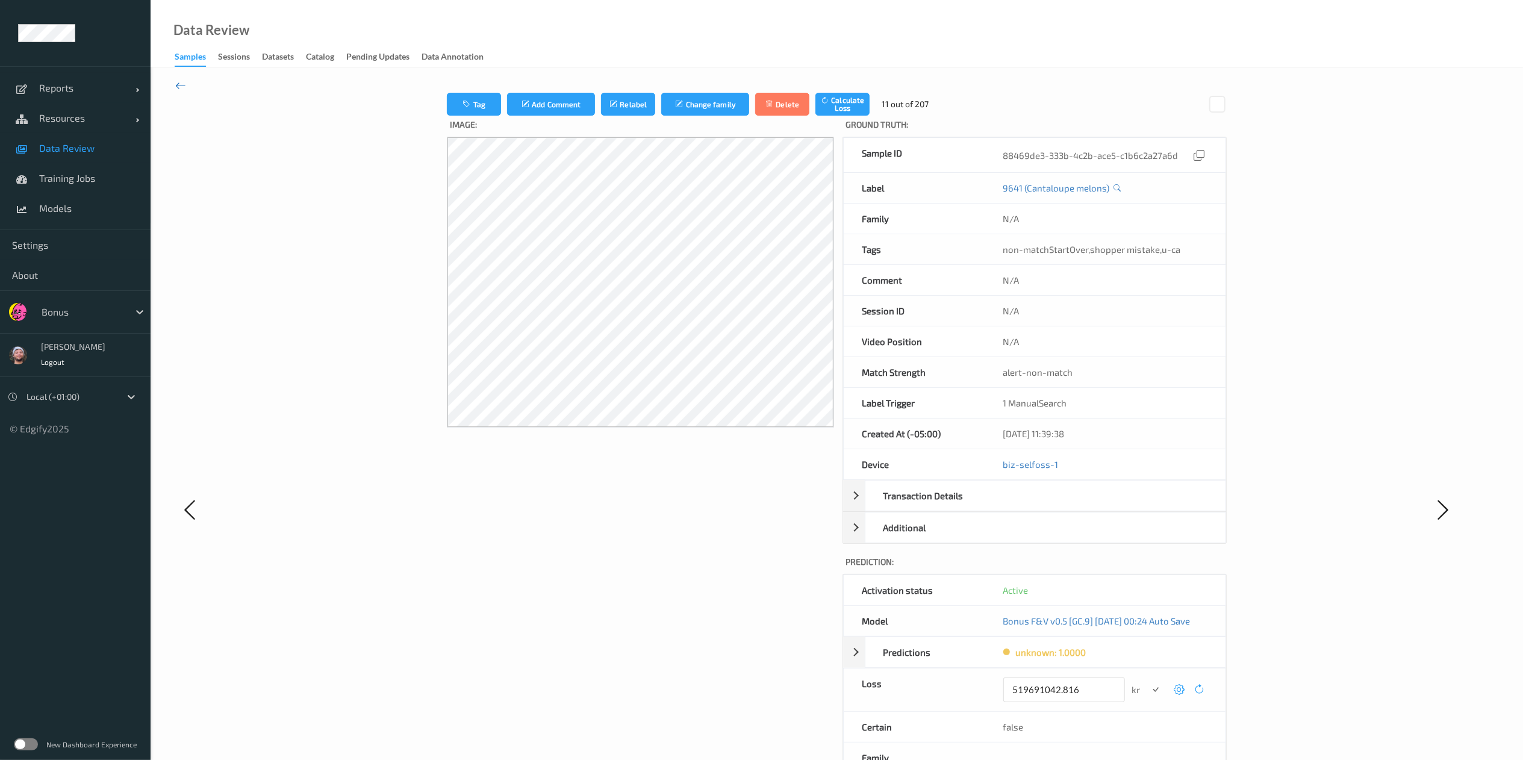
click at [179, 86] on icon at bounding box center [180, 85] width 11 height 13
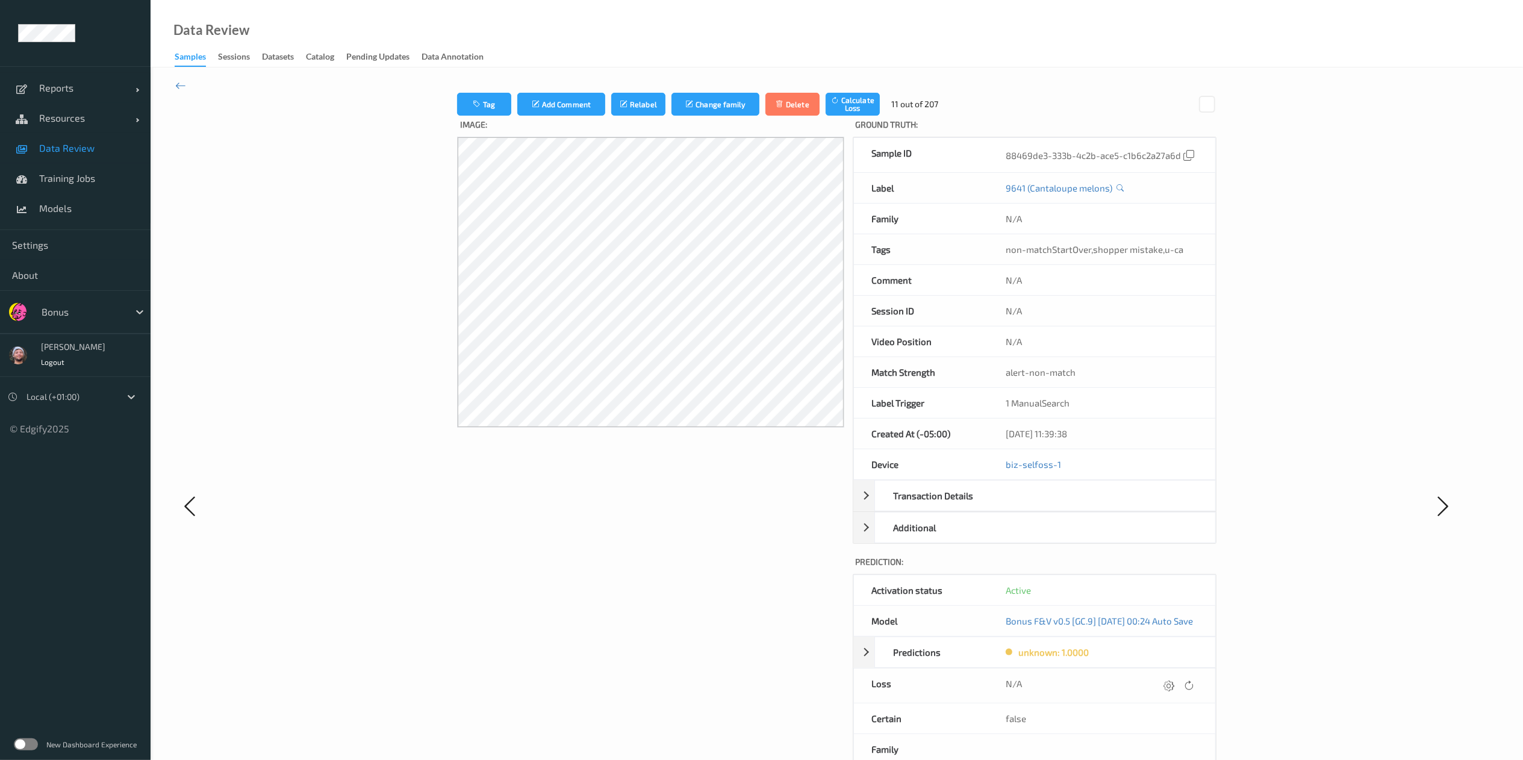
drag, startPoint x: 1184, startPoint y: 695, endPoint x: 1313, endPoint y: 560, distance: 187.0
click at [1313, 560] on div "Tag Add Comment Relabel Change family Delete Calculate Loss 11 out of 207 Image…" at bounding box center [837, 506] width 1103 height 827
click at [639, 100] on button "Relabel" at bounding box center [638, 104] width 54 height 23
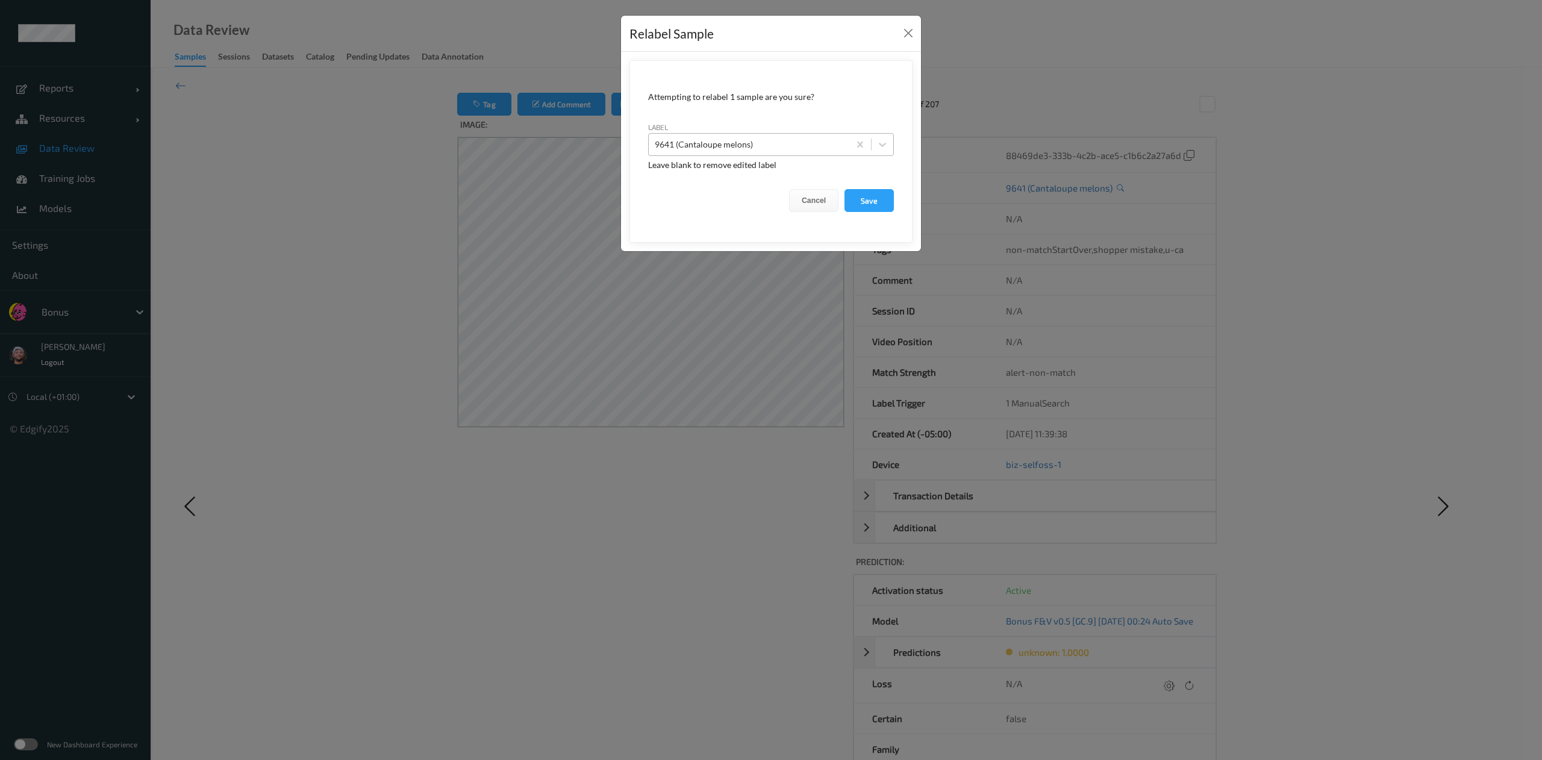
click at [723, 143] on div at bounding box center [749, 144] width 189 height 14
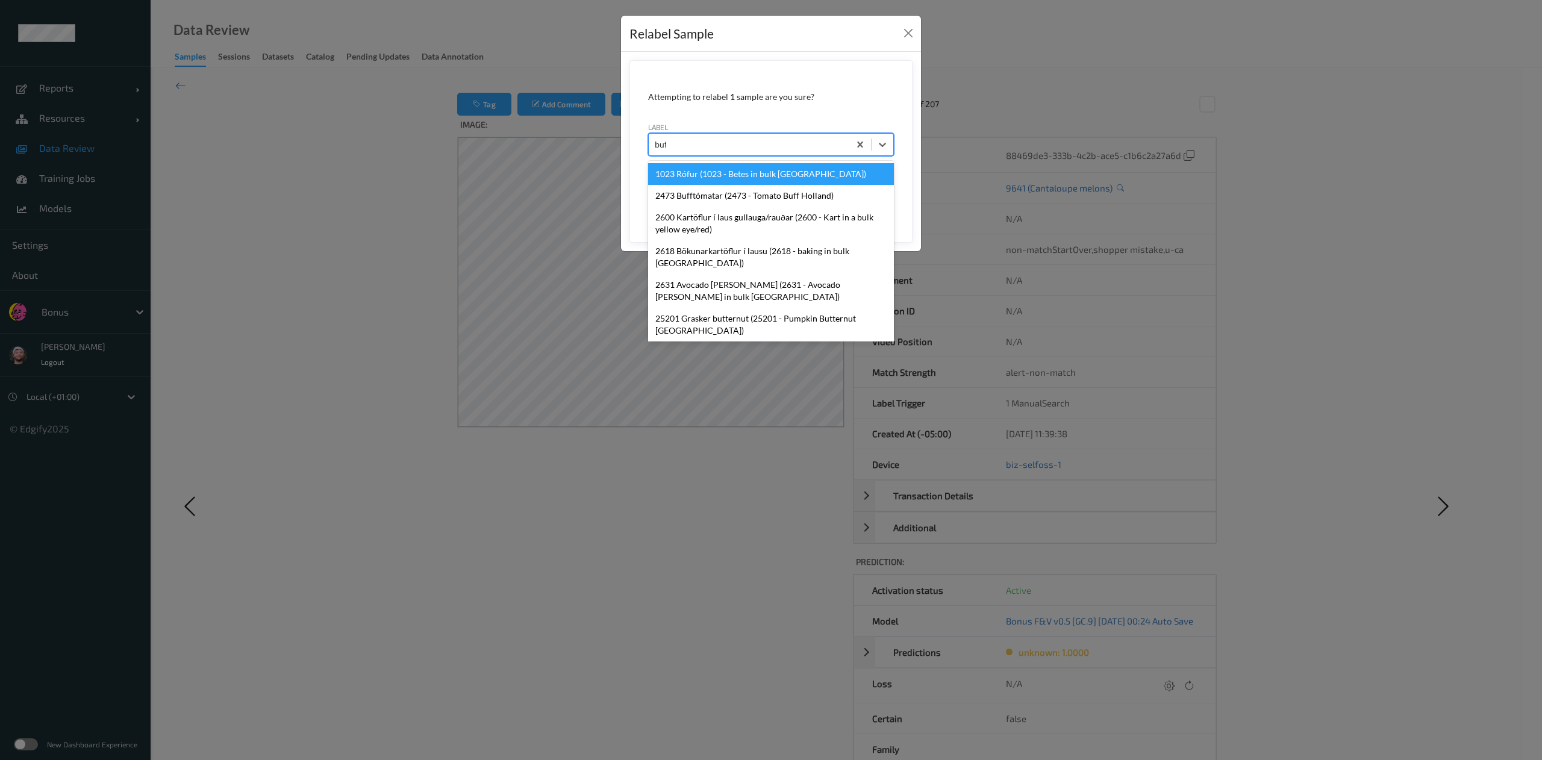
type input "buff"
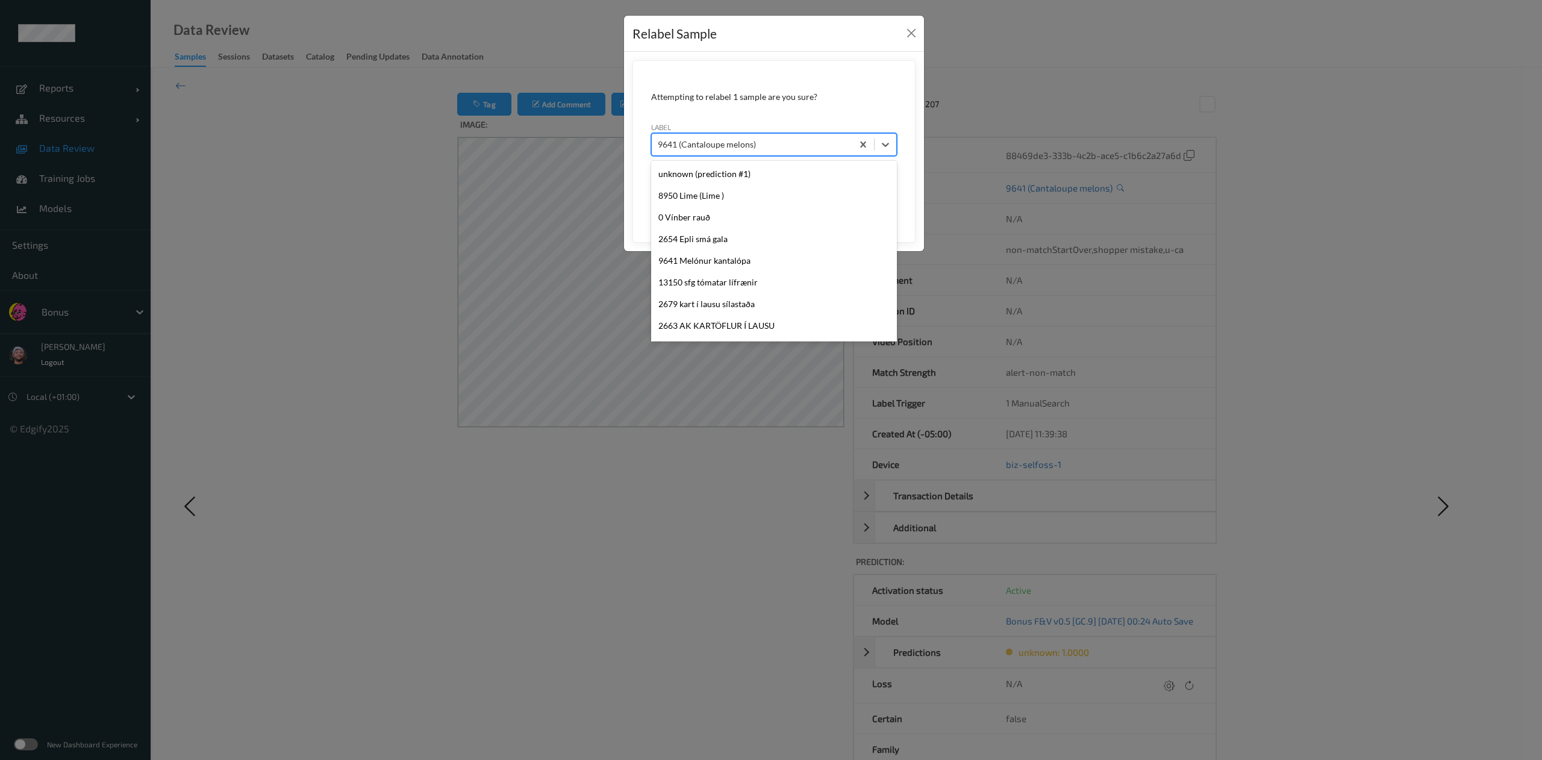
click at [723, 143] on div at bounding box center [752, 144] width 189 height 14
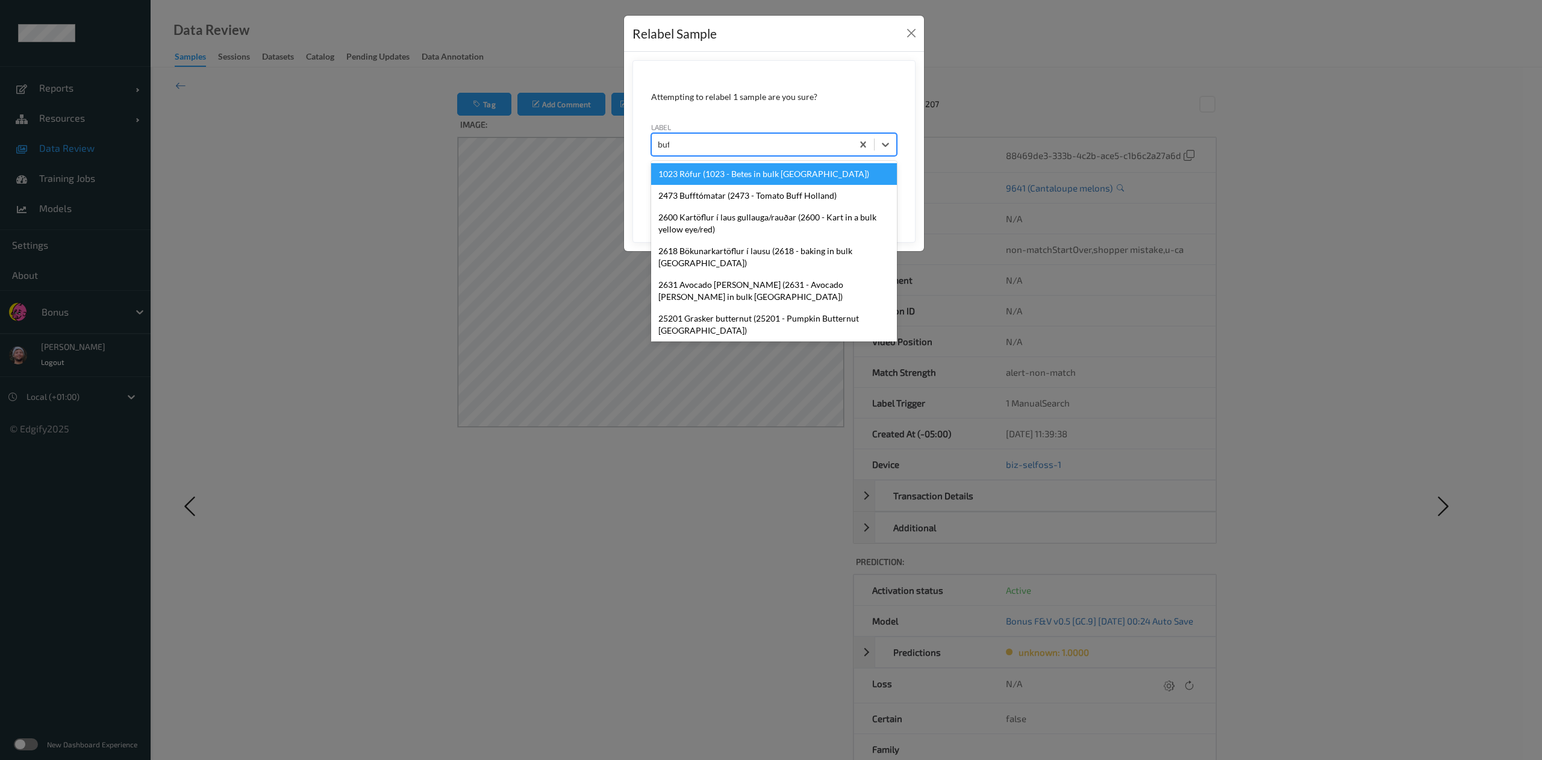
type input "buff"
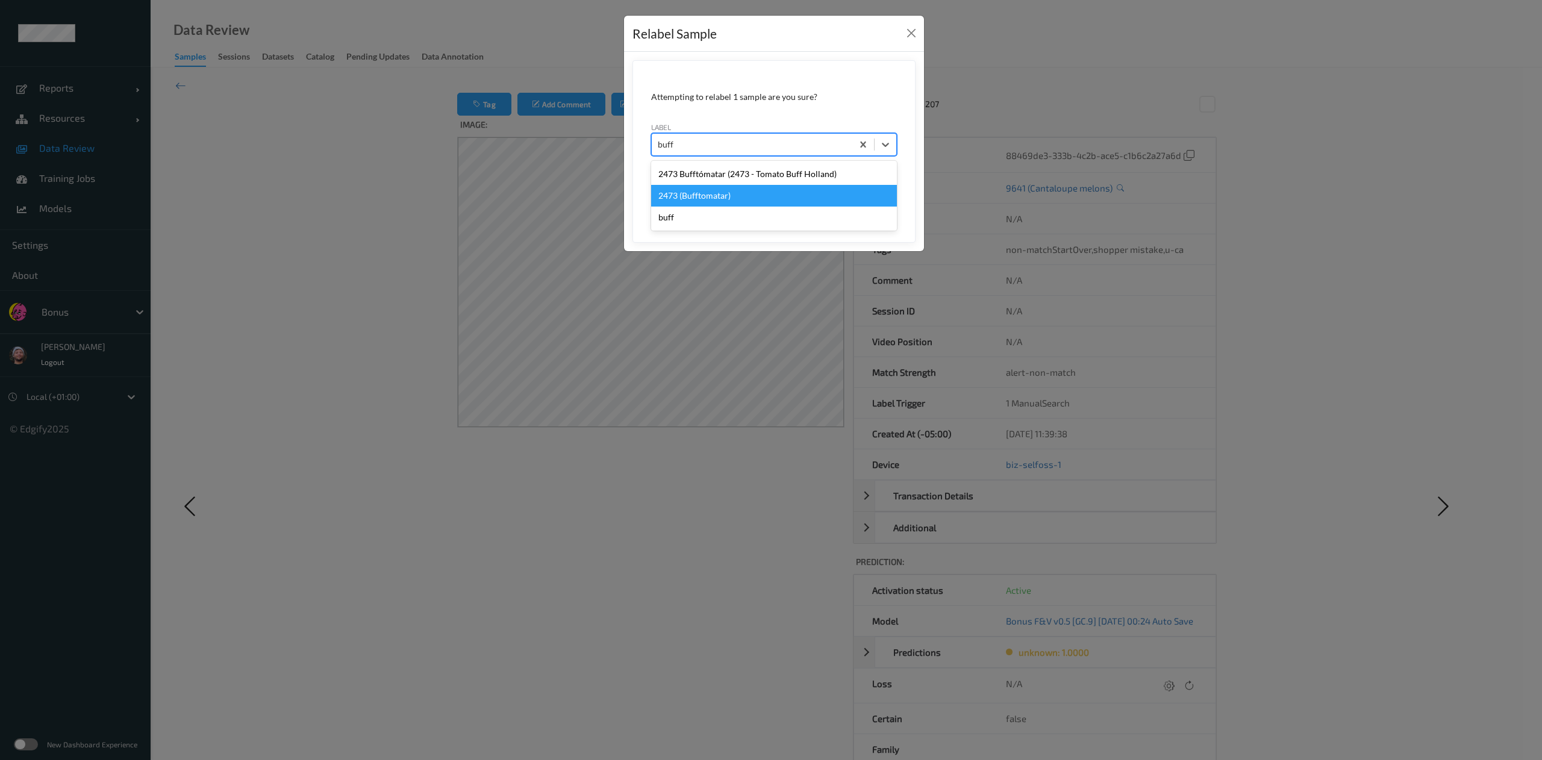
click at [723, 199] on div "2473 (Bufftomatar)" at bounding box center [774, 196] width 246 height 22
click at [848, 189] on button "Save" at bounding box center [872, 200] width 49 height 23
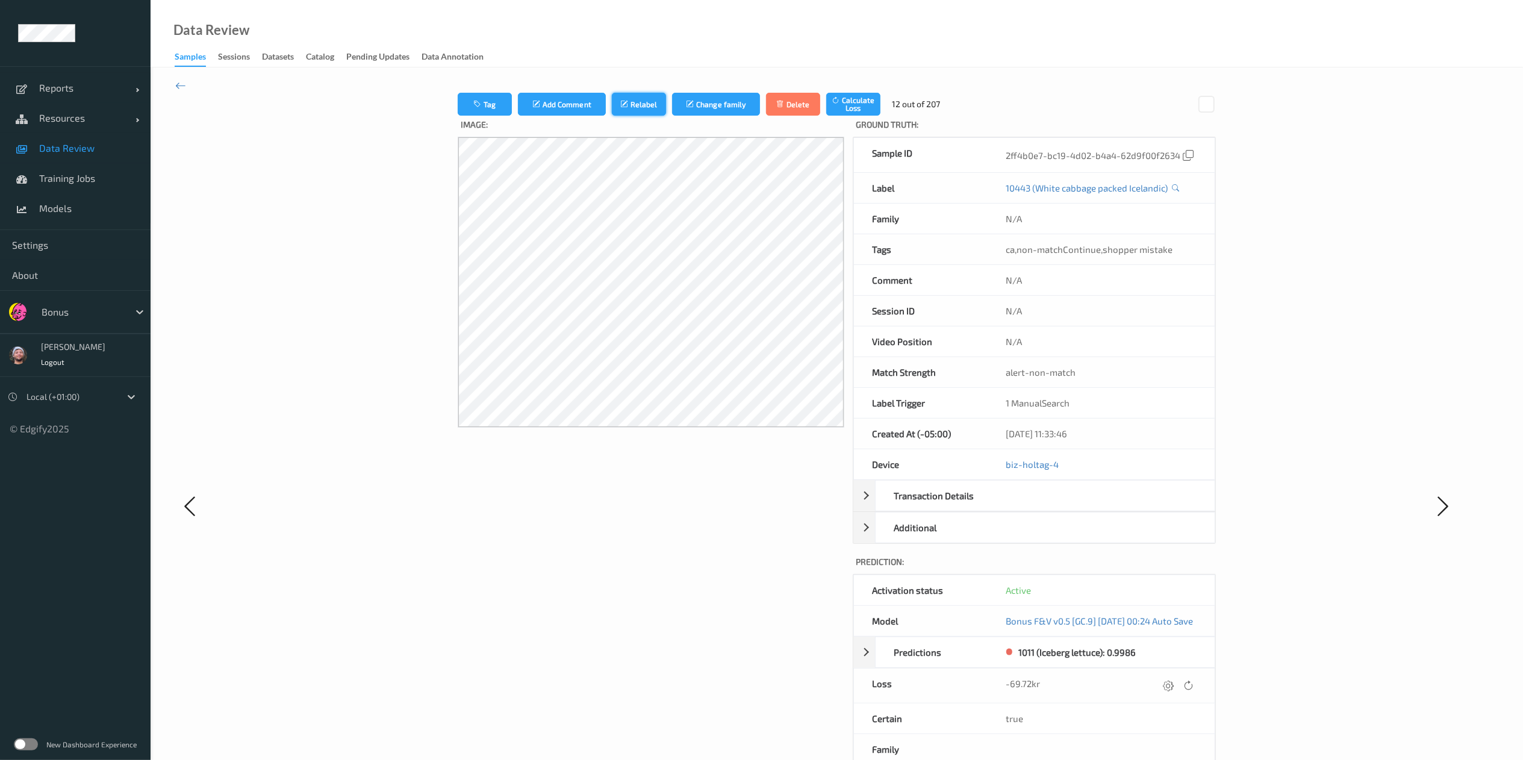
click at [612, 108] on button "Relabel" at bounding box center [639, 104] width 54 height 23
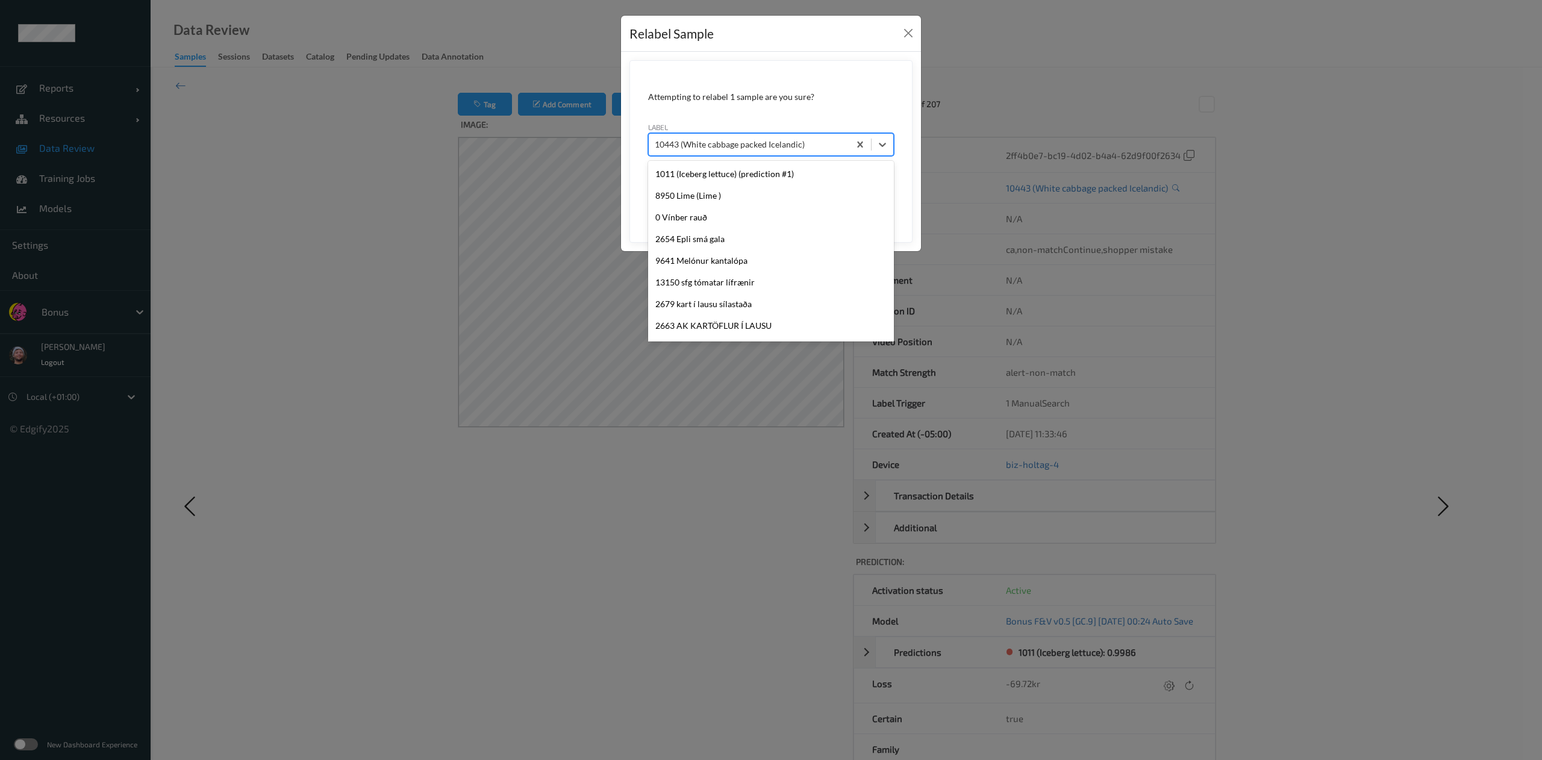
click at [690, 147] on div at bounding box center [749, 144] width 189 height 14
type input "1011"
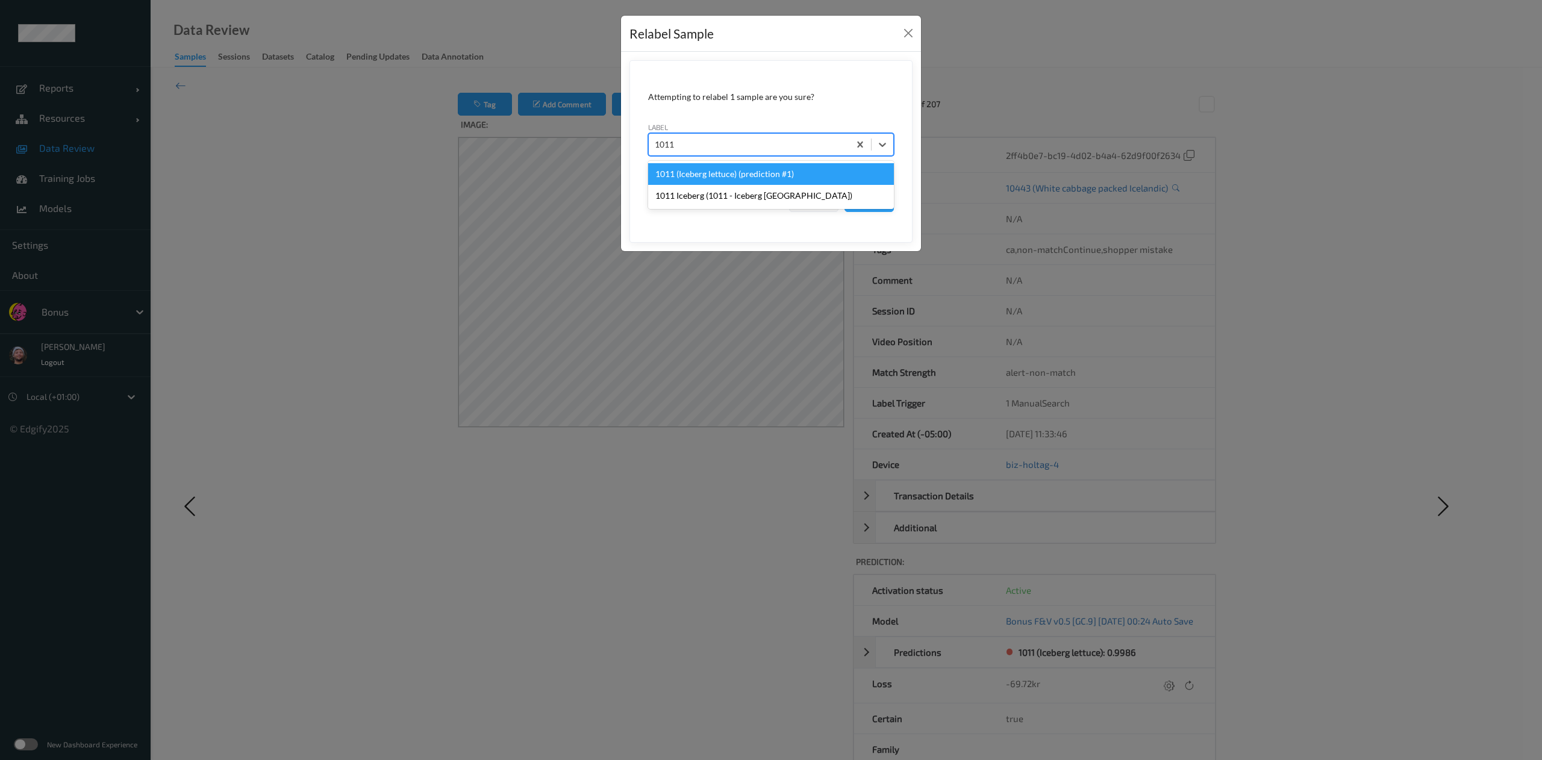
click at [711, 171] on div "1011 (Iceberg lettuce) (prediction #1)" at bounding box center [771, 174] width 246 height 22
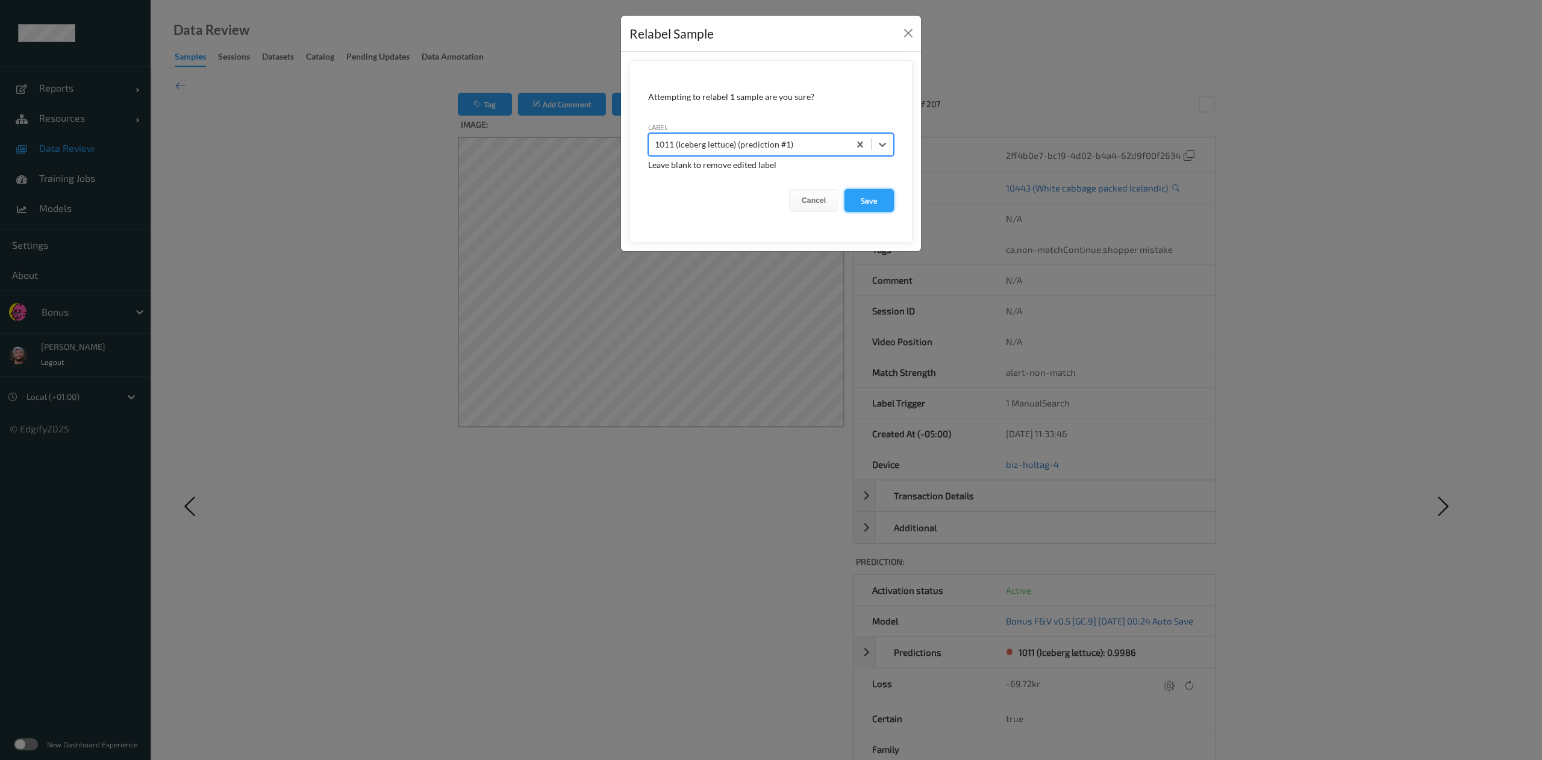
click at [878, 199] on button "Save" at bounding box center [869, 200] width 49 height 23
